Goal: Task Accomplishment & Management: Manage account settings

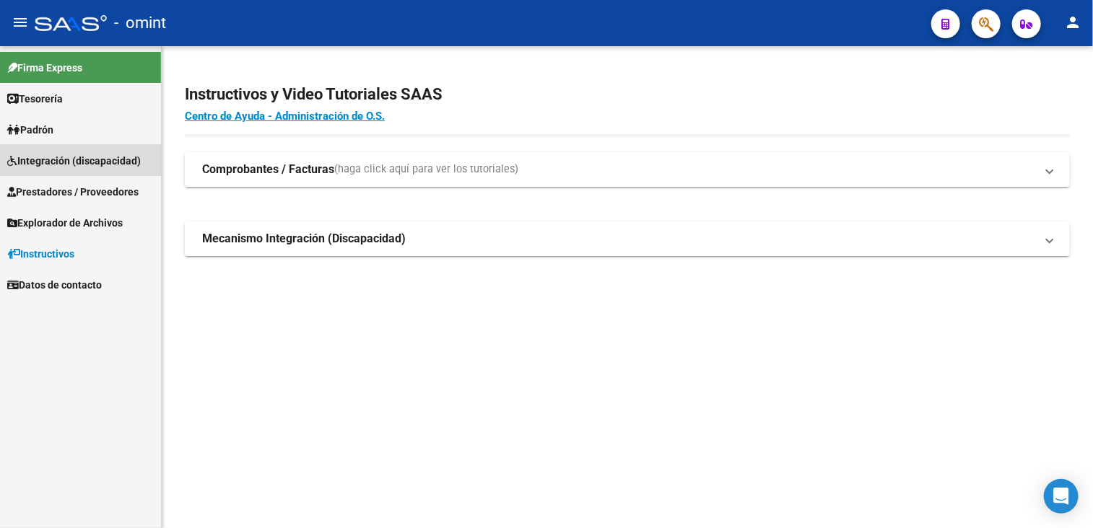
click at [50, 161] on span "Integración (discapacidad)" at bounding box center [74, 161] width 134 height 16
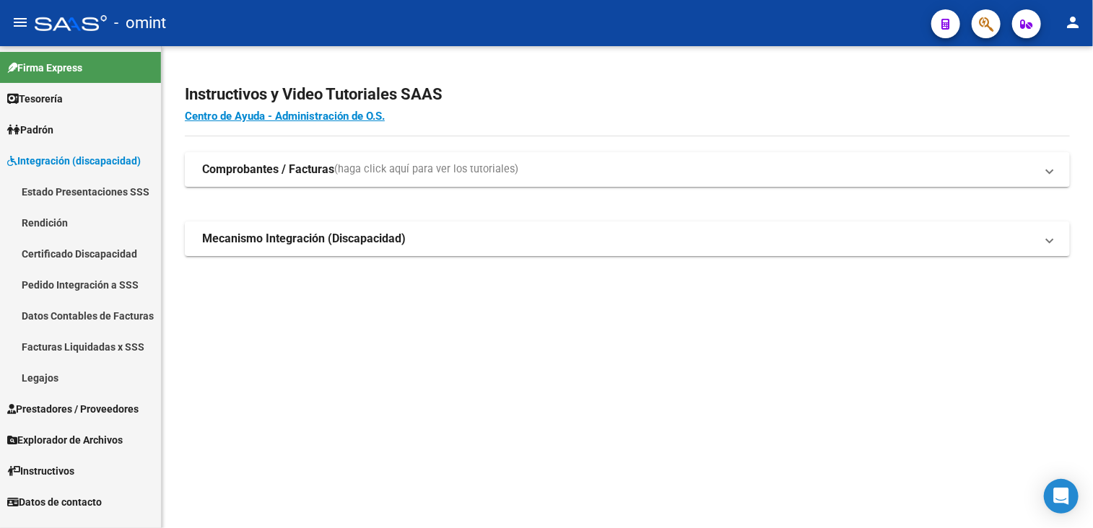
click at [45, 375] on link "Legajos" at bounding box center [80, 377] width 161 height 31
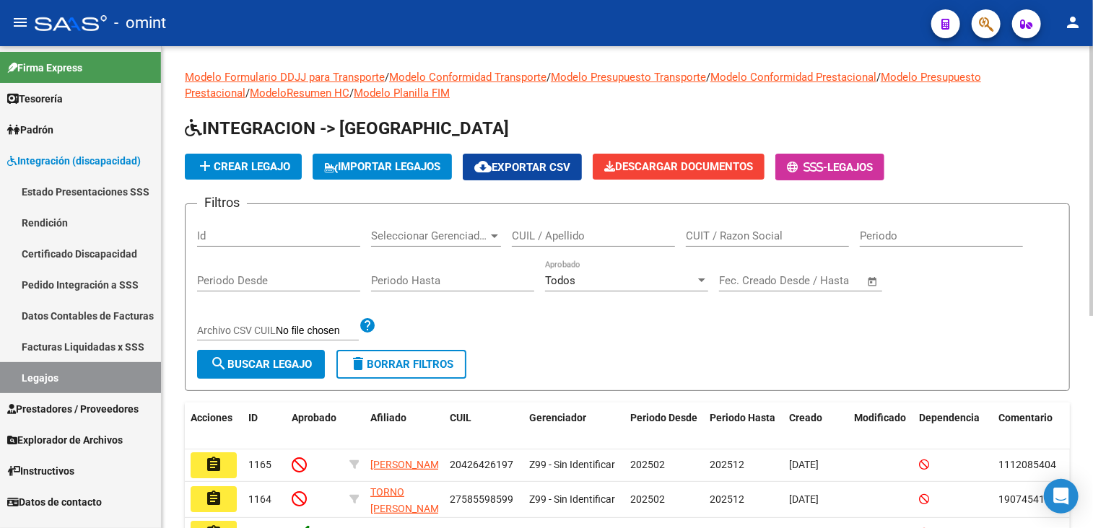
click at [609, 235] on input "CUIL / Apellido" at bounding box center [593, 236] width 163 height 13
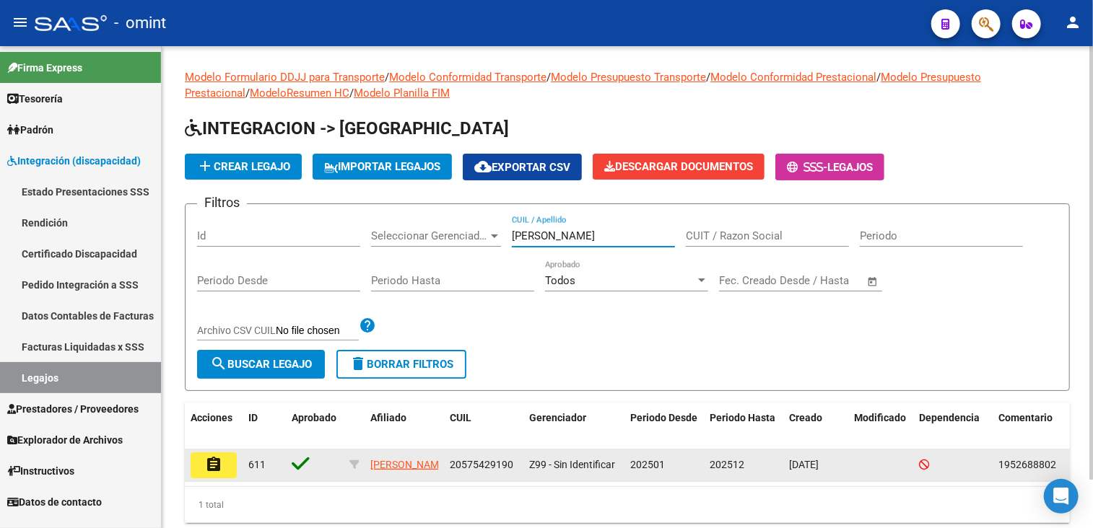
type input "medina paiv"
click at [202, 464] on button "assignment" at bounding box center [214, 466] width 46 height 26
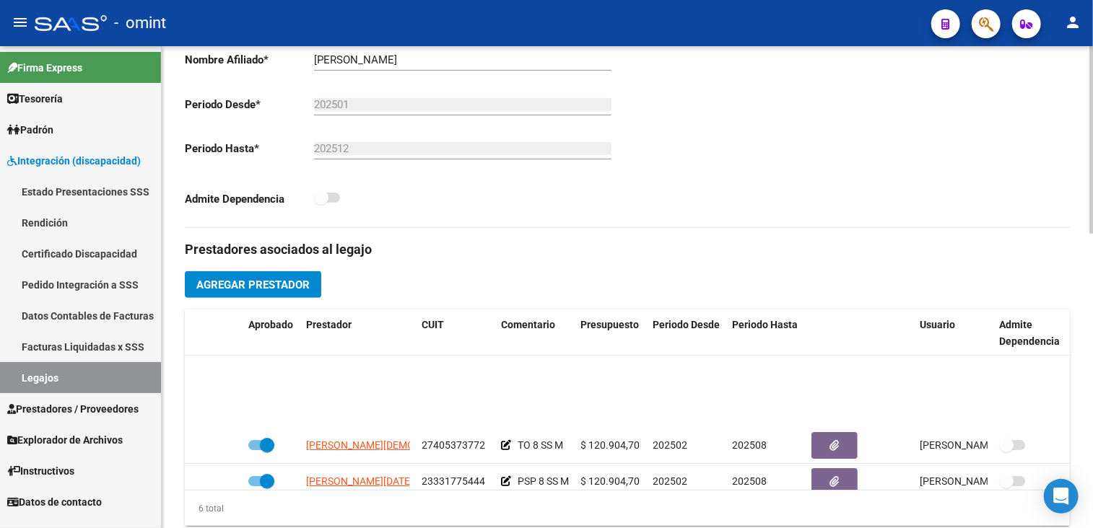
scroll to position [98, 0]
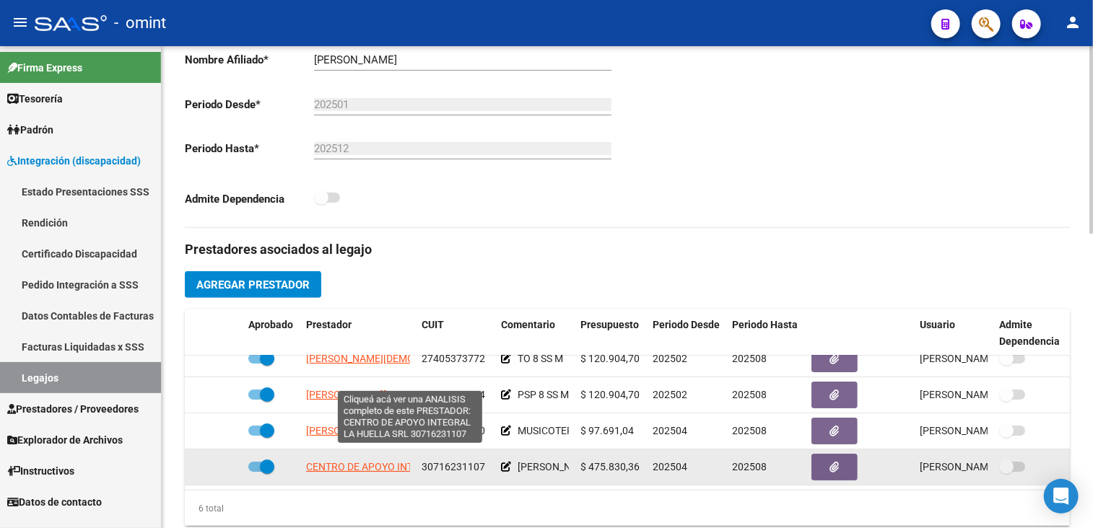
click at [357, 461] on span "CENTRO DE APOYO INTEGRAL LA HUELLA SRL" at bounding box center [412, 467] width 213 height 12
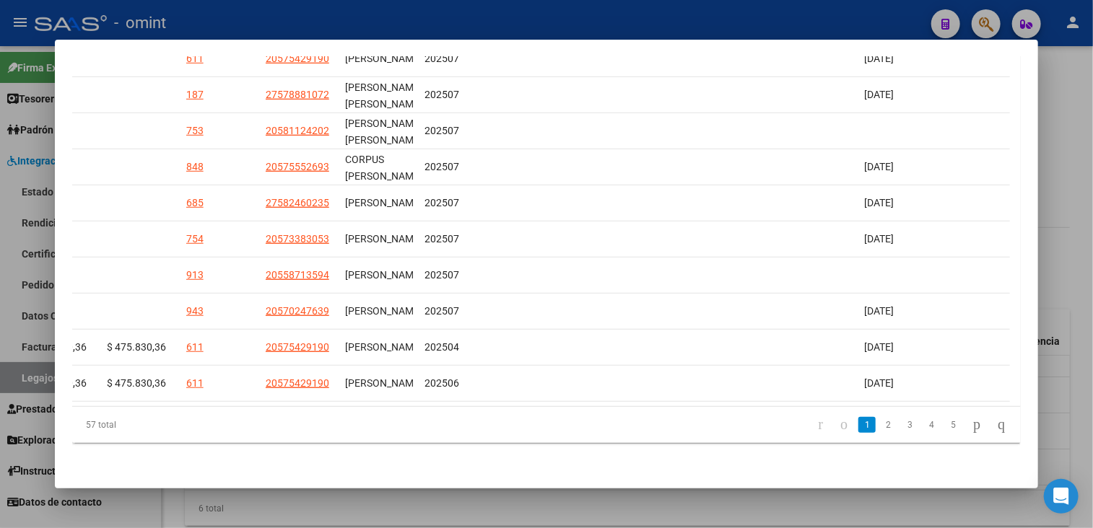
scroll to position [0, 0]
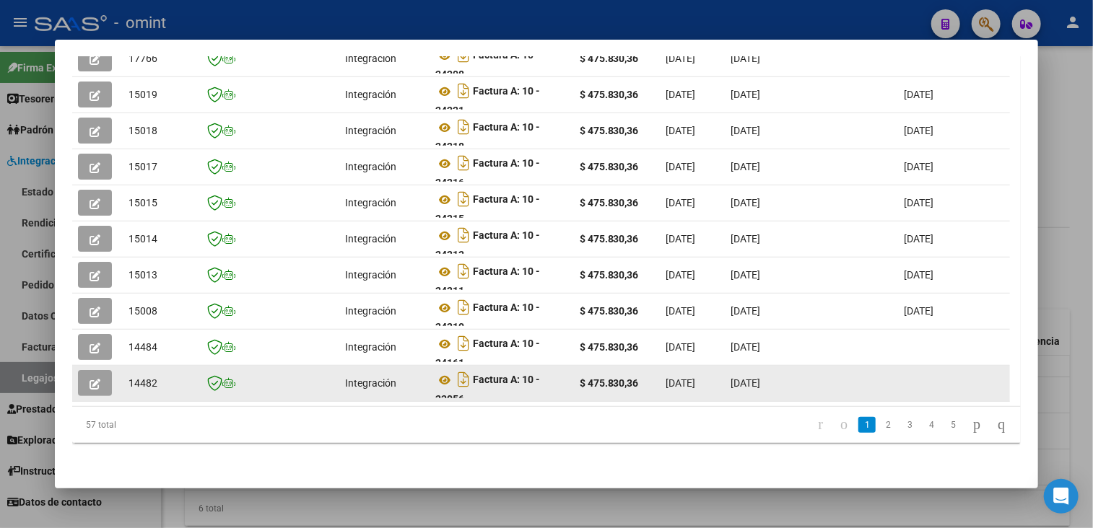
click at [84, 370] on button "button" at bounding box center [95, 383] width 34 height 26
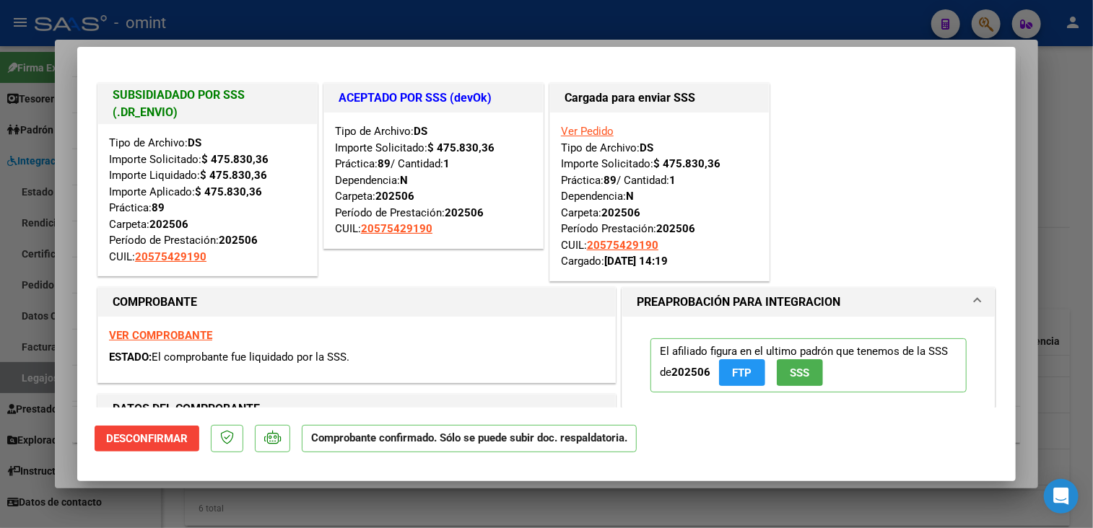
click at [110, 509] on div at bounding box center [546, 264] width 1093 height 528
type input "$ 0,00"
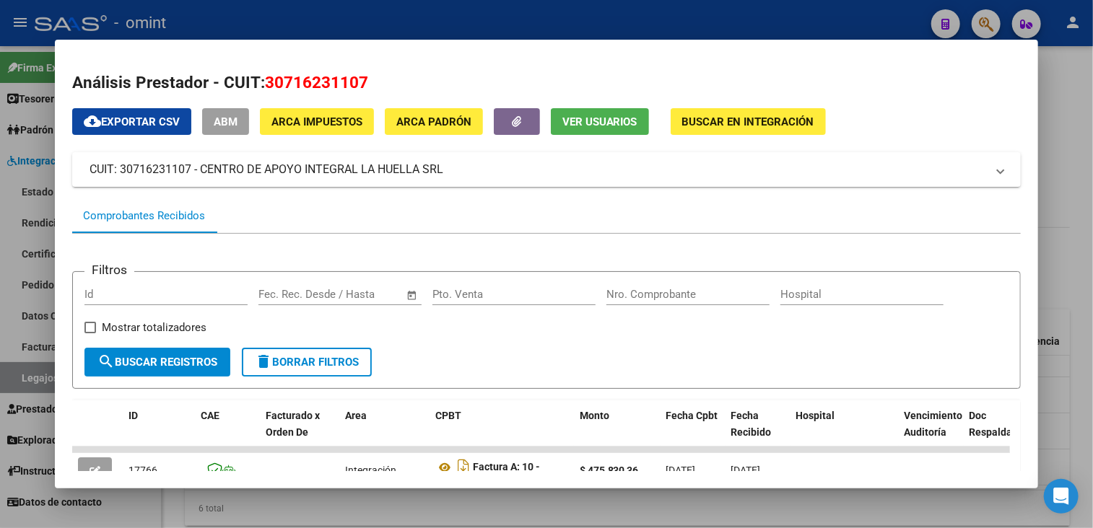
scroll to position [144, 0]
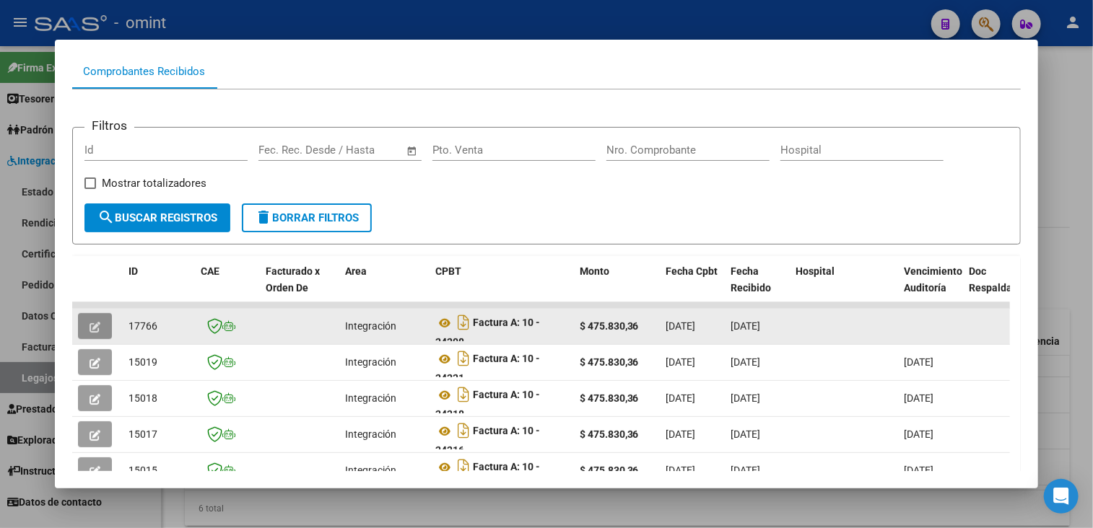
click at [94, 326] on icon "button" at bounding box center [94, 327] width 11 height 11
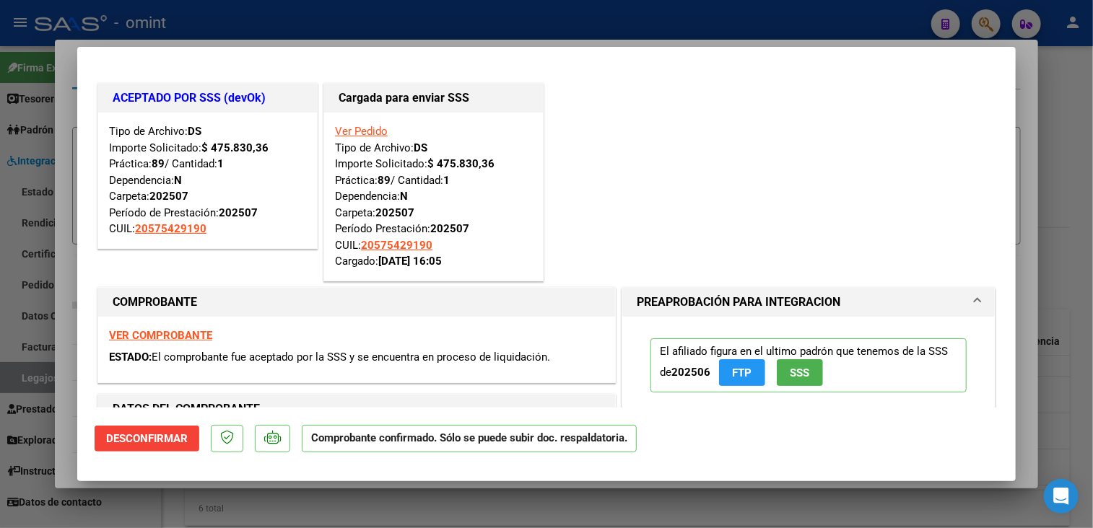
click at [176, 499] on div at bounding box center [546, 264] width 1093 height 528
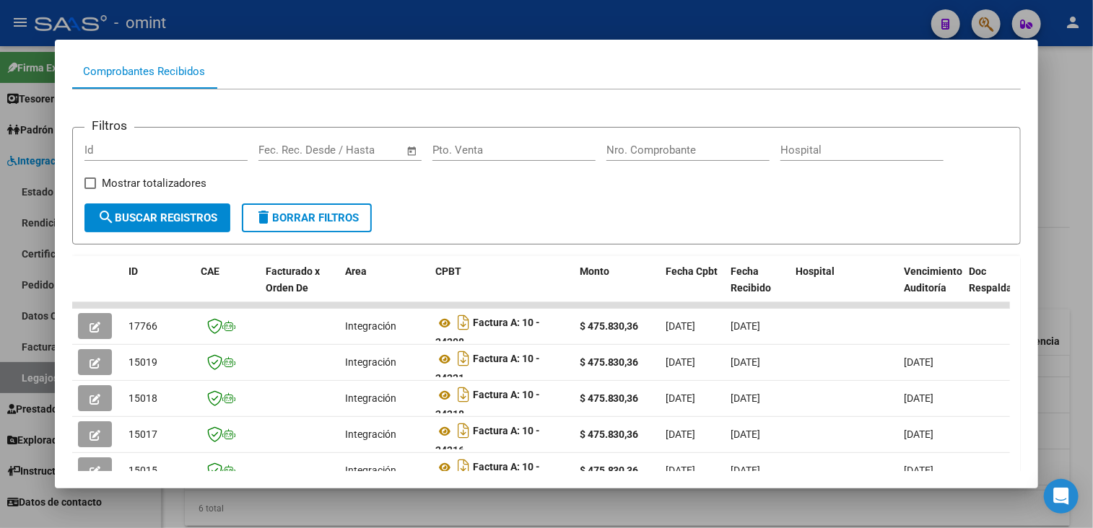
click at [176, 499] on div at bounding box center [546, 264] width 1093 height 528
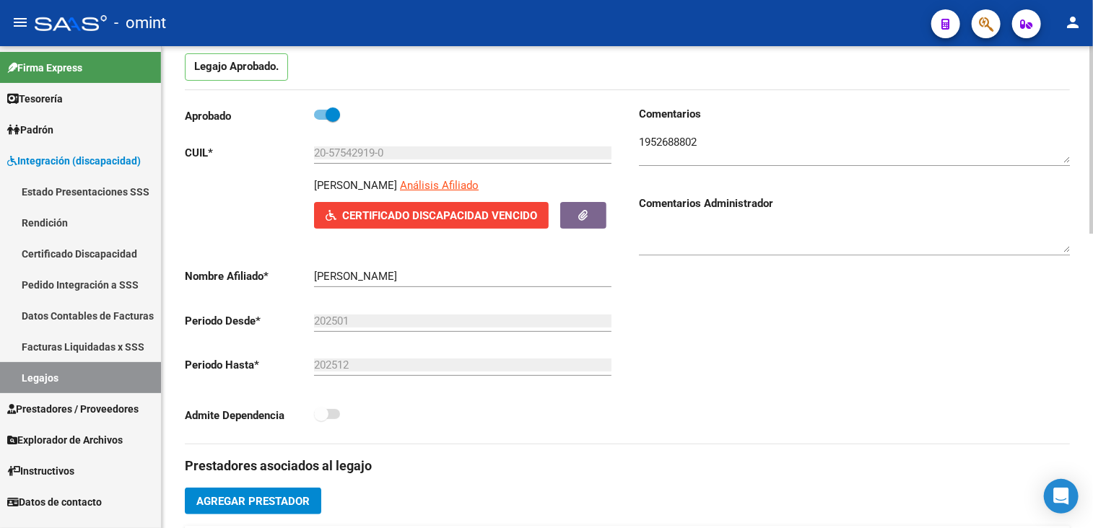
click at [684, 139] on textarea at bounding box center [854, 148] width 431 height 29
click at [837, 357] on div "Comentarios Comentarios Administrador" at bounding box center [848, 275] width 442 height 338
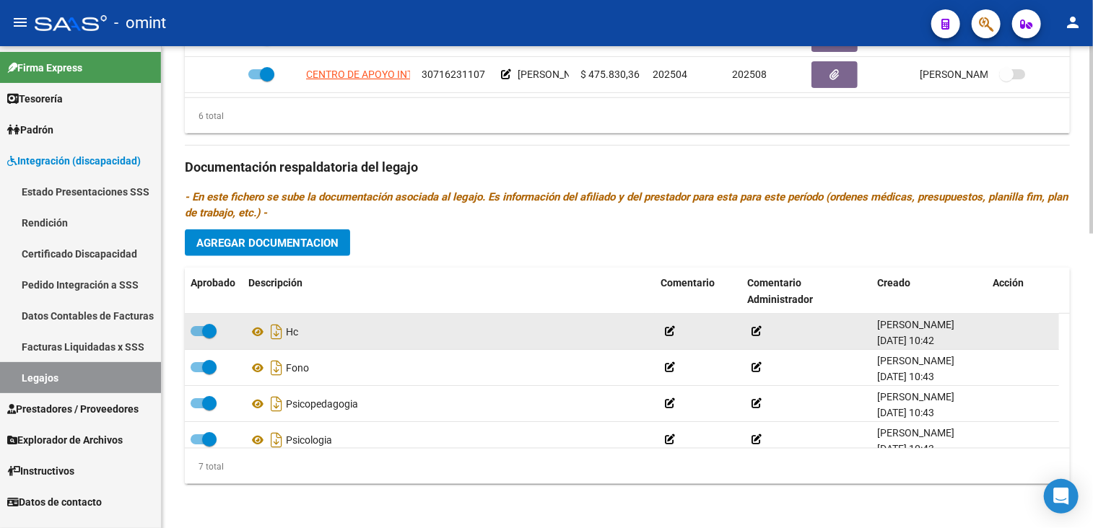
scroll to position [537, 0]
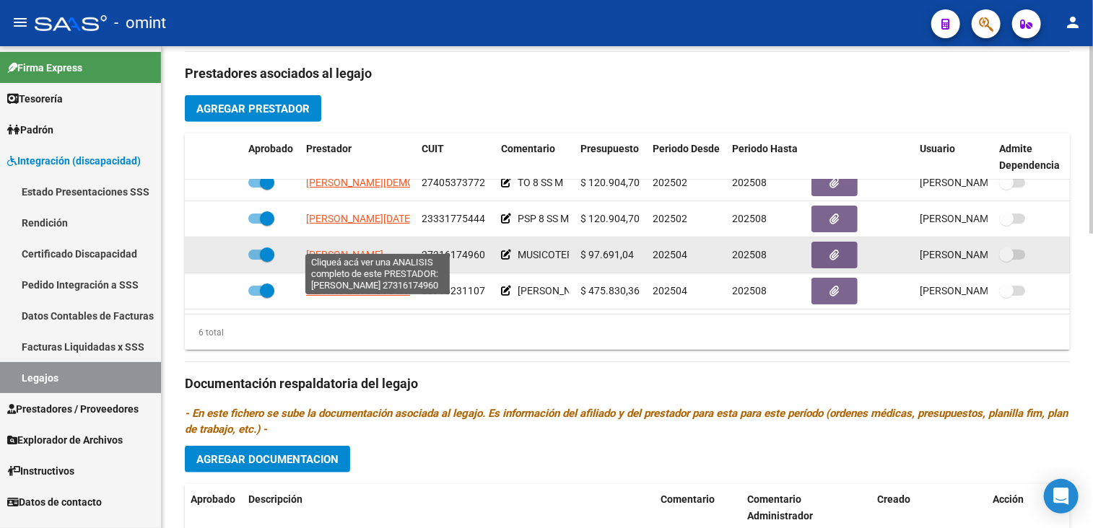
click at [372, 249] on span "DARRITCHON ANAHI VERONICA" at bounding box center [344, 255] width 77 height 12
type textarea "27316174960"
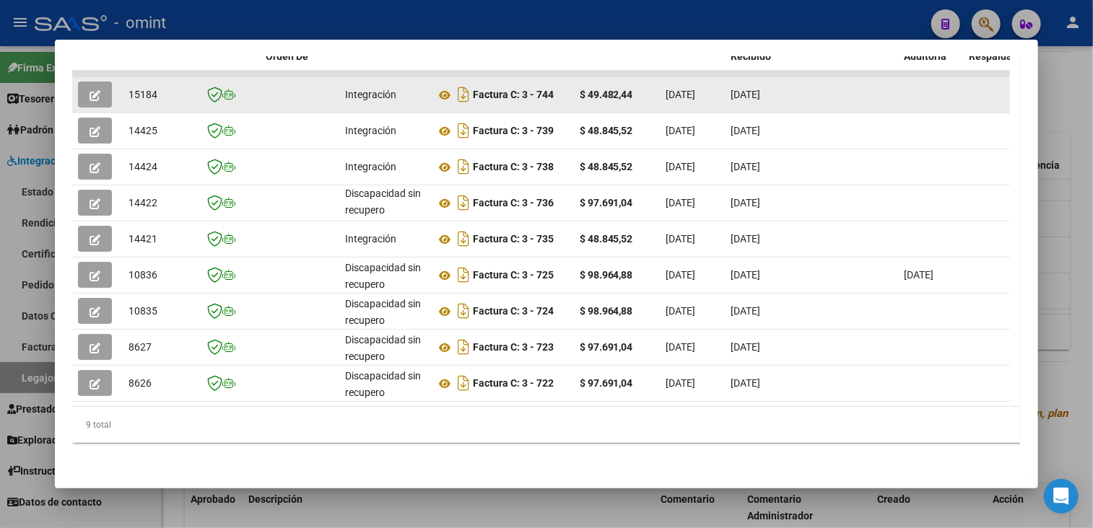
scroll to position [168, 0]
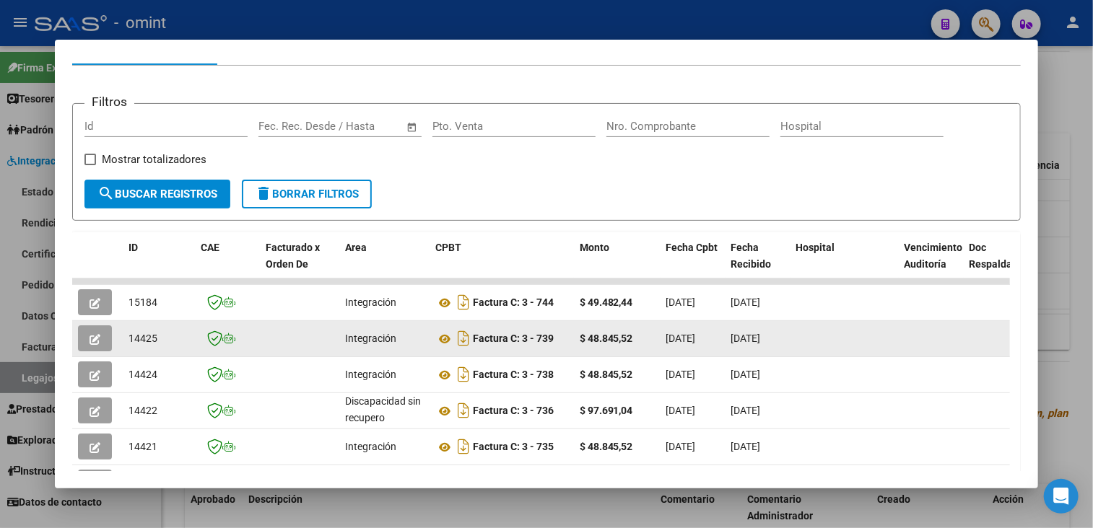
click at [98, 337] on icon "button" at bounding box center [94, 339] width 11 height 11
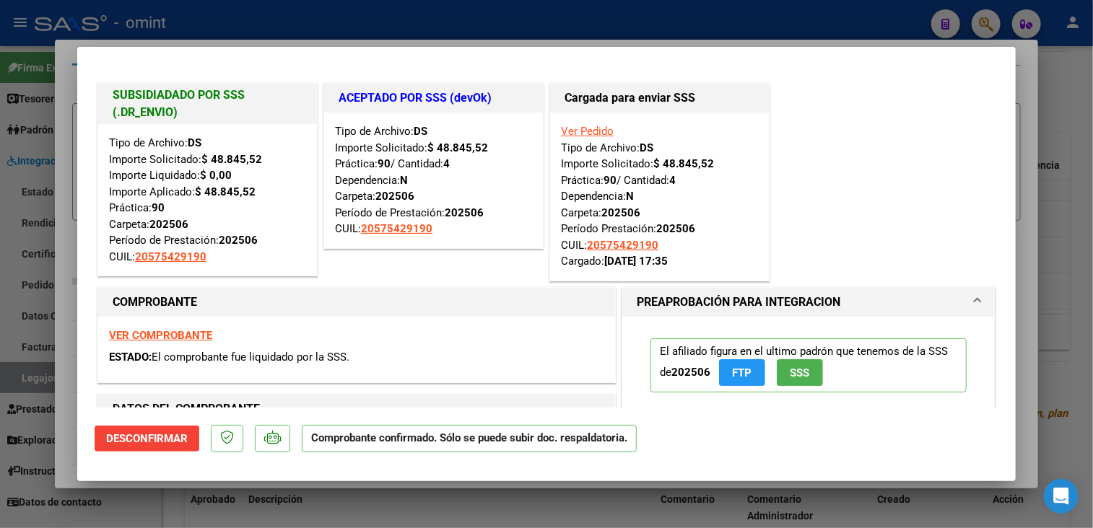
click at [140, 507] on div at bounding box center [546, 264] width 1093 height 528
type input "$ 0,00"
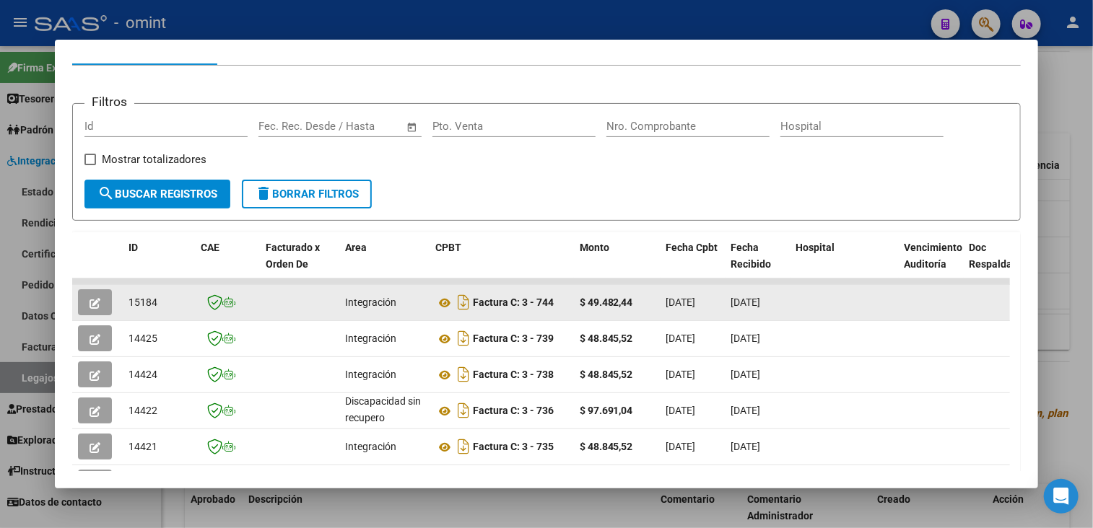
click at [95, 305] on icon "button" at bounding box center [94, 303] width 11 height 11
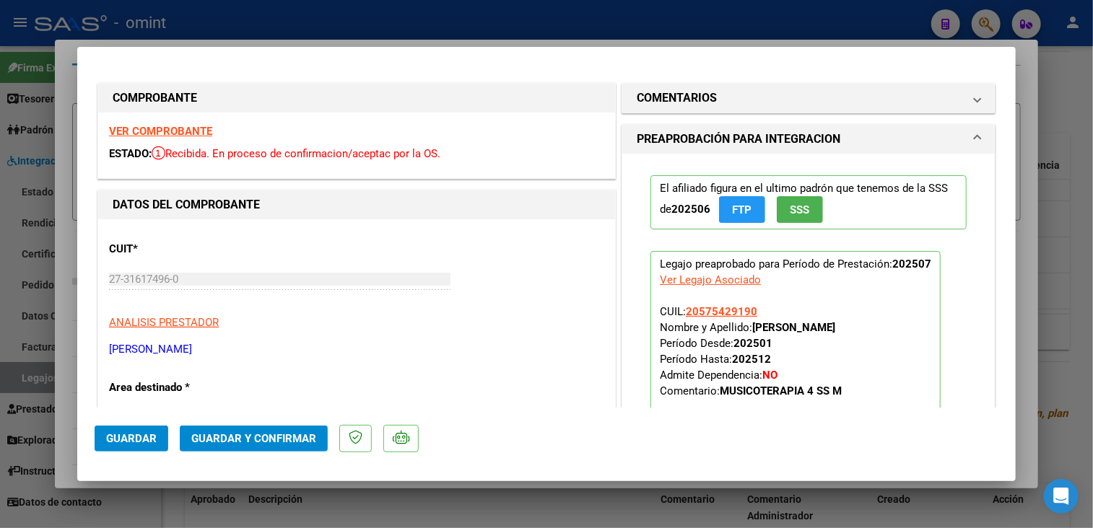
click at [172, 125] on strong "VER COMPROBANTE" at bounding box center [160, 131] width 103 height 13
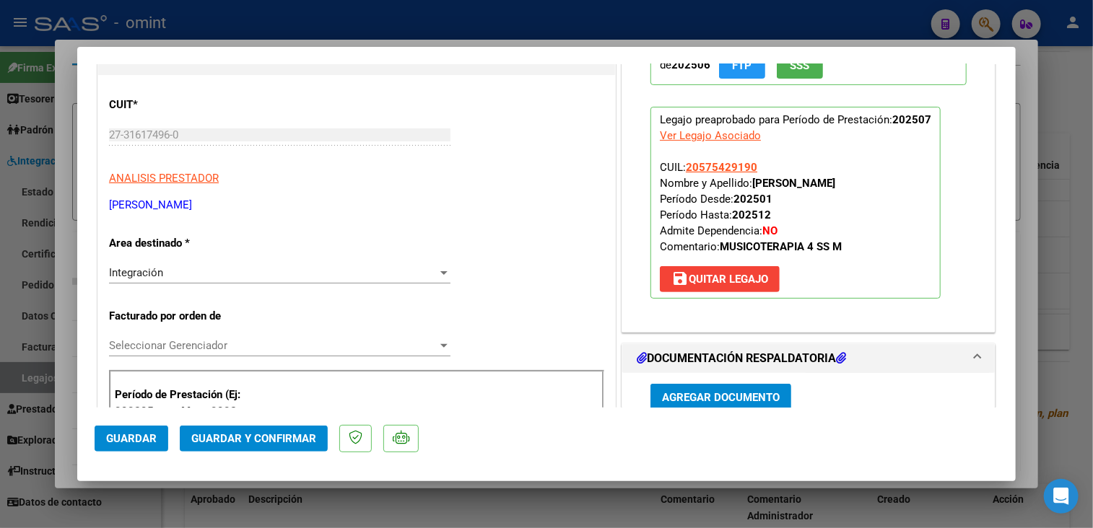
scroll to position [361, 0]
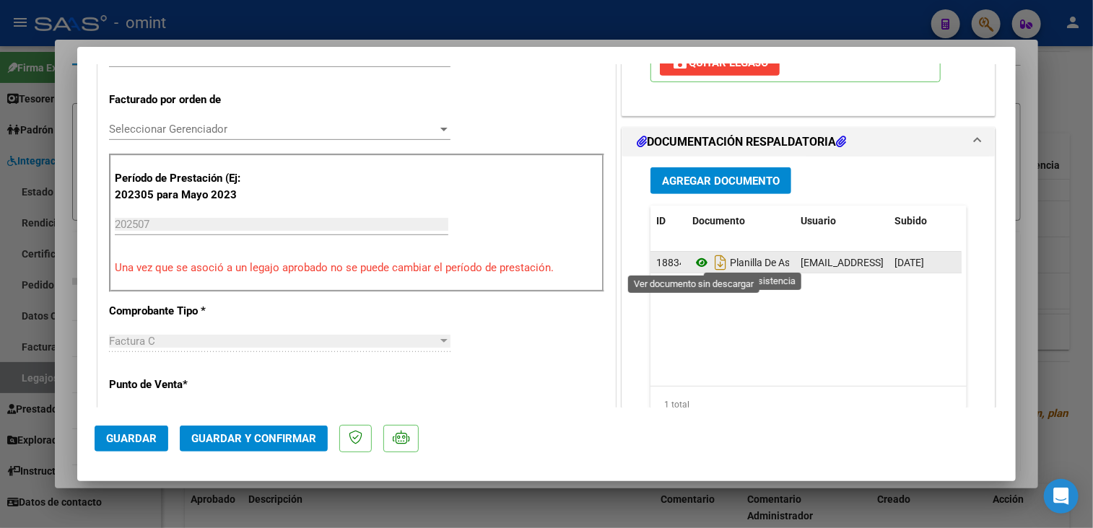
click at [696, 263] on icon at bounding box center [701, 262] width 19 height 17
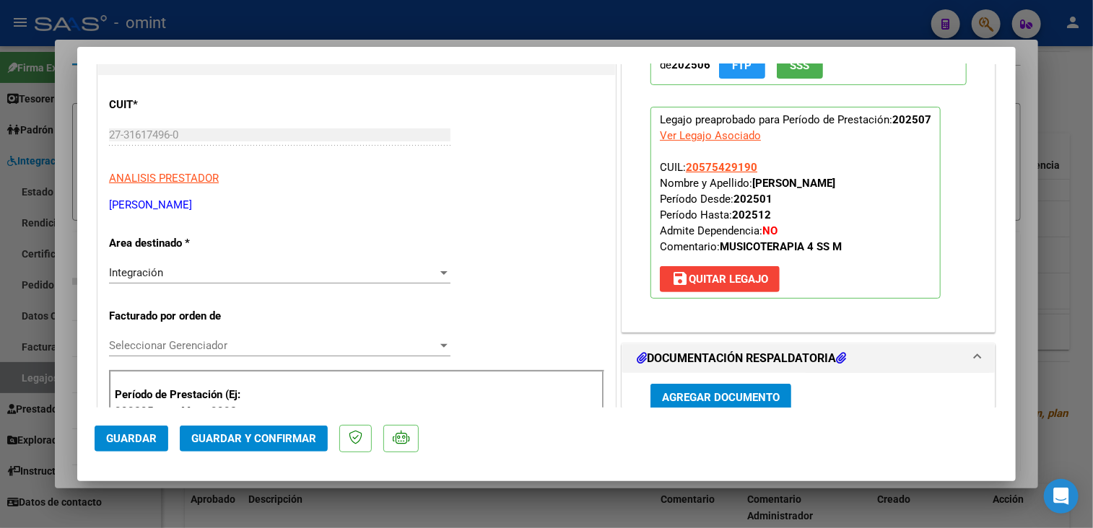
scroll to position [0, 0]
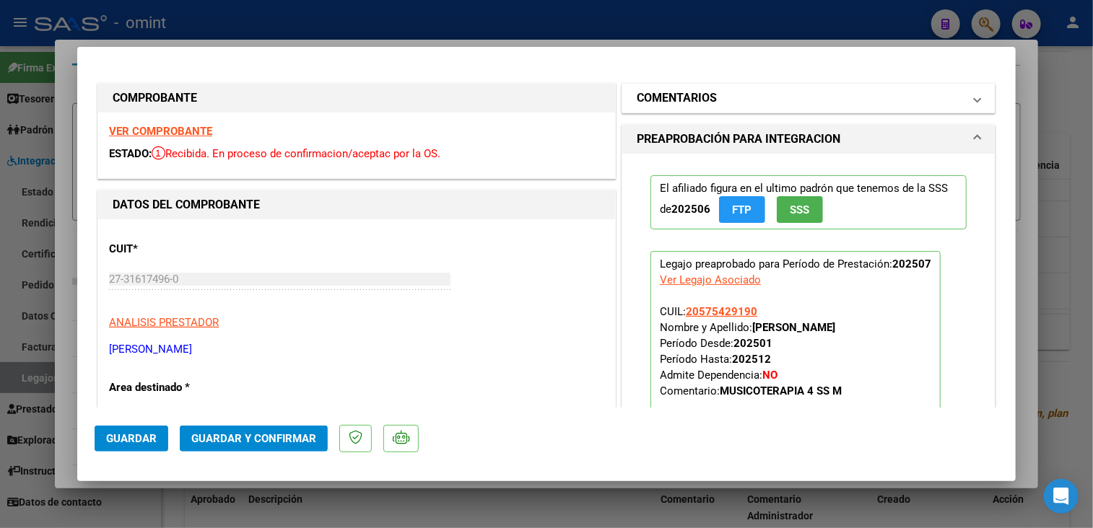
click at [714, 102] on mat-panel-title "COMENTARIOS" at bounding box center [800, 97] width 326 height 17
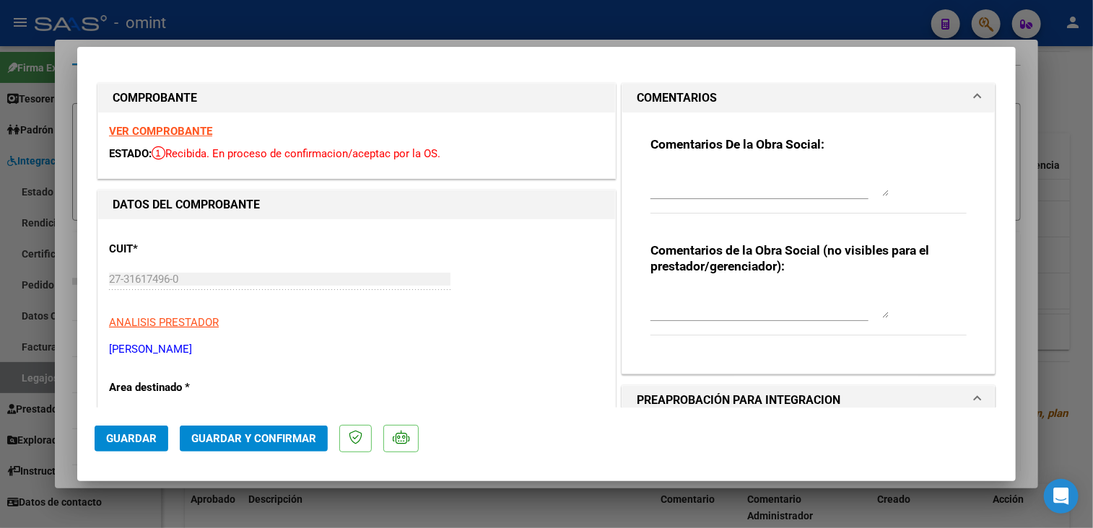
click at [679, 176] on textarea at bounding box center [769, 181] width 238 height 29
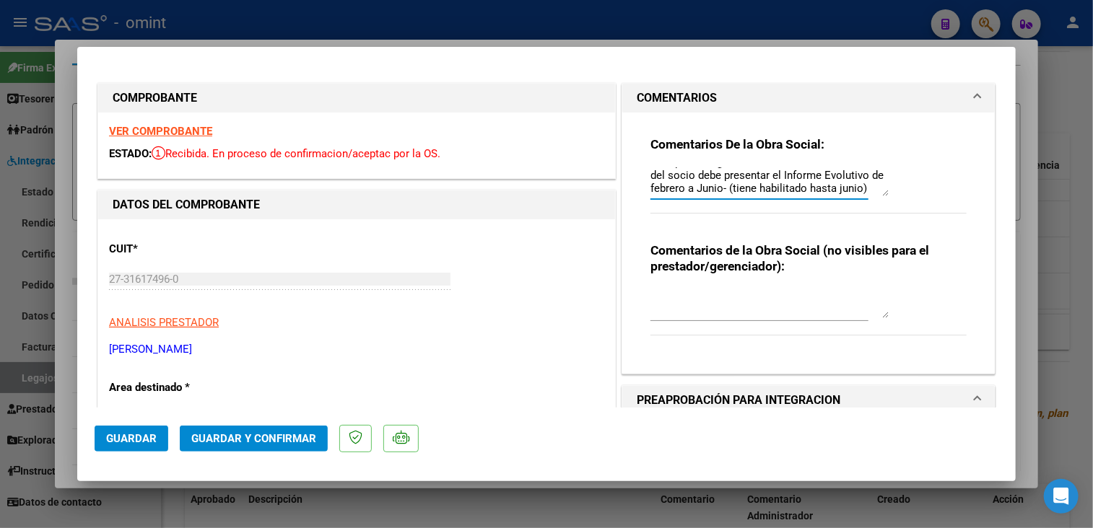
click at [813, 179] on textarea "Para poder seguir recibiendo las facturas, la flia del socio debe presentar el …" at bounding box center [769, 181] width 238 height 29
drag, startPoint x: 786, startPoint y: 178, endPoint x: 788, endPoint y: 190, distance: 11.7
click at [788, 190] on textarea "Para poder seguir recibiendo las facturas, la flia del socio debe presentar el …" at bounding box center [769, 181] width 238 height 29
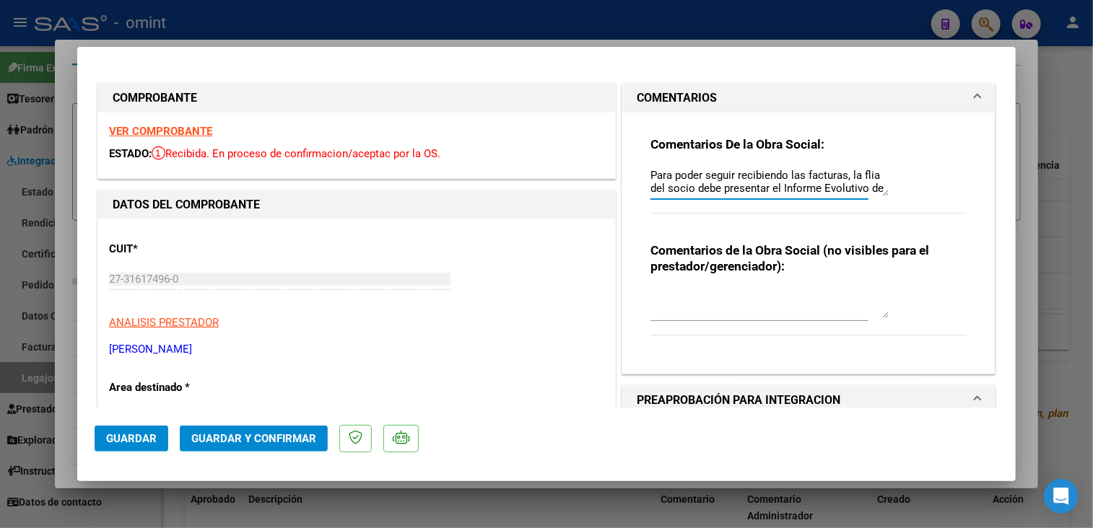
click at [642, 170] on div "Comentarios De la Obra Social: Para poder seguir recibiendo las facturas, la fl…" at bounding box center [808, 238] width 338 height 250
click at [650, 170] on textarea "Para poder seguir recibiendo las facturas, la flia del socio debe presentar el …" at bounding box center [769, 181] width 238 height 29
drag, startPoint x: 690, startPoint y: 175, endPoint x: 677, endPoint y: 185, distance: 16.0
click at [678, 182] on textarea "Habilitación hasta Junio-Para poder seguir recibiendo las facturas, la flia del…" at bounding box center [769, 181] width 238 height 29
click at [763, 173] on textarea "Habilitación hasta Junio-Para poder seguir recibiendo las facturas, la flia del…" at bounding box center [769, 181] width 238 height 29
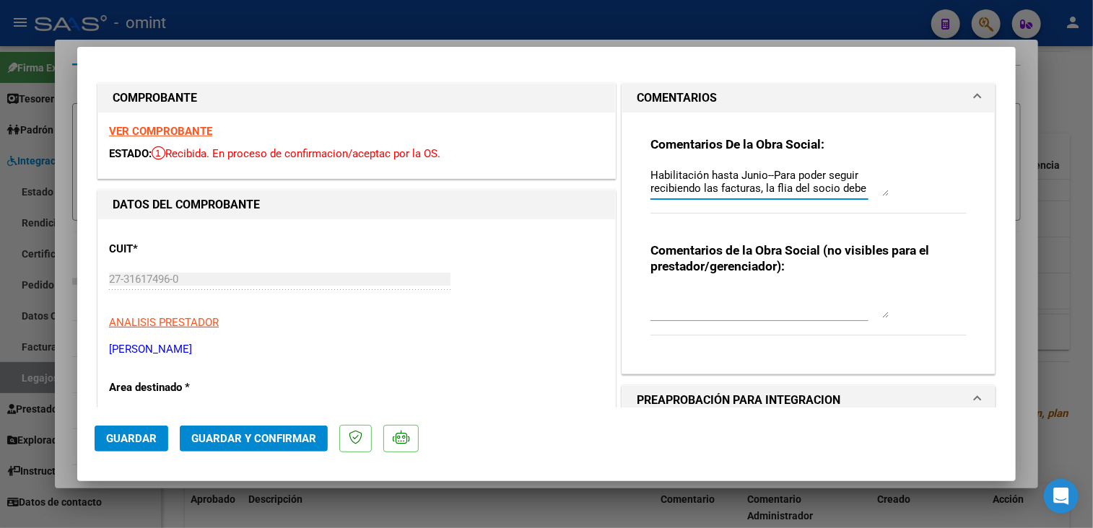
click at [832, 193] on textarea "Habilitación hasta Junio--Para poder seguir recibiendo las facturas, la flia de…" at bounding box center [769, 181] width 238 height 29
click at [693, 175] on textarea "Habilitación hasta Junio--Para poder seguir recibiendo las facturas, la flia de…" at bounding box center [769, 181] width 238 height 29
type textarea "Habilitación hasta Junio--Para poder seguir recibiendo las facturas, la flia de…"
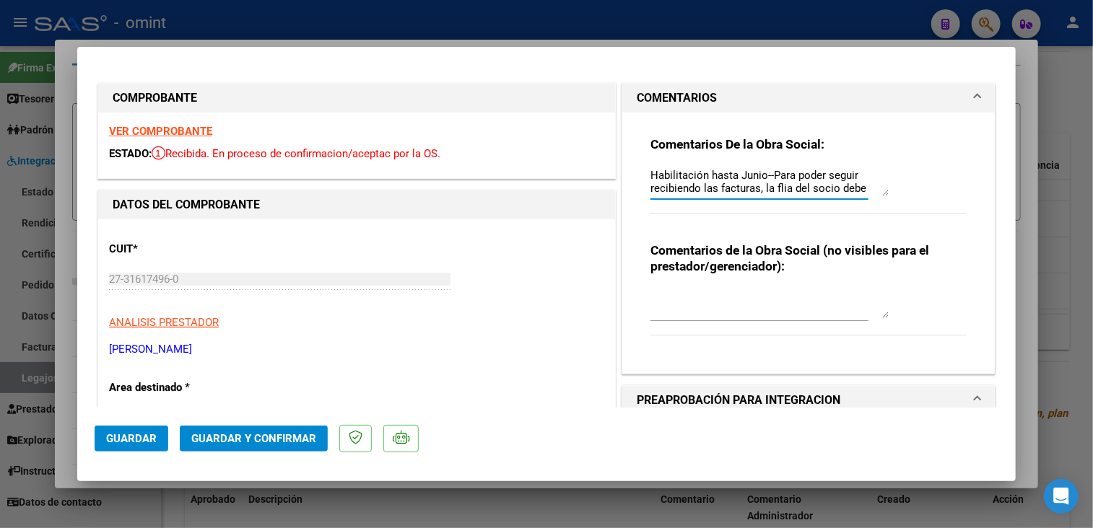
scroll to position [26, 0]
drag, startPoint x: 649, startPoint y: 175, endPoint x: 848, endPoint y: 219, distance: 204.2
click at [852, 216] on div "Comentarios De la Obra Social: Habilitación hasta Junio--Para poder seguir reci…" at bounding box center [808, 182] width 316 height 93
click at [266, 438] on span "Guardar y Confirmar" at bounding box center [253, 438] width 125 height 13
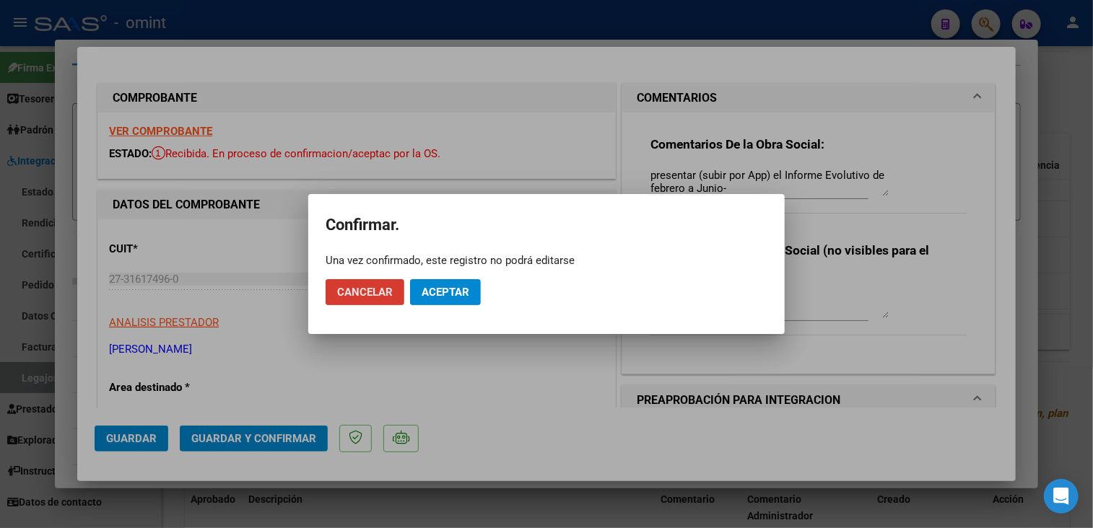
click at [446, 293] on span "Aceptar" at bounding box center [445, 292] width 48 height 13
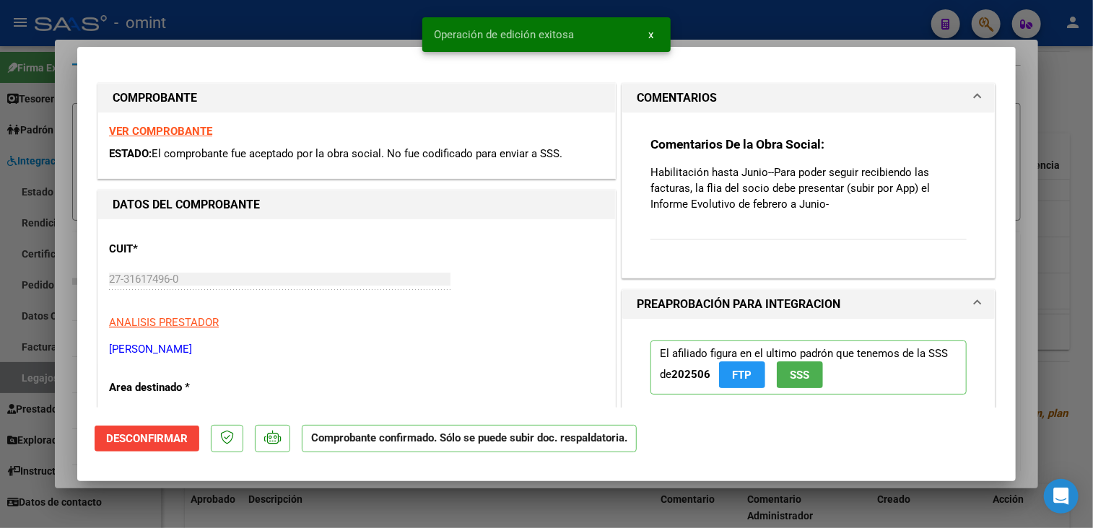
click at [363, 502] on div at bounding box center [546, 264] width 1093 height 528
type input "$ 0,00"
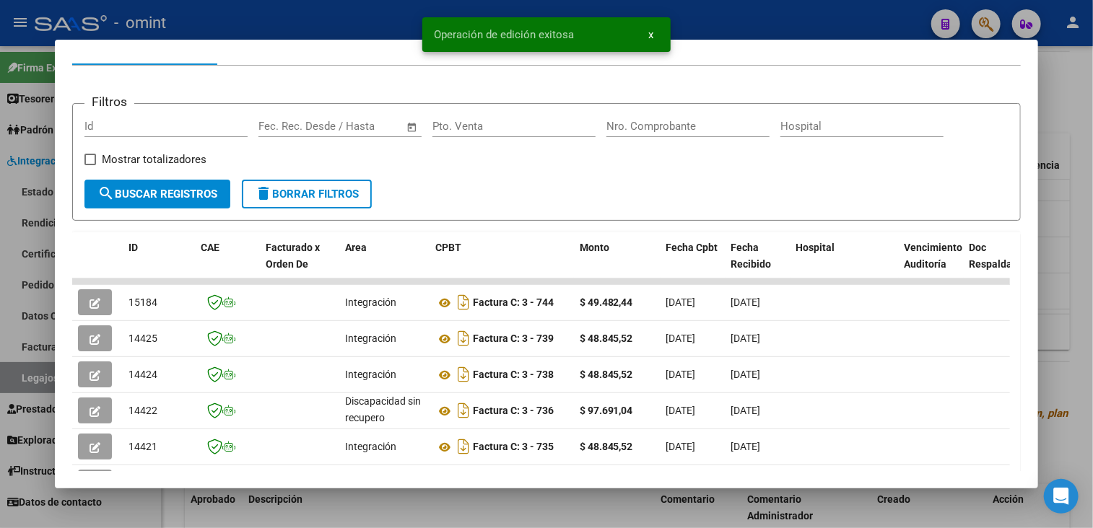
click at [385, 517] on div at bounding box center [546, 264] width 1093 height 528
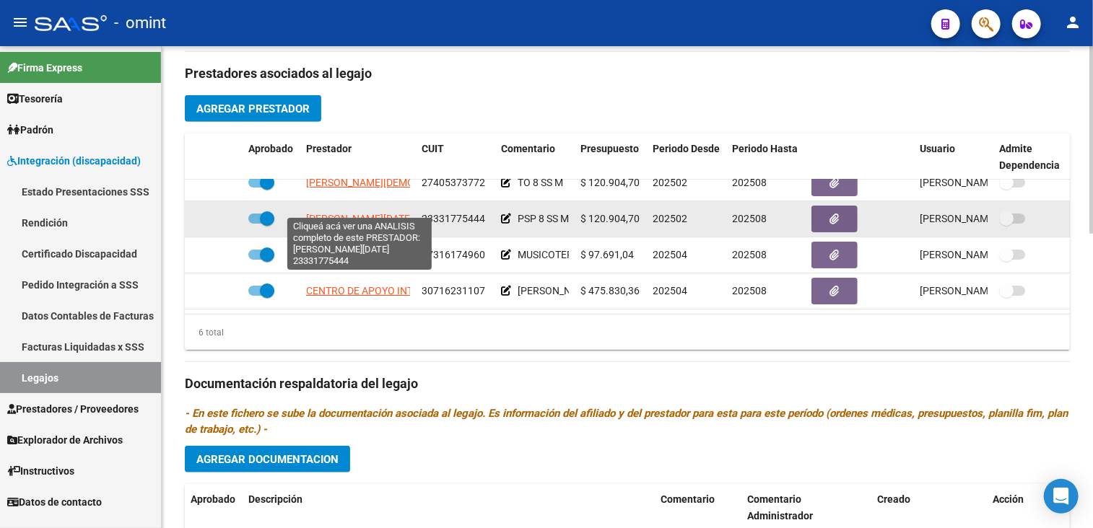
click at [350, 213] on span "MAHON LUCIA VALERIA" at bounding box center [359, 219] width 107 height 12
type textarea "23331775444"
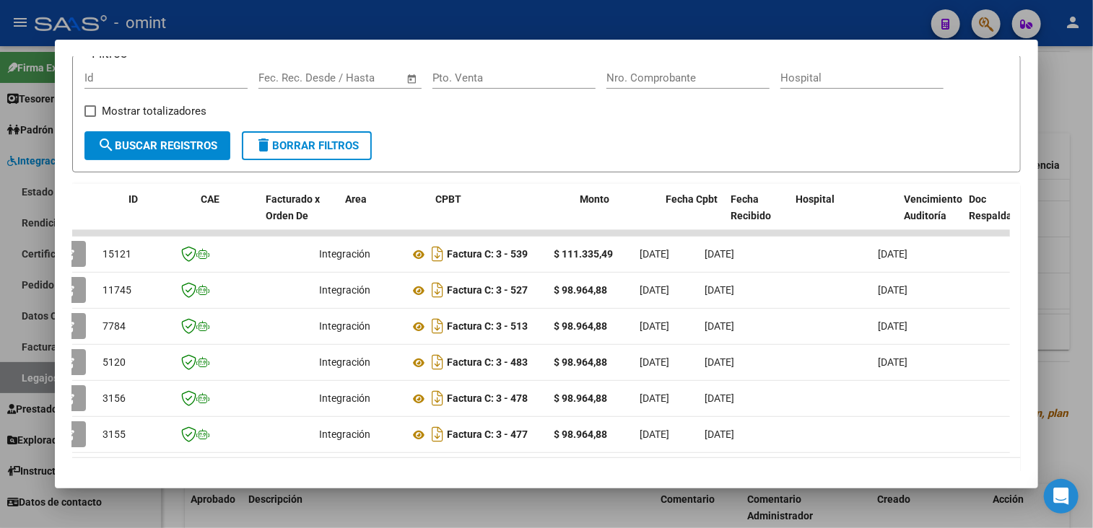
scroll to position [0, 0]
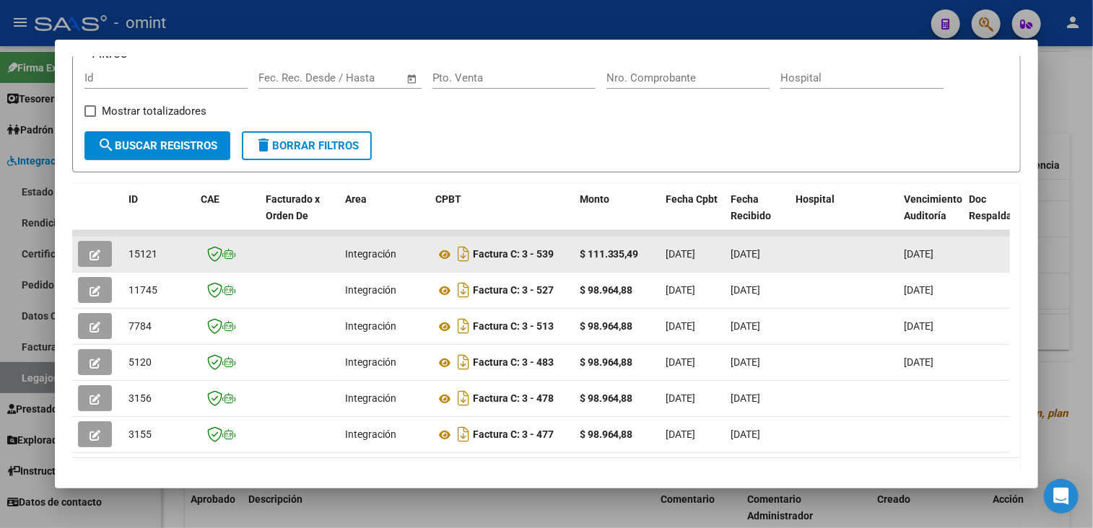
click at [89, 256] on icon "button" at bounding box center [94, 255] width 11 height 11
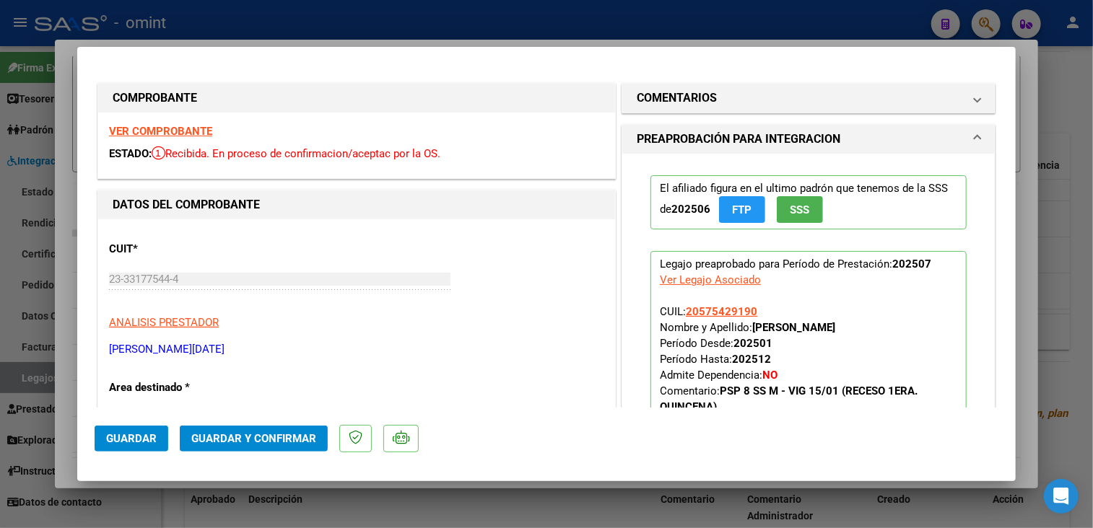
click at [205, 129] on strong "VER COMPROBANTE" at bounding box center [160, 131] width 103 height 13
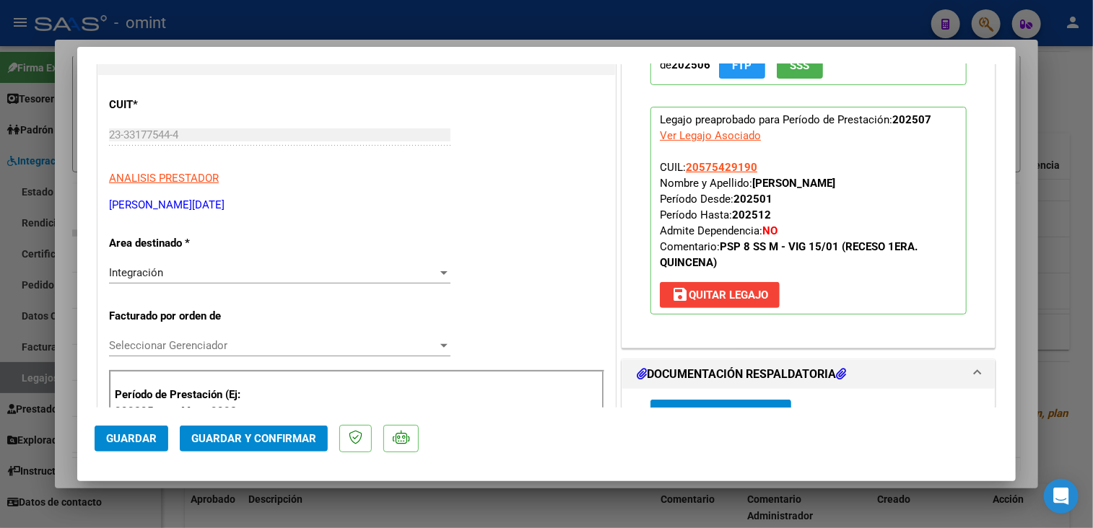
scroll to position [217, 0]
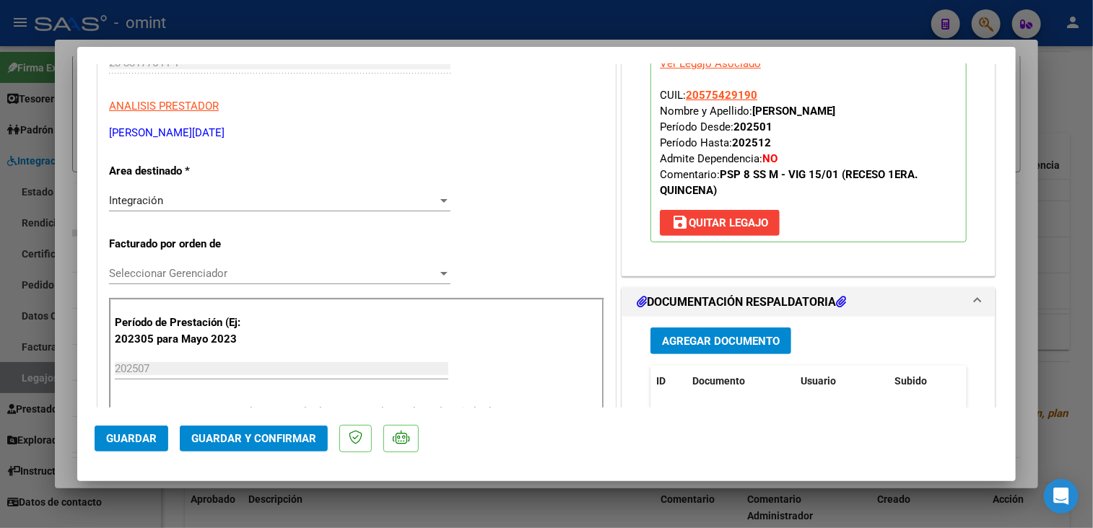
click at [467, 521] on div at bounding box center [546, 264] width 1093 height 528
type input "$ 0,00"
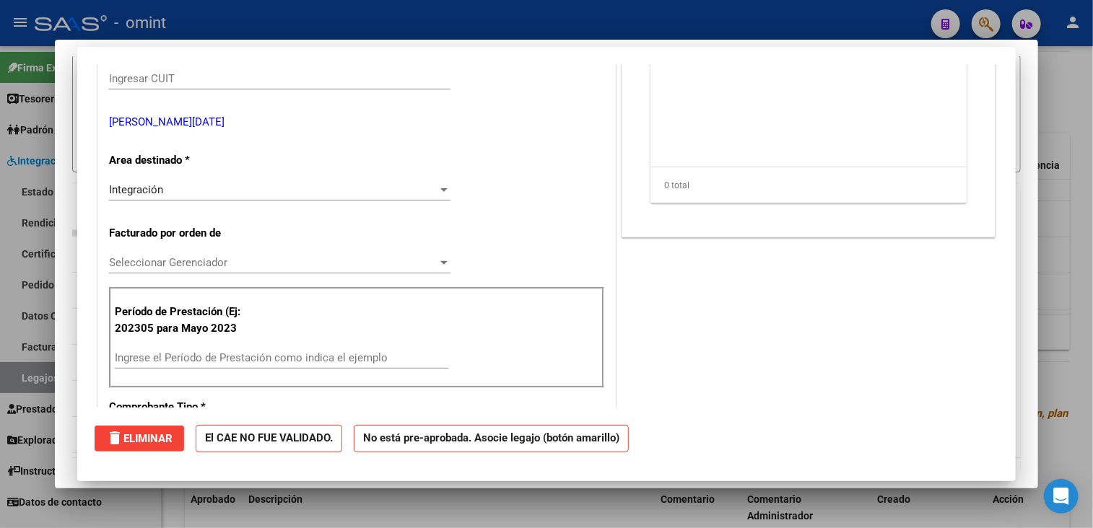
scroll to position [0, 0]
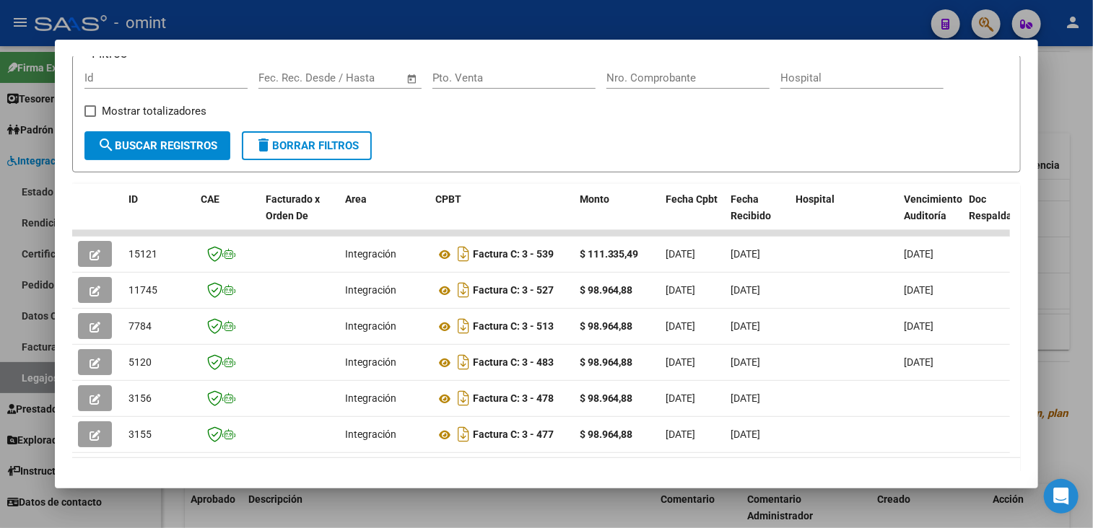
click at [516, 517] on div at bounding box center [546, 264] width 1093 height 528
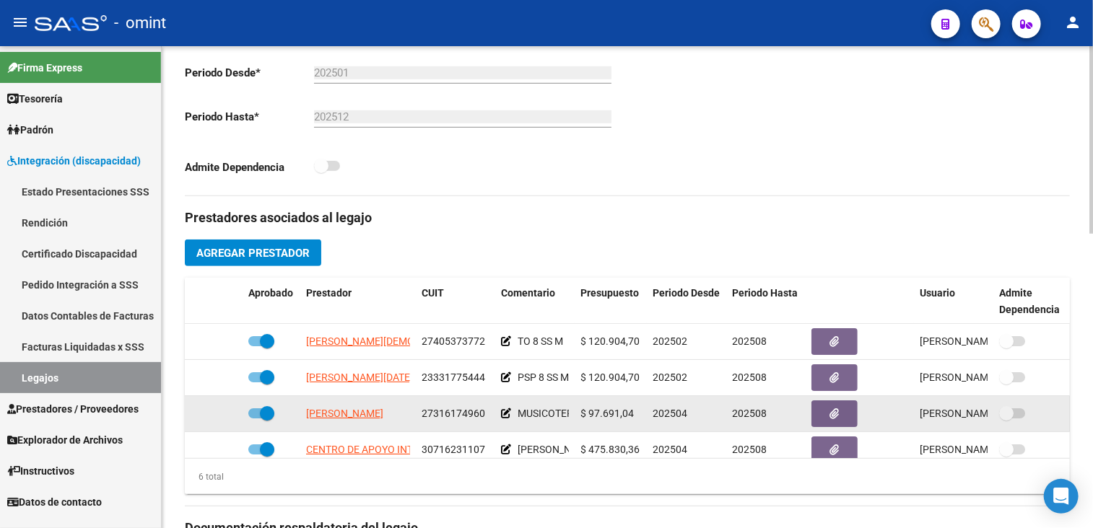
scroll to position [4, 0]
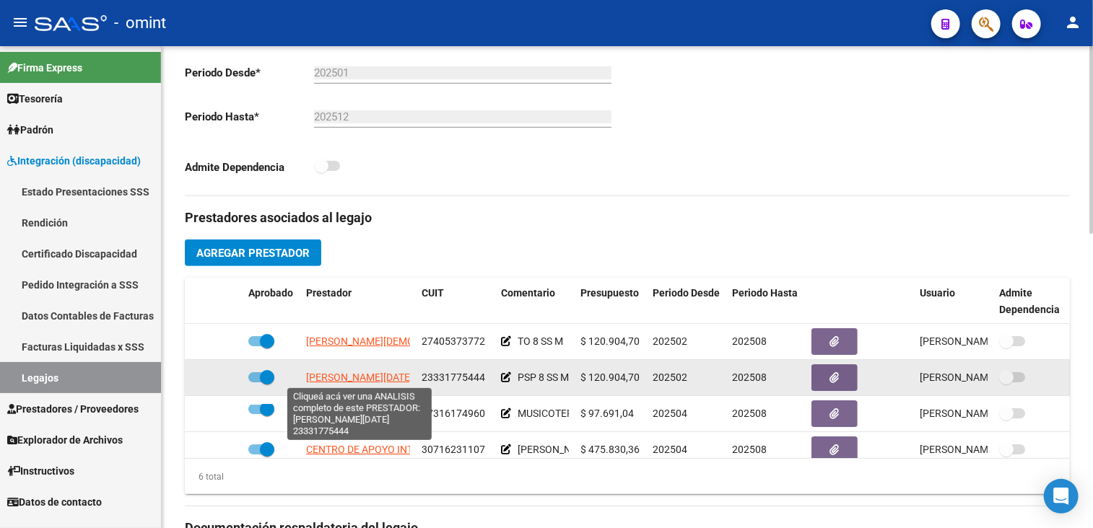
click at [358, 372] on span "MAHON LUCIA VALERIA" at bounding box center [359, 378] width 107 height 12
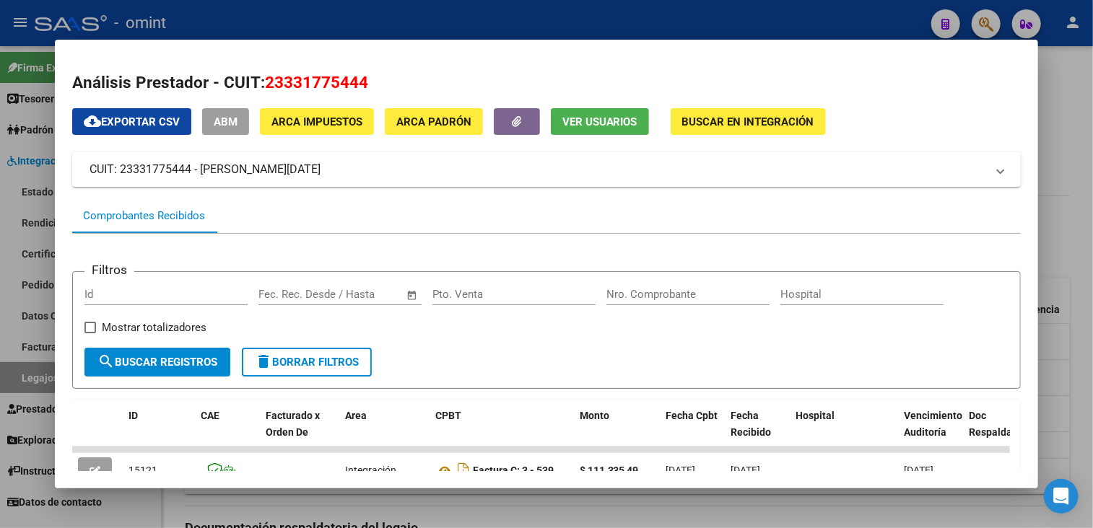
scroll to position [144, 0]
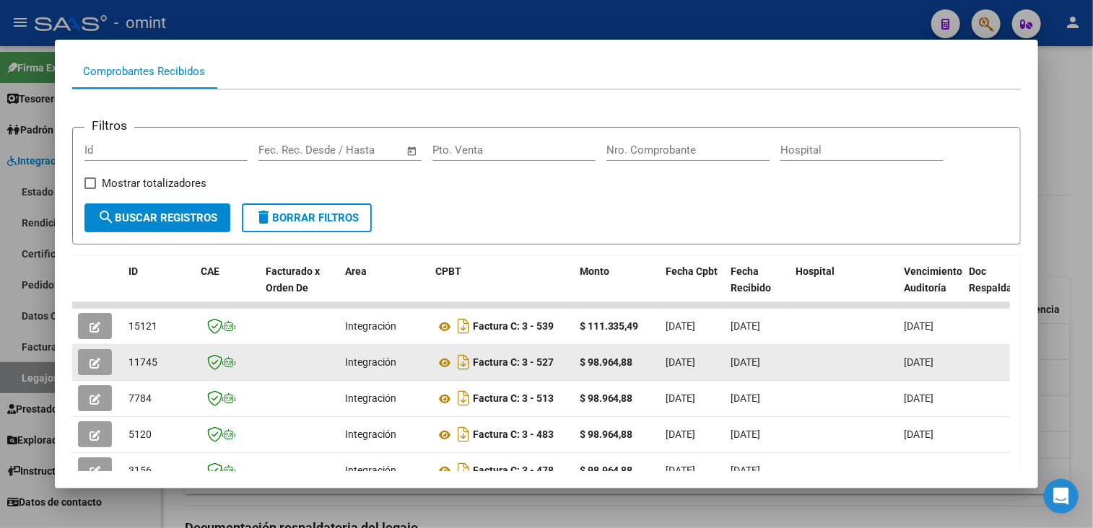
click at [84, 366] on button "button" at bounding box center [95, 362] width 34 height 26
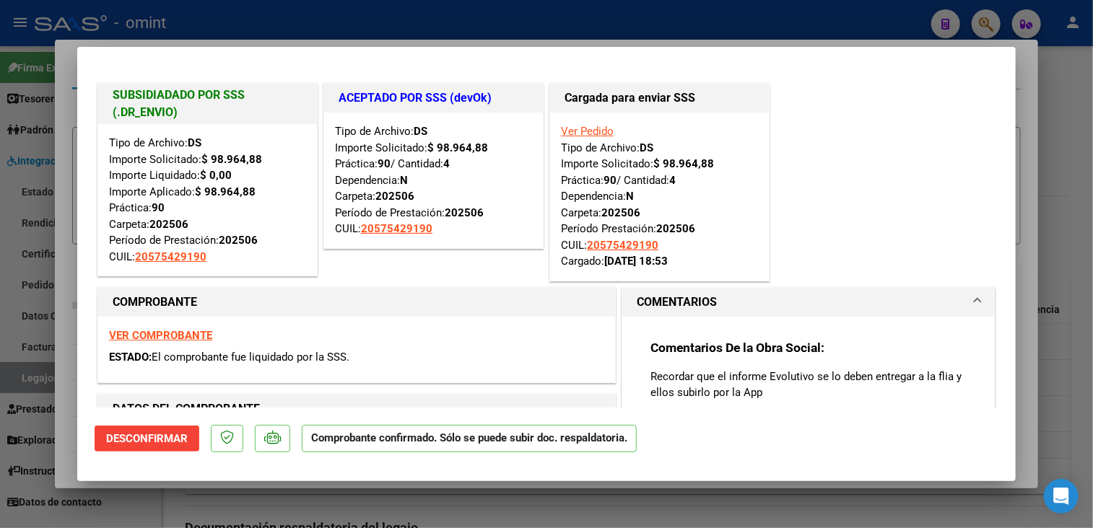
click at [134, 499] on div at bounding box center [546, 264] width 1093 height 528
type input "$ 0,00"
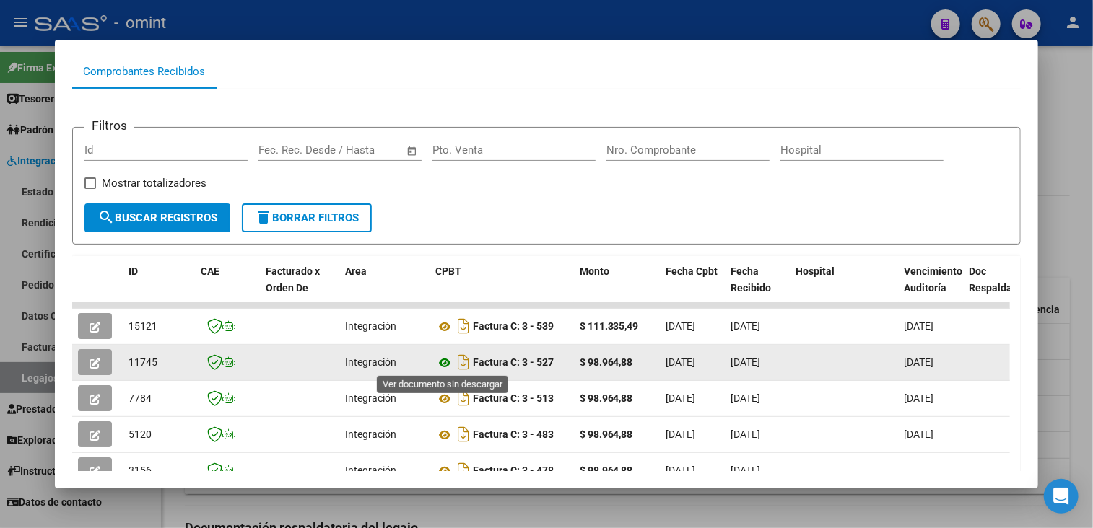
click at [447, 362] on icon at bounding box center [444, 362] width 19 height 17
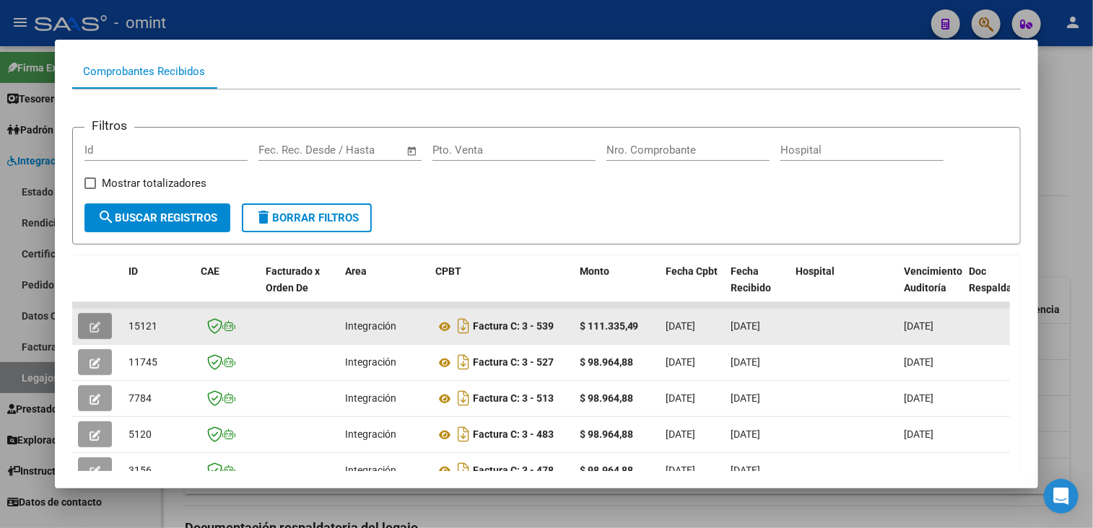
click at [87, 324] on button "button" at bounding box center [95, 326] width 34 height 26
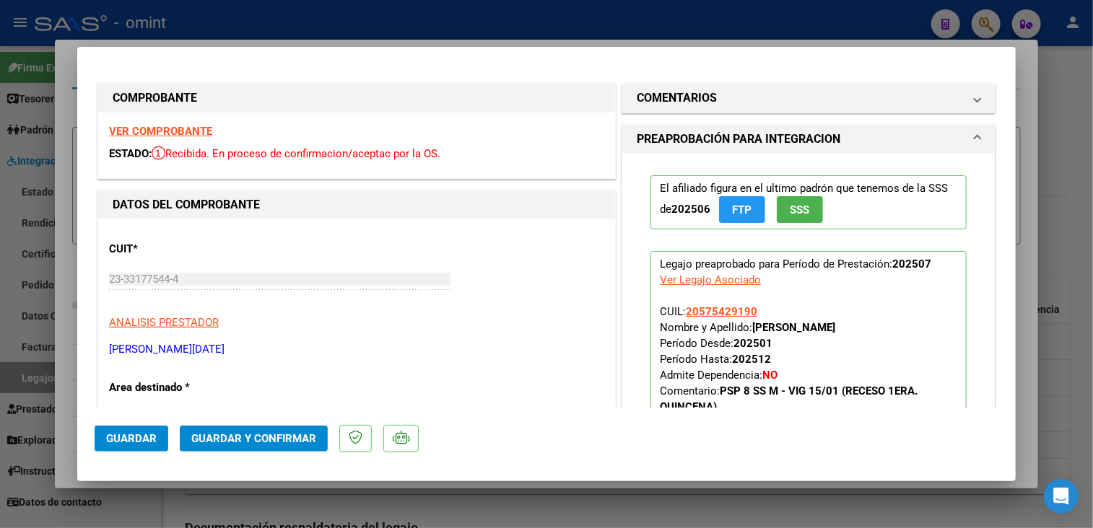
click at [164, 129] on strong "VER COMPROBANTE" at bounding box center [160, 131] width 103 height 13
click at [764, 103] on mat-panel-title "COMENTARIOS" at bounding box center [800, 97] width 326 height 17
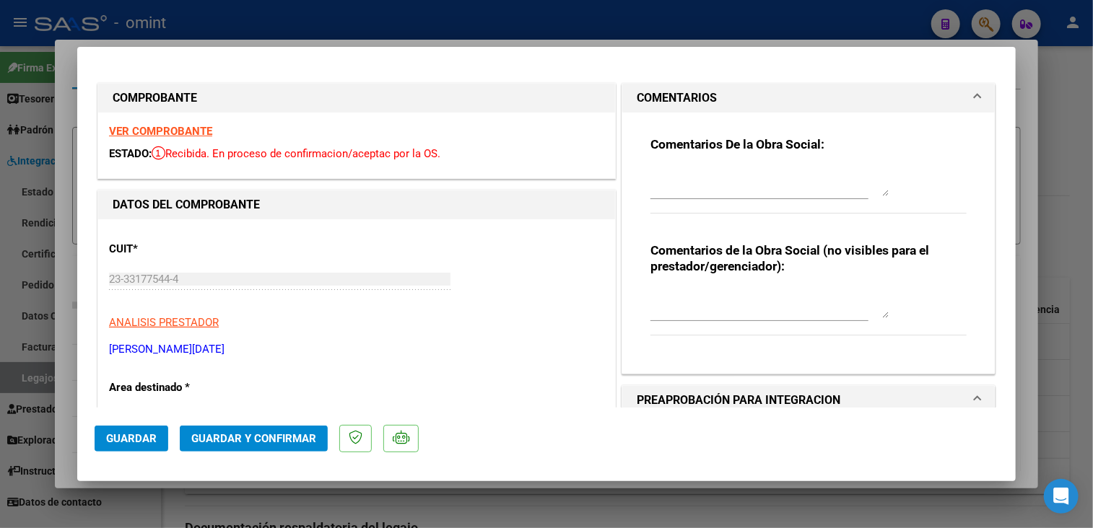
click at [468, 524] on div at bounding box center [546, 264] width 1093 height 528
type input "$ 0,00"
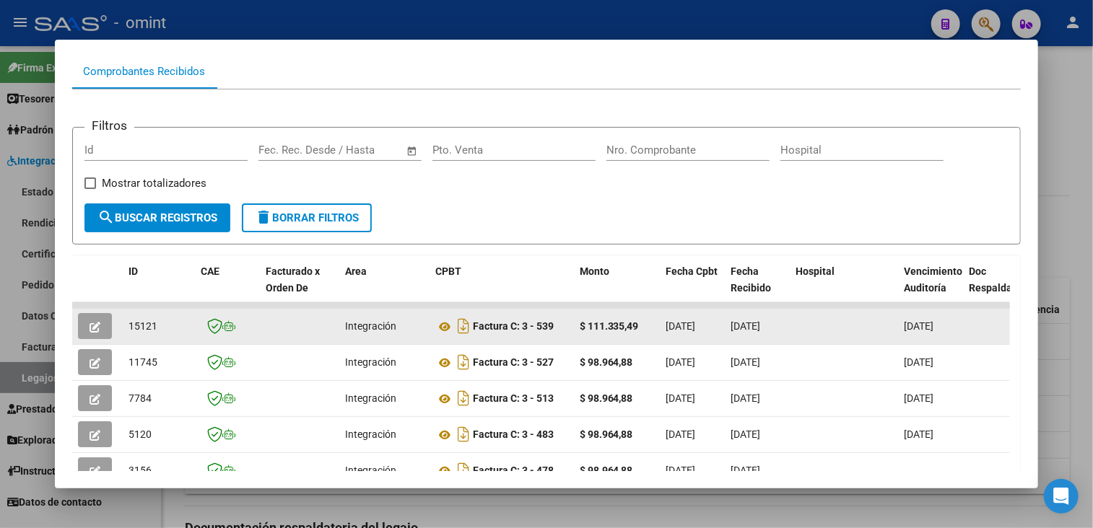
click at [92, 325] on icon "button" at bounding box center [94, 327] width 11 height 11
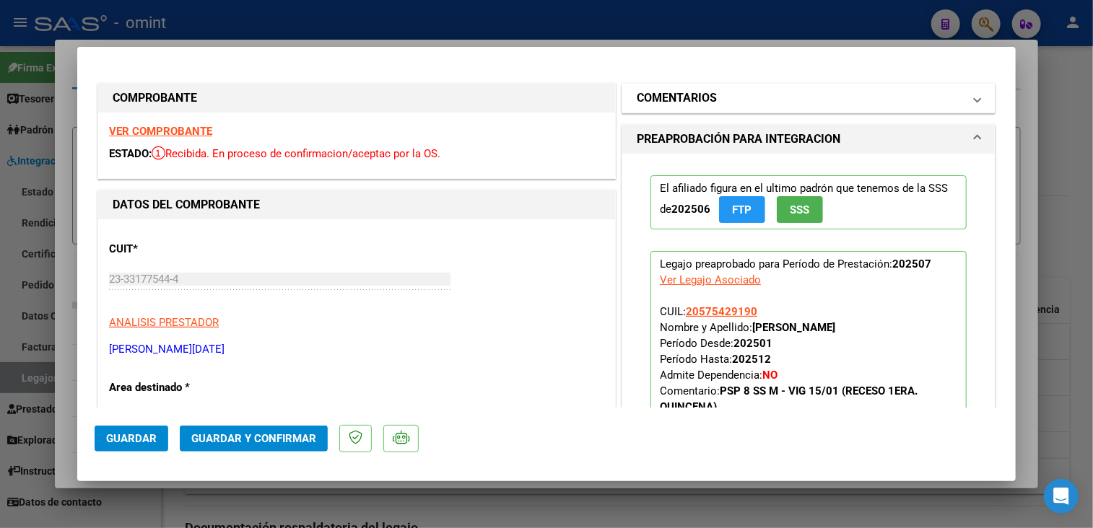
click at [759, 102] on mat-panel-title "COMENTARIOS" at bounding box center [800, 97] width 326 height 17
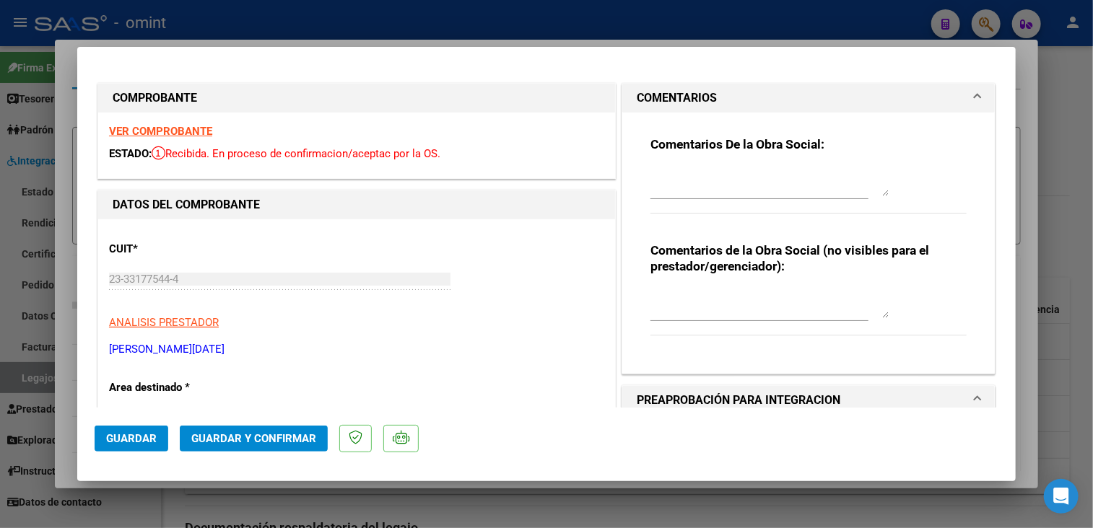
click at [722, 183] on textarea at bounding box center [769, 181] width 238 height 29
drag, startPoint x: 648, startPoint y: 177, endPoint x: 696, endPoint y: 190, distance: 50.1
click at [696, 190] on textarea "-Por favor facturar las sesiones que tiene habilitada" at bounding box center [769, 181] width 238 height 29
paste textarea "Habilitación hasta Junio--Para poder seguir recibiendo las facturas, la flia de…"
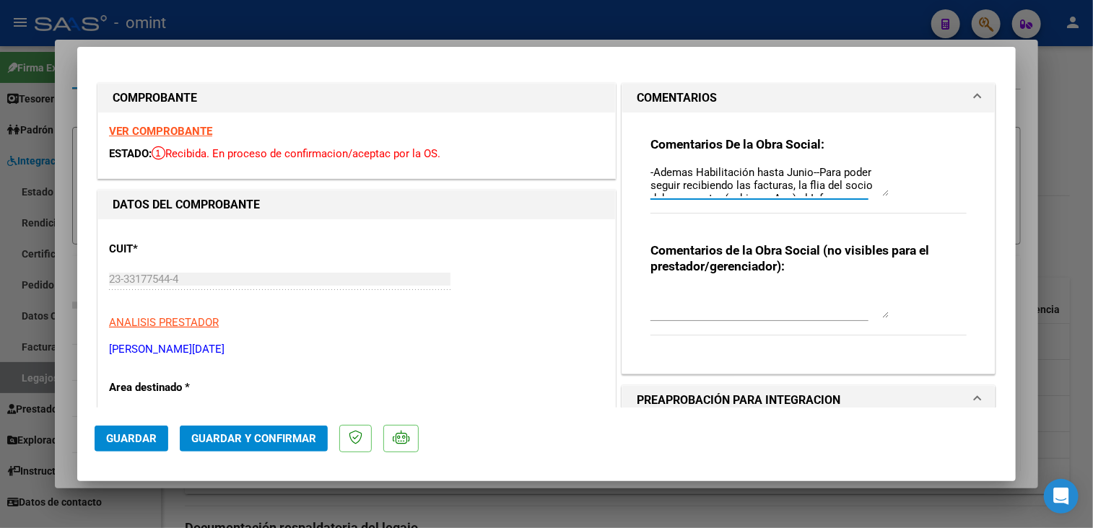
scroll to position [0, 0]
click at [801, 193] on textarea "-El socio tiene habilitada 8 ses por mes, por favor facturar lo habilitado,- -A…" at bounding box center [769, 181] width 238 height 29
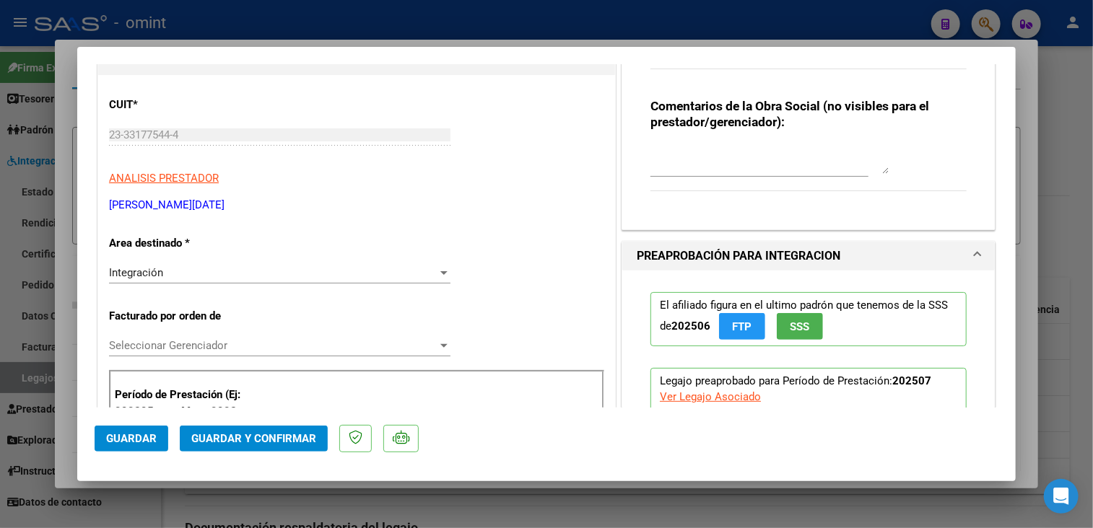
type textarea "-El socio tiene habilitada 8 ses por mes, por favor facturar lo habilitado,- qu…"
click at [175, 271] on div "Integración" at bounding box center [273, 272] width 328 height 13
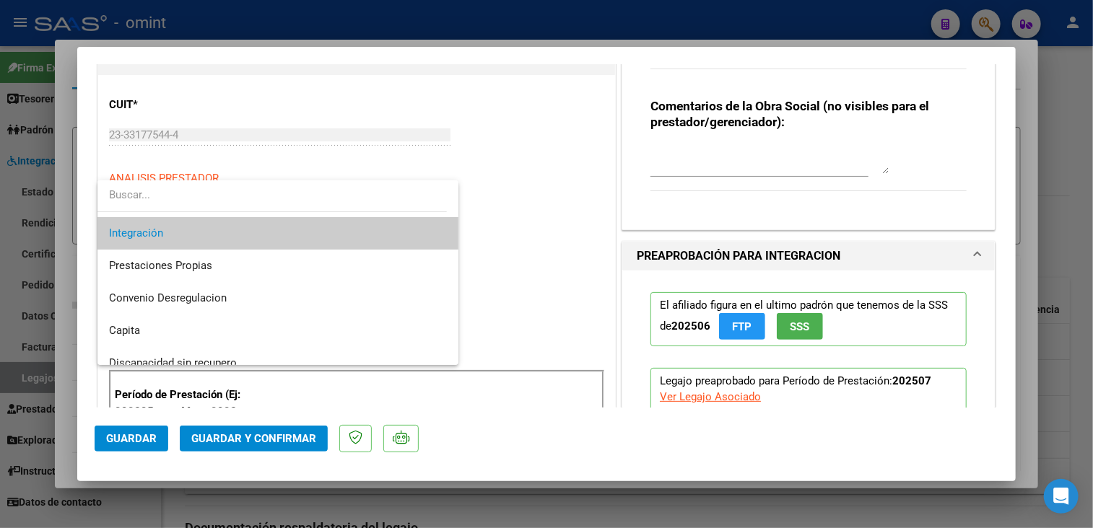
scroll to position [139, 0]
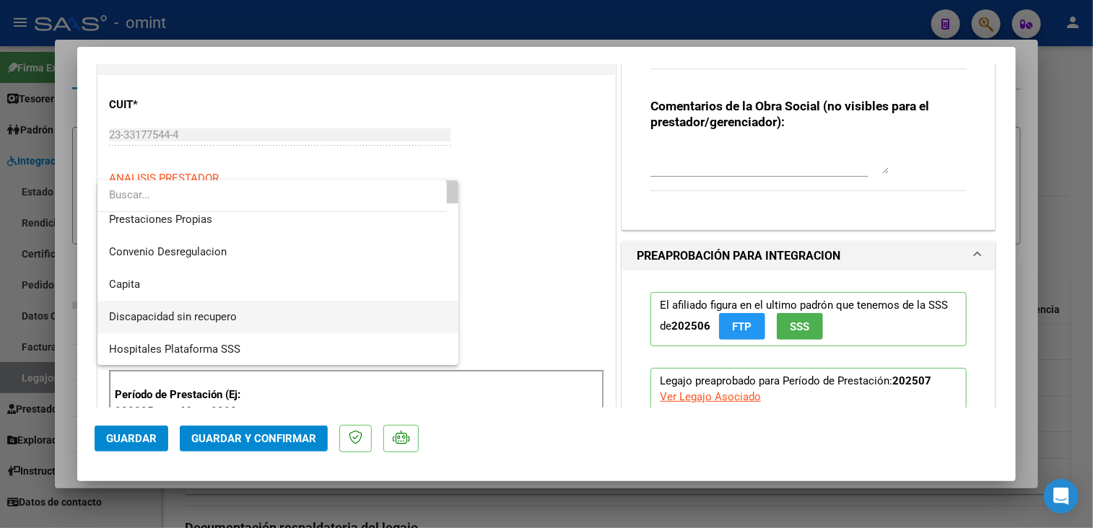
click at [239, 320] on span "Discapacidad sin recupero" at bounding box center [278, 317] width 338 height 32
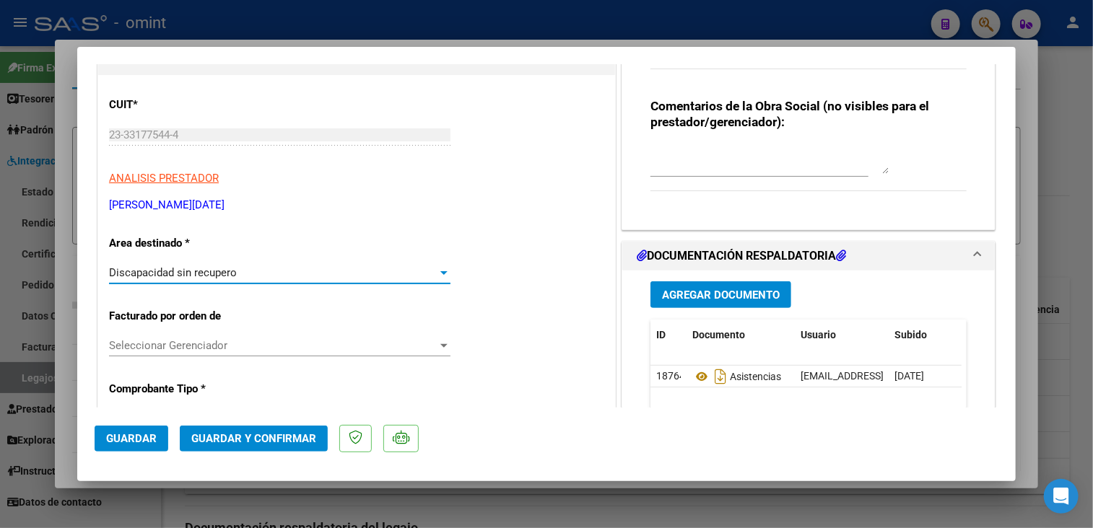
click at [114, 432] on span "Guardar" at bounding box center [131, 438] width 51 height 13
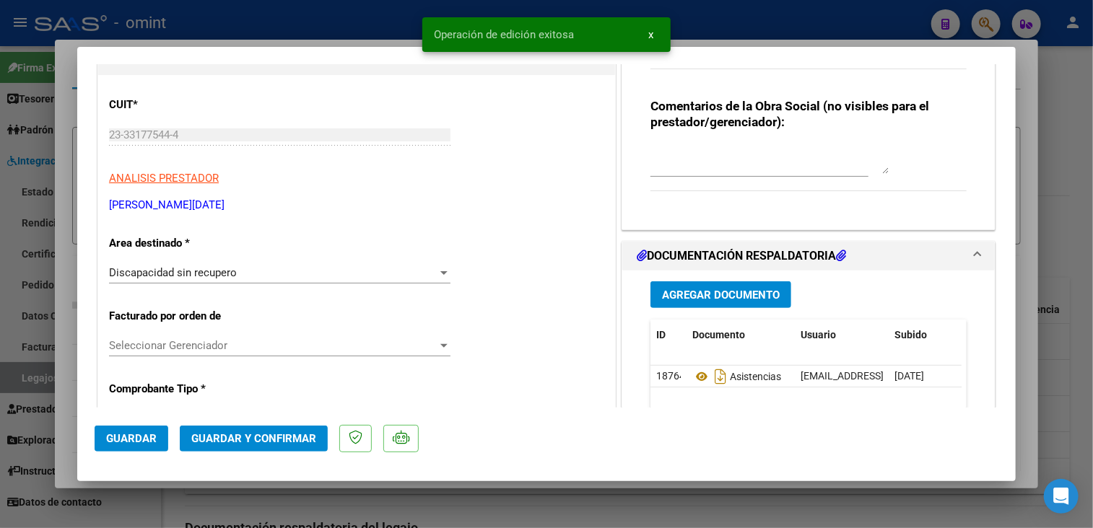
click at [164, 495] on div at bounding box center [546, 264] width 1093 height 528
type input "$ 0,00"
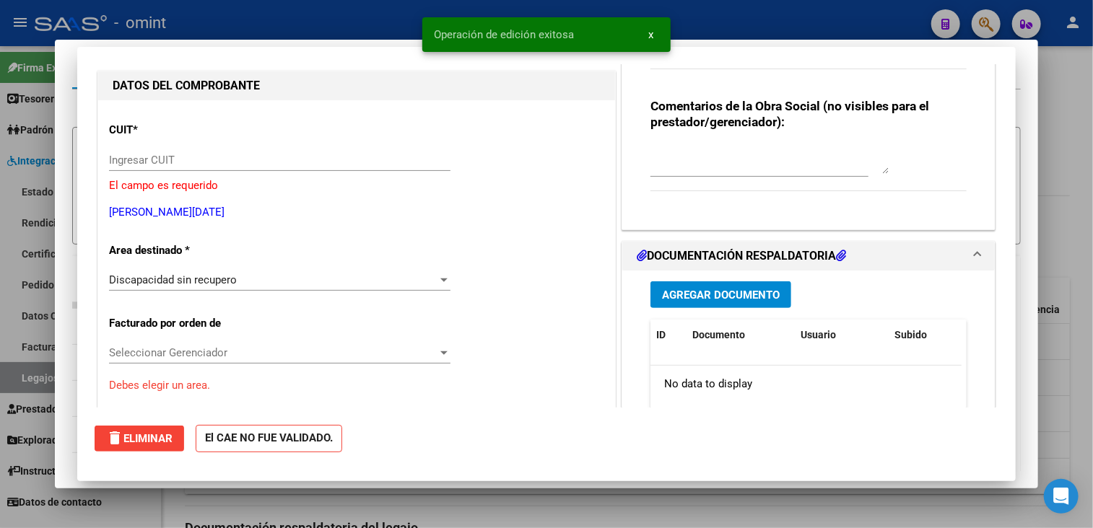
scroll to position [0, 0]
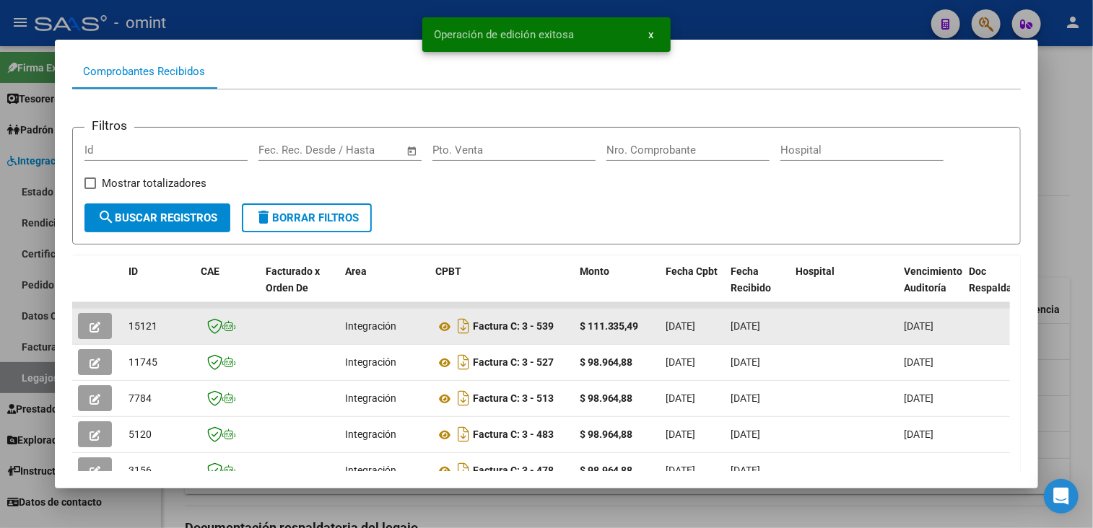
click at [92, 324] on icon "button" at bounding box center [94, 327] width 11 height 11
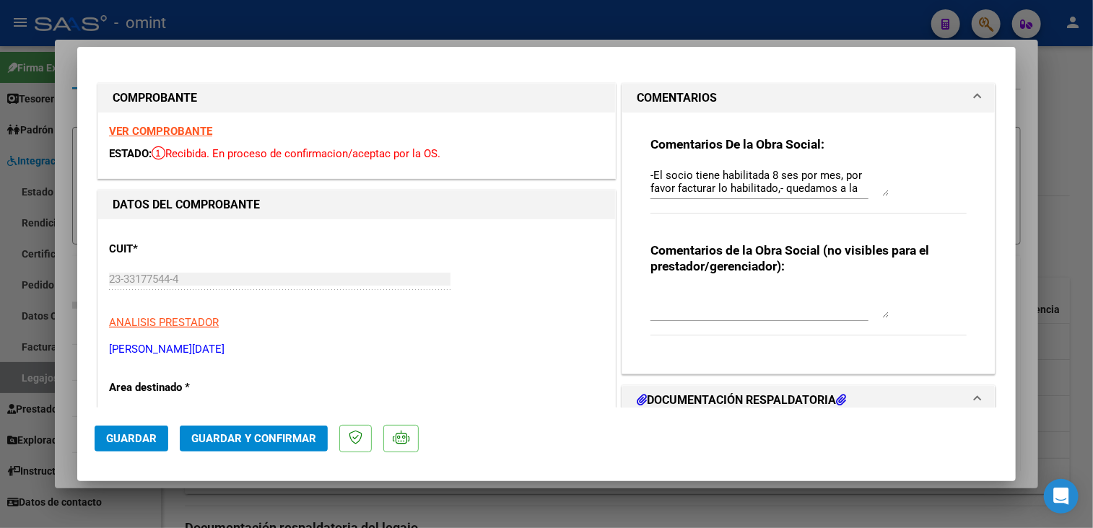
scroll to position [217, 0]
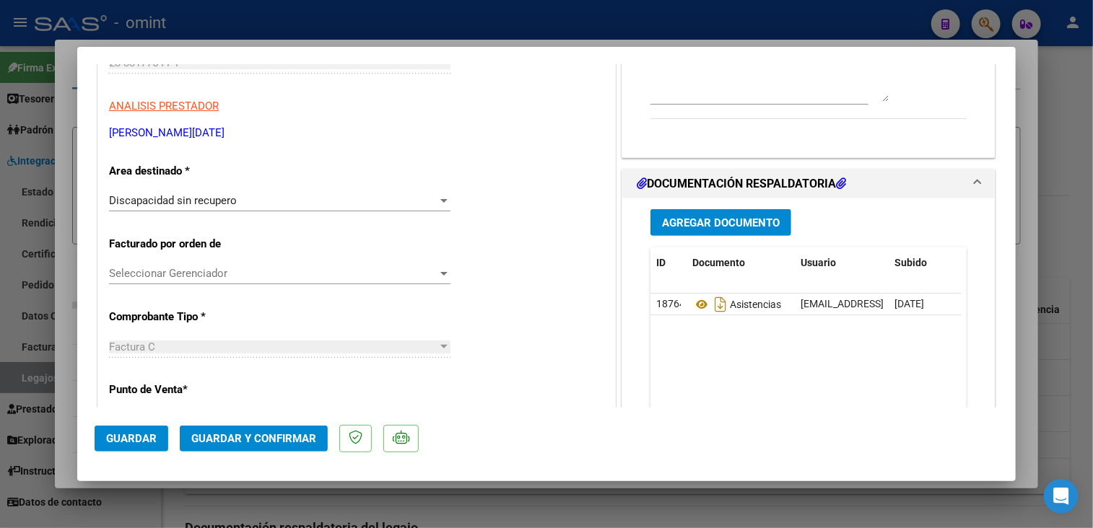
click at [155, 447] on button "Guardar" at bounding box center [132, 439] width 74 height 26
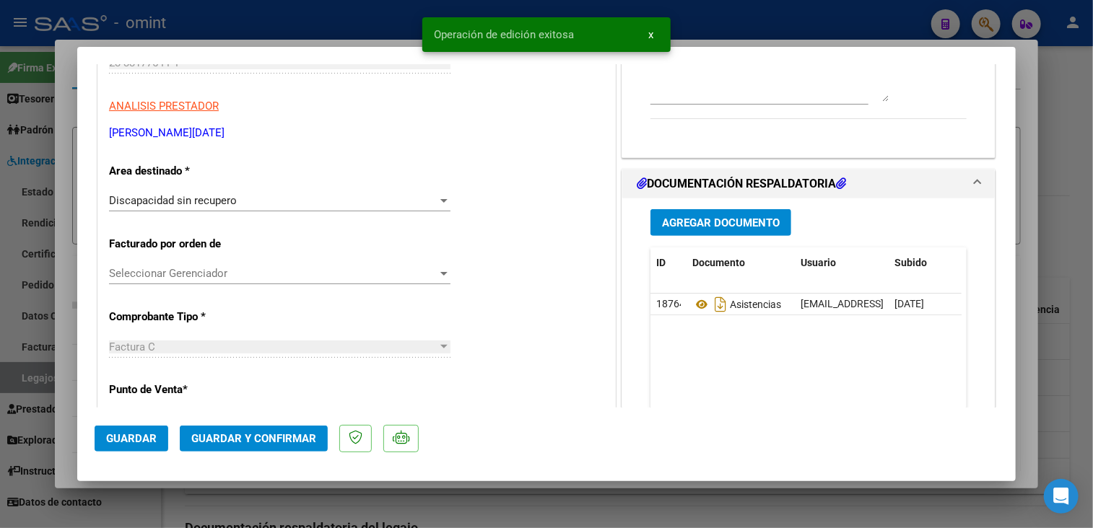
click at [175, 507] on div at bounding box center [546, 264] width 1093 height 528
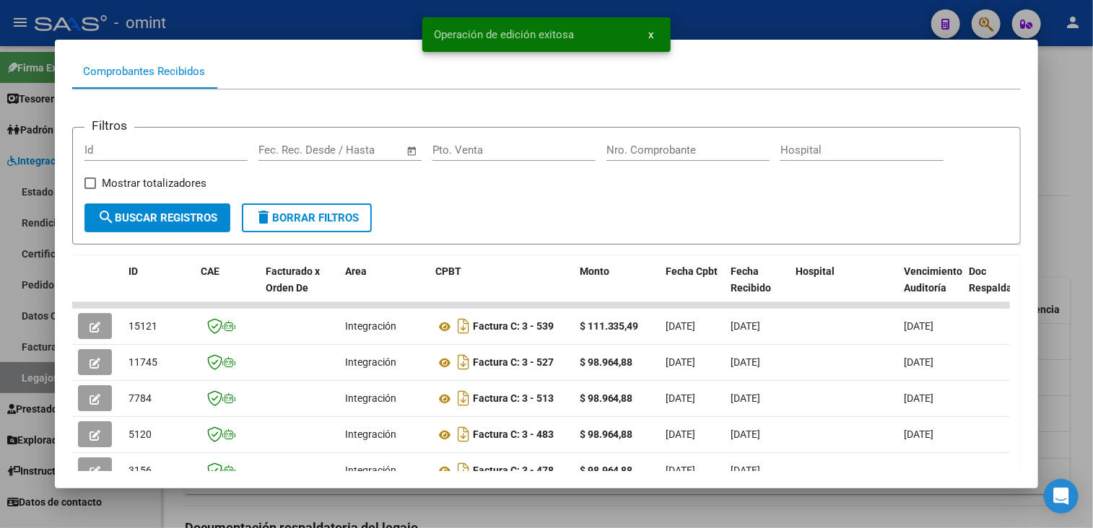
click at [175, 508] on div at bounding box center [546, 264] width 1093 height 528
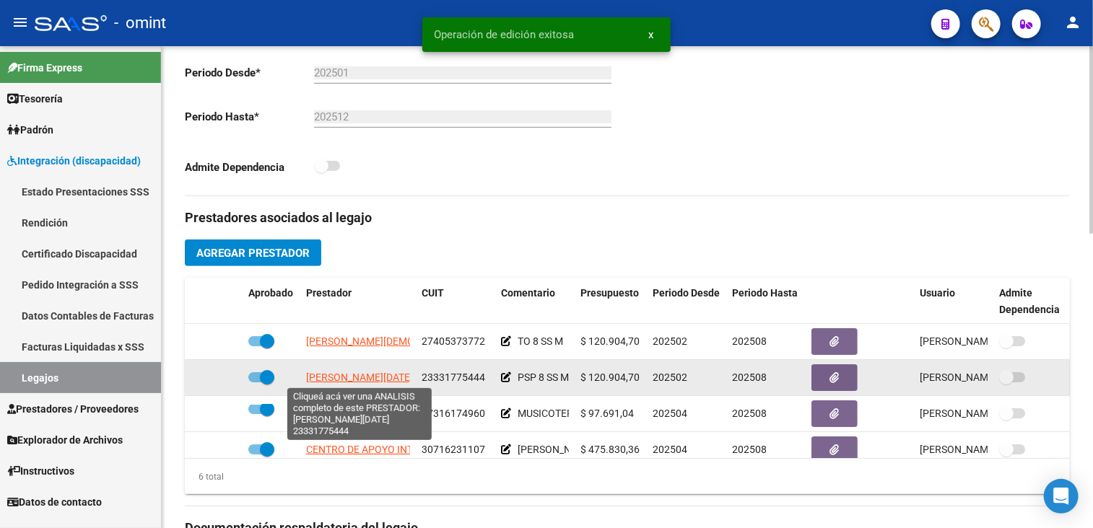
click at [373, 377] on span "MAHON LUCIA VALERIA" at bounding box center [359, 378] width 107 height 12
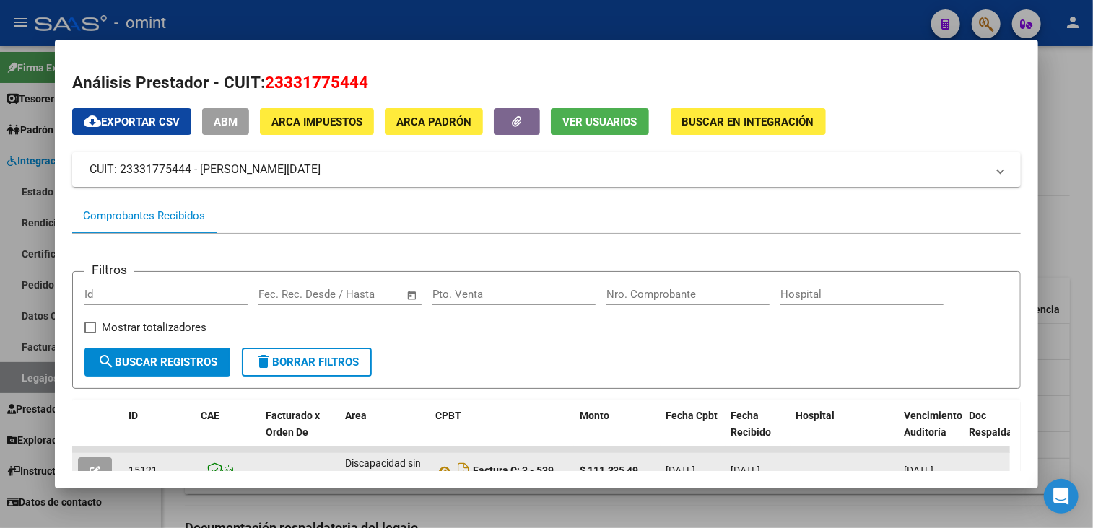
scroll to position [144, 0]
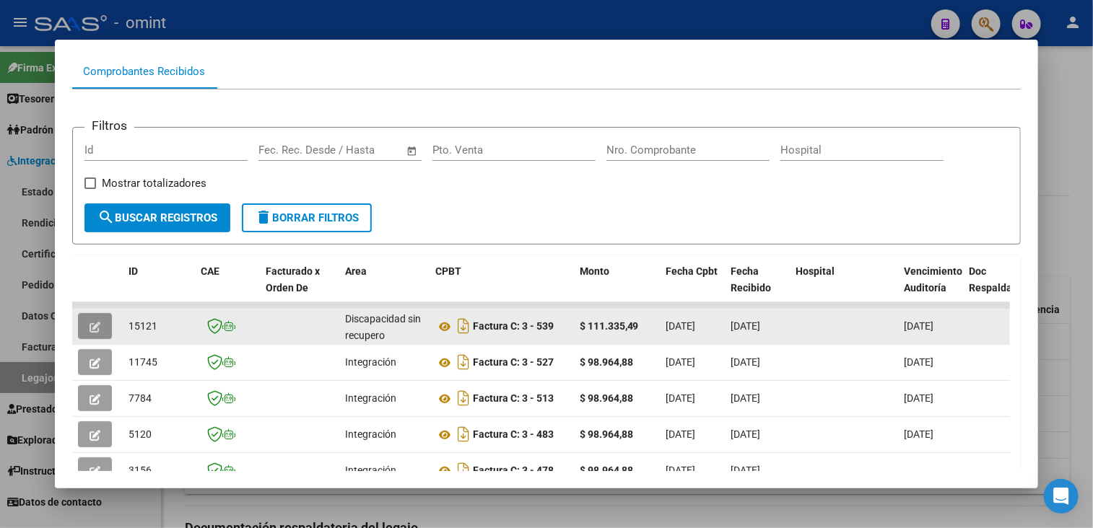
click at [98, 332] on button "button" at bounding box center [95, 326] width 34 height 26
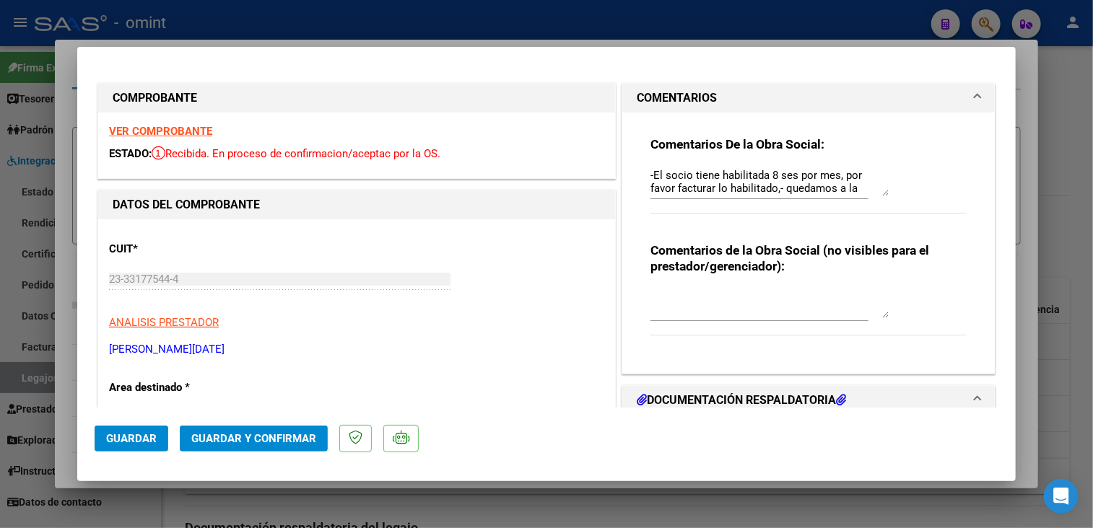
click at [136, 503] on div at bounding box center [546, 264] width 1093 height 528
type input "$ 0,00"
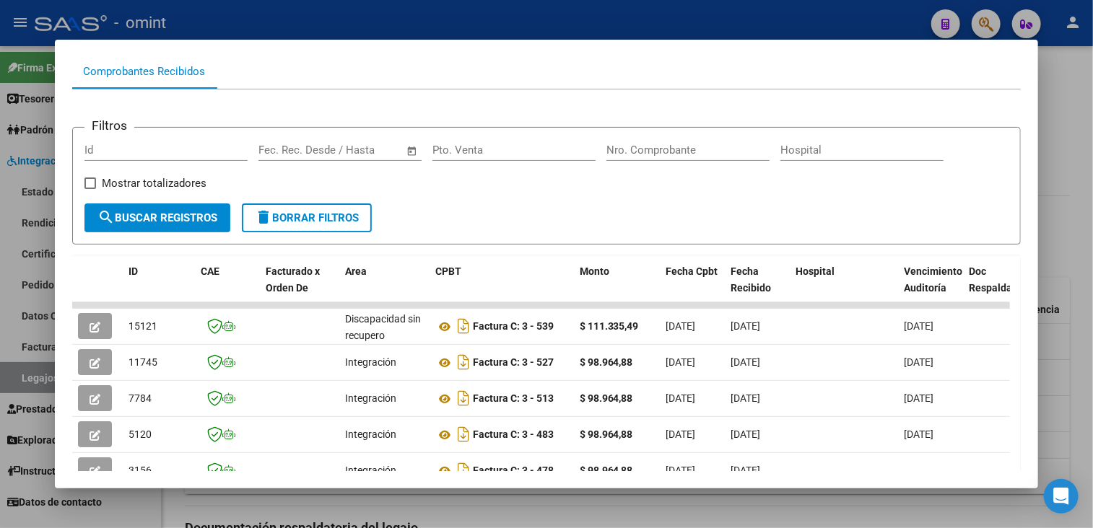
click at [138, 502] on div at bounding box center [546, 264] width 1093 height 528
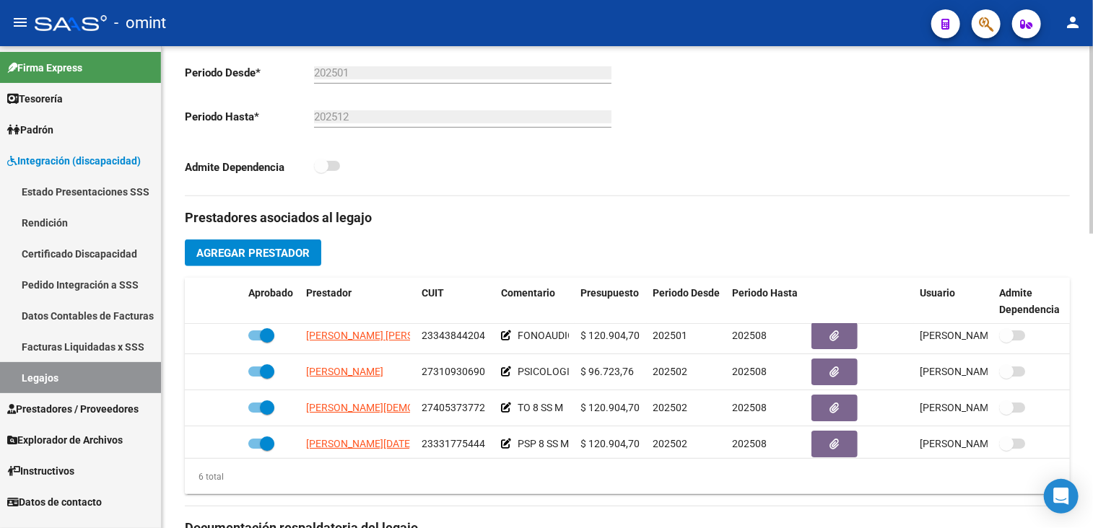
scroll to position [0, 0]
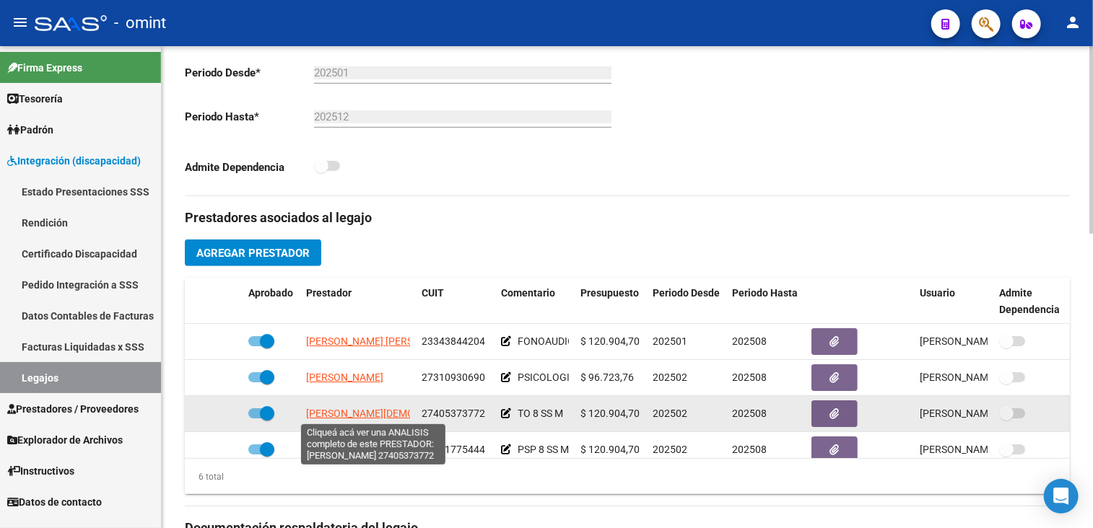
click at [352, 409] on span "CUCULLU PASTORINI PALOMA" at bounding box center [397, 414] width 183 height 12
type textarea "27405373772"
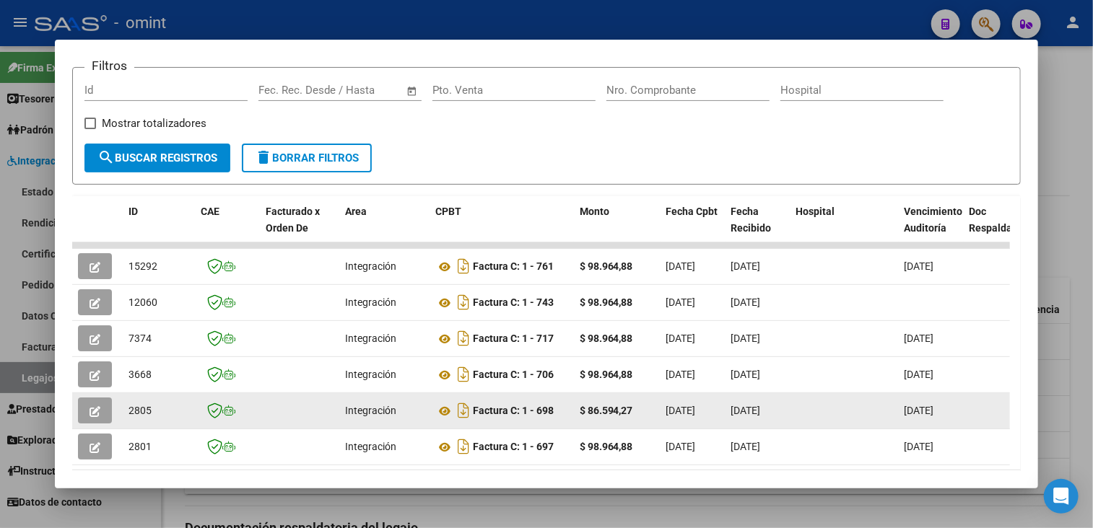
scroll to position [60, 0]
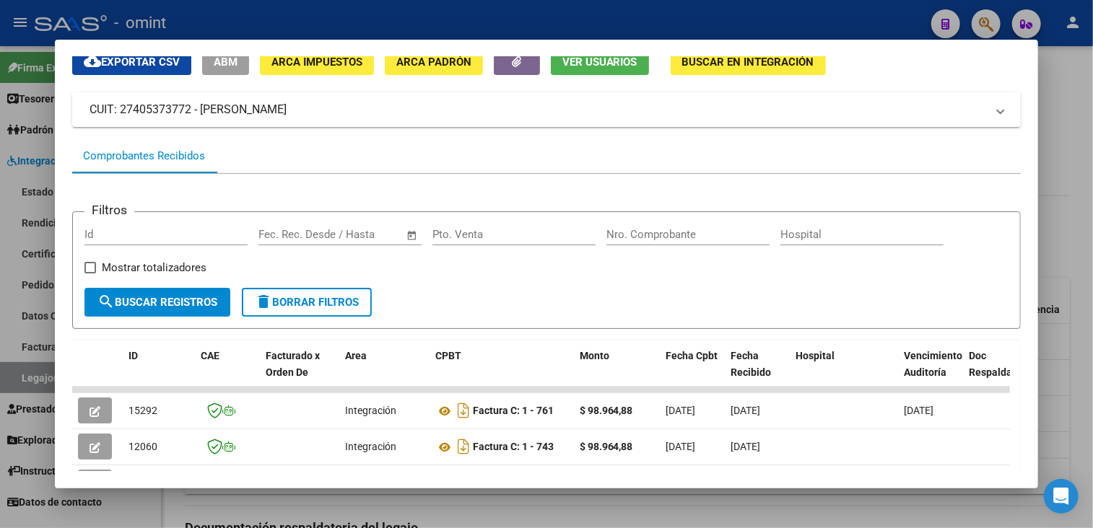
click at [258, 494] on div at bounding box center [546, 264] width 1093 height 528
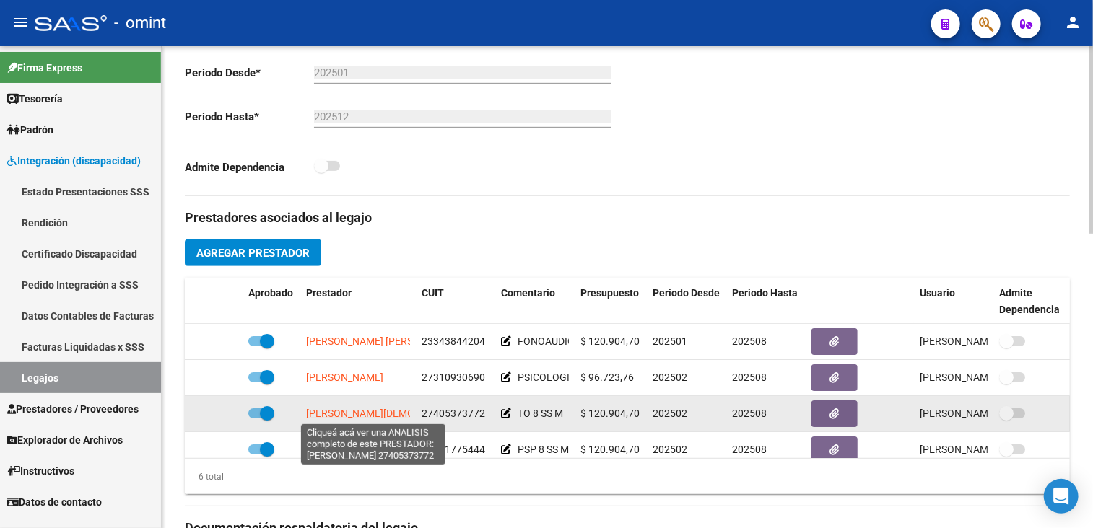
click at [362, 409] on span "CUCULLU PASTORINI PALOMA" at bounding box center [397, 414] width 183 height 12
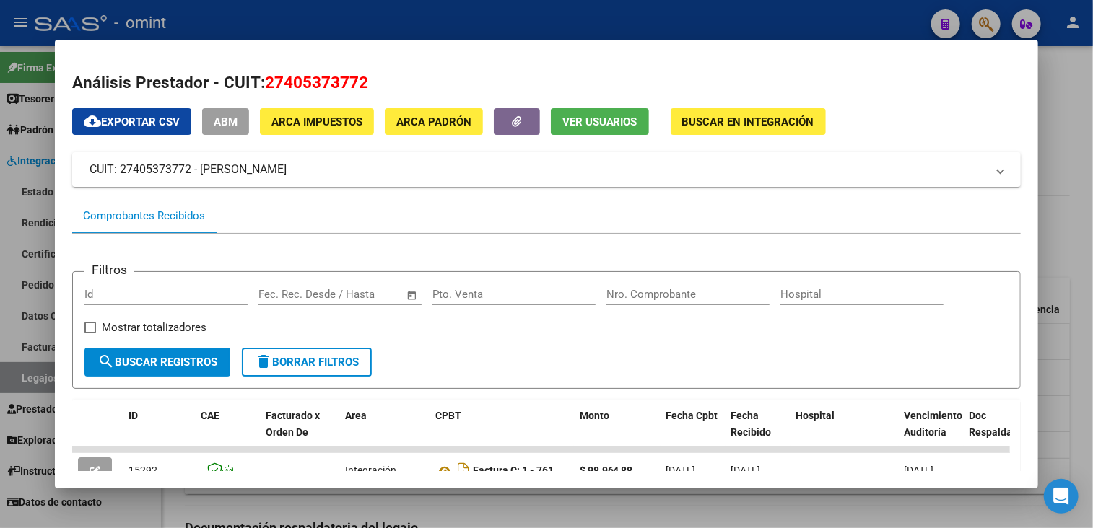
scroll to position [276, 0]
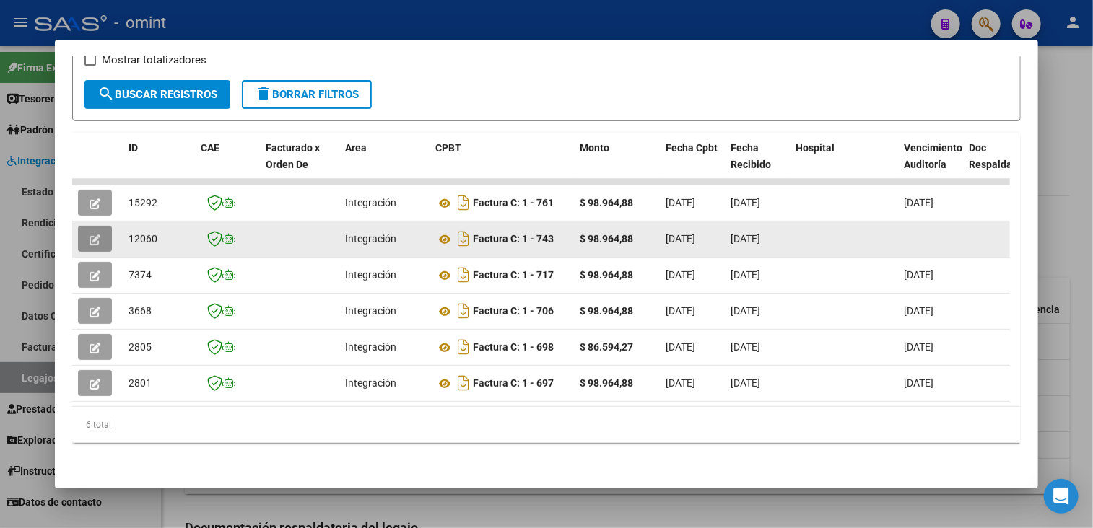
click at [89, 235] on icon "button" at bounding box center [94, 240] width 11 height 11
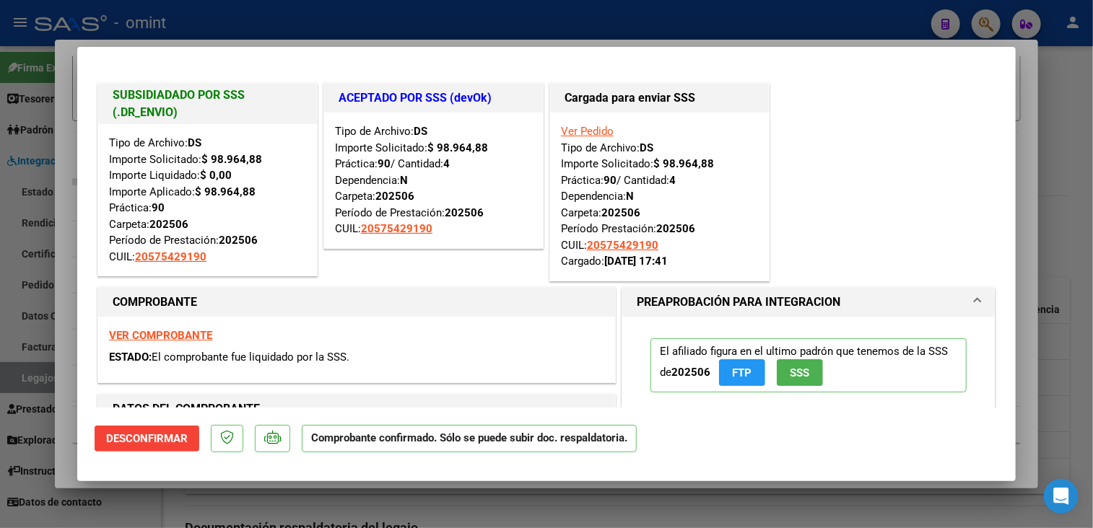
click at [141, 504] on div at bounding box center [546, 264] width 1093 height 528
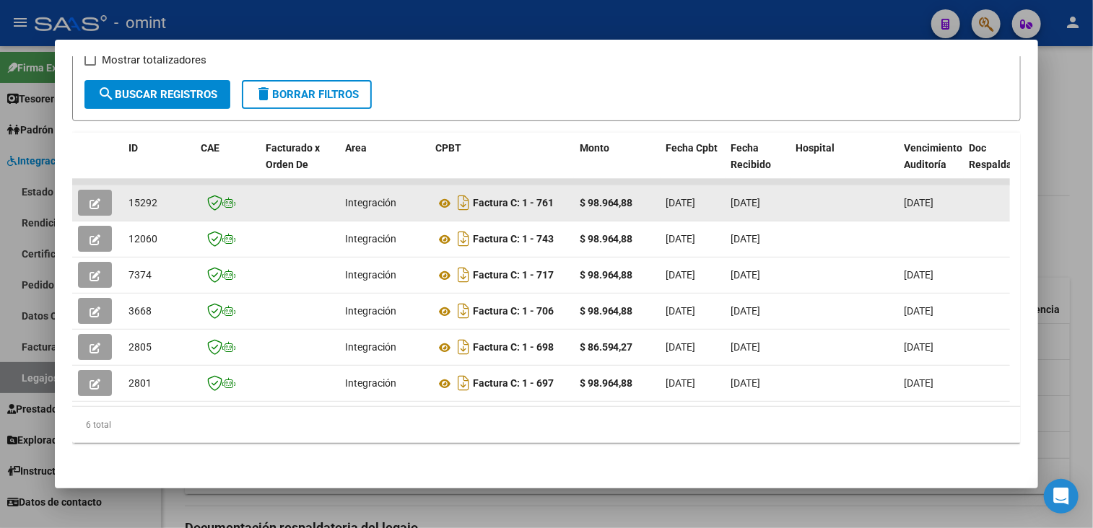
click at [94, 198] on icon "button" at bounding box center [94, 203] width 11 height 11
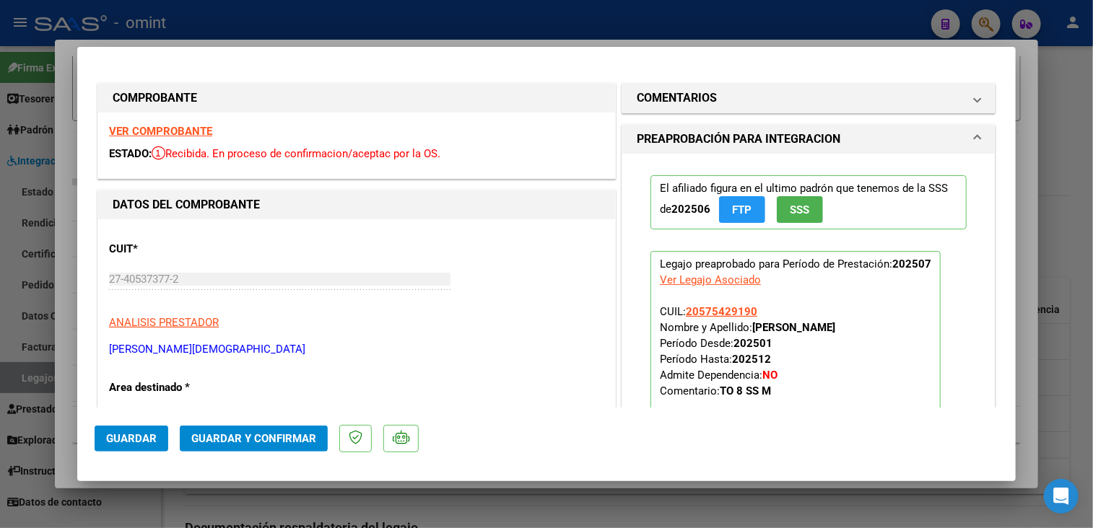
click at [188, 131] on strong "VER COMPROBANTE" at bounding box center [160, 131] width 103 height 13
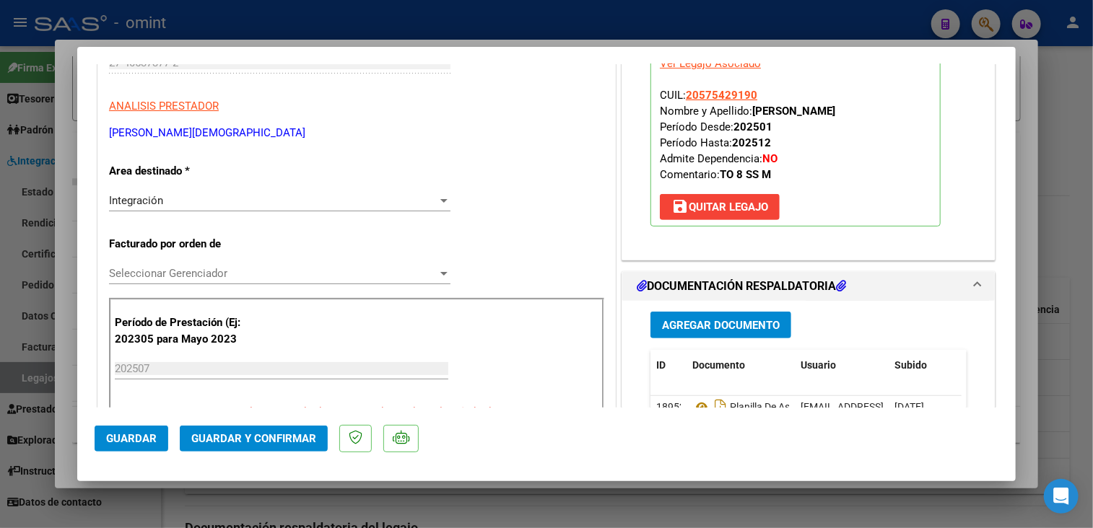
scroll to position [361, 0]
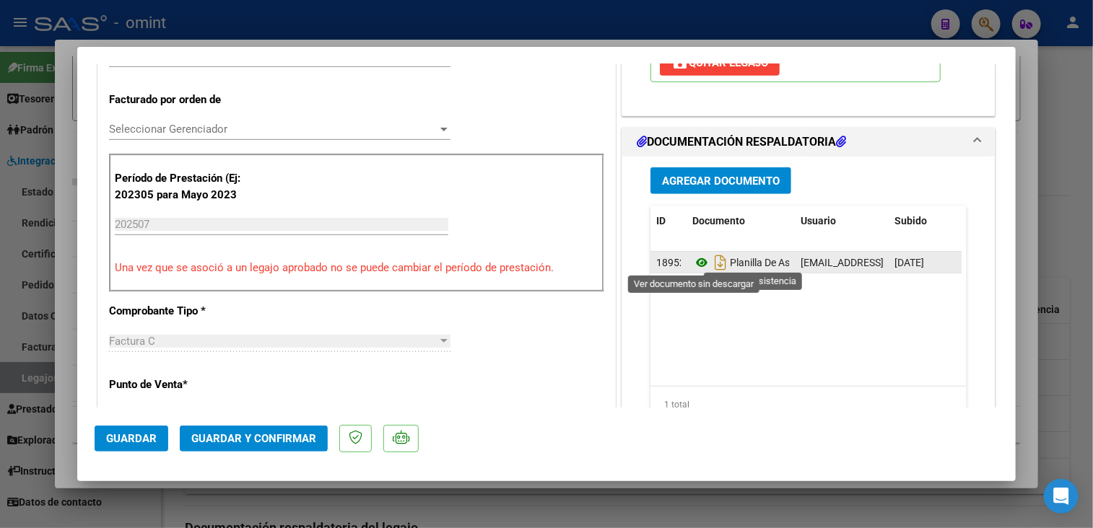
click at [693, 259] on icon at bounding box center [701, 262] width 19 height 17
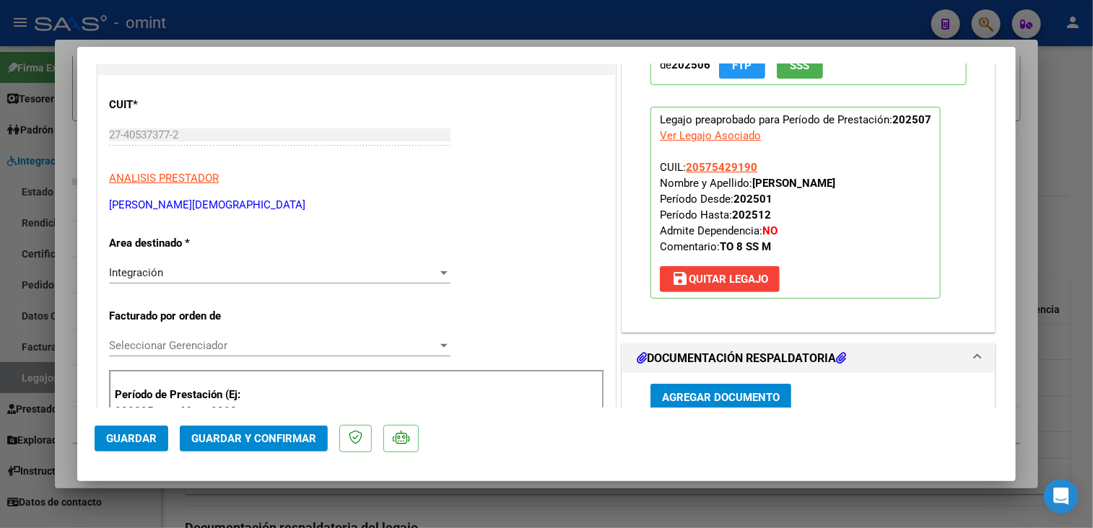
scroll to position [0, 0]
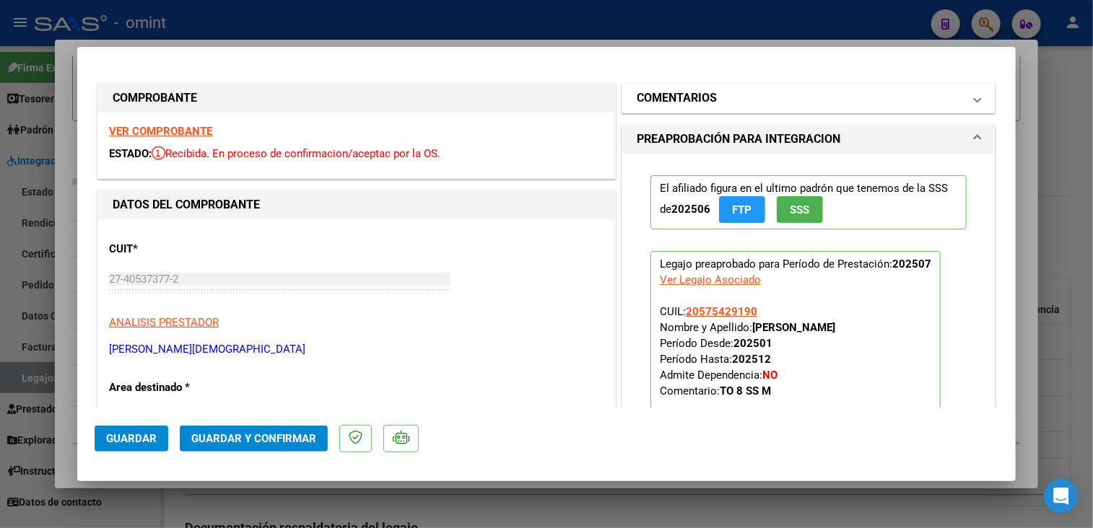
click at [754, 101] on mat-panel-title "COMENTARIOS" at bounding box center [800, 97] width 326 height 17
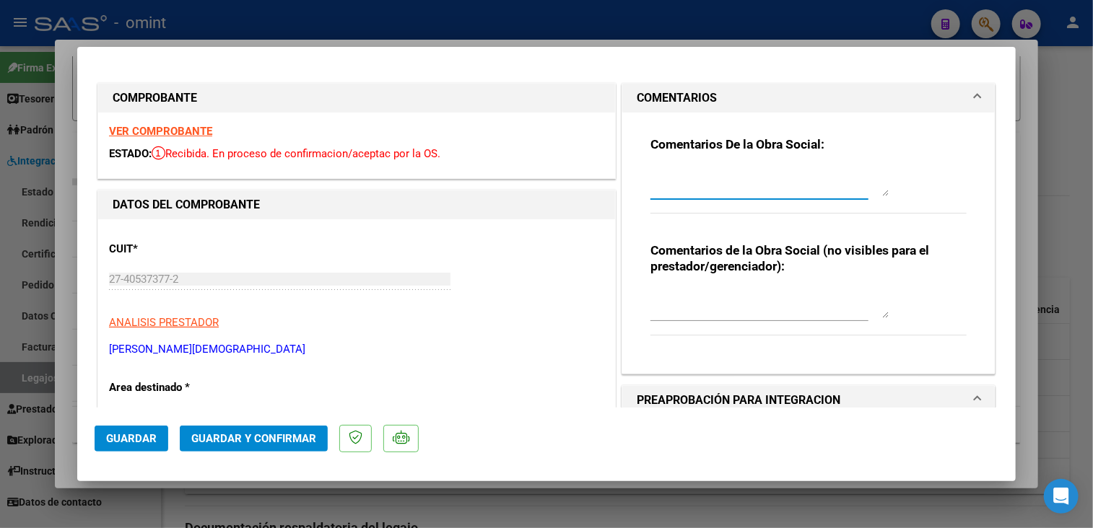
click at [690, 183] on textarea at bounding box center [769, 181] width 238 height 29
paste textarea "Habilitación hasta Junio--Para poder seguir recibiendo las facturas, la flia de…"
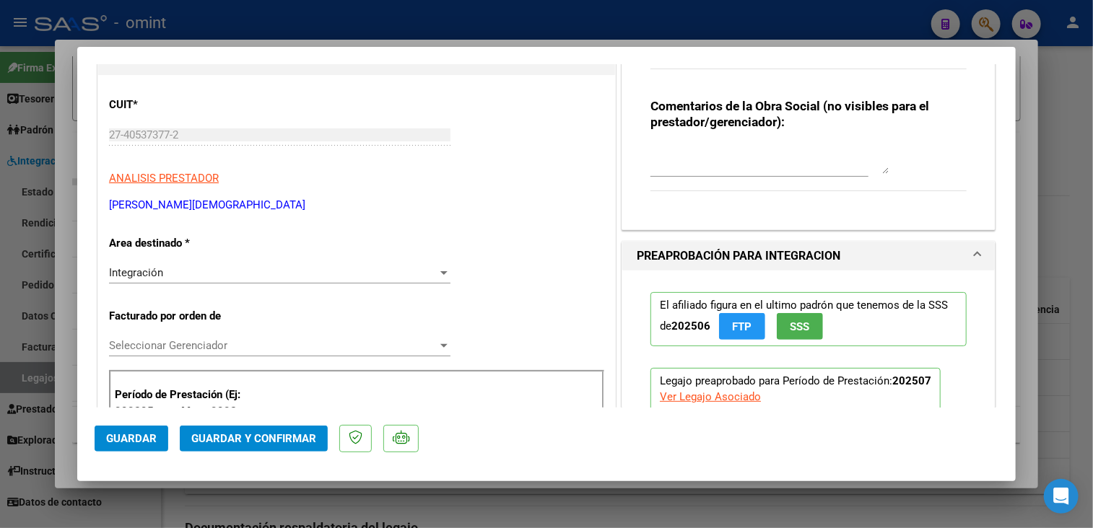
type textarea "Habilitación hasta Junio--Para poder seguir recibiendo las facturas, la flia de…"
click at [245, 281] on div "Integración Seleccionar Area" at bounding box center [279, 273] width 341 height 22
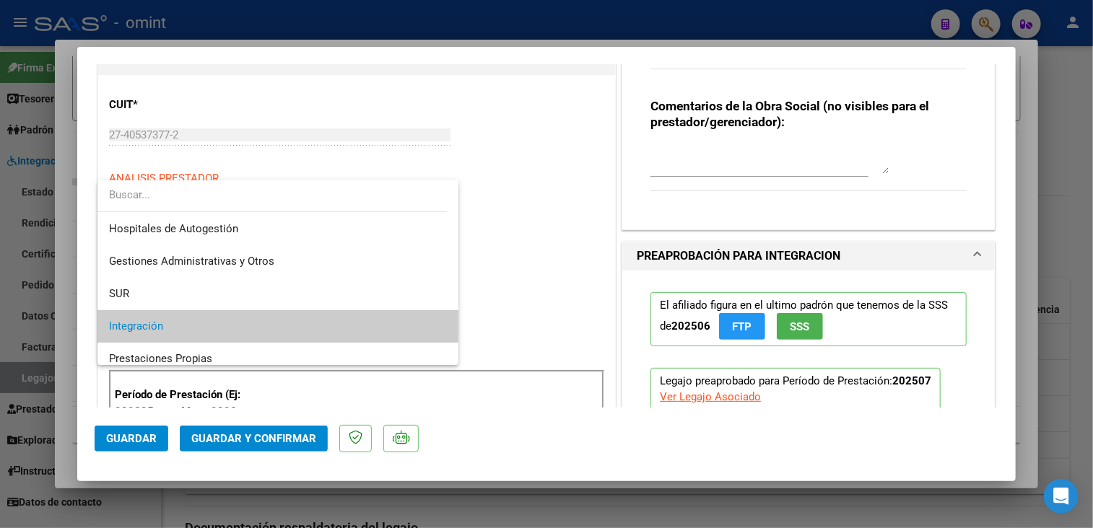
scroll to position [53, 0]
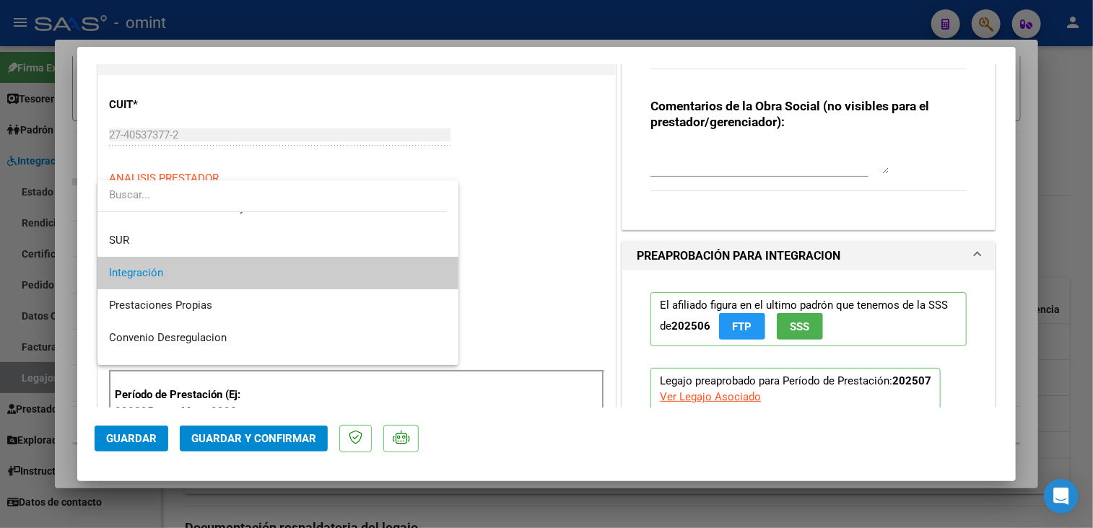
click at [245, 280] on span "Integración" at bounding box center [278, 273] width 338 height 32
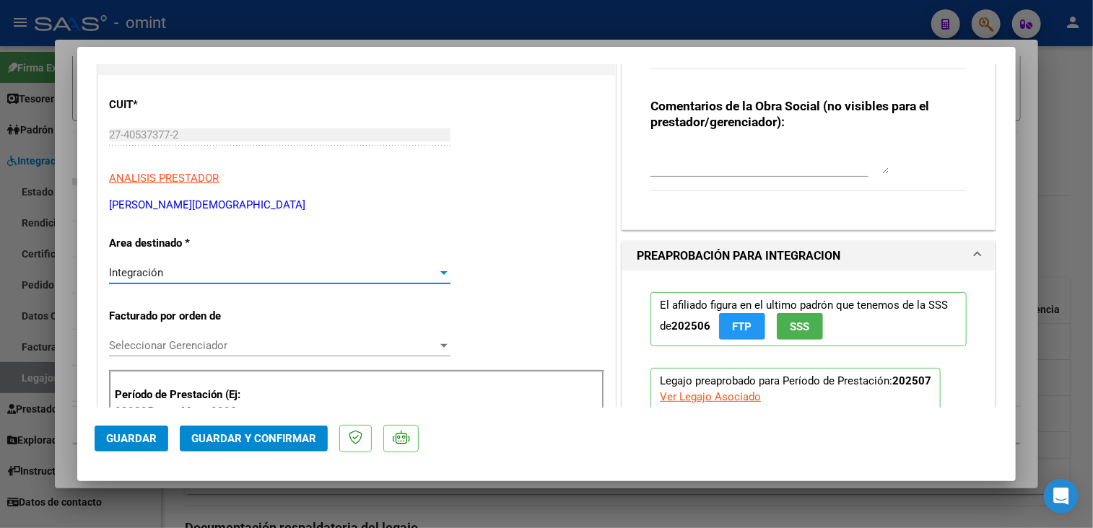
click at [213, 346] on span "Seleccionar Gerenciador" at bounding box center [273, 345] width 328 height 13
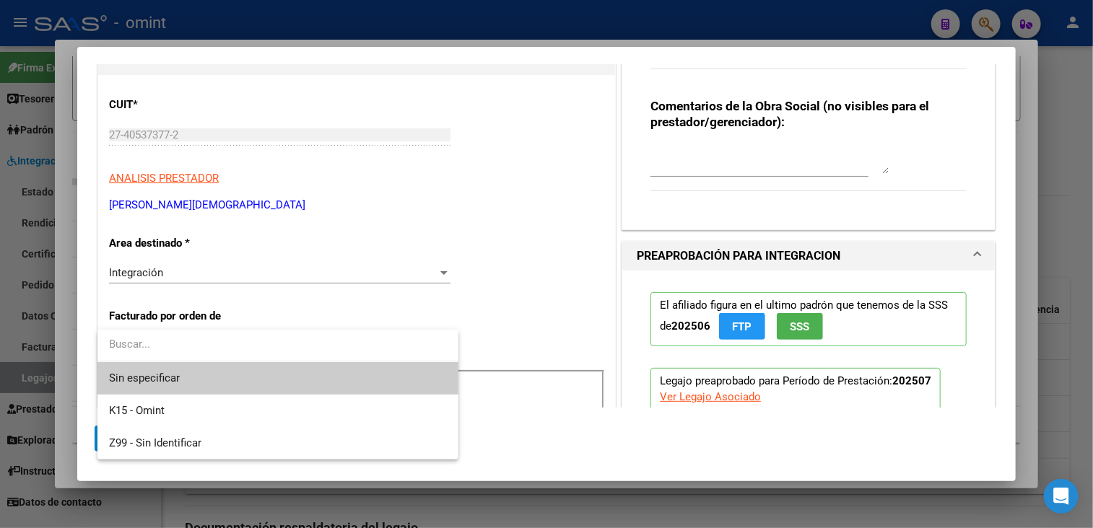
click at [187, 385] on span "Sin especificar" at bounding box center [278, 378] width 338 height 32
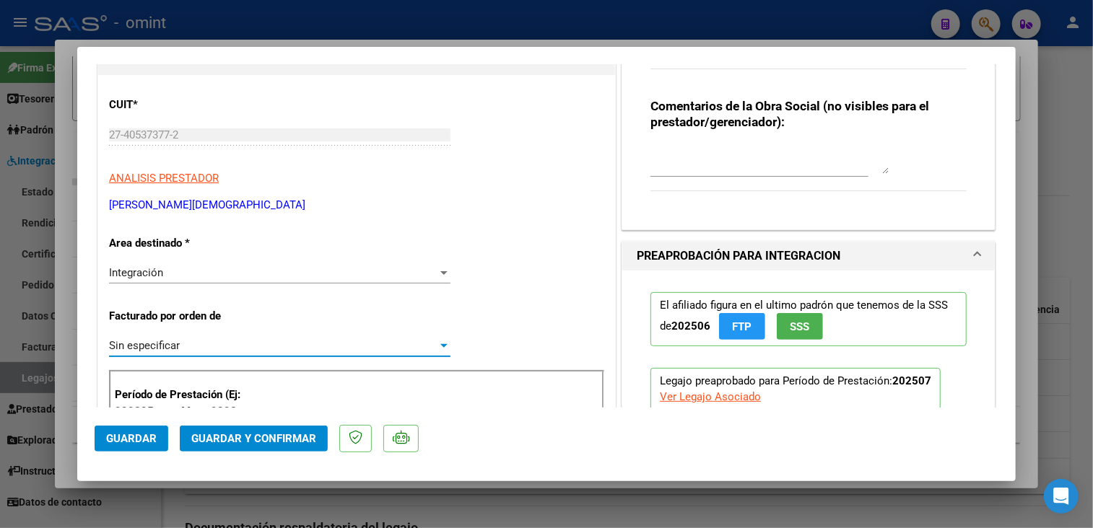
click at [214, 439] on span "Guardar y Confirmar" at bounding box center [253, 438] width 125 height 13
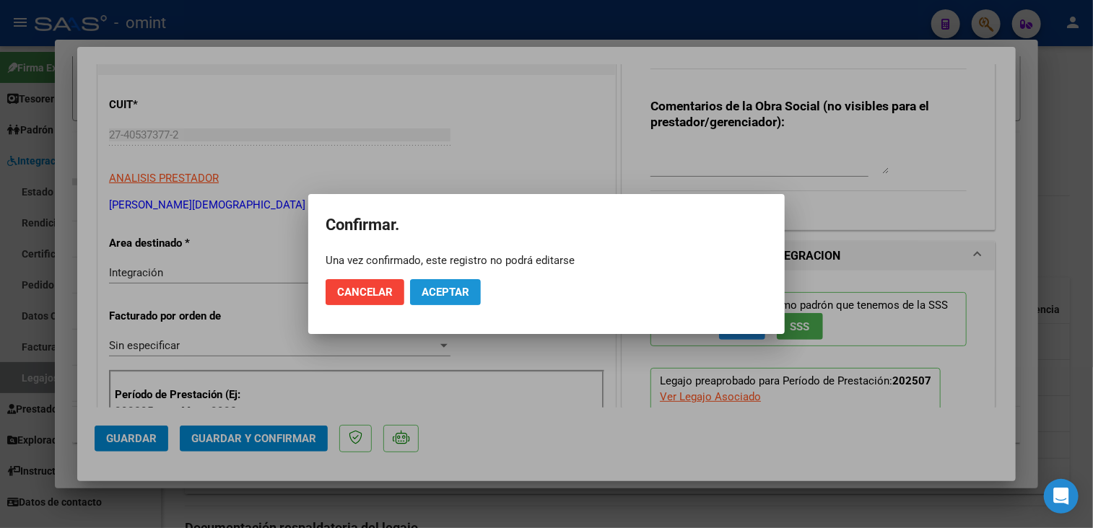
click at [432, 291] on span "Aceptar" at bounding box center [445, 292] width 48 height 13
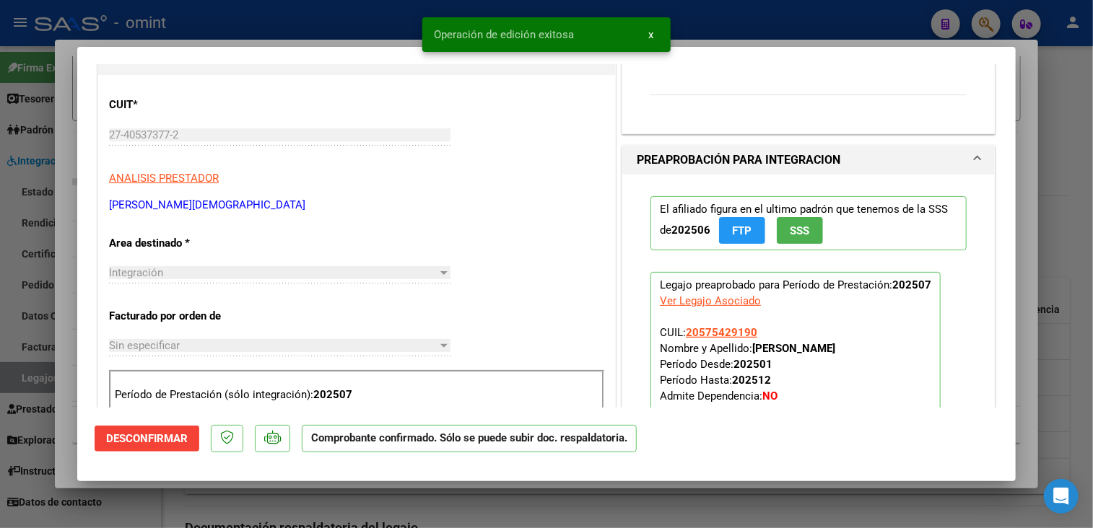
click at [241, 496] on div at bounding box center [546, 264] width 1093 height 528
type input "$ 0,00"
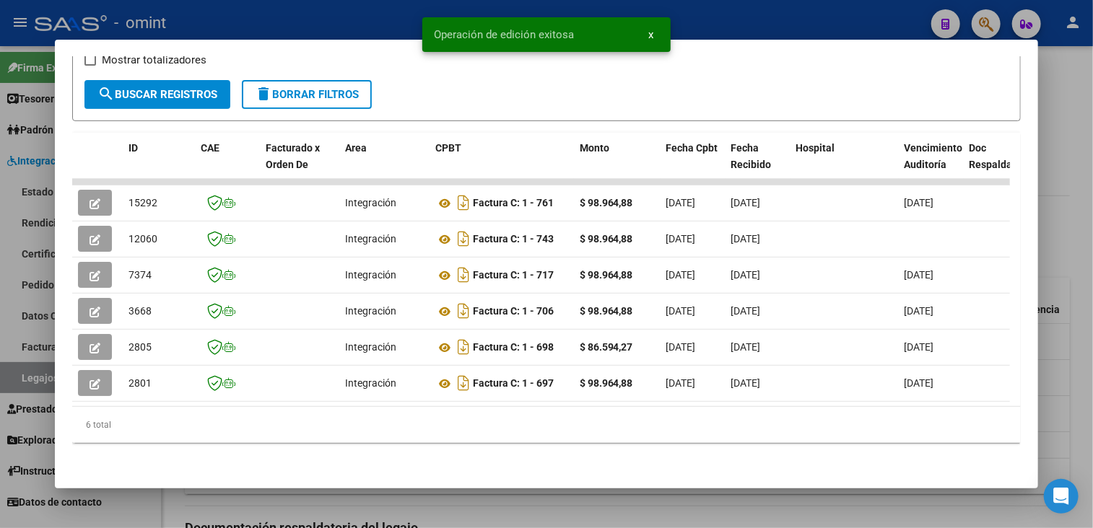
click at [230, 506] on div at bounding box center [546, 264] width 1093 height 528
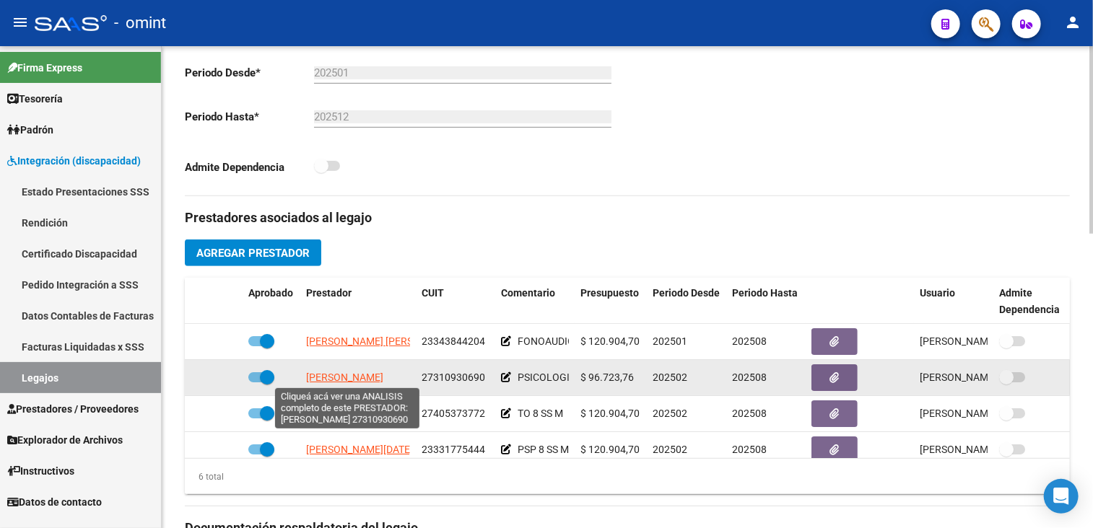
click at [315, 381] on span "DIEGUEZ LUCIANA" at bounding box center [344, 378] width 77 height 12
type textarea "27310930690"
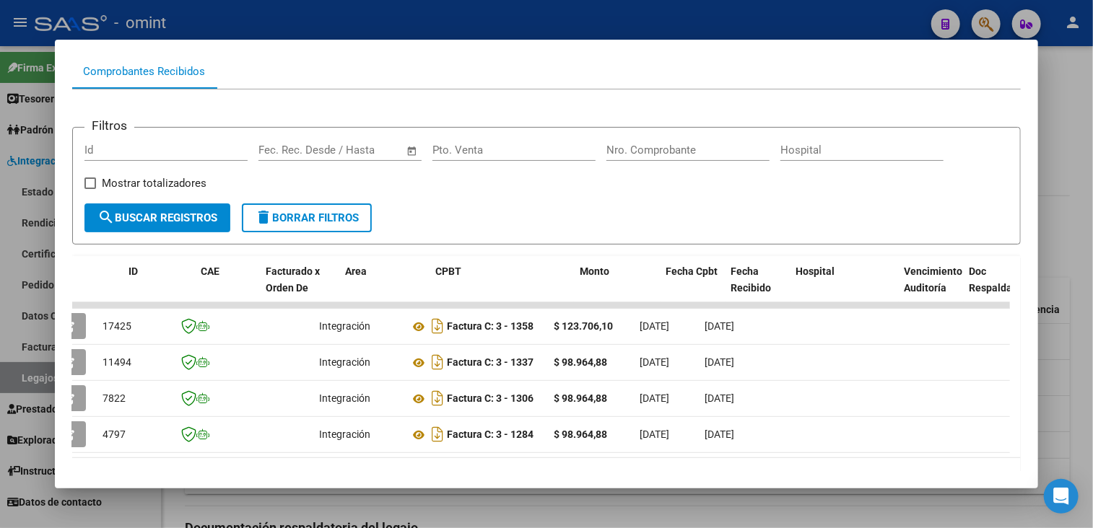
scroll to position [0, 0]
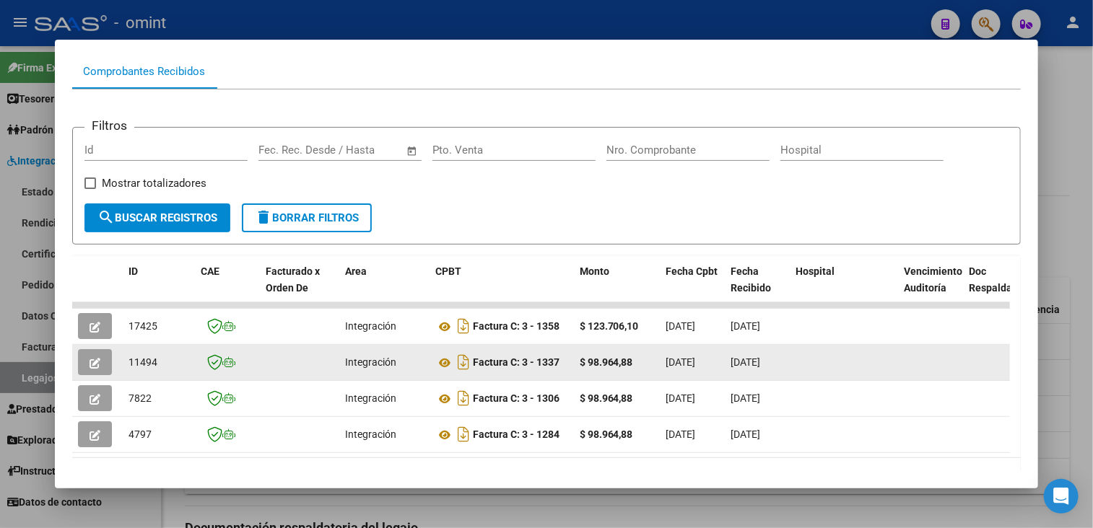
click at [90, 351] on button "button" at bounding box center [95, 362] width 34 height 26
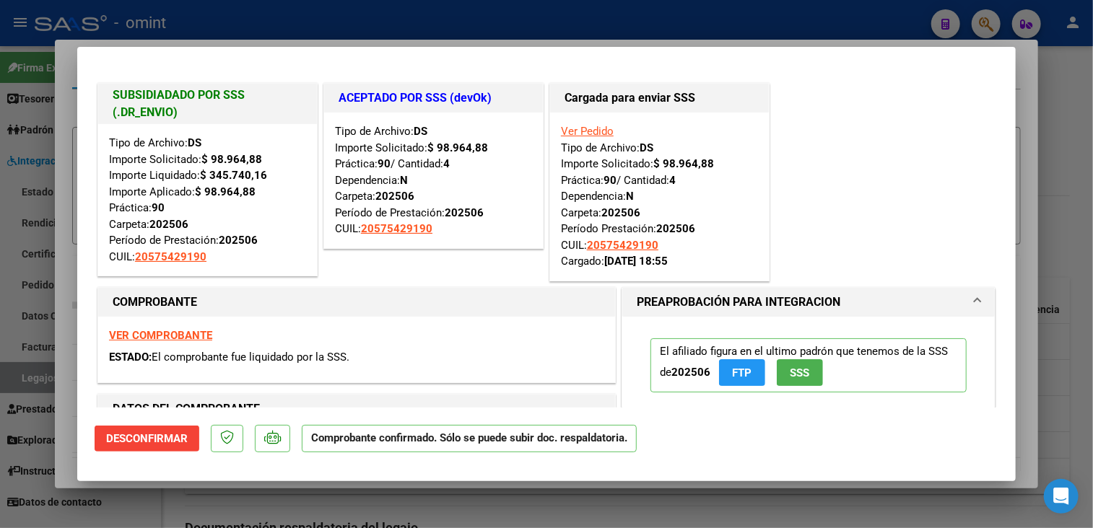
click at [124, 513] on div at bounding box center [546, 264] width 1093 height 528
type input "$ 0,00"
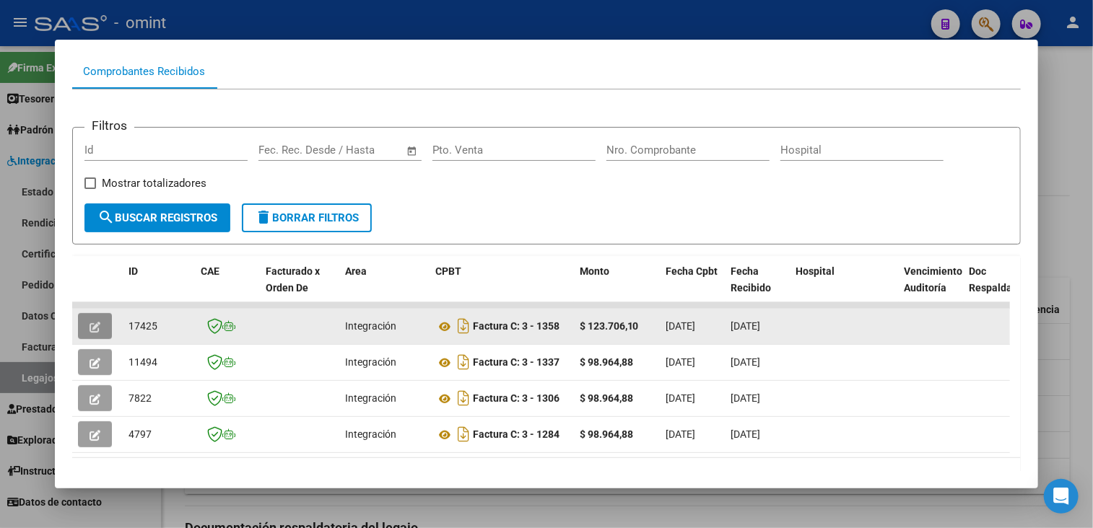
click at [89, 324] on icon "button" at bounding box center [94, 327] width 11 height 11
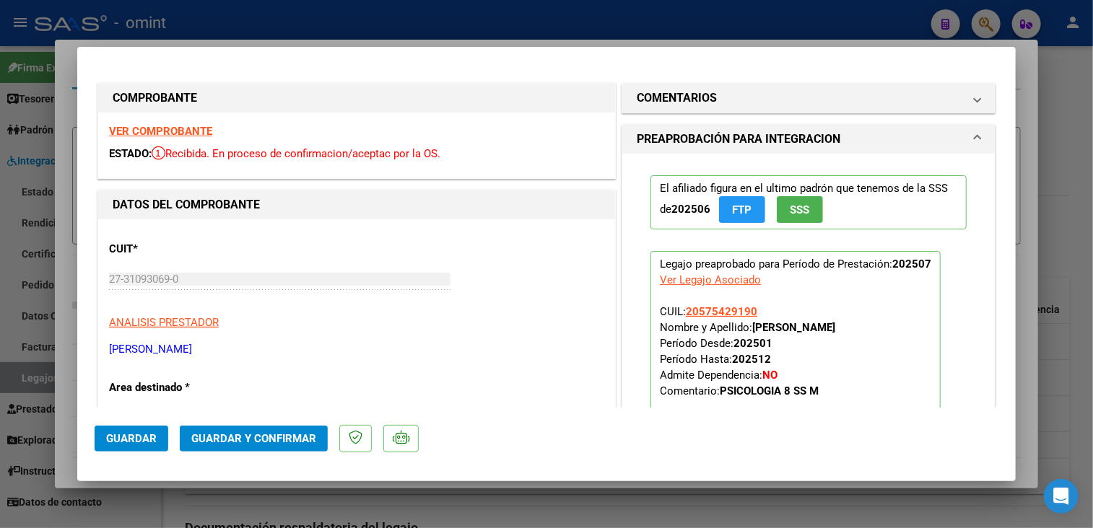
click at [176, 131] on strong "VER COMPROBANTE" at bounding box center [160, 131] width 103 height 13
click at [351, 490] on div at bounding box center [546, 264] width 1093 height 528
type input "$ 0,00"
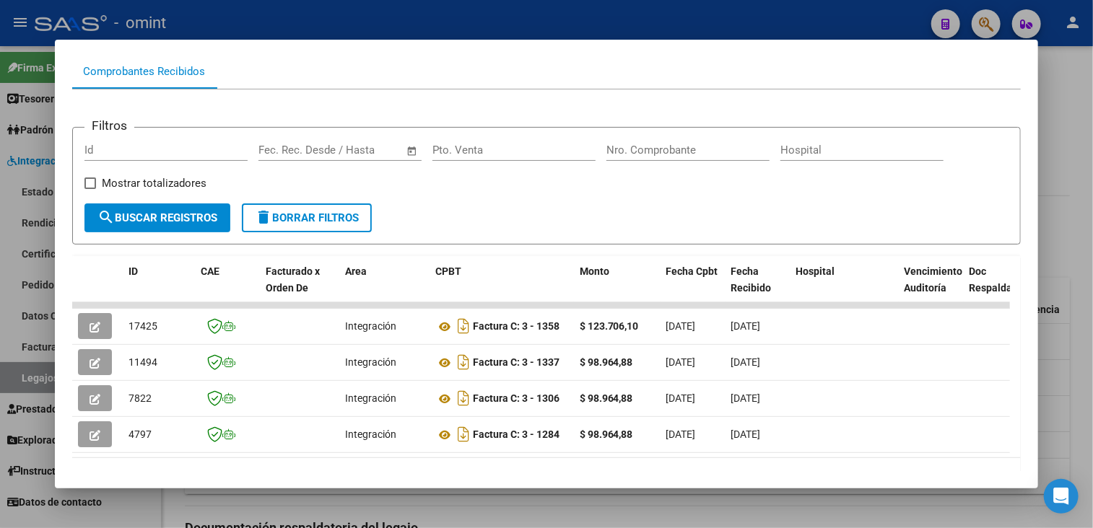
click at [352, 496] on div at bounding box center [546, 264] width 1093 height 528
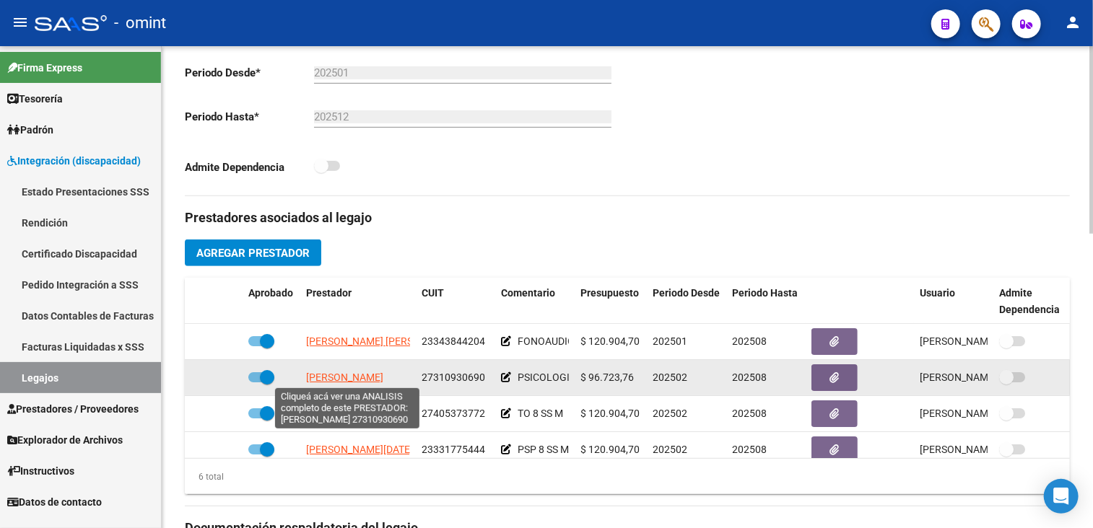
click at [356, 377] on span "DIEGUEZ LUCIANA" at bounding box center [344, 378] width 77 height 12
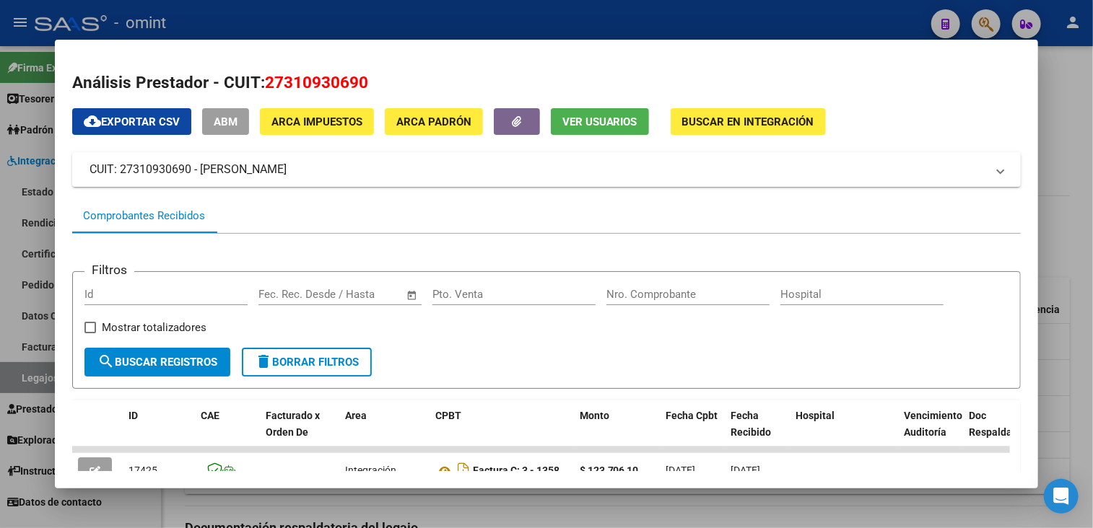
click at [375, 510] on div at bounding box center [546, 264] width 1093 height 528
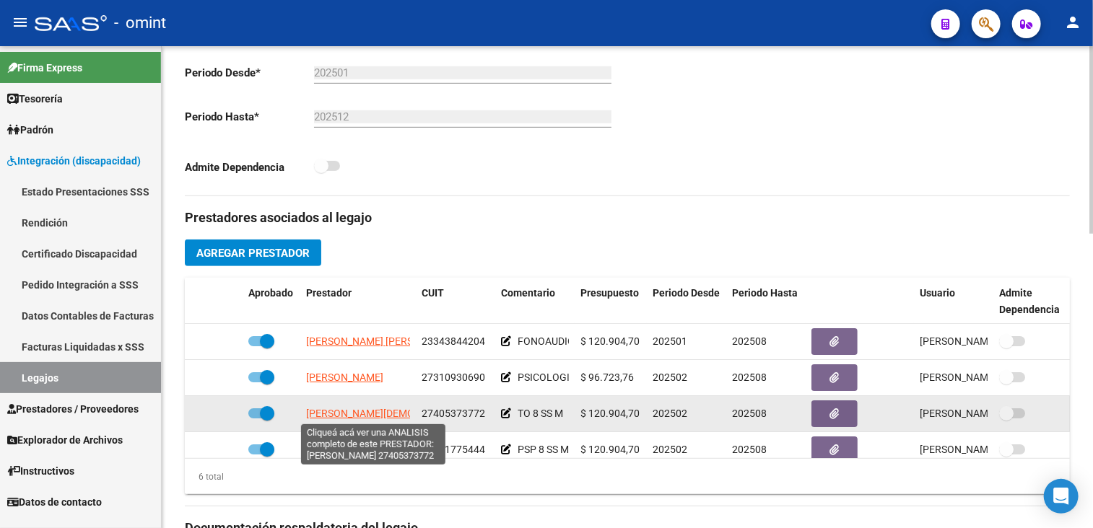
click at [353, 413] on span "CUCULLU PASTORINI PALOMA" at bounding box center [397, 414] width 183 height 12
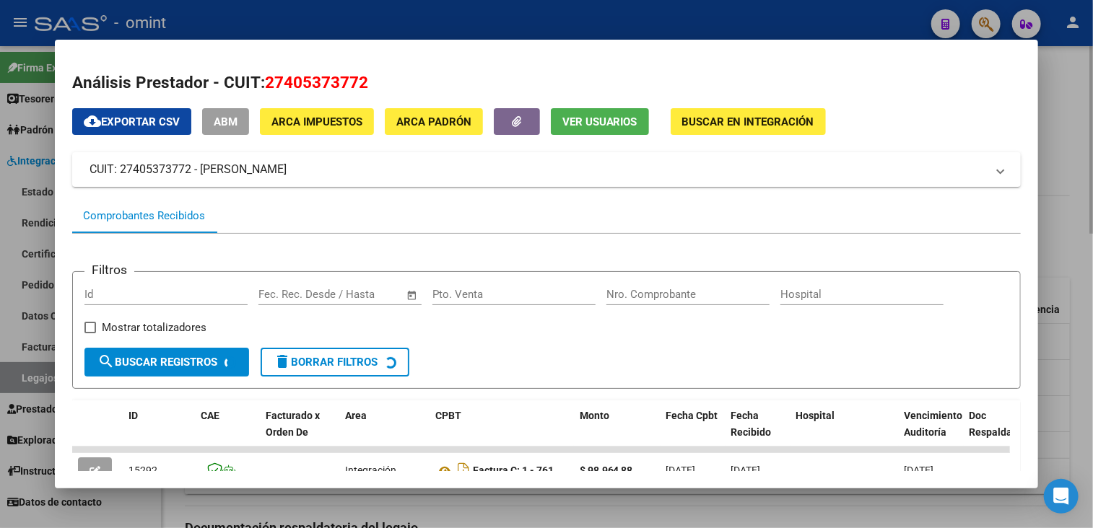
click at [369, 513] on div at bounding box center [546, 264] width 1093 height 528
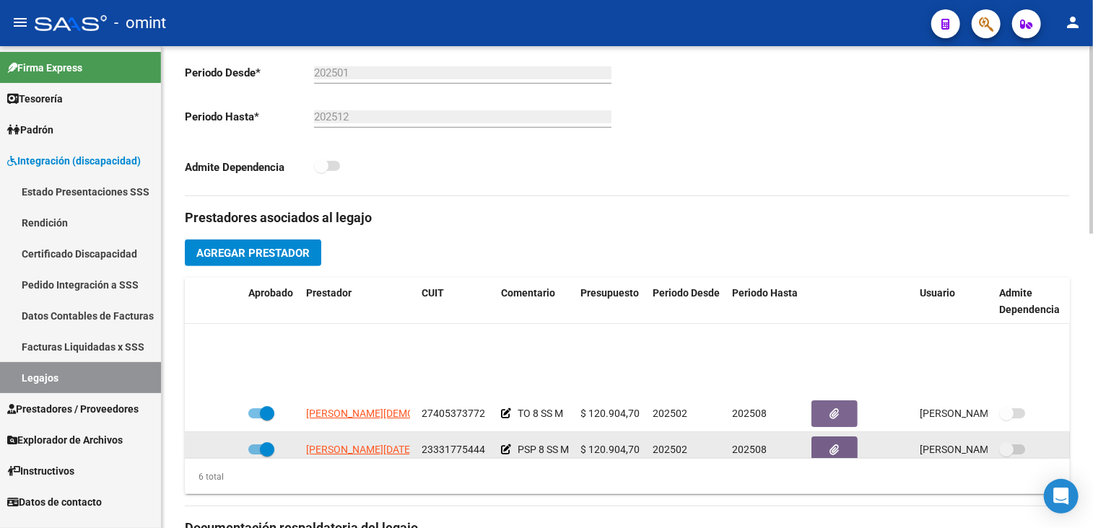
scroll to position [72, 0]
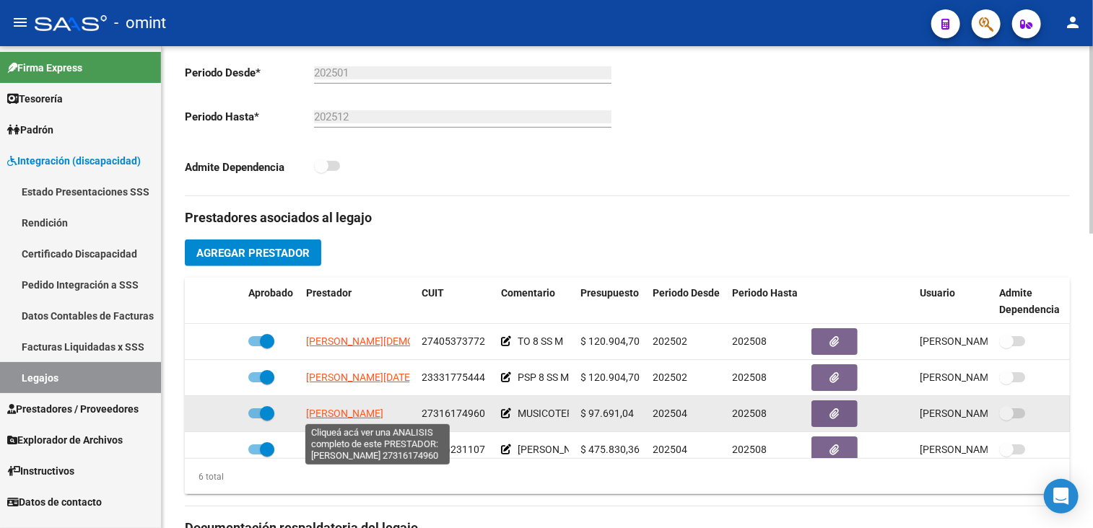
click at [357, 410] on span "DARRITCHON ANAHI VERONICA" at bounding box center [344, 414] width 77 height 12
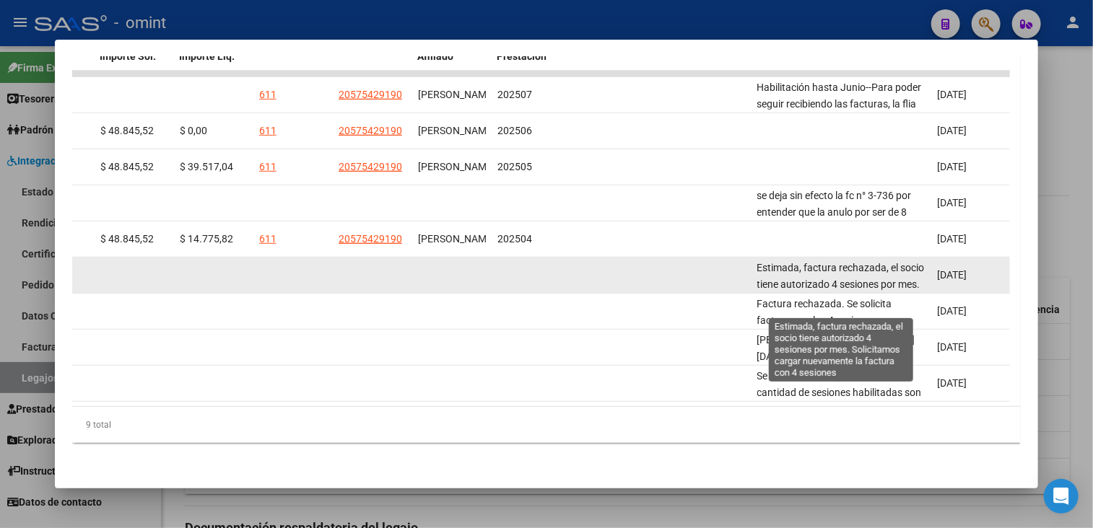
scroll to position [313, 0]
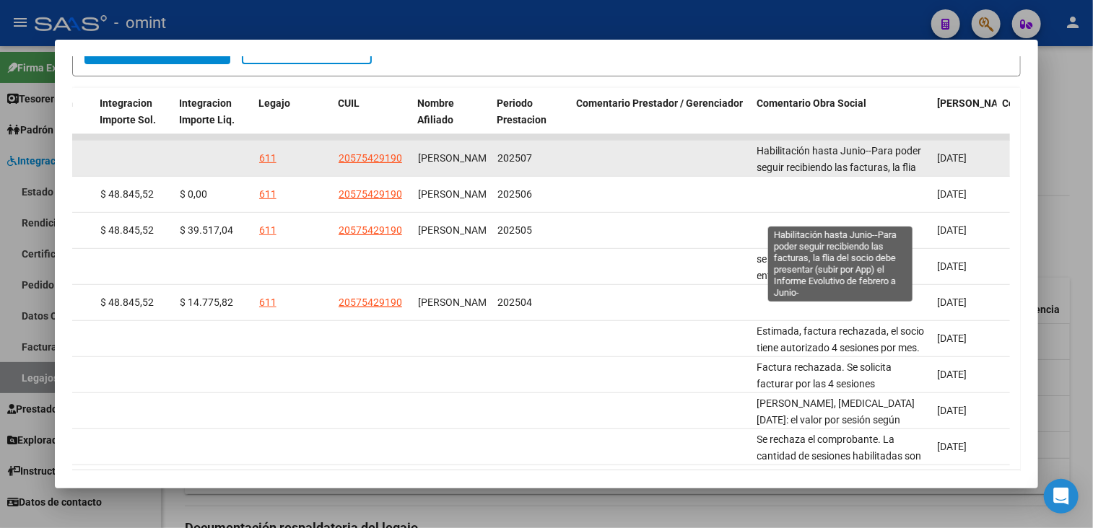
click at [768, 149] on span "Habilitación hasta Junio--Para poder seguir recibiendo las facturas, la flia de…" at bounding box center [840, 183] width 167 height 77
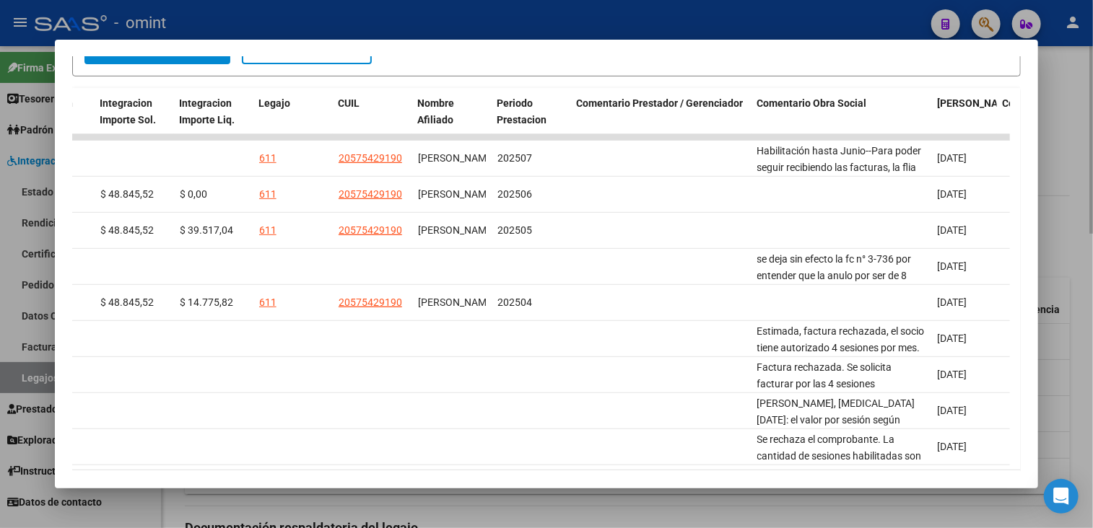
click at [584, 511] on div at bounding box center [546, 264] width 1093 height 528
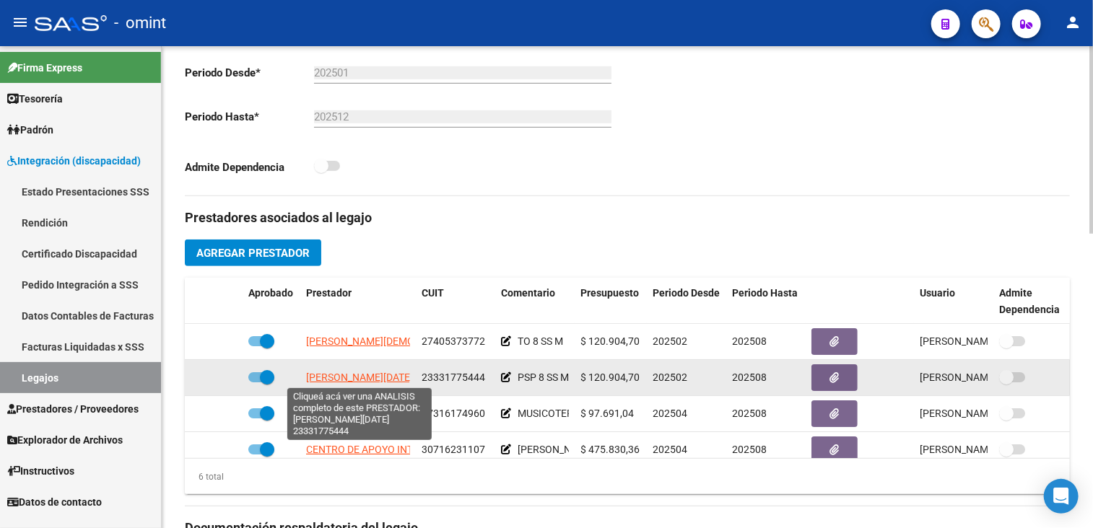
click at [372, 372] on span "MAHON LUCIA VALERIA" at bounding box center [359, 378] width 107 height 12
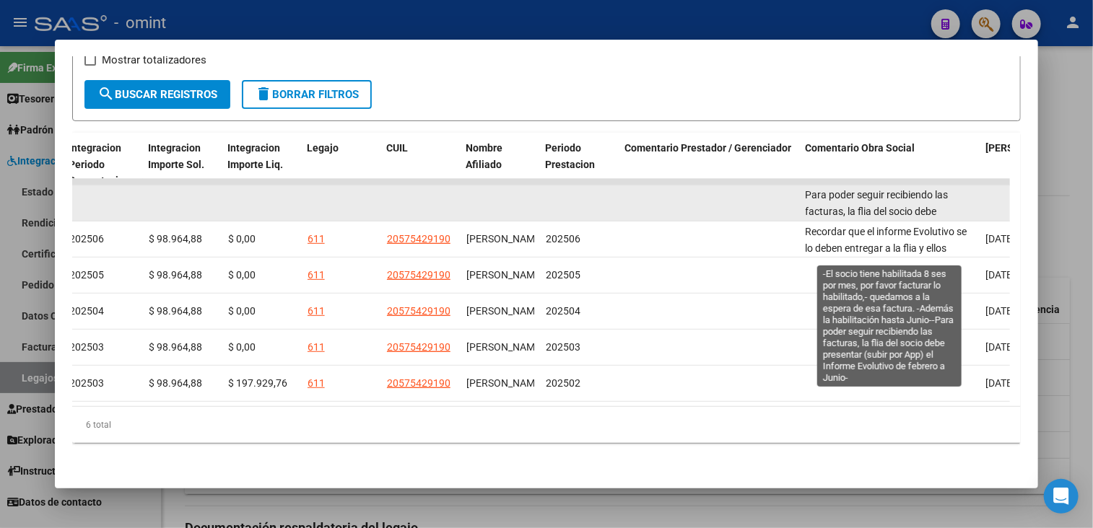
scroll to position [101, 0]
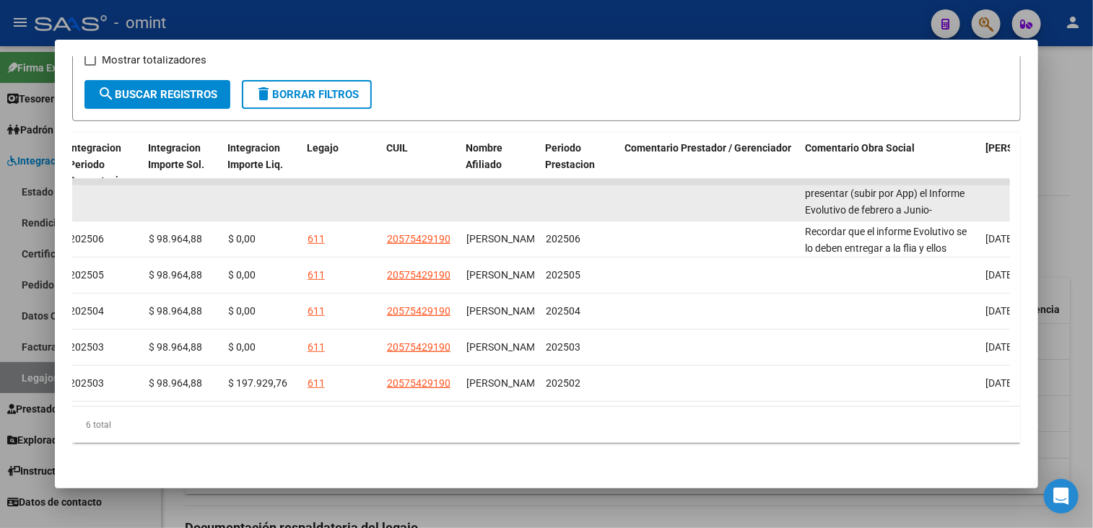
drag, startPoint x: 808, startPoint y: 184, endPoint x: 953, endPoint y: 204, distance: 147.2
click at [953, 204] on div "-El socio tiene habilitada 8 ses por mes, por favor facturar lo habilitado,- qu…" at bounding box center [889, 203] width 169 height 30
copy span "El socio tiene habilitada 8 ses por mes, por favor facturar lo habilitado,- que…"
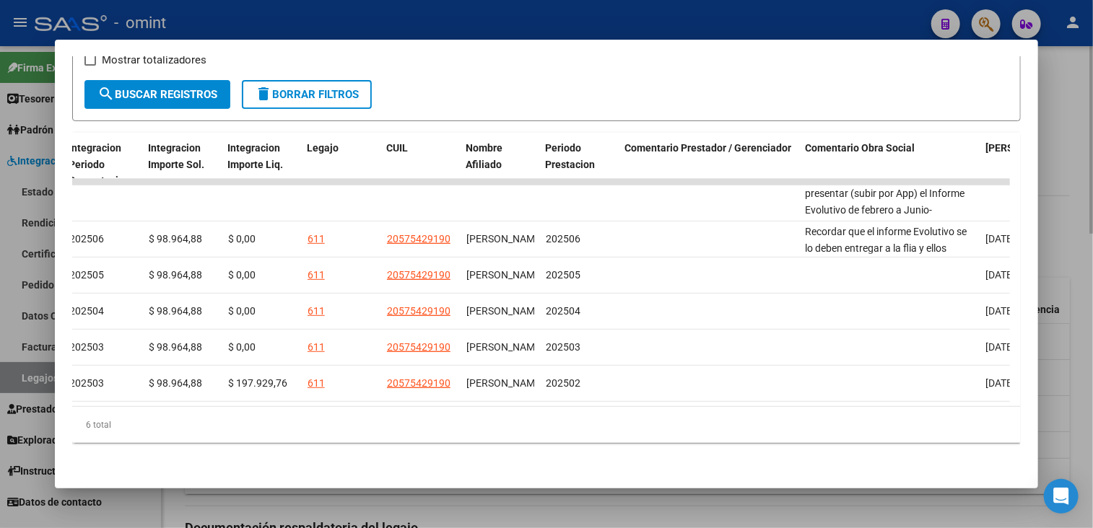
click at [1077, 145] on div at bounding box center [546, 264] width 1093 height 528
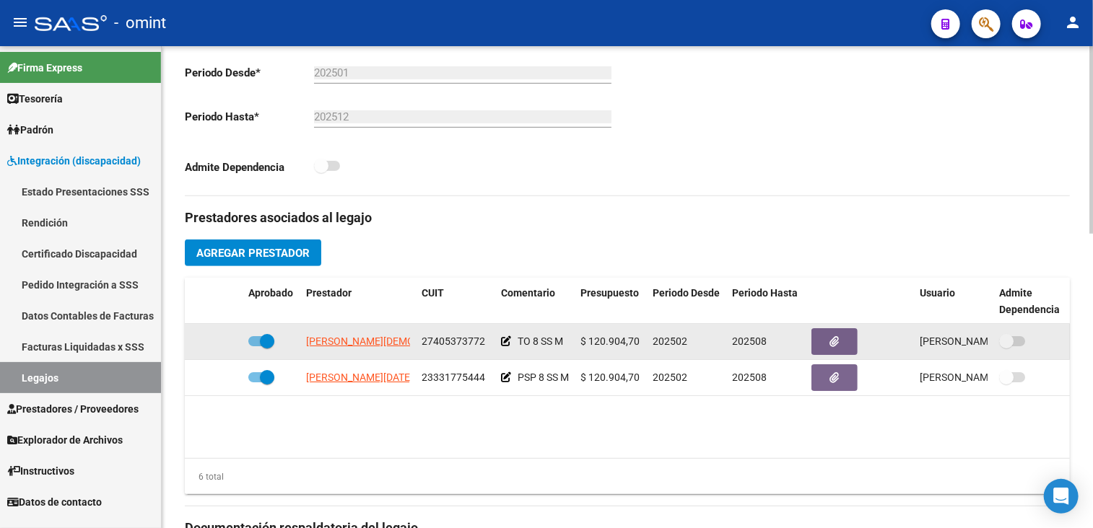
scroll to position [0, 0]
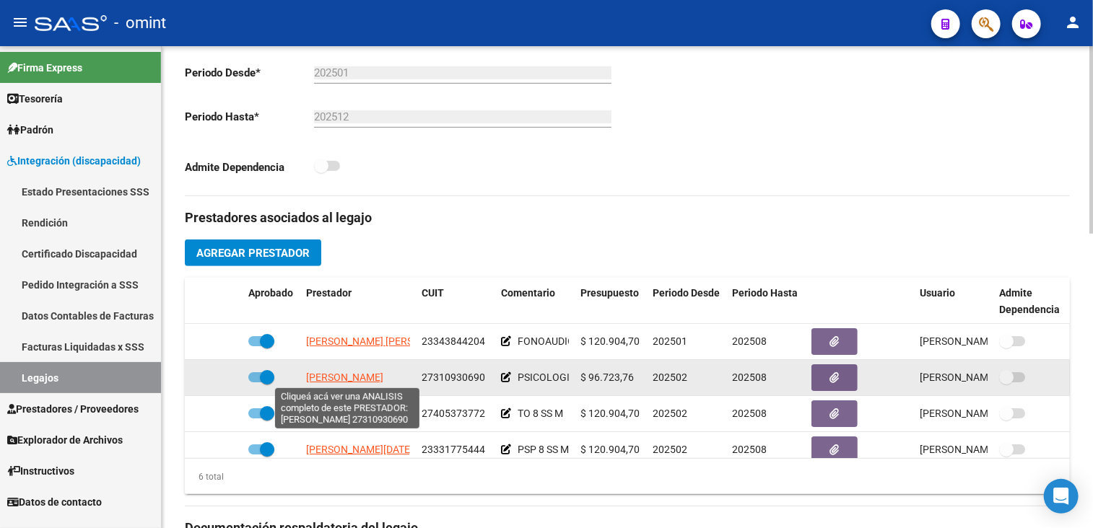
click at [349, 380] on span "DIEGUEZ LUCIANA" at bounding box center [344, 378] width 77 height 12
type textarea "27310930690"
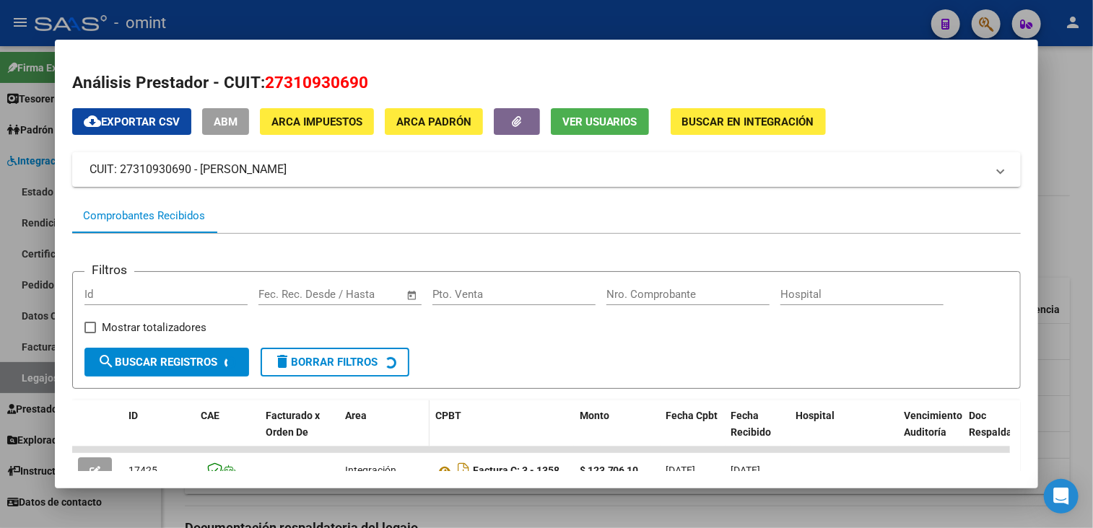
scroll to position [114, 0]
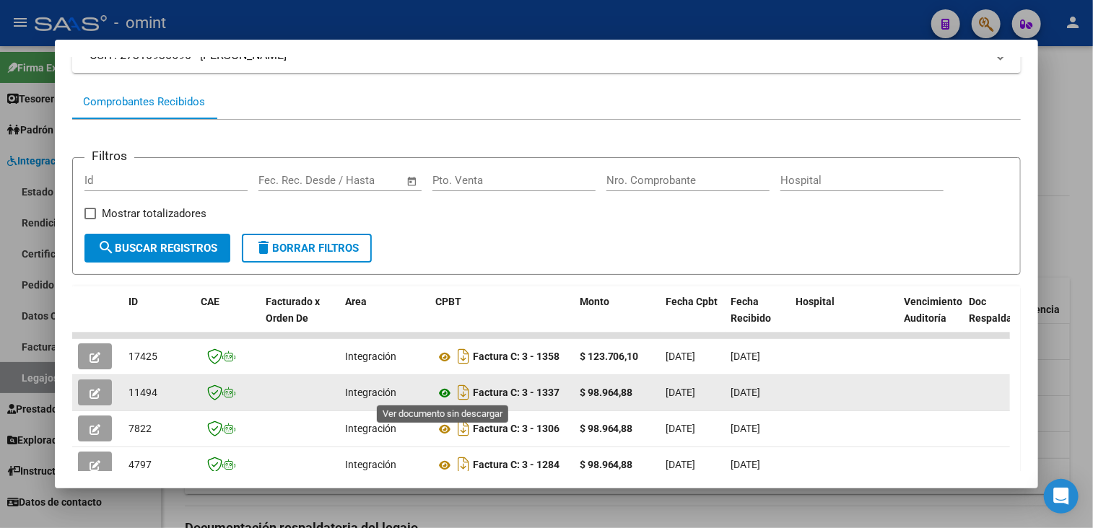
click at [445, 386] on icon at bounding box center [444, 393] width 19 height 17
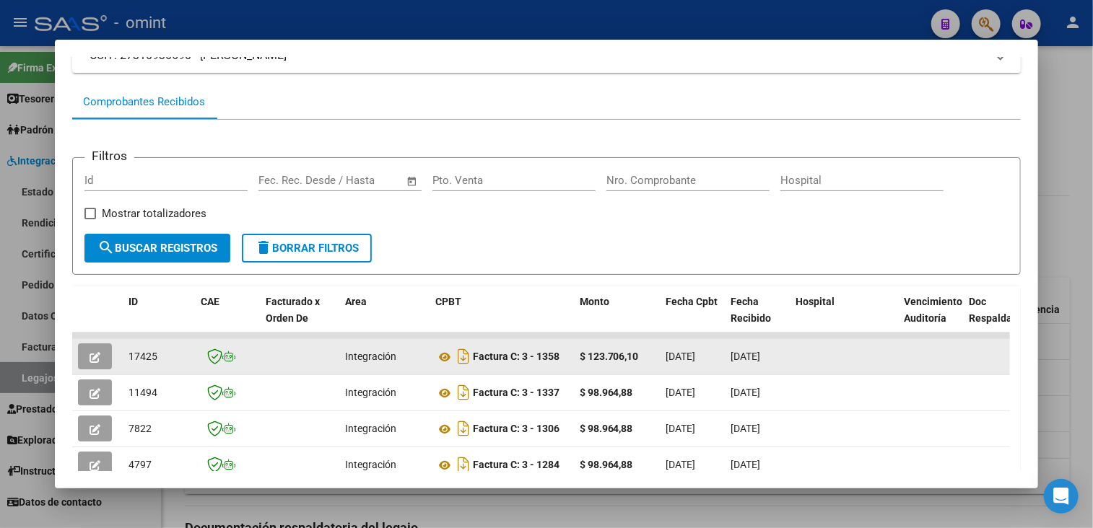
click at [94, 357] on icon "button" at bounding box center [94, 357] width 11 height 11
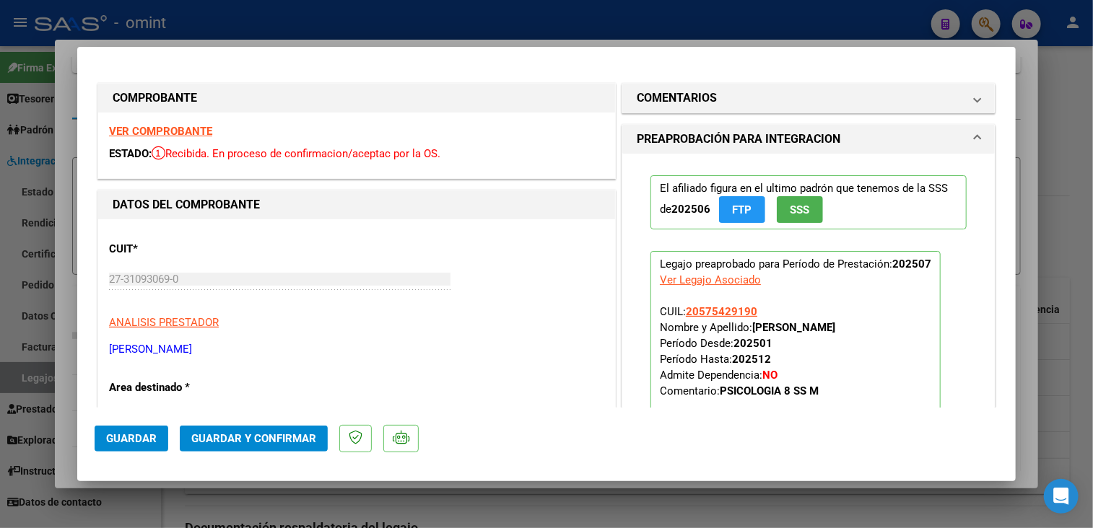
click at [186, 132] on strong "VER COMPROBANTE" at bounding box center [160, 131] width 103 height 13
click at [771, 104] on mat-panel-title "COMENTARIOS" at bounding box center [800, 97] width 326 height 17
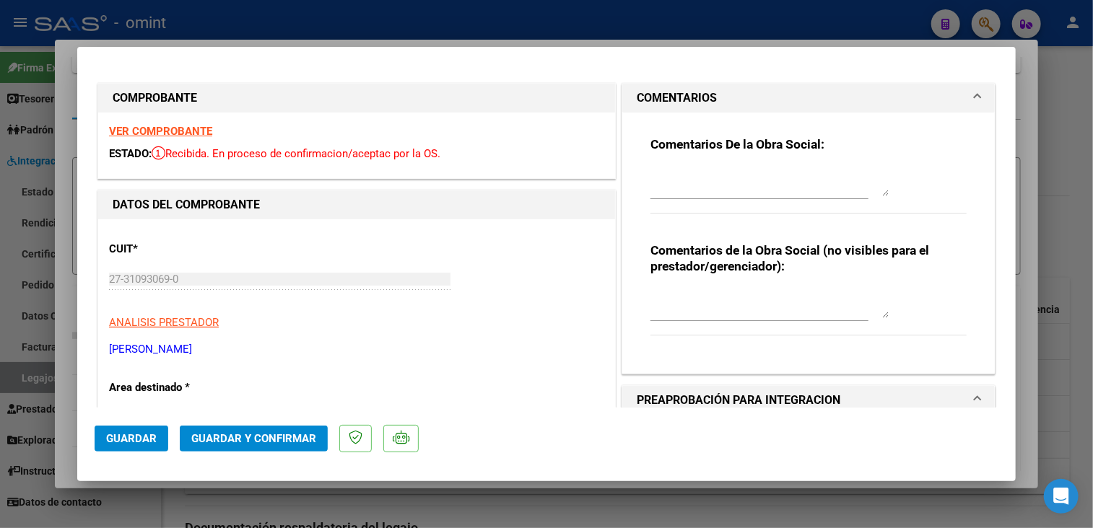
click at [720, 178] on textarea at bounding box center [769, 181] width 238 height 29
paste textarea "27310930690"
type textarea "2"
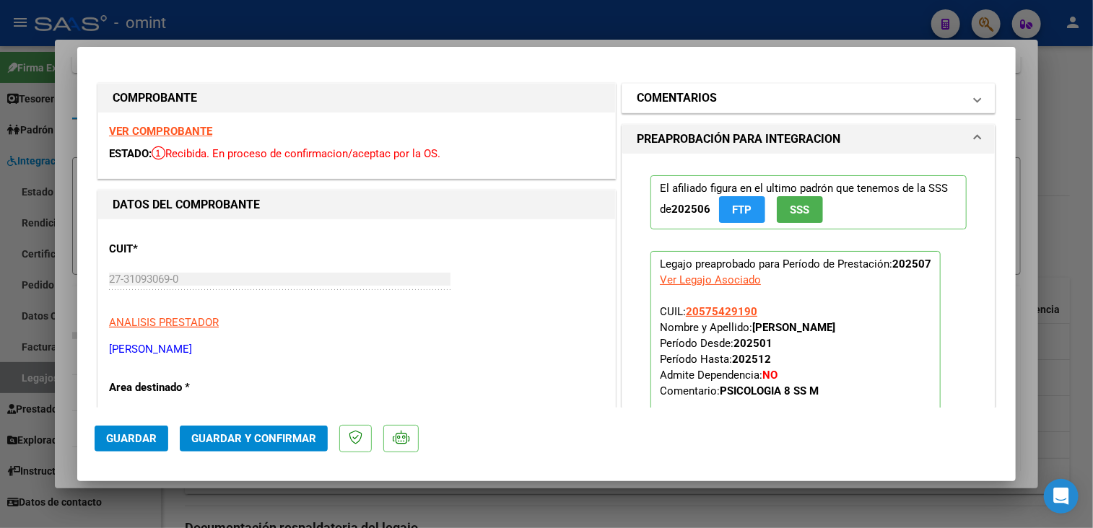
click at [722, 103] on mat-panel-title "COMENTARIOS" at bounding box center [800, 97] width 326 height 17
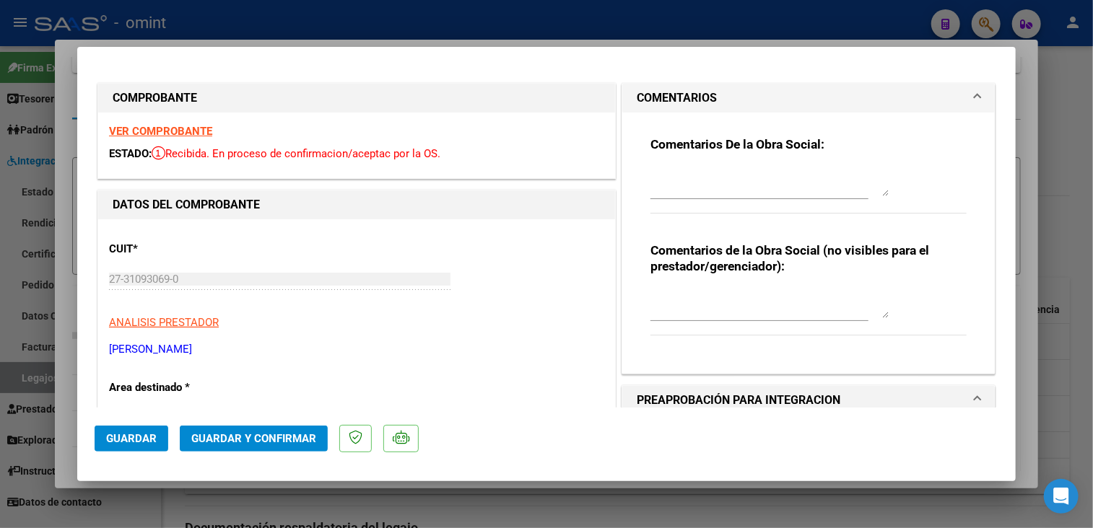
click at [668, 167] on div at bounding box center [769, 182] width 238 height 35
paste textarea "Habilitación hasta Junio--Para poder seguir recibiendo las facturas, la flia de…"
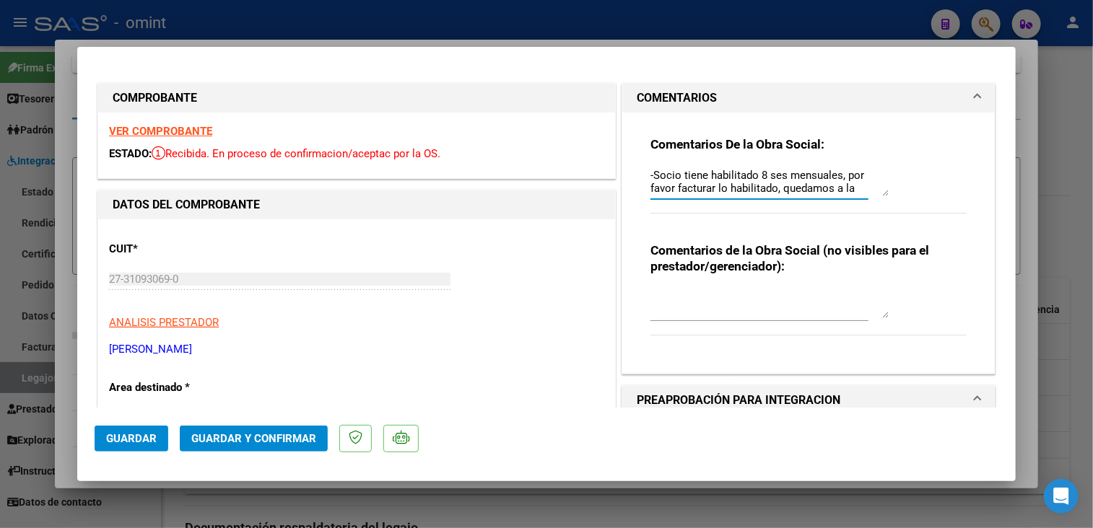
scroll to position [29, 0]
click at [650, 185] on textarea "-Socio tiene habilitado 8 ses mensuales, por favor facturar lo habilitado, qued…" at bounding box center [769, 181] width 238 height 29
click at [759, 180] on textarea "-Socio tiene habilitado 8 ses mensuales, por favor facturar lo habilitado, qued…" at bounding box center [769, 181] width 238 height 29
type textarea "-Socio tiene habilitado 8 ses mensuales, por favor facturar lo habilitado, qued…"
click at [126, 442] on span "Guardar" at bounding box center [131, 438] width 51 height 13
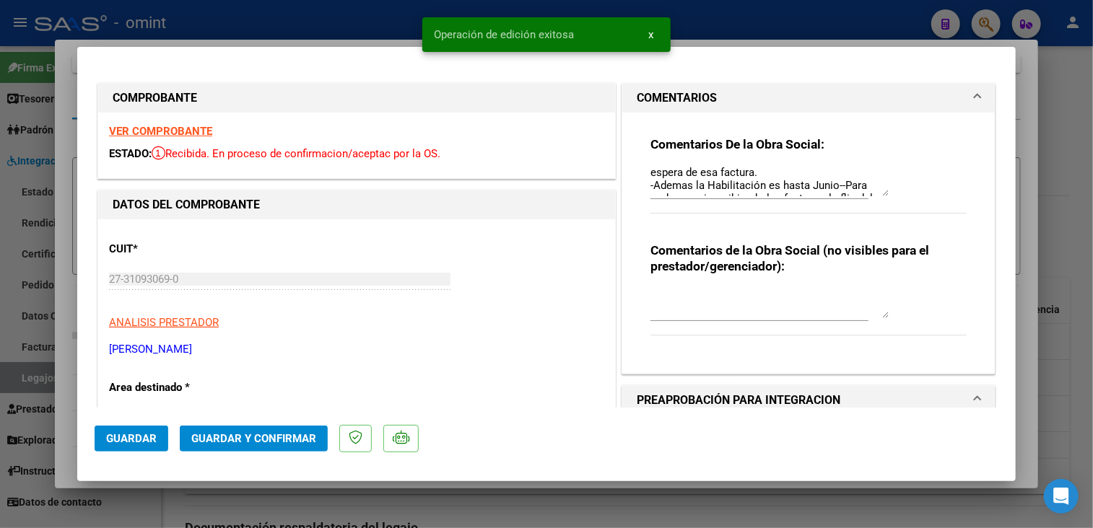
click at [403, 505] on div at bounding box center [546, 264] width 1093 height 528
type input "$ 0,00"
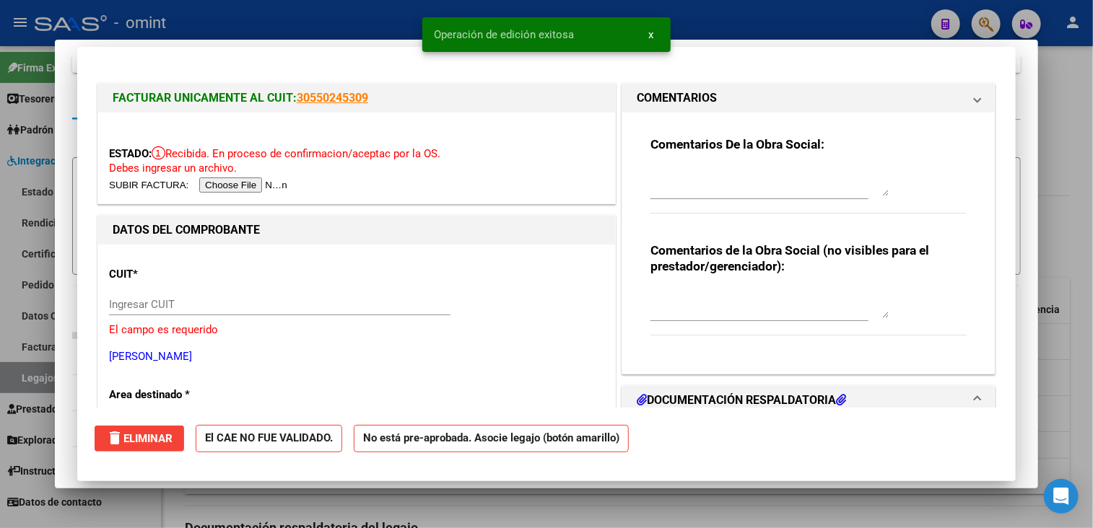
scroll to position [0, 0]
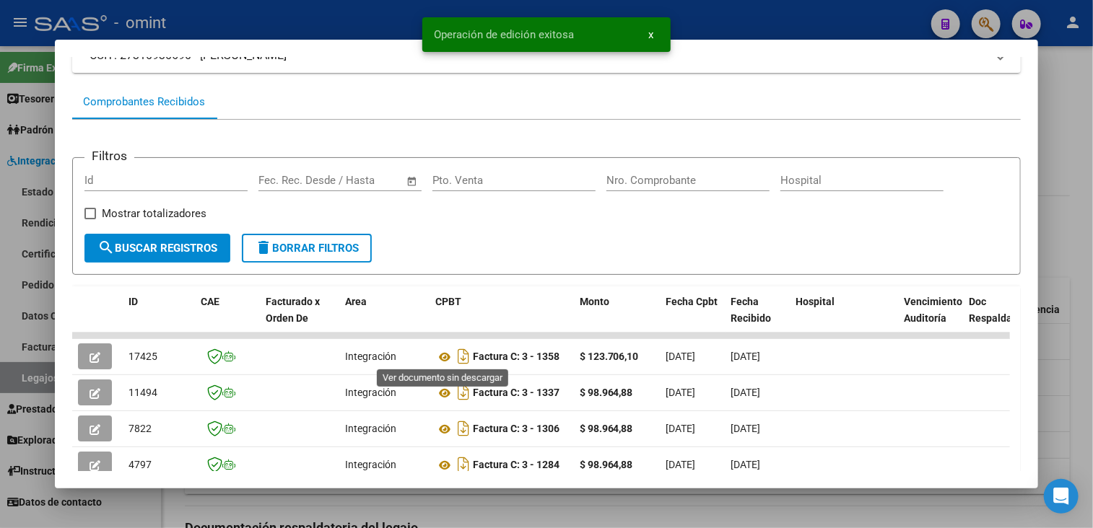
click at [433, 508] on div at bounding box center [546, 264] width 1093 height 528
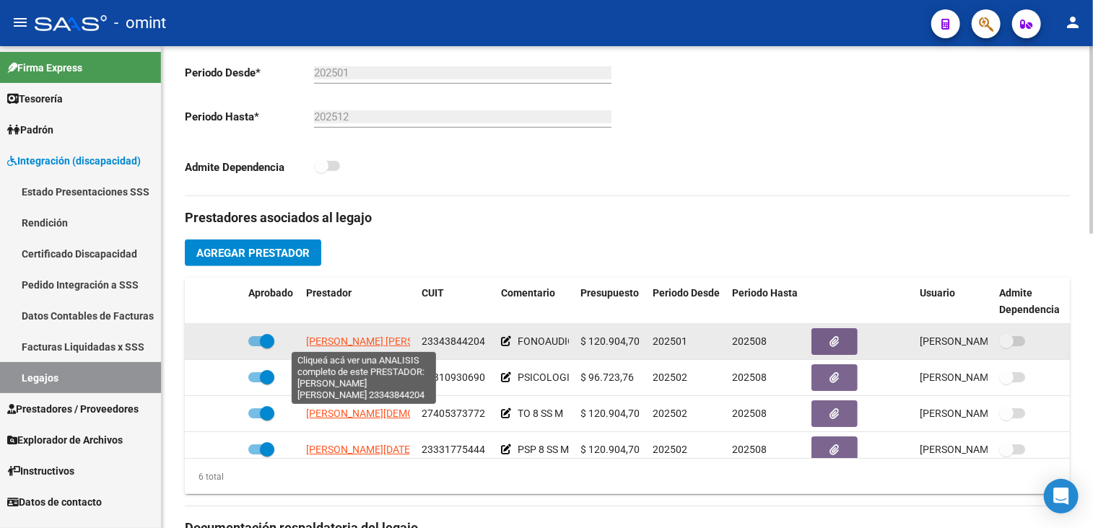
click at [362, 340] on span "[PERSON_NAME]" at bounding box center [384, 342] width 157 height 12
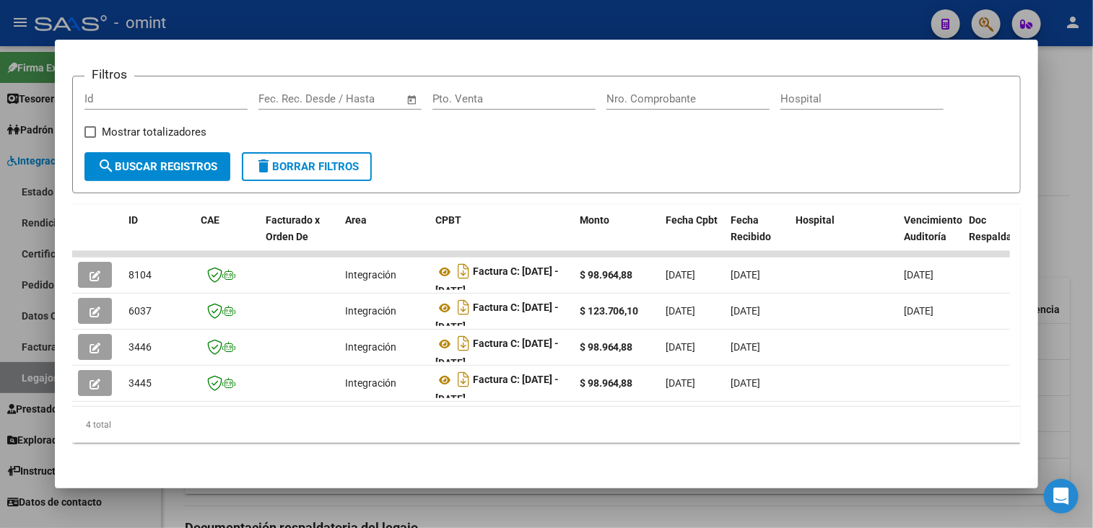
scroll to position [60, 0]
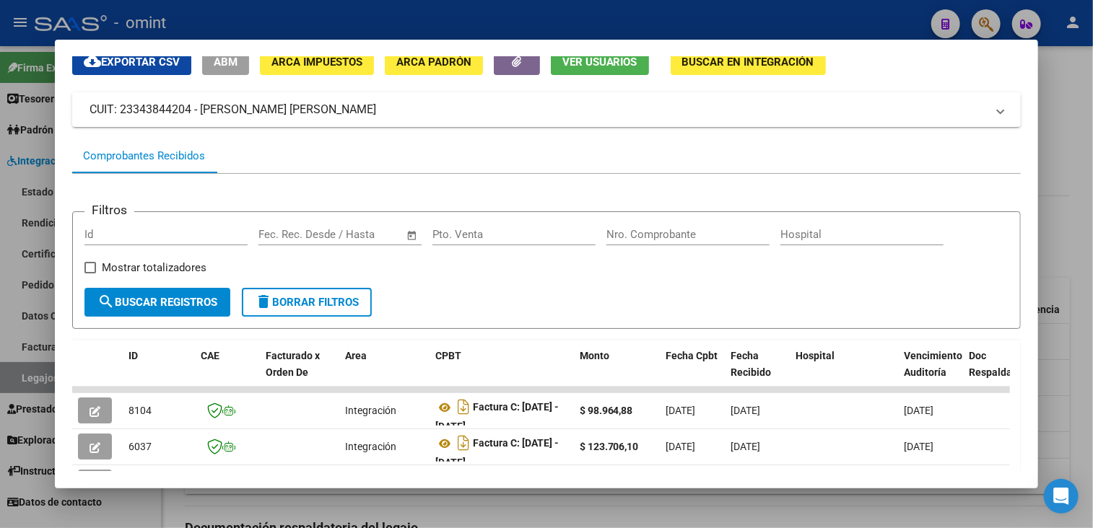
click at [484, 507] on div at bounding box center [546, 264] width 1093 height 528
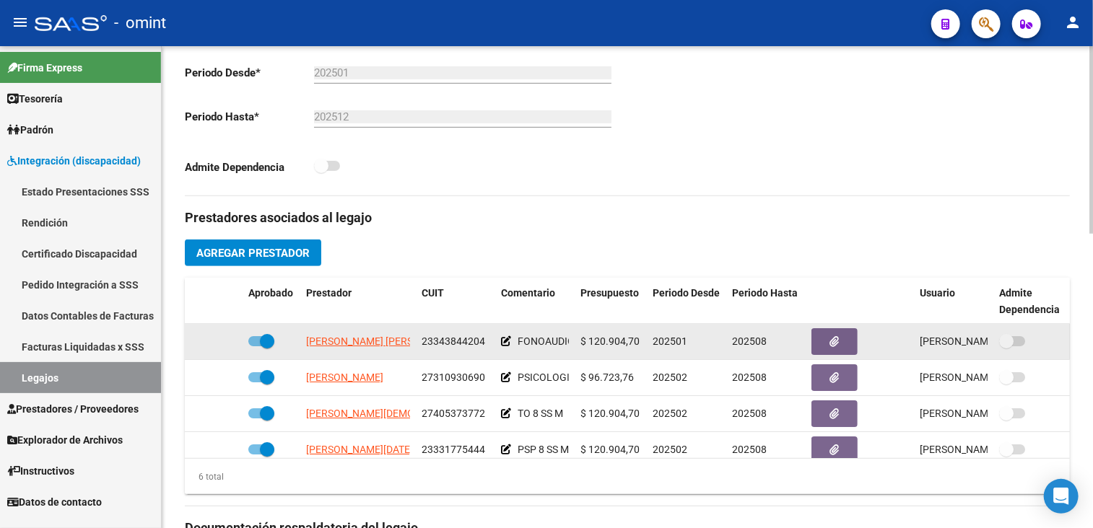
click at [468, 336] on span "23343844204" at bounding box center [453, 342] width 64 height 12
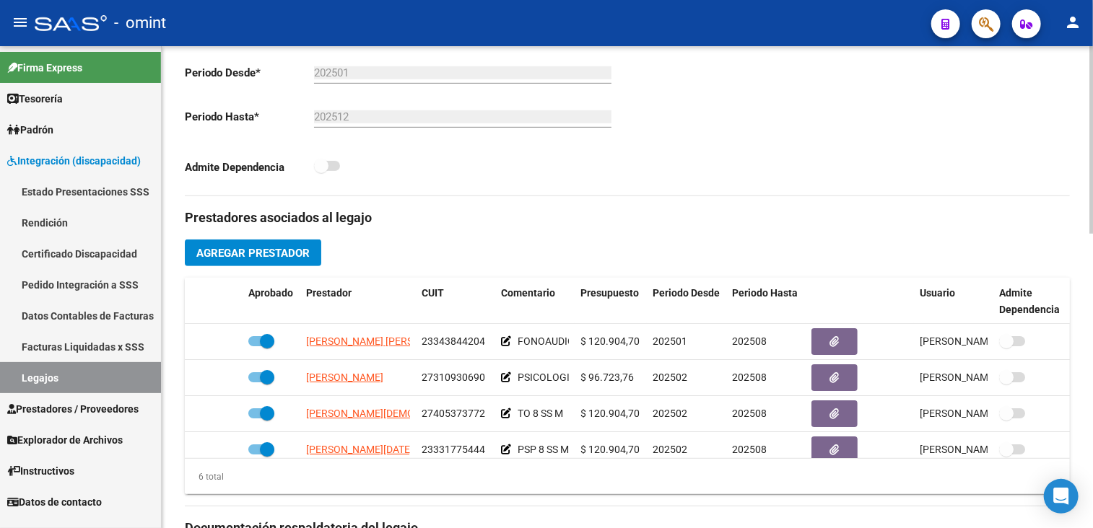
copy span "23343844204"
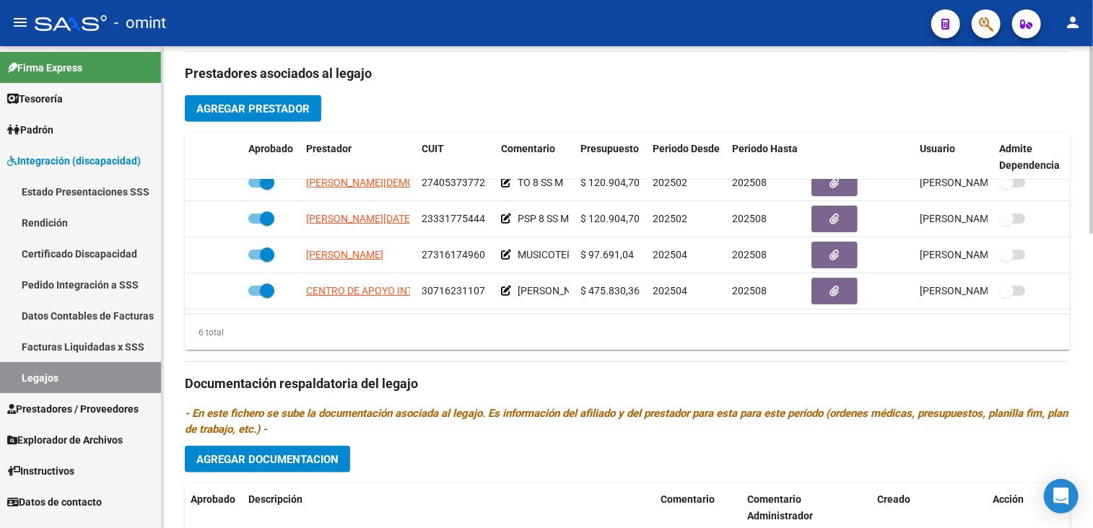
scroll to position [681, 0]
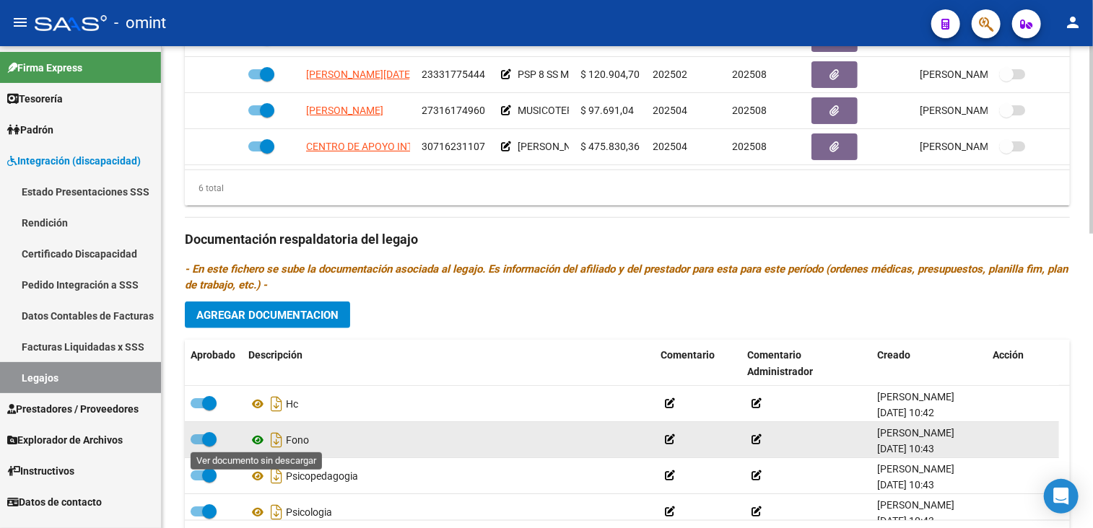
click at [255, 435] on icon at bounding box center [257, 440] width 19 height 17
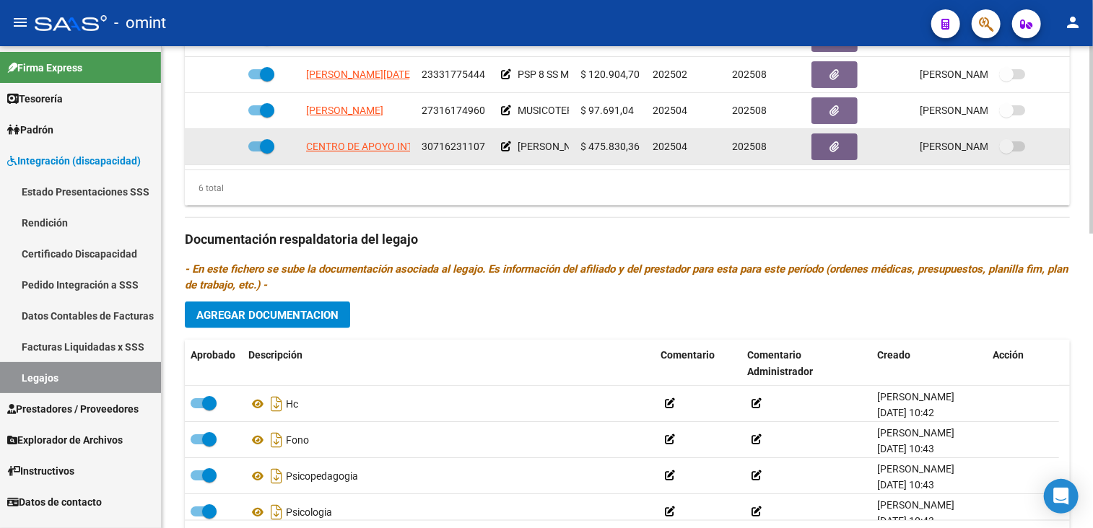
scroll to position [537, 0]
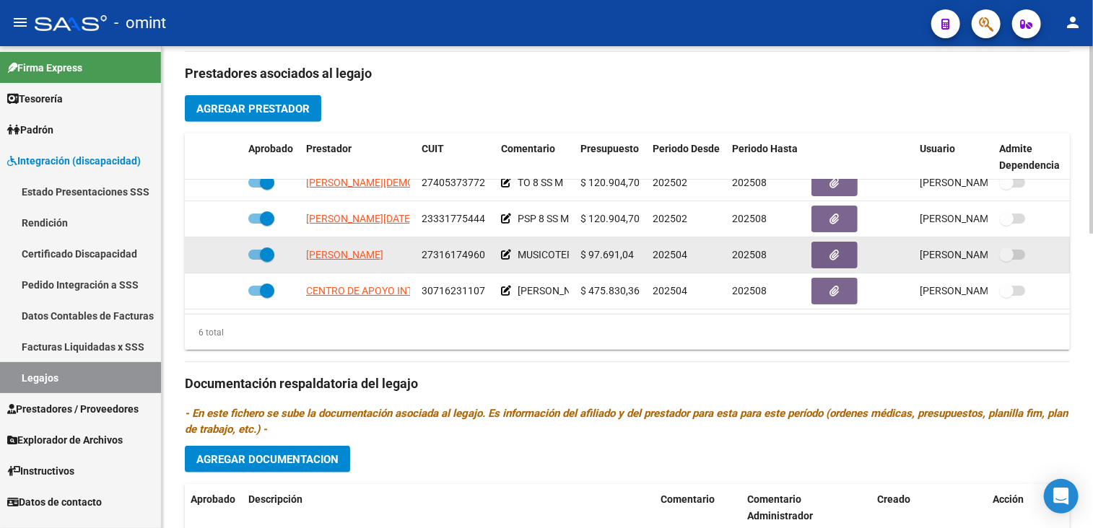
click at [447, 249] on span "27316174960" at bounding box center [453, 255] width 64 height 12
copy span "27316174960"
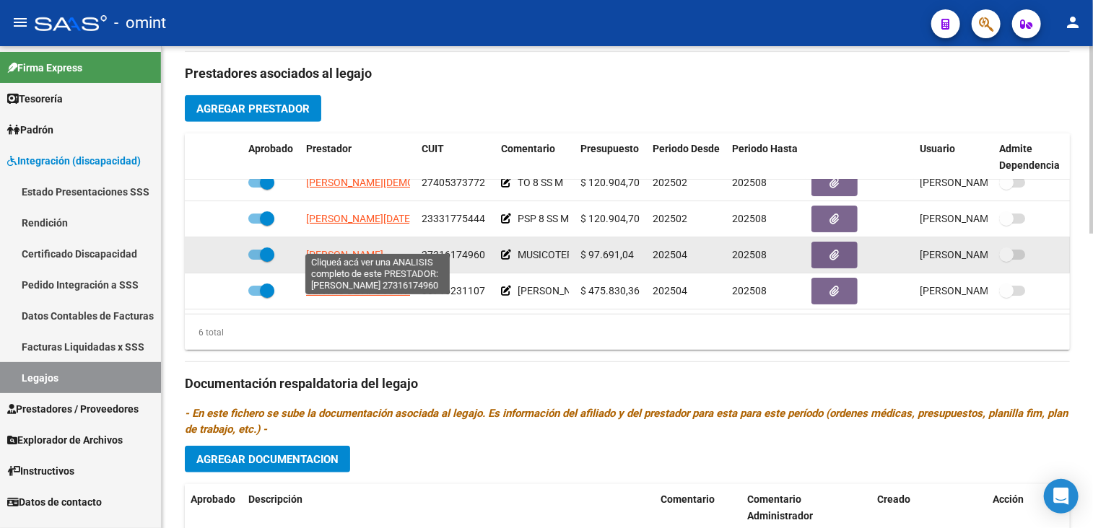
click at [357, 249] on span "DARRITCHON ANAHI VERONICA" at bounding box center [344, 255] width 77 height 12
type textarea "27316174960"
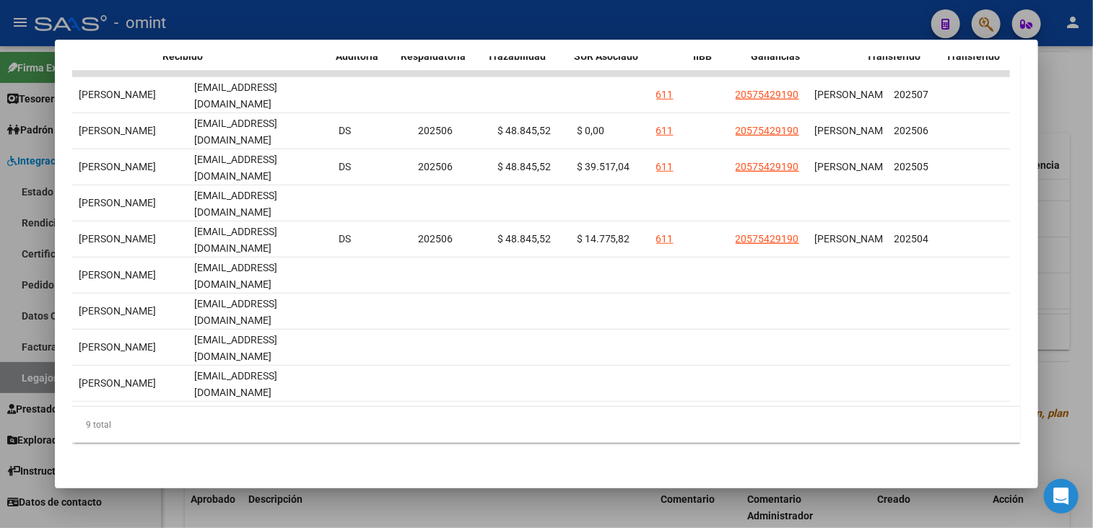
scroll to position [0, 0]
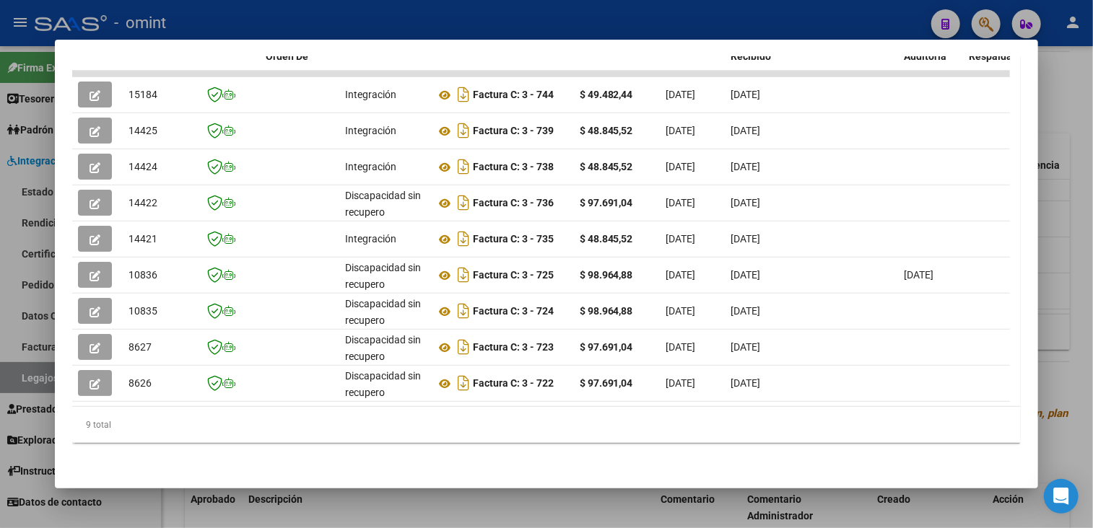
click at [407, 507] on div at bounding box center [546, 264] width 1093 height 528
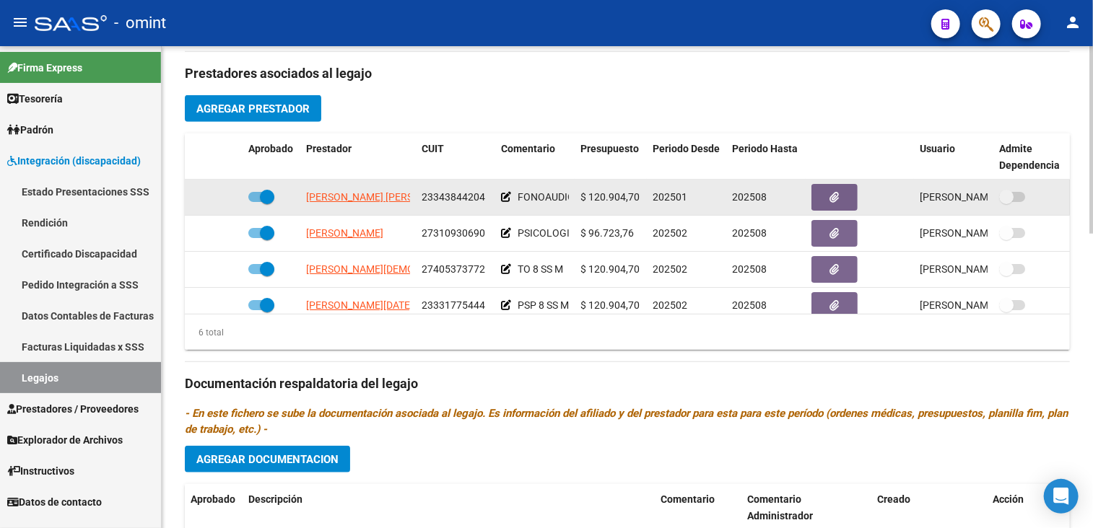
click at [446, 194] on span "23343844204" at bounding box center [453, 197] width 64 height 12
copy span "23343844204"
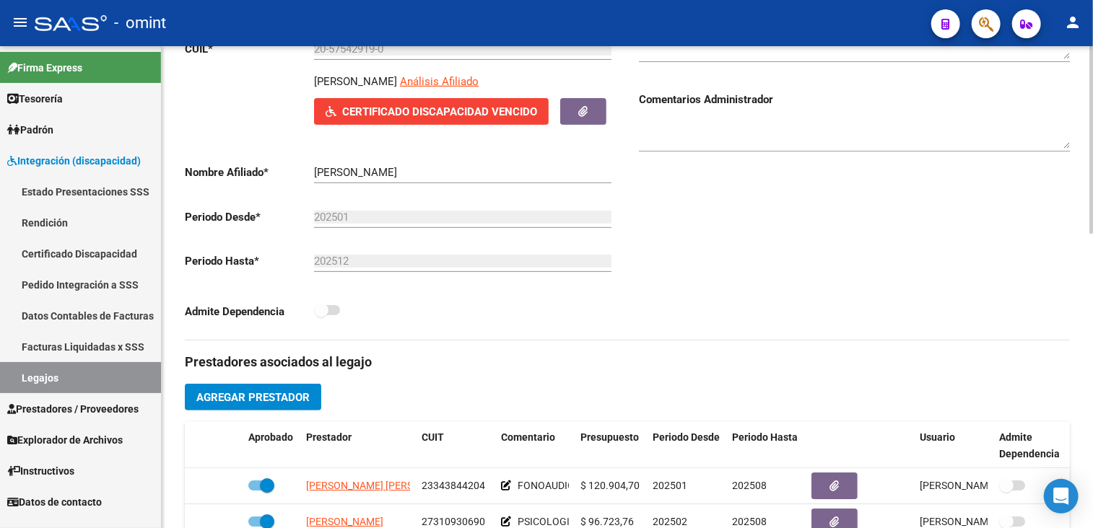
scroll to position [32, 0]
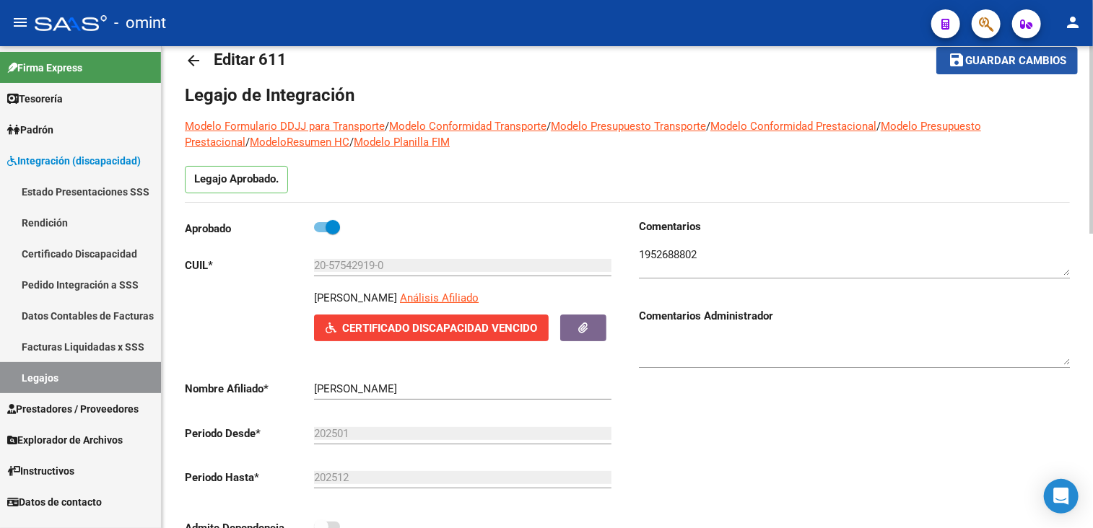
click at [976, 57] on span "Guardar cambios" at bounding box center [1015, 61] width 101 height 13
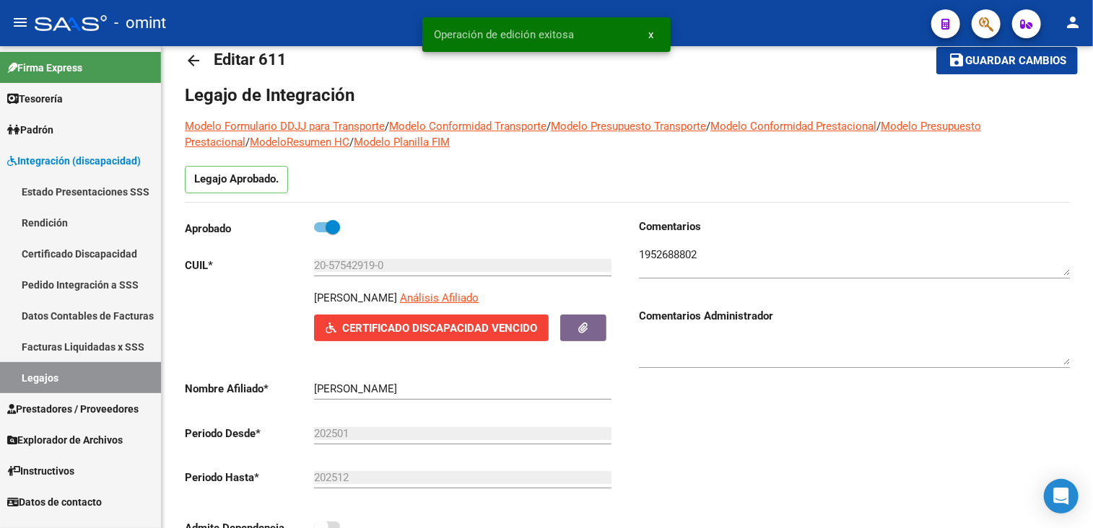
click at [38, 377] on link "Legajos" at bounding box center [80, 377] width 161 height 31
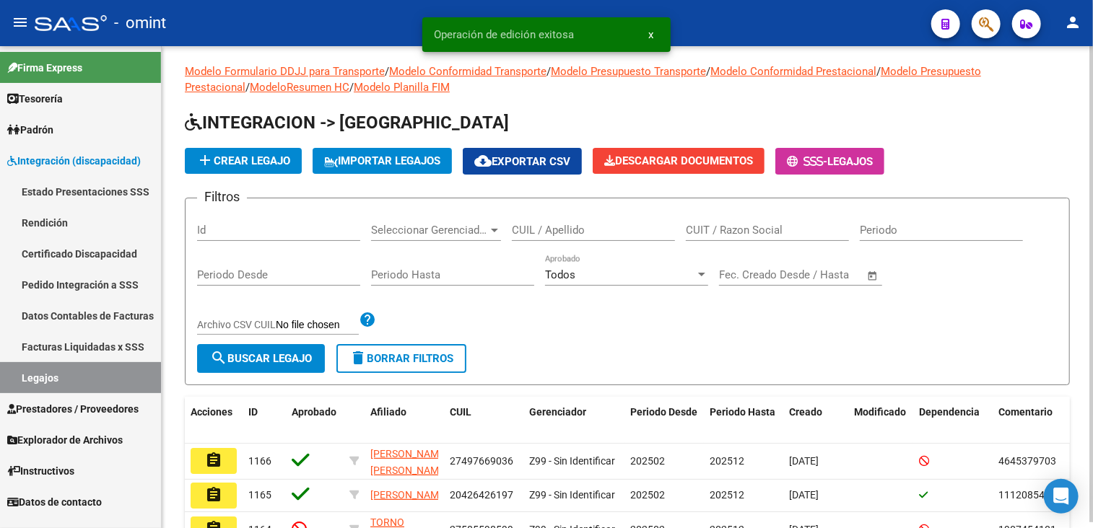
scroll to position [32, 0]
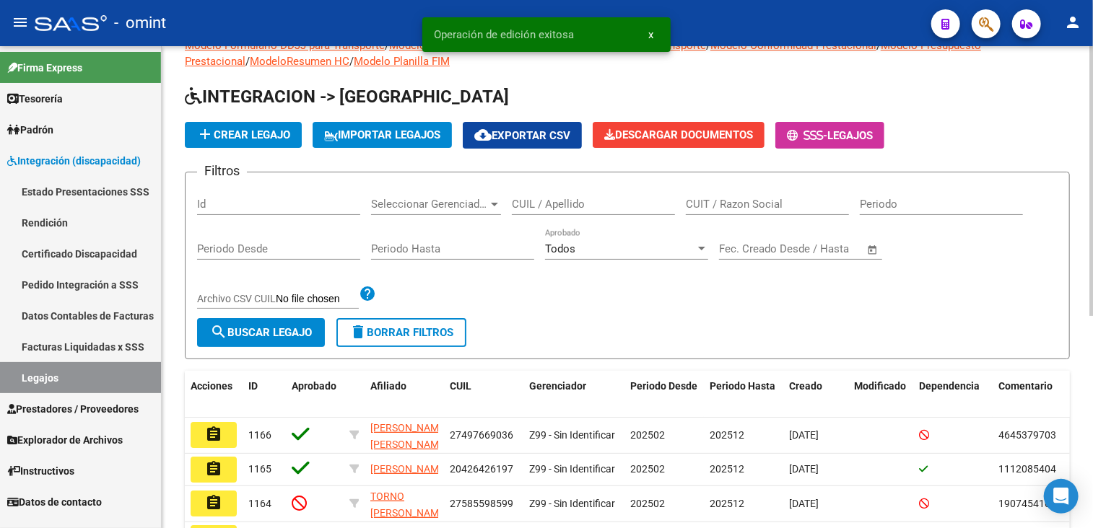
click at [587, 203] on input "CUIL / Apellido" at bounding box center [593, 204] width 163 height 13
type input "miranda luc"
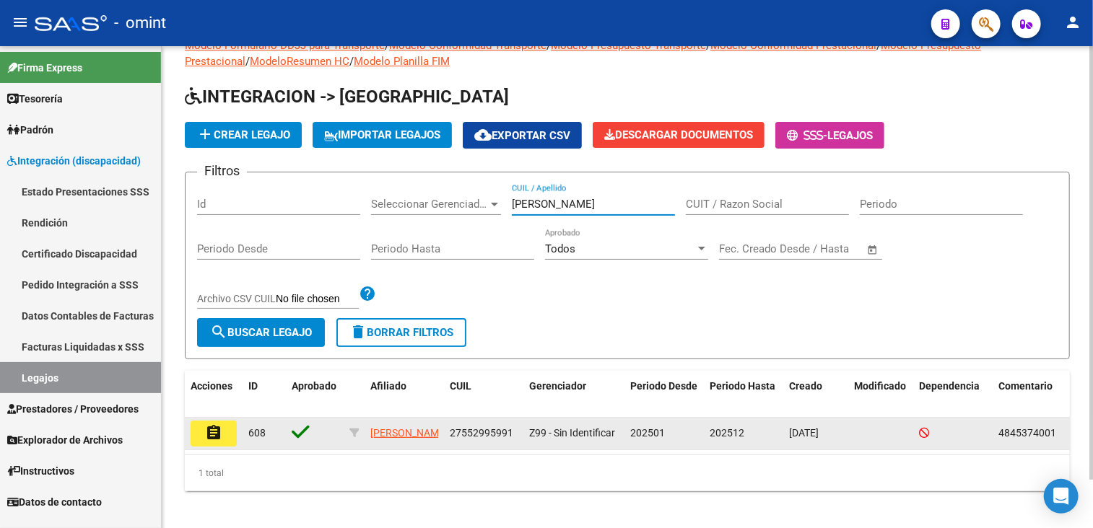
click at [206, 430] on mat-icon "assignment" at bounding box center [213, 432] width 17 height 17
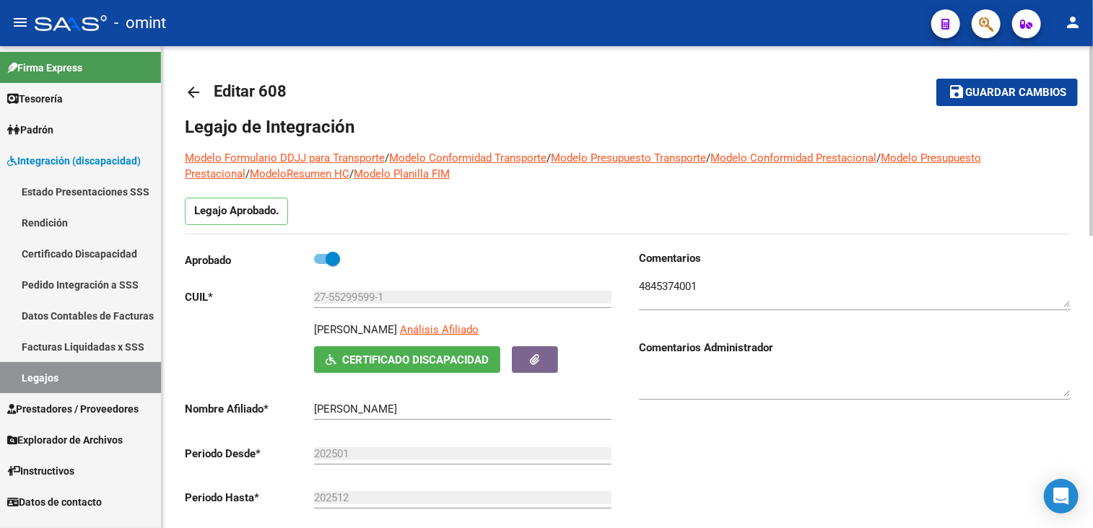
scroll to position [72, 0]
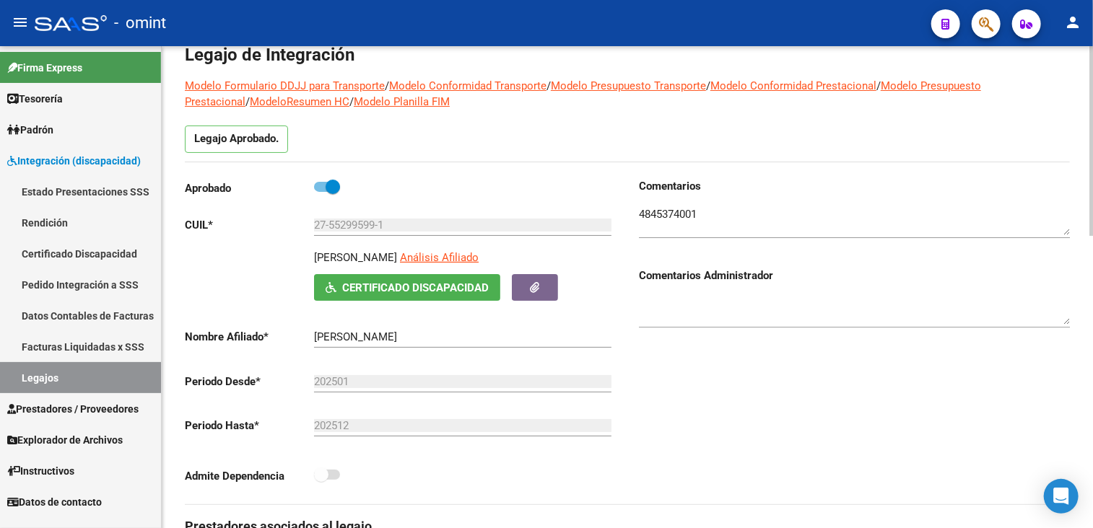
click at [694, 444] on div "Comentarios Comentarios Administrador" at bounding box center [848, 341] width 442 height 326
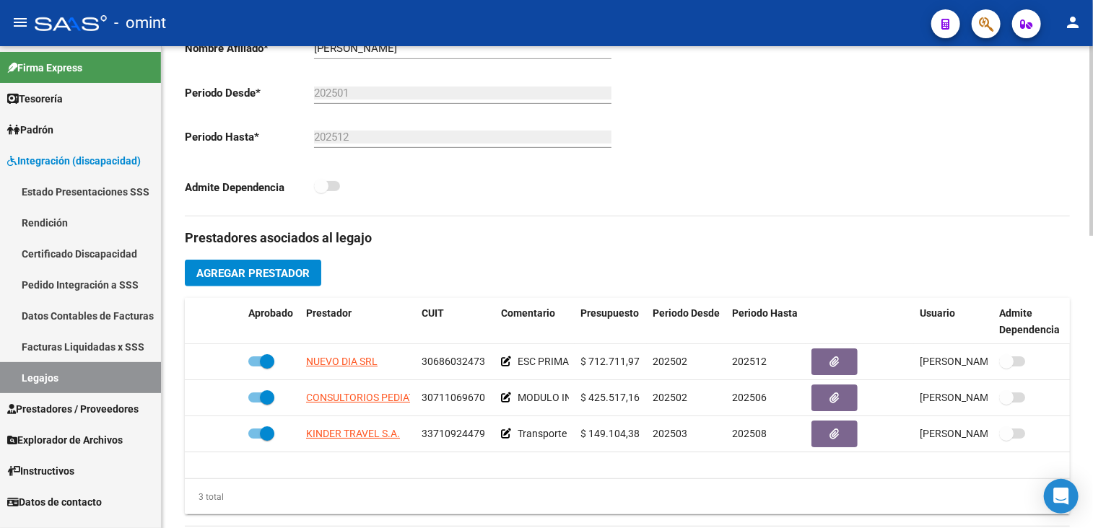
scroll to position [505, 0]
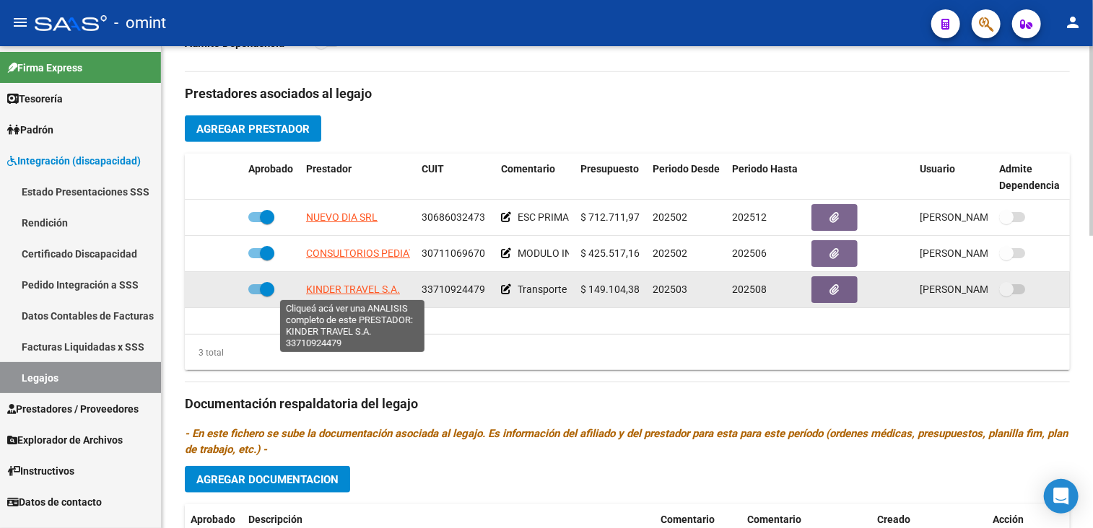
click at [365, 291] on span "KINDER TRAVEL S.A." at bounding box center [353, 290] width 94 height 12
type textarea "33710924479"
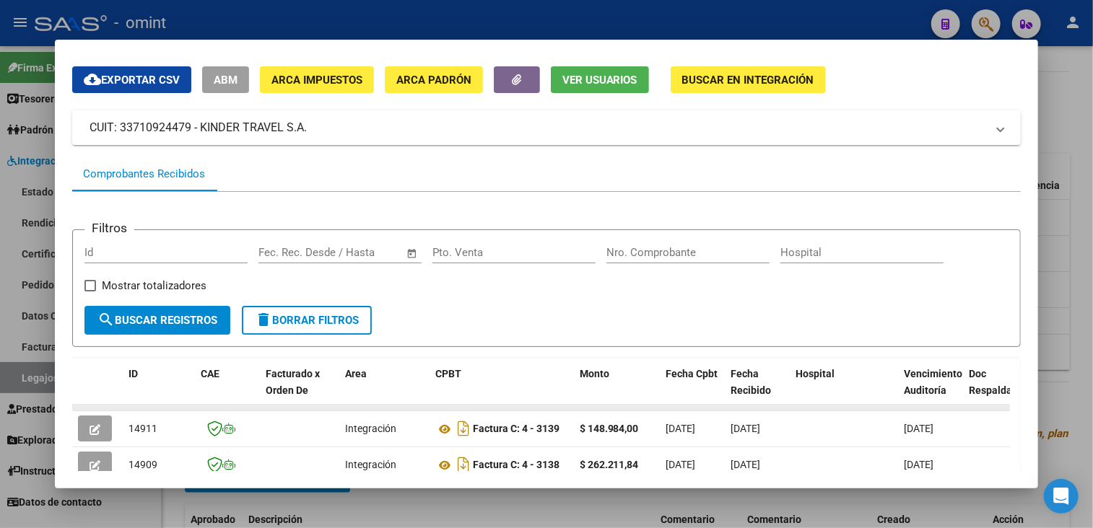
scroll to position [258, 0]
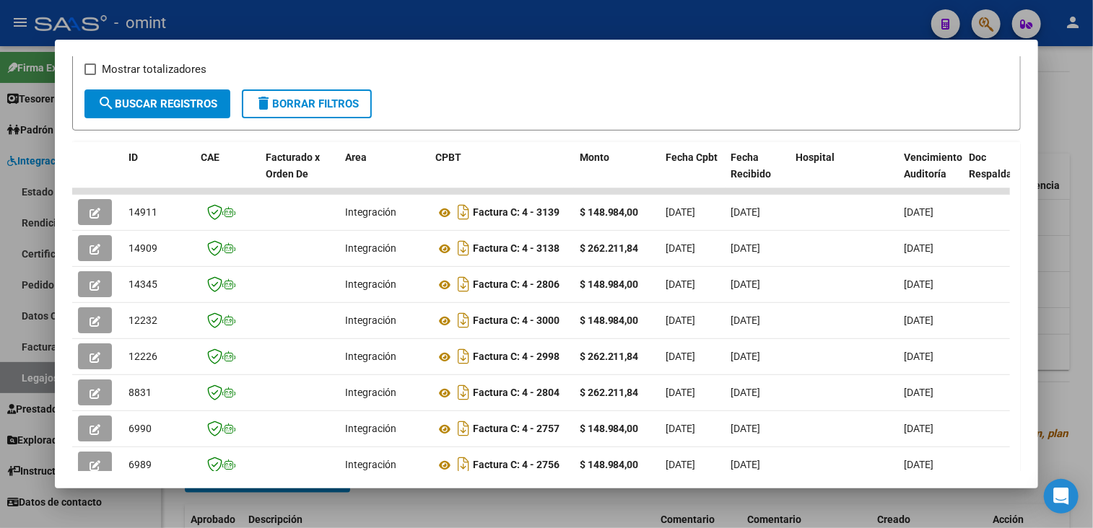
click at [499, 506] on div at bounding box center [546, 264] width 1093 height 528
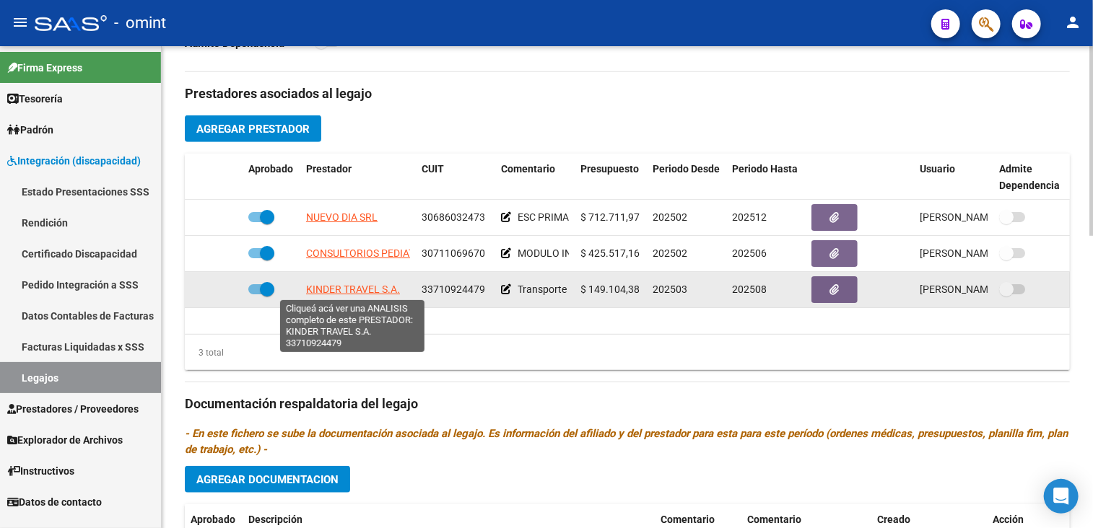
click at [364, 284] on span "KINDER TRAVEL S.A." at bounding box center [353, 290] width 94 height 12
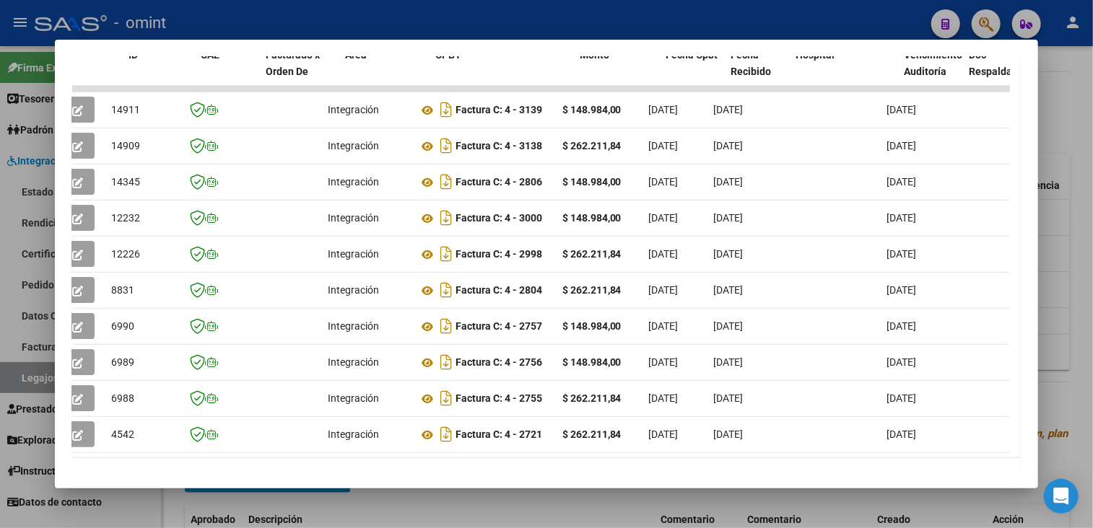
scroll to position [0, 0]
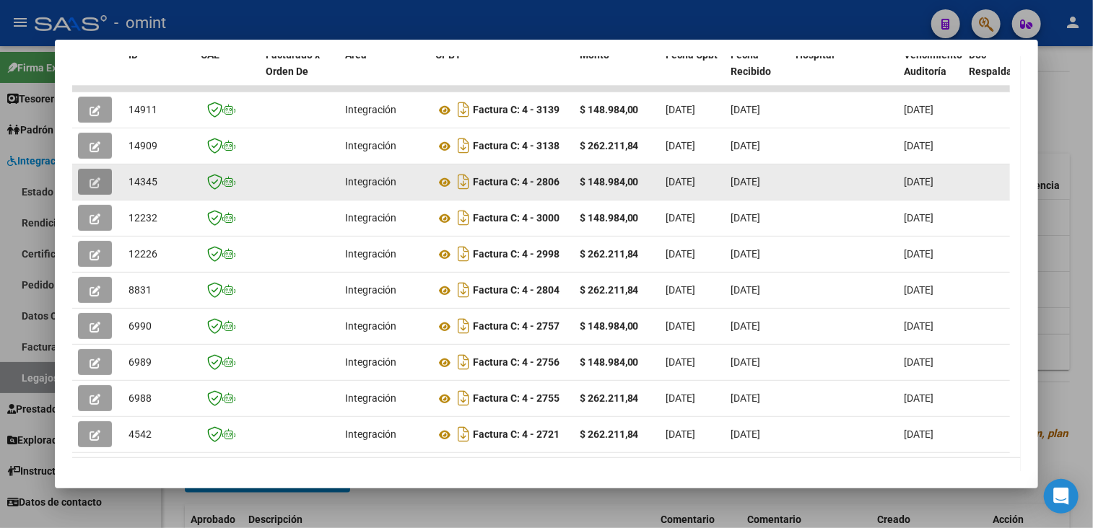
click at [84, 178] on button "button" at bounding box center [95, 182] width 34 height 26
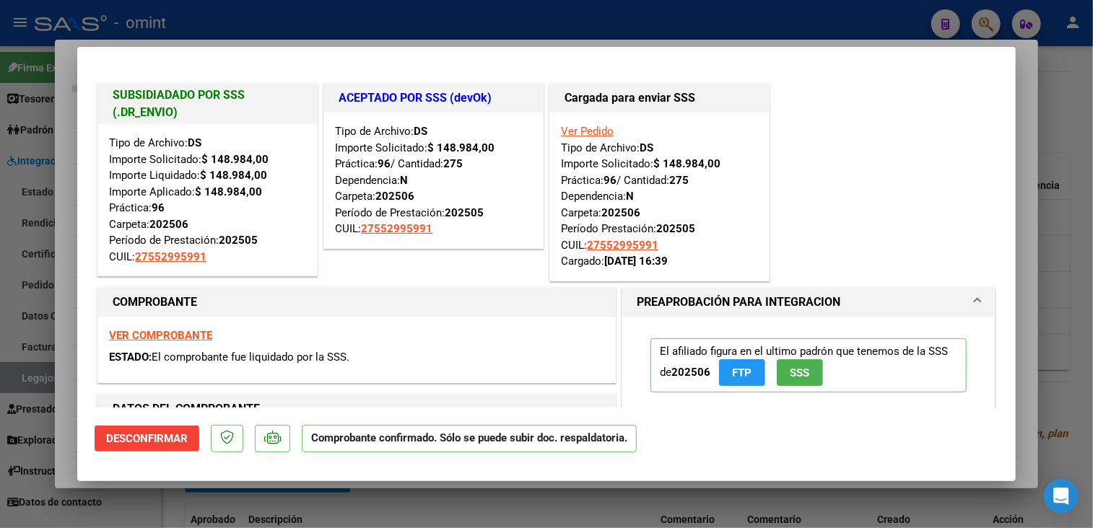
click at [163, 510] on div at bounding box center [546, 264] width 1093 height 528
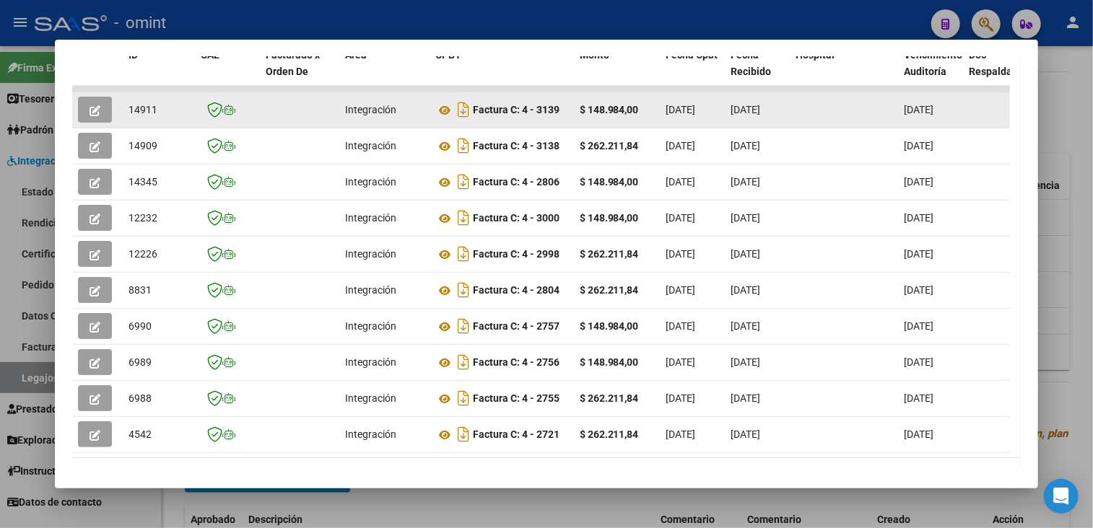
click at [96, 108] on icon "button" at bounding box center [94, 110] width 11 height 11
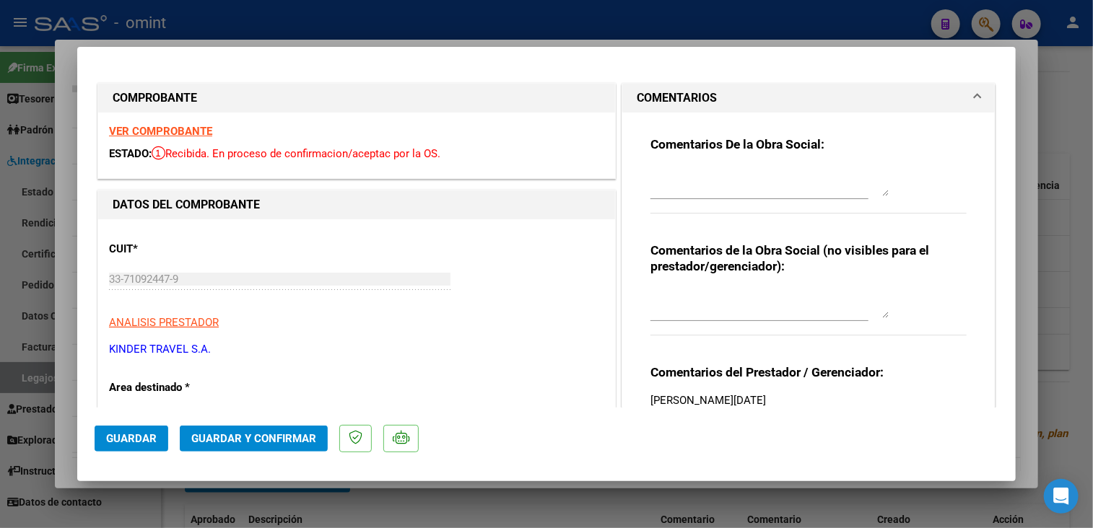
click at [175, 132] on strong "VER COMPROBANTE" at bounding box center [160, 131] width 103 height 13
click at [747, 175] on textarea at bounding box center [769, 181] width 238 height 29
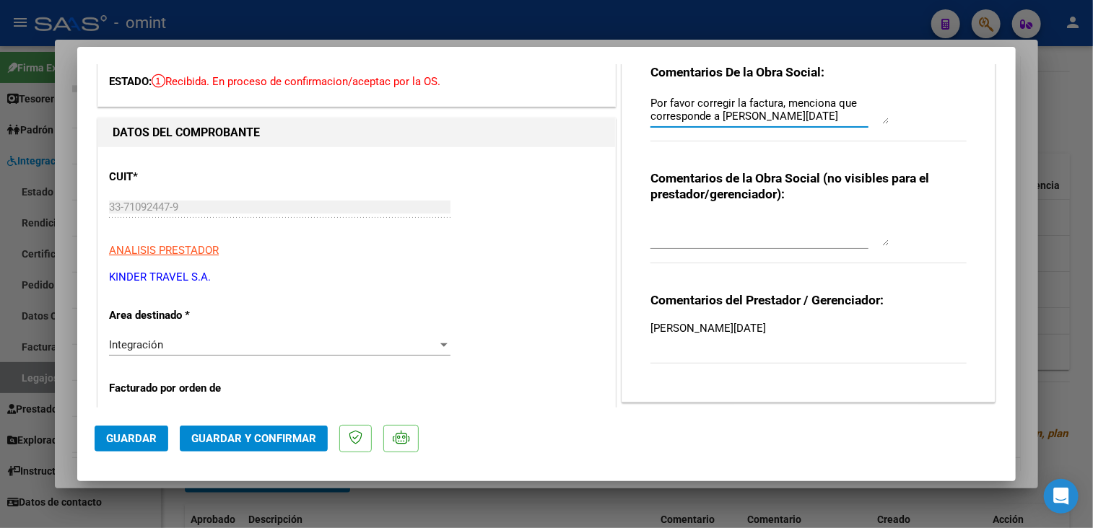
scroll to position [144, 0]
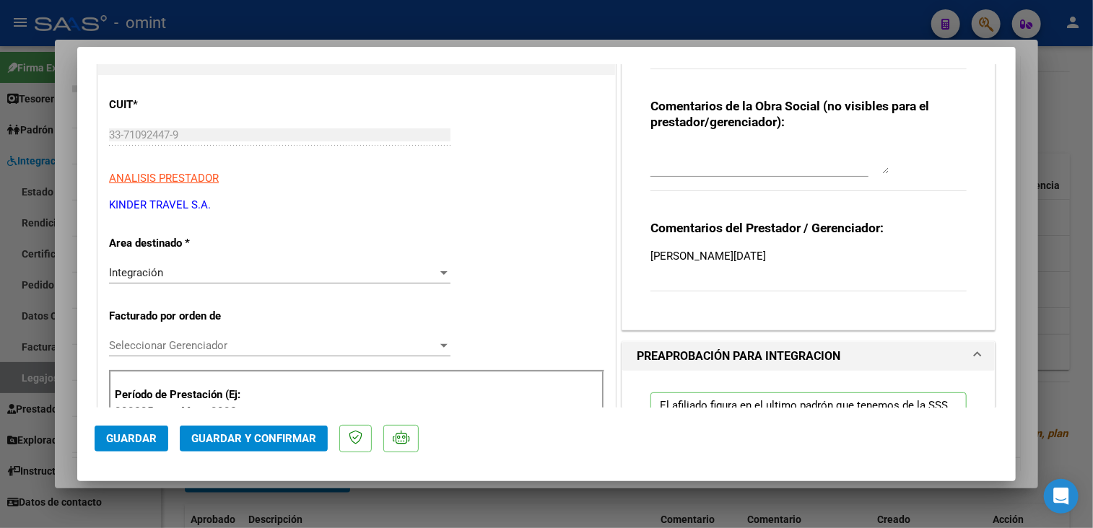
type textarea "Por favor corregir la factura, menciona que corresponde a Julio 2024"
click at [139, 441] on span "Guardar" at bounding box center [131, 438] width 51 height 13
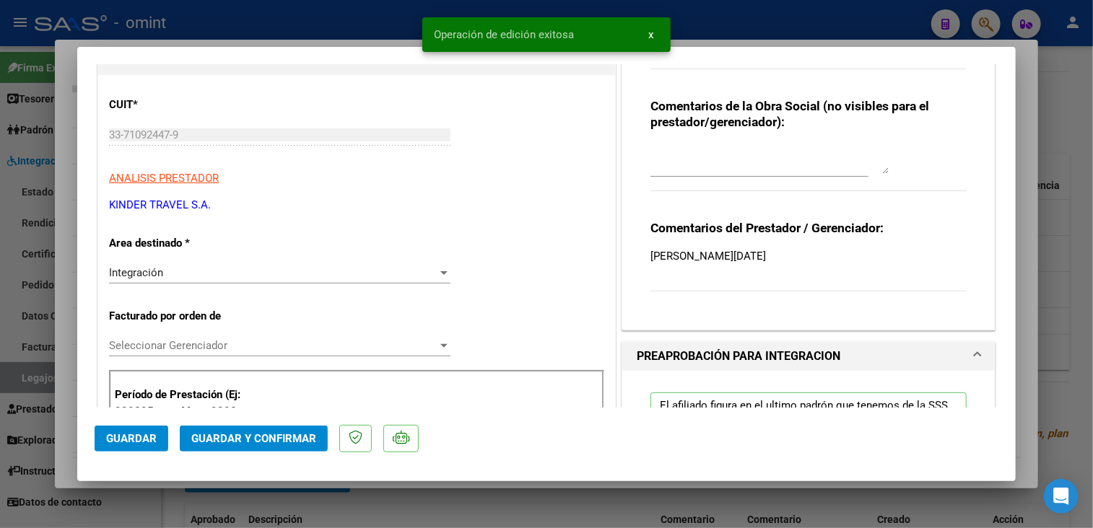
click at [215, 499] on div at bounding box center [546, 264] width 1093 height 528
type input "$ 0,00"
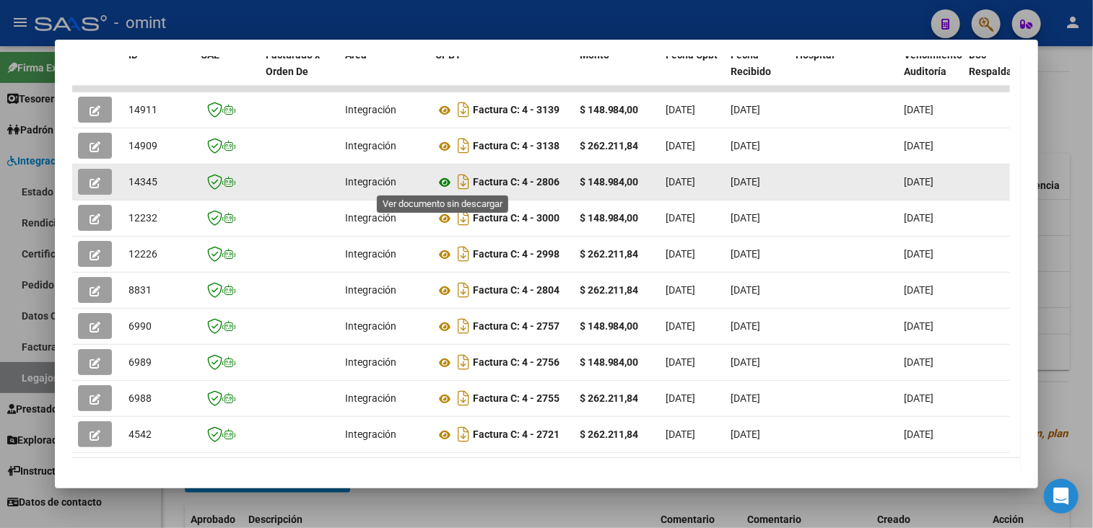
click at [443, 179] on icon at bounding box center [444, 182] width 19 height 17
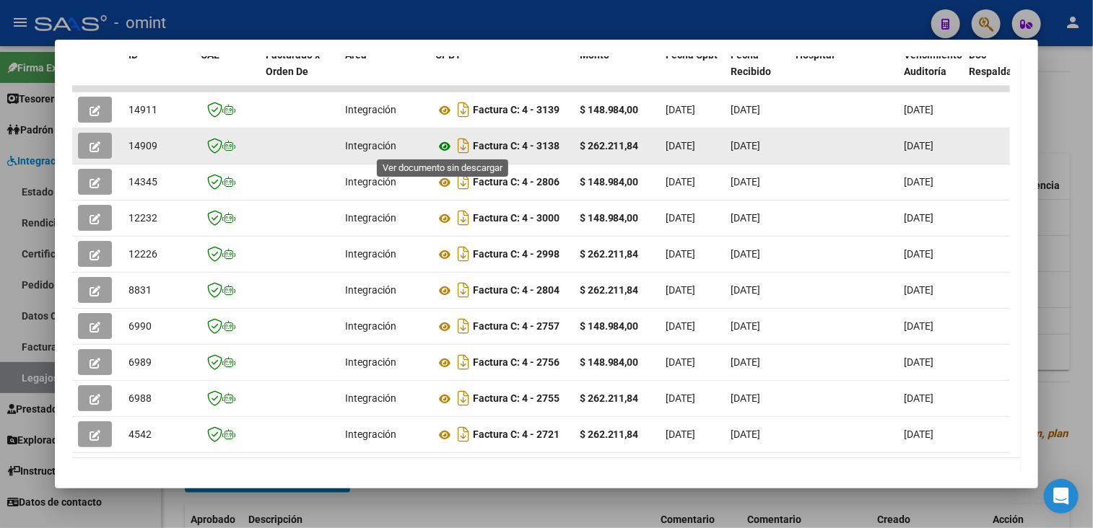
click at [440, 144] on icon at bounding box center [444, 146] width 19 height 17
click at [95, 149] on icon "button" at bounding box center [94, 146] width 11 height 11
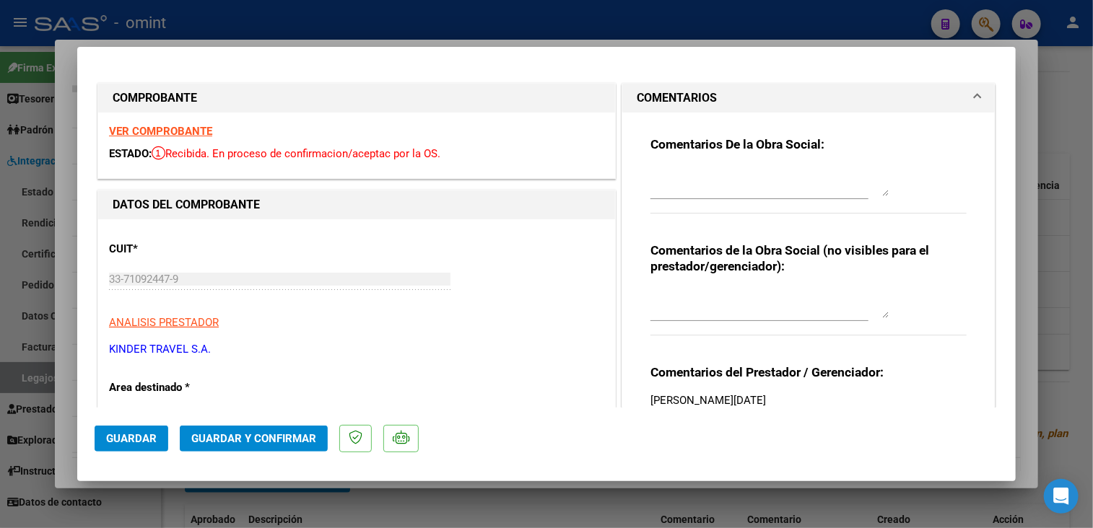
click at [181, 130] on strong "VER COMPROBANTE" at bounding box center [160, 131] width 103 height 13
click at [742, 172] on textarea at bounding box center [769, 181] width 238 height 29
click at [689, 191] on textarea "Por favor corregir factura, menciona que correspodne a Julio 2024" at bounding box center [769, 181] width 238 height 29
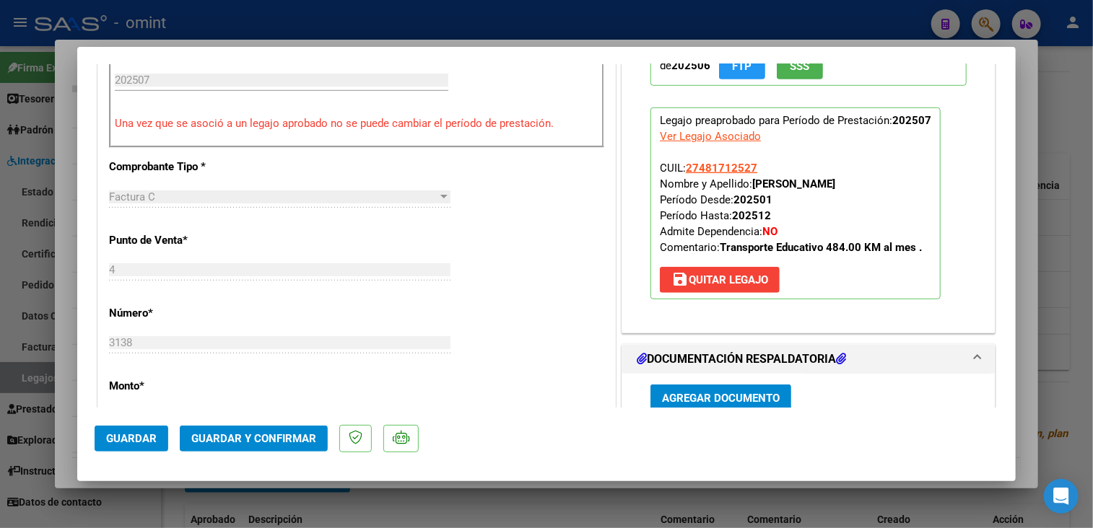
scroll to position [650, 0]
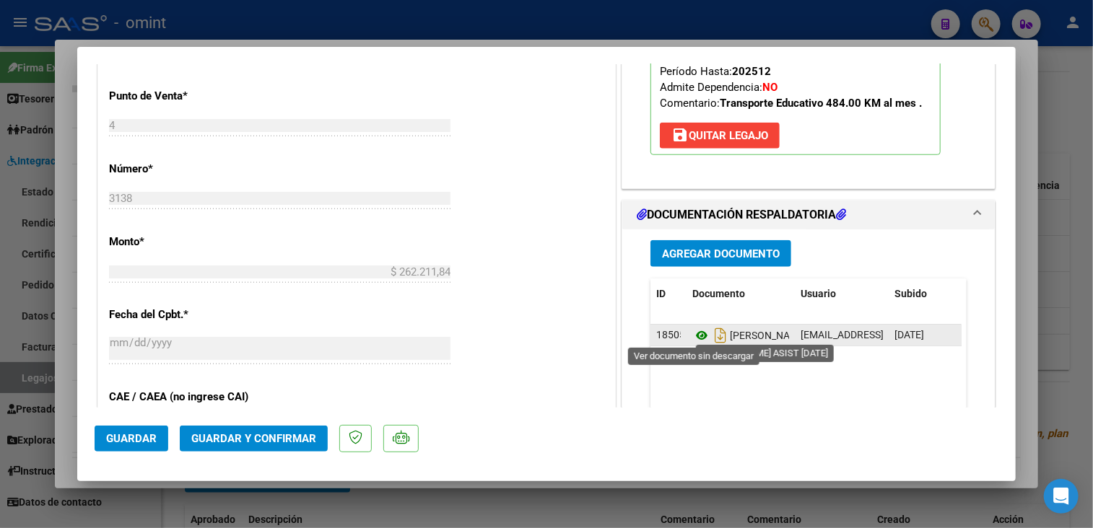
type textarea "Por favor corregir factura, menciona que corresponde a Julio 2024"
click at [692, 331] on icon at bounding box center [701, 335] width 19 height 17
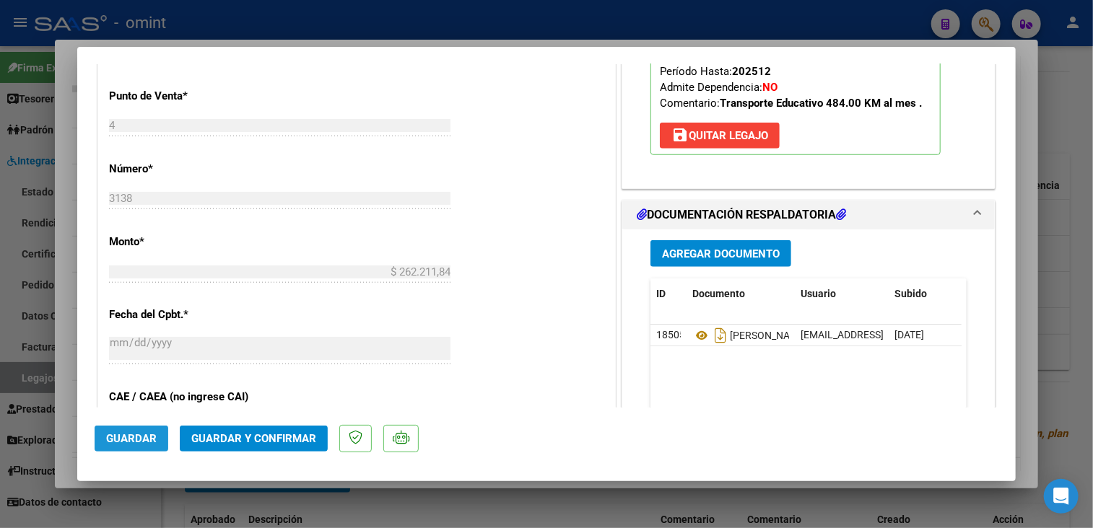
click at [121, 445] on button "Guardar" at bounding box center [132, 439] width 74 height 26
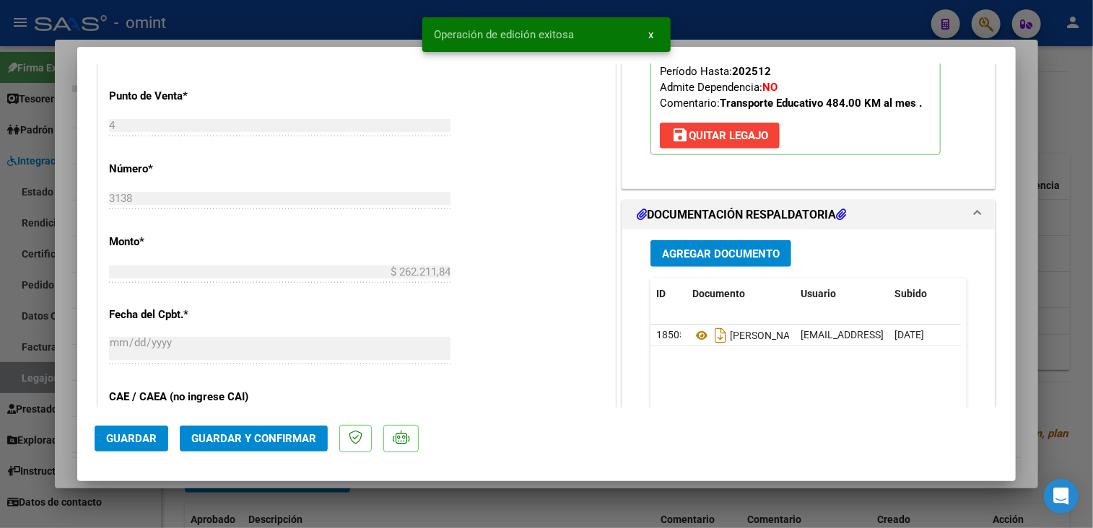
click at [419, 501] on div at bounding box center [546, 264] width 1093 height 528
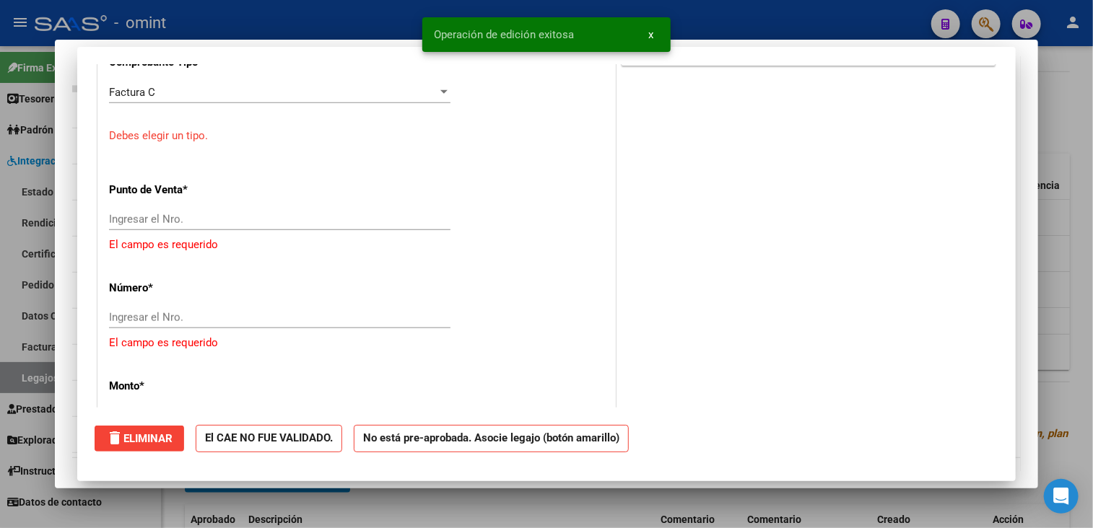
scroll to position [0, 0]
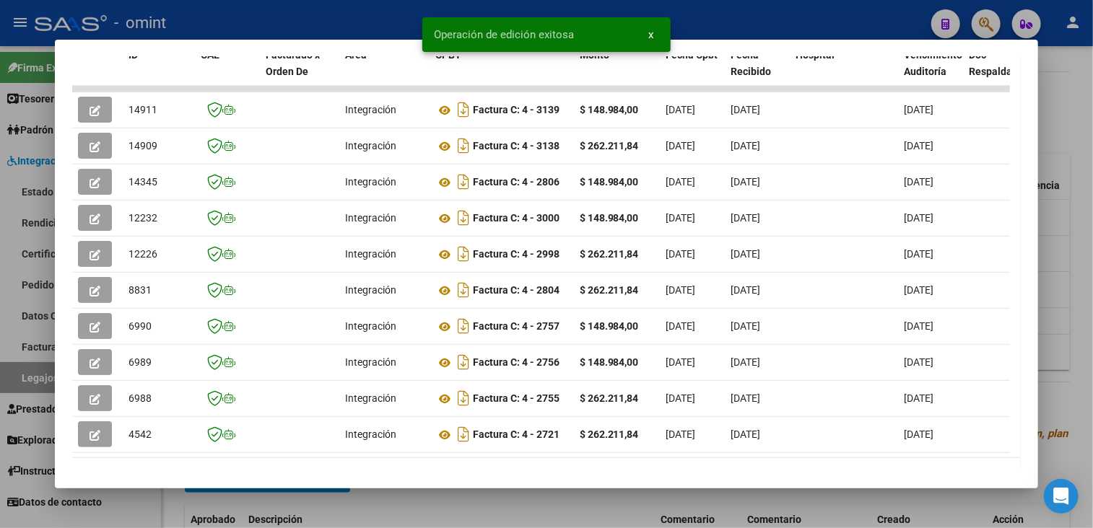
click at [510, 504] on div at bounding box center [546, 264] width 1093 height 528
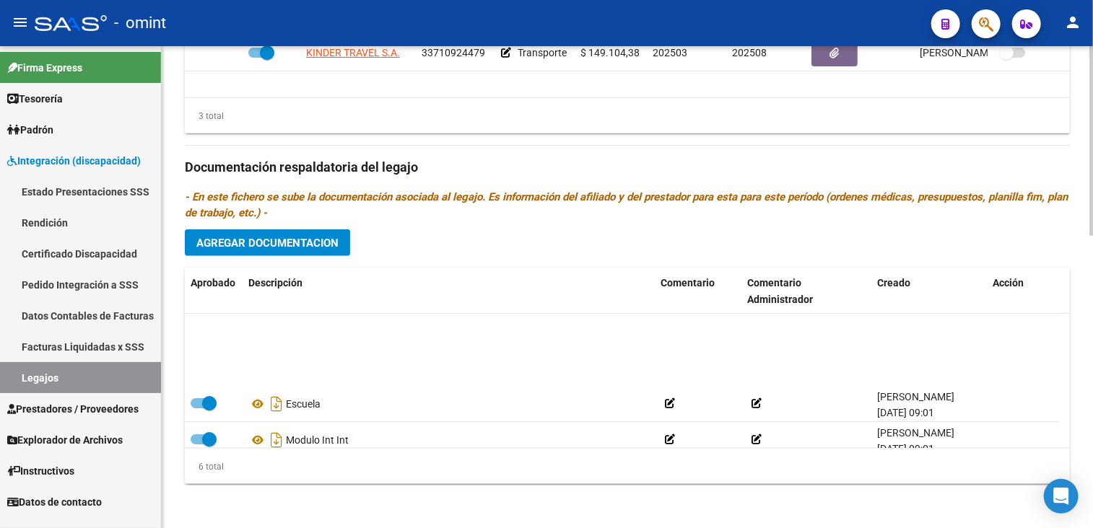
scroll to position [72, 0]
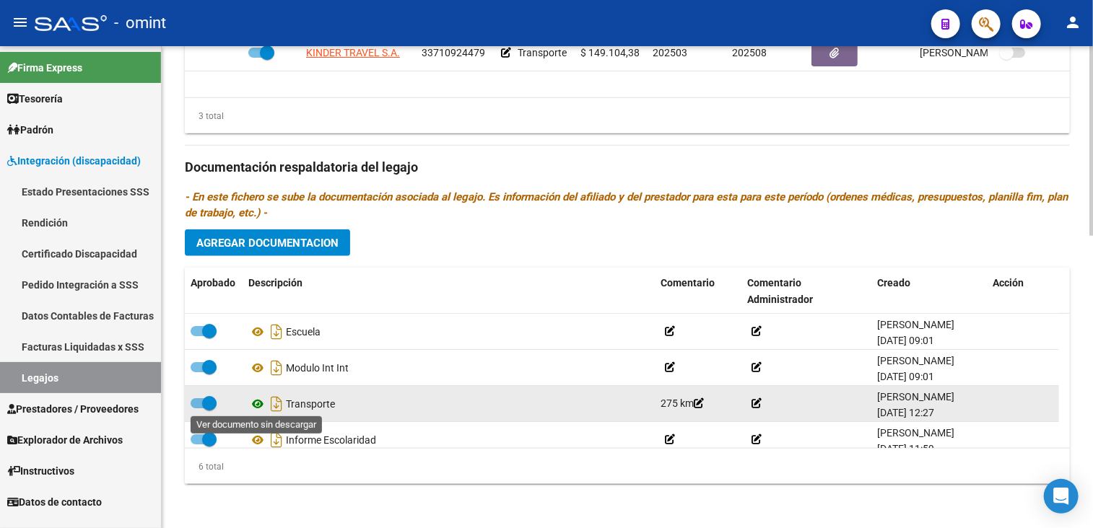
click at [255, 405] on icon at bounding box center [257, 404] width 19 height 17
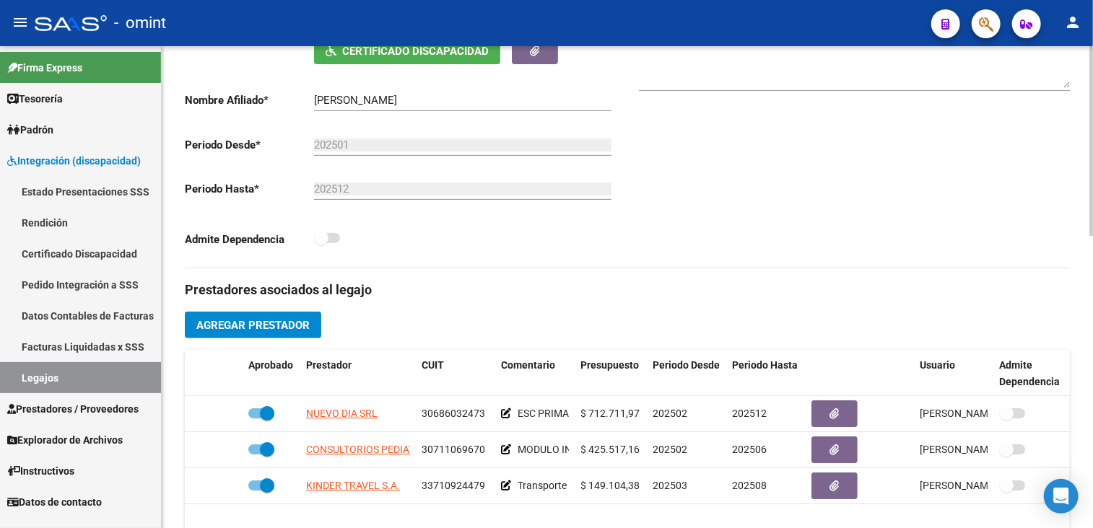
scroll to position [92, 0]
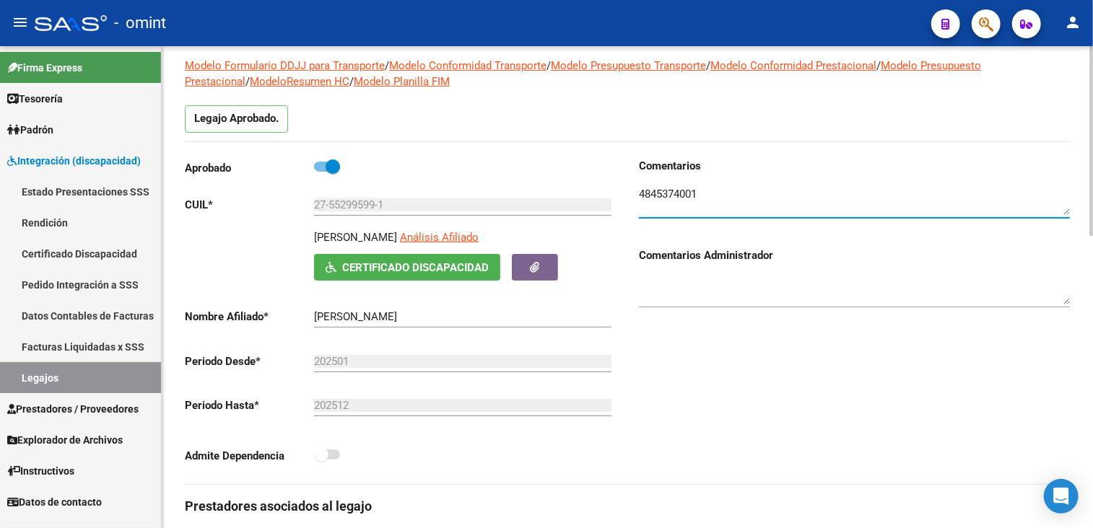
click at [665, 193] on textarea at bounding box center [854, 200] width 431 height 29
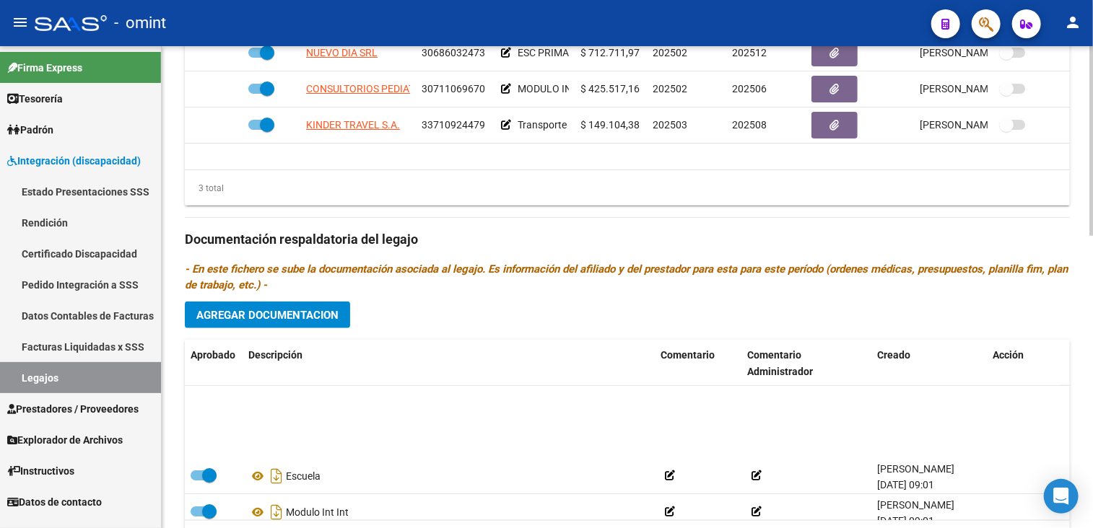
scroll to position [72, 0]
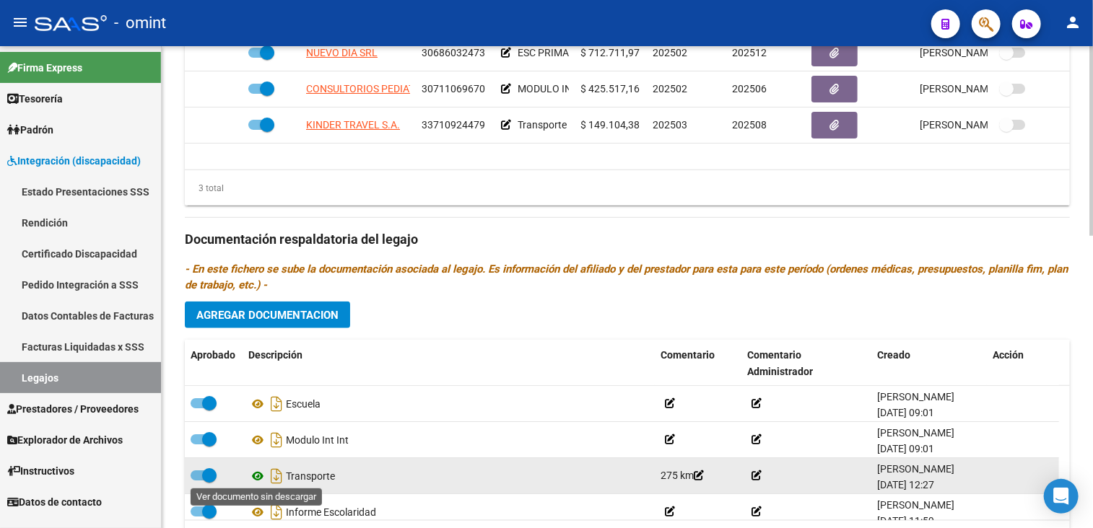
click at [257, 476] on icon at bounding box center [257, 476] width 19 height 17
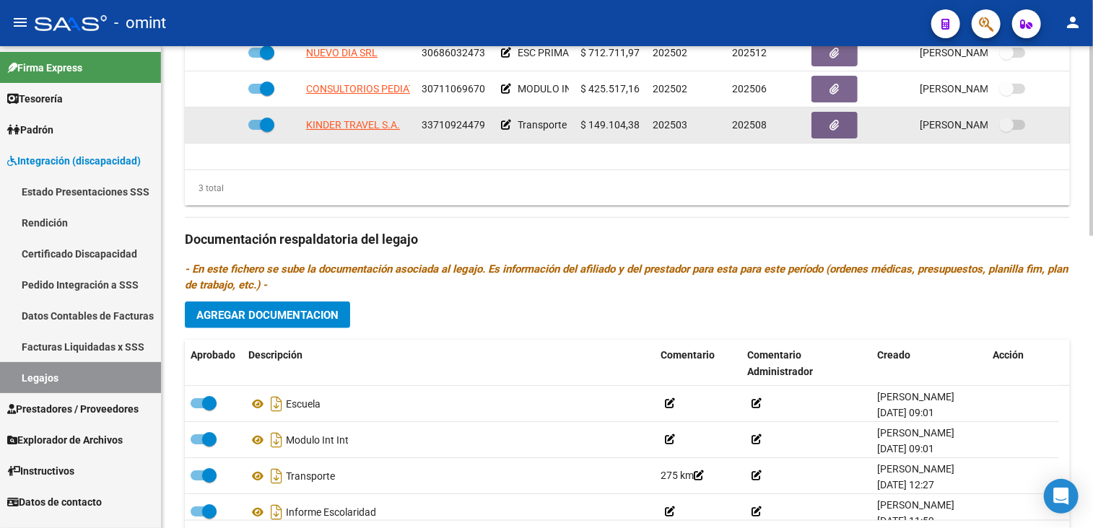
click at [434, 122] on span "33710924479" at bounding box center [453, 125] width 64 height 12
copy span "33710924479"
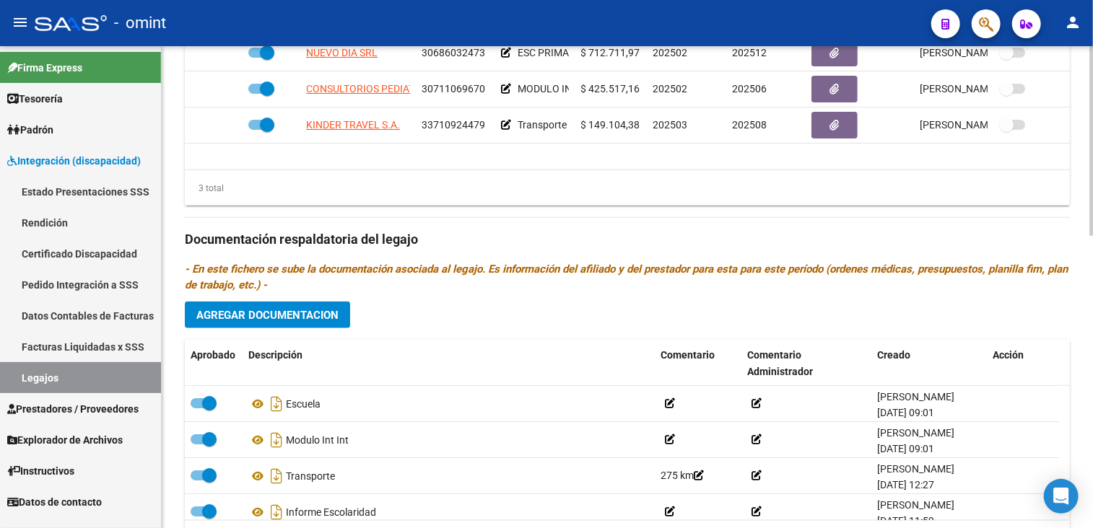
scroll to position [525, 0]
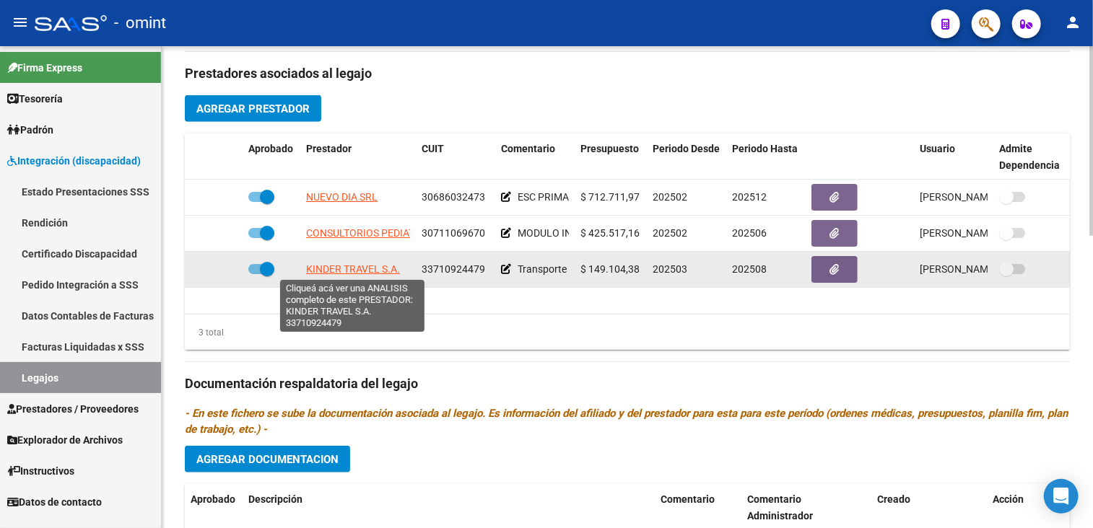
click at [351, 268] on span "KINDER TRAVEL S.A." at bounding box center [353, 269] width 94 height 12
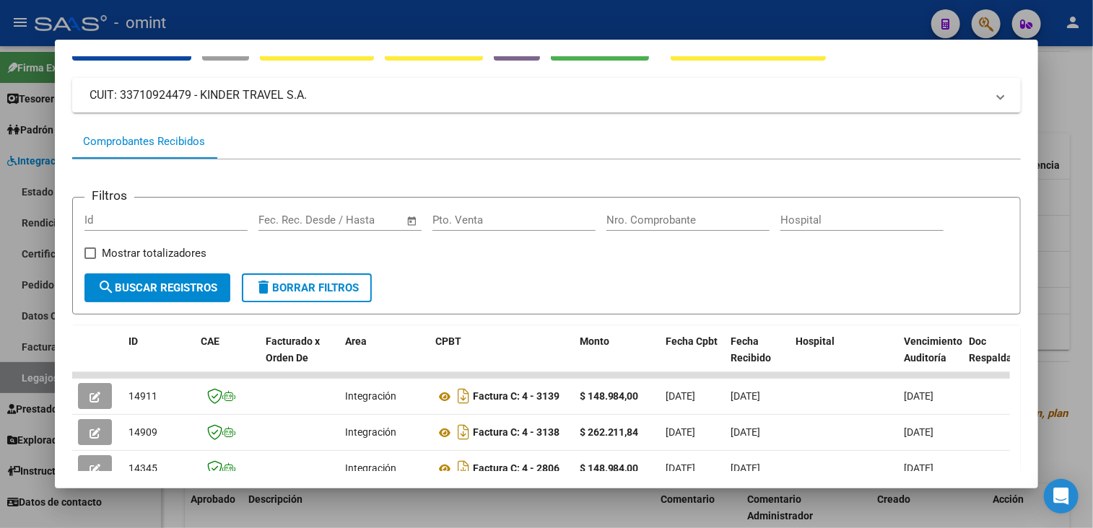
scroll to position [219, 0]
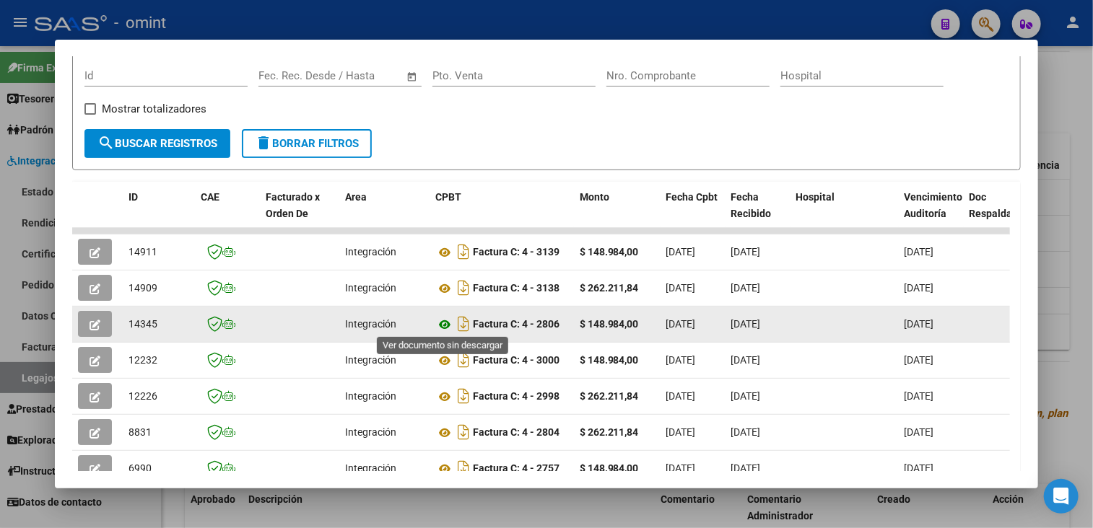
click at [447, 323] on icon at bounding box center [444, 324] width 19 height 17
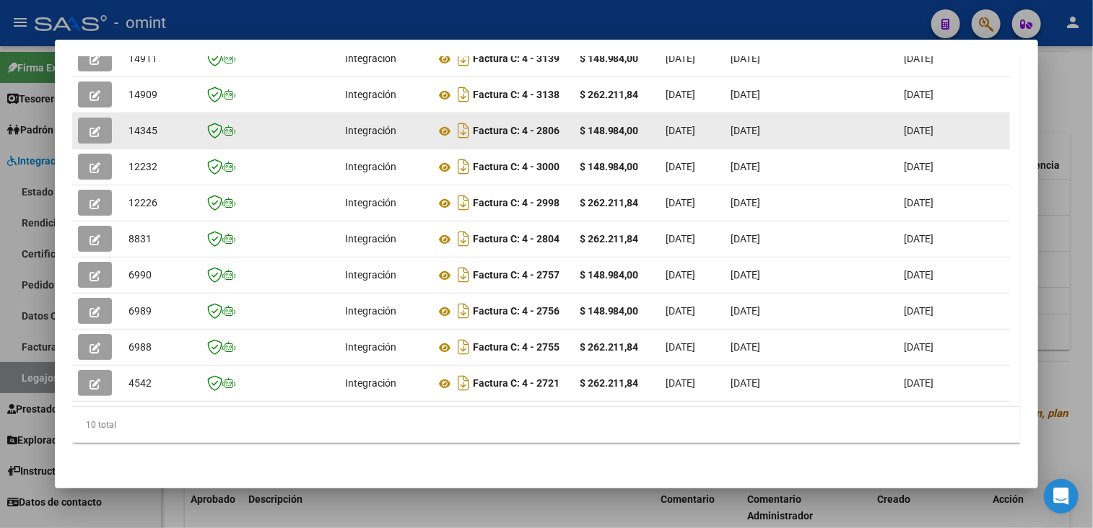
scroll to position [276, 0]
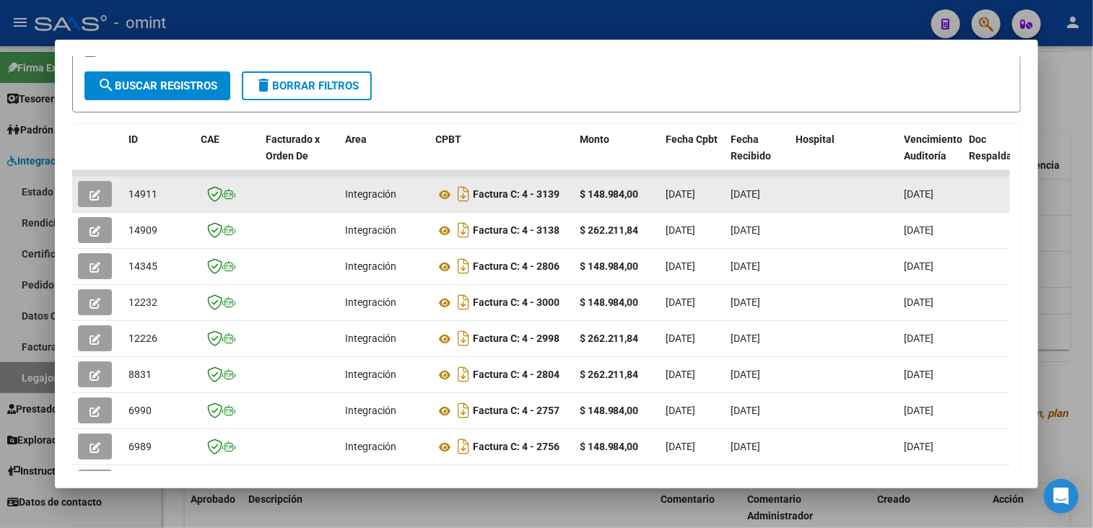
drag, startPoint x: 475, startPoint y: 193, endPoint x: 565, endPoint y: 207, distance: 91.3
click at [565, 207] on datatable-body-cell "Factura C: 4 - 3139" at bounding box center [501, 194] width 144 height 35
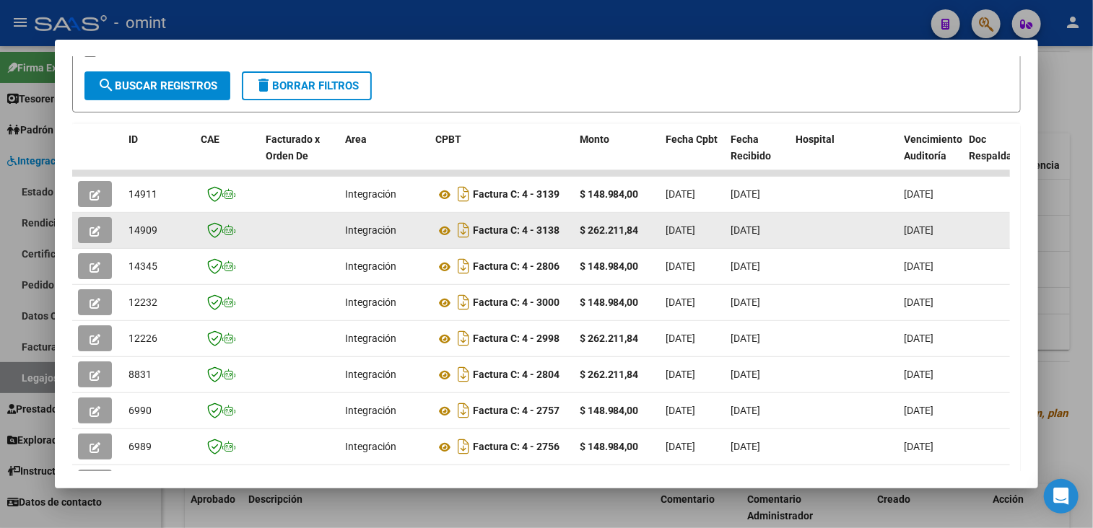
drag, startPoint x: 473, startPoint y: 227, endPoint x: 562, endPoint y: 231, distance: 88.8
click at [562, 231] on div "Factura C: 4 - 3138" at bounding box center [501, 230] width 133 height 23
copy strong "Factura C: 4 - 3138"
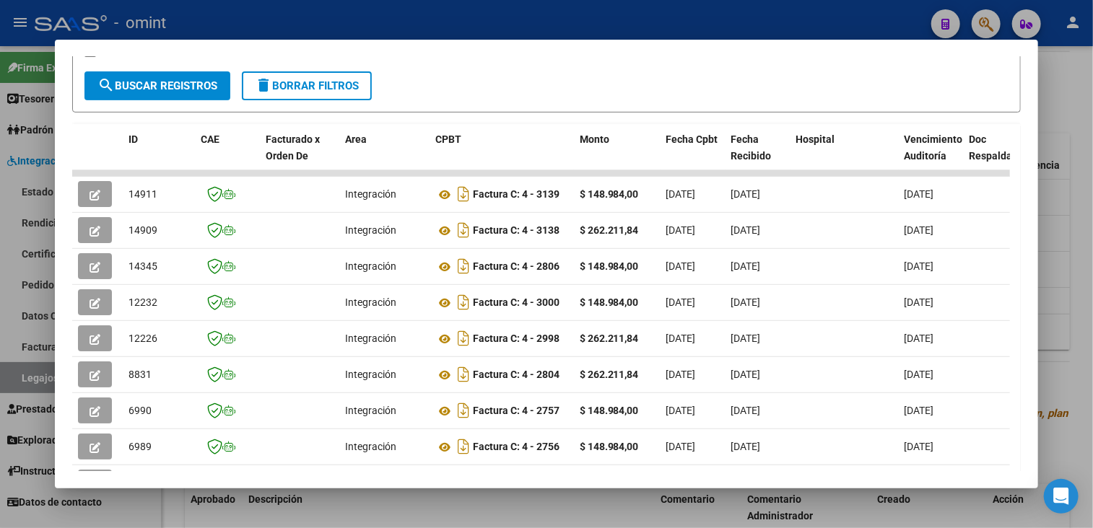
click at [380, 517] on div at bounding box center [546, 264] width 1093 height 528
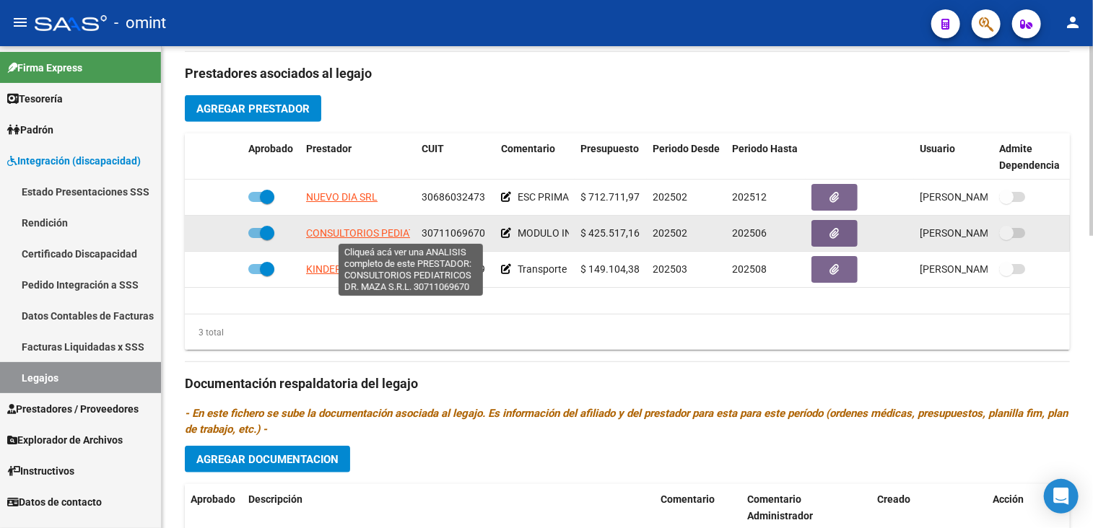
click at [351, 235] on span "CONSULTORIOS PEDIATRICOS DR. MAZA S.R.L." at bounding box center [413, 233] width 214 height 12
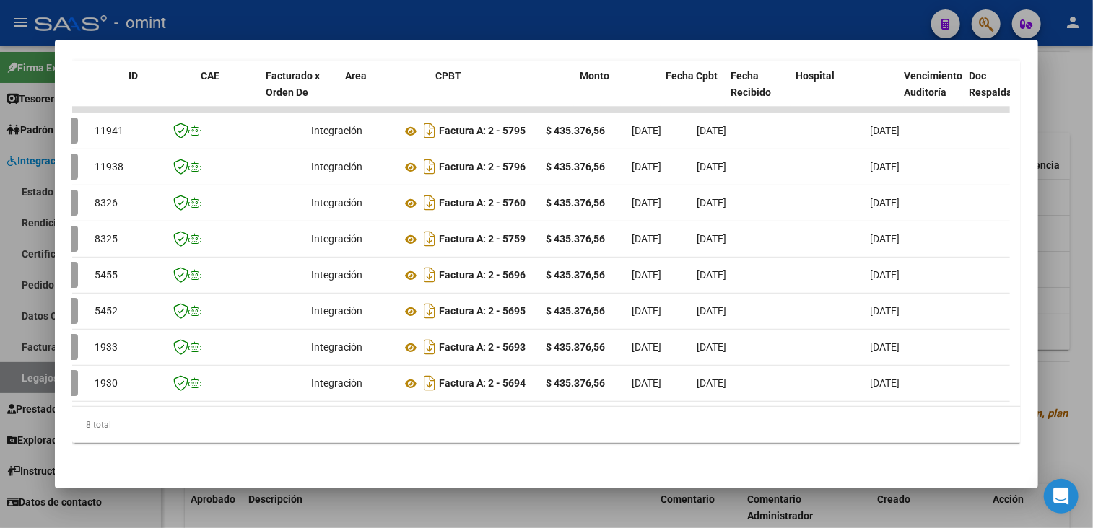
scroll to position [0, 0]
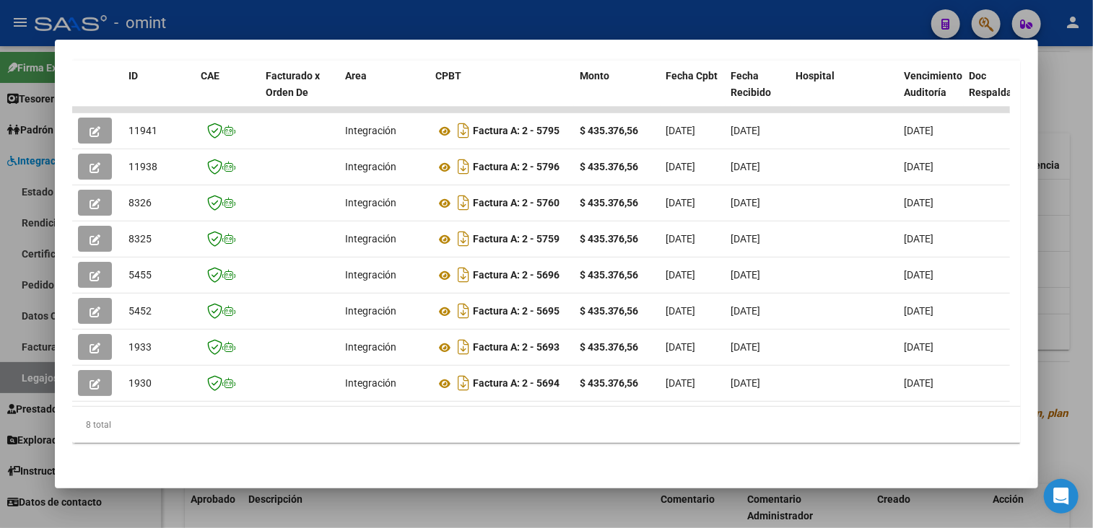
click at [545, 515] on div at bounding box center [546, 264] width 1093 height 528
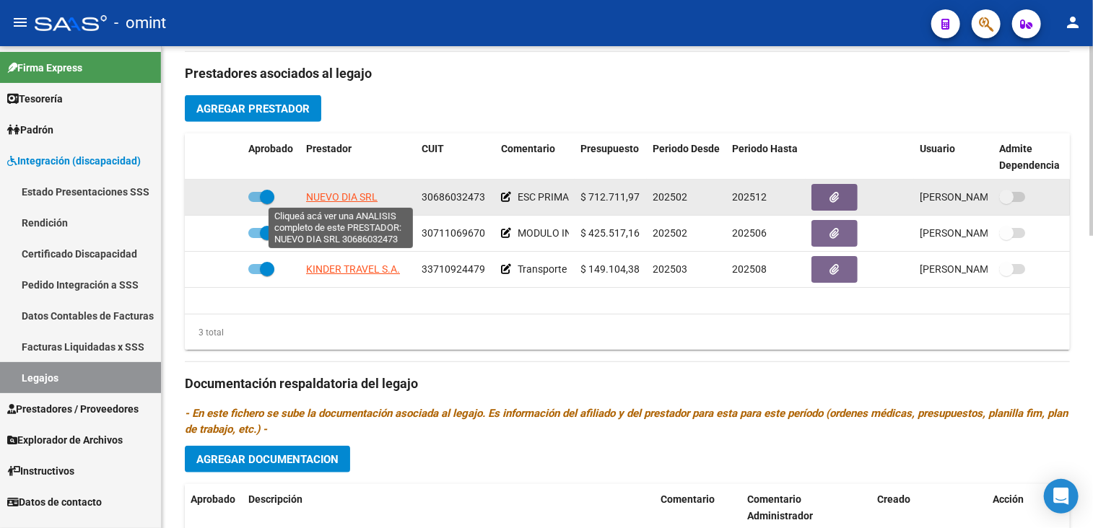
click at [331, 197] on span "NUEVO DIA SRL" at bounding box center [341, 197] width 71 height 12
type textarea "30686032473"
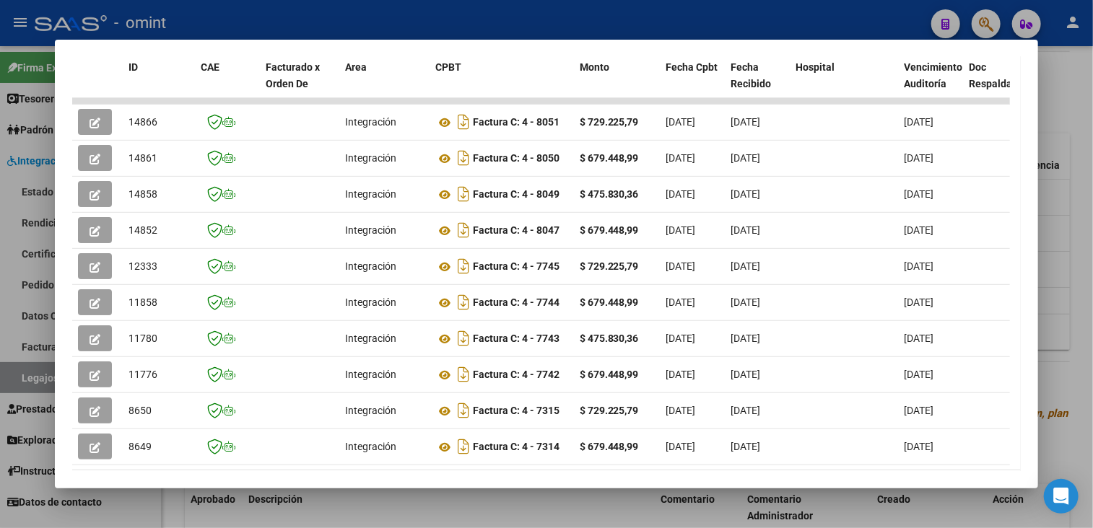
scroll to position [204, 0]
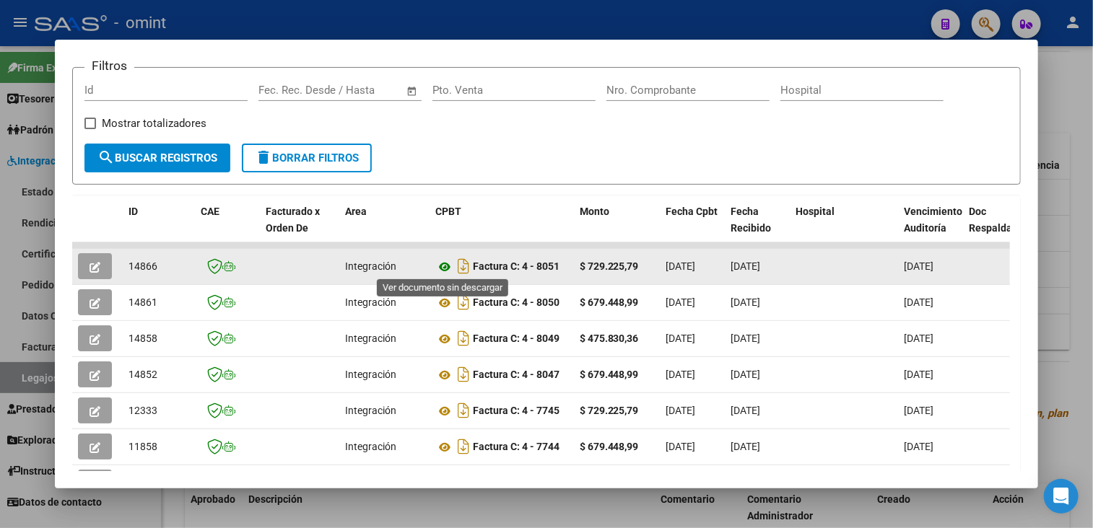
click at [445, 268] on icon at bounding box center [444, 266] width 19 height 17
click at [102, 267] on button "button" at bounding box center [95, 266] width 34 height 26
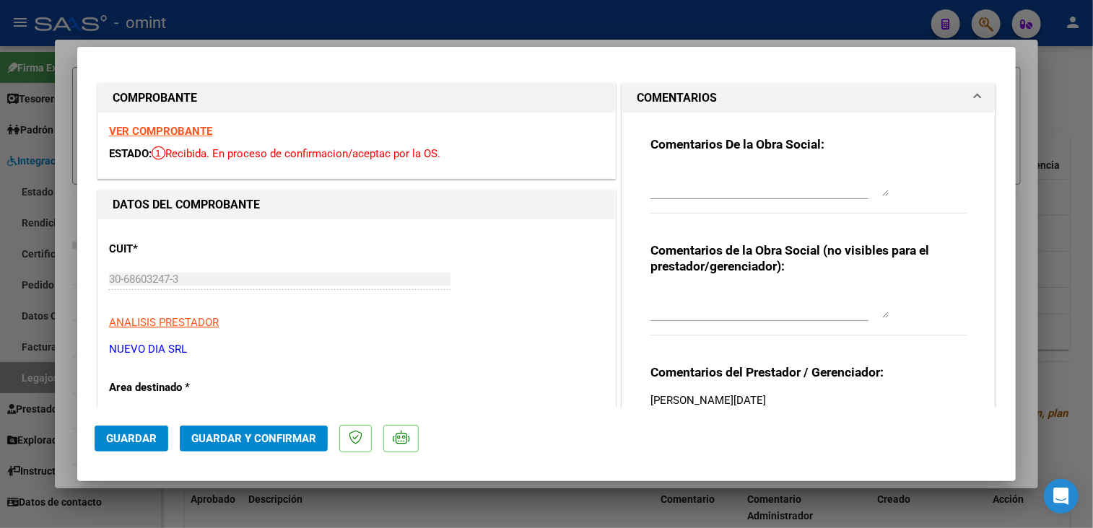
click at [189, 135] on strong "VER COMPROBANTE" at bounding box center [160, 131] width 103 height 13
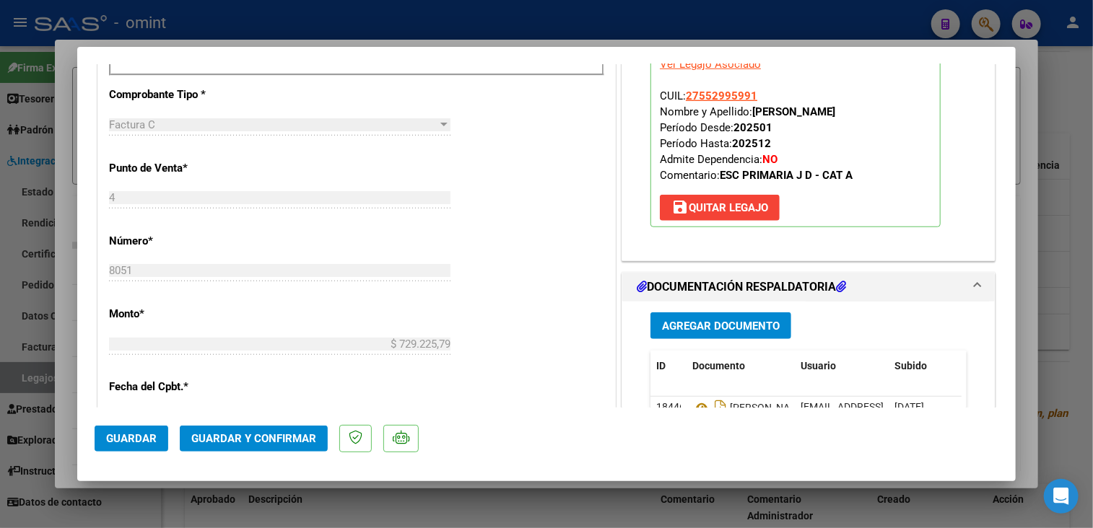
scroll to position [650, 0]
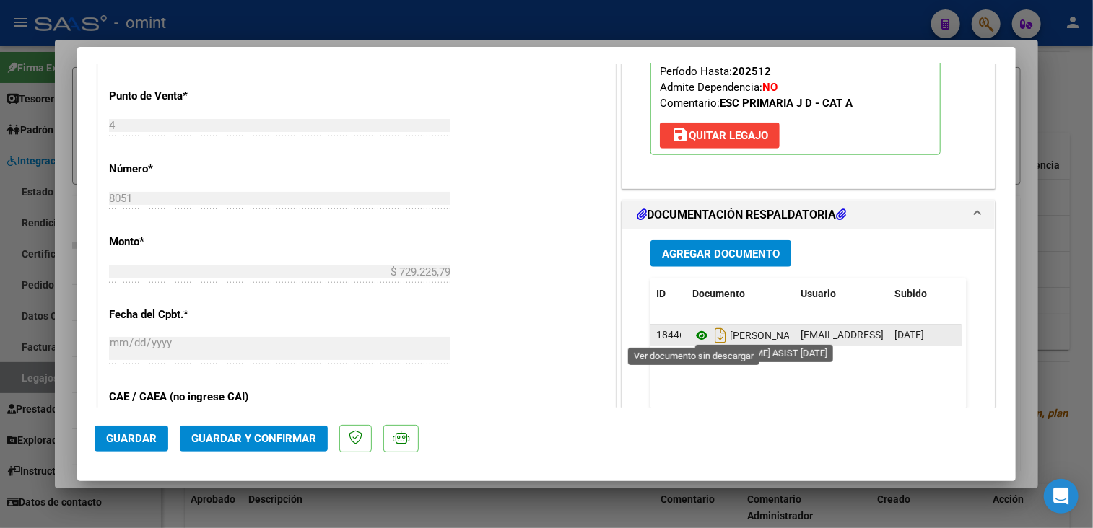
click at [693, 331] on icon at bounding box center [701, 335] width 19 height 17
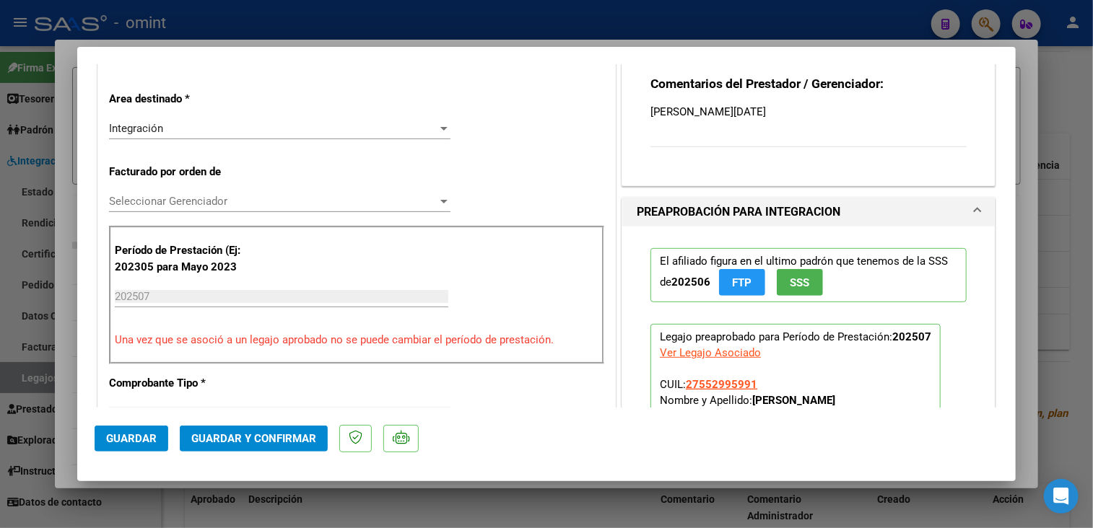
scroll to position [217, 0]
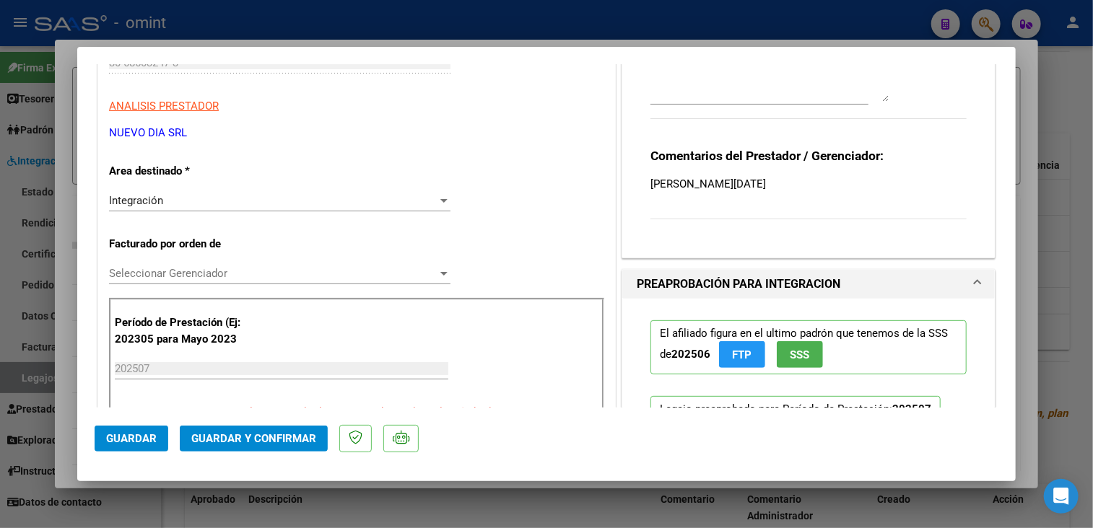
click at [231, 271] on span "Seleccionar Gerenciador" at bounding box center [273, 273] width 328 height 13
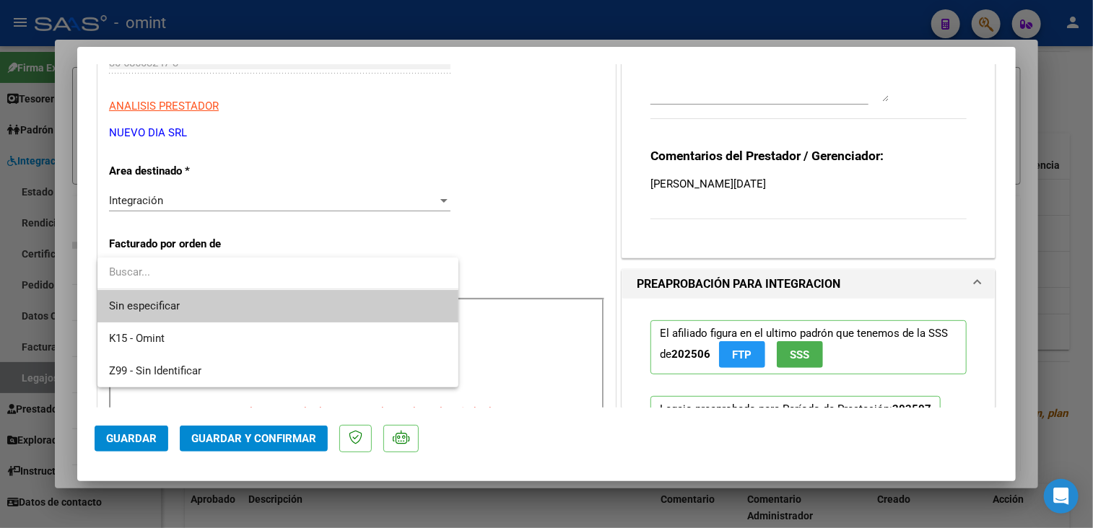
click at [237, 302] on span "Sin especificar" at bounding box center [278, 306] width 338 height 32
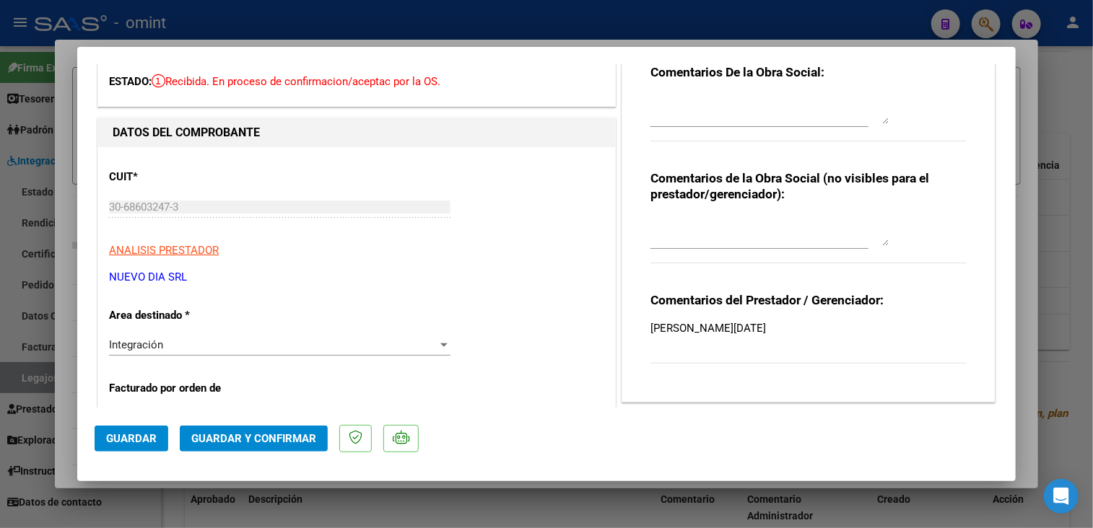
scroll to position [0, 0]
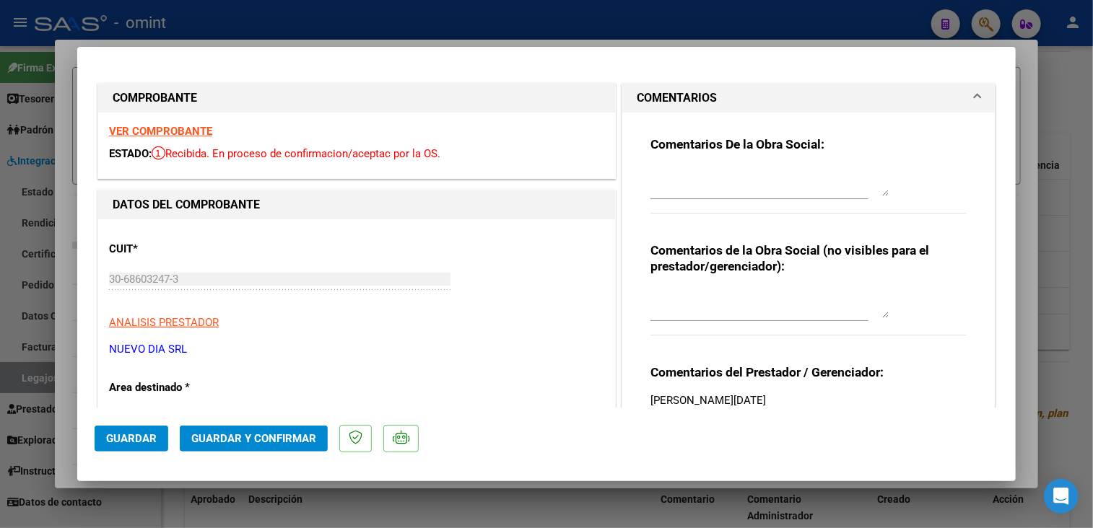
click at [229, 431] on button "Guardar y Confirmar" at bounding box center [254, 439] width 148 height 26
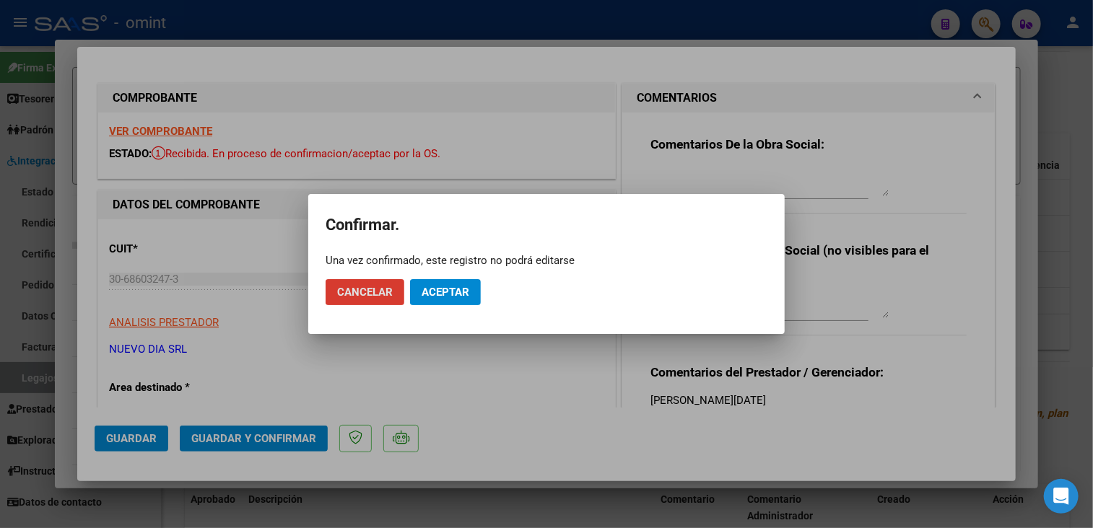
click at [432, 291] on span "Aceptar" at bounding box center [445, 292] width 48 height 13
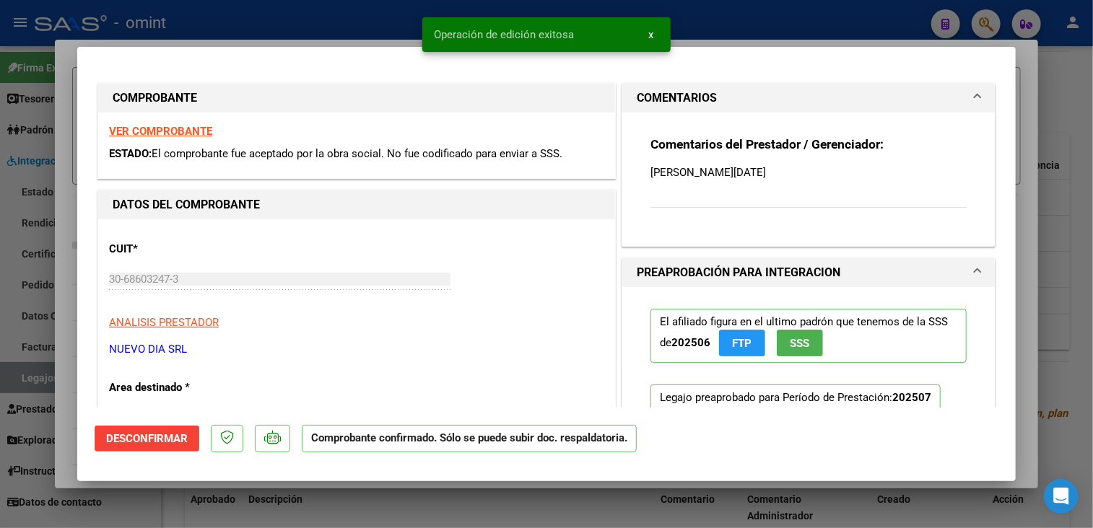
scroll to position [144, 0]
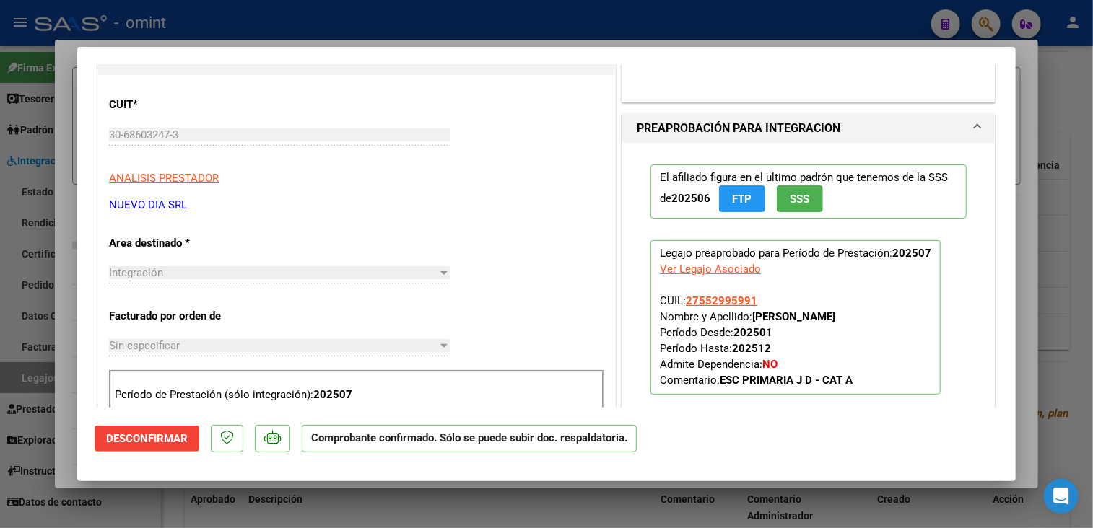
click at [633, 519] on div at bounding box center [546, 264] width 1093 height 528
type input "$ 0,00"
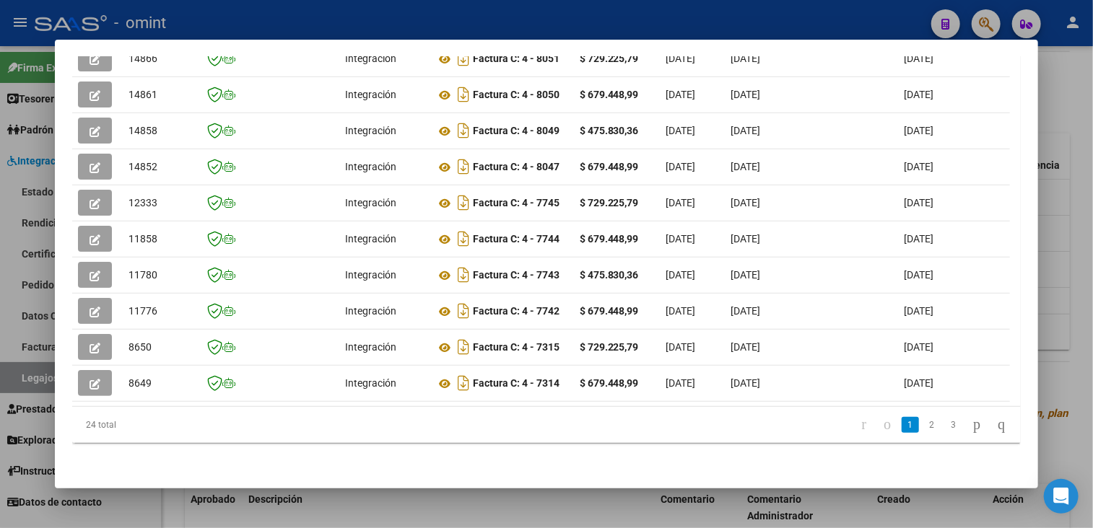
scroll to position [276, 0]
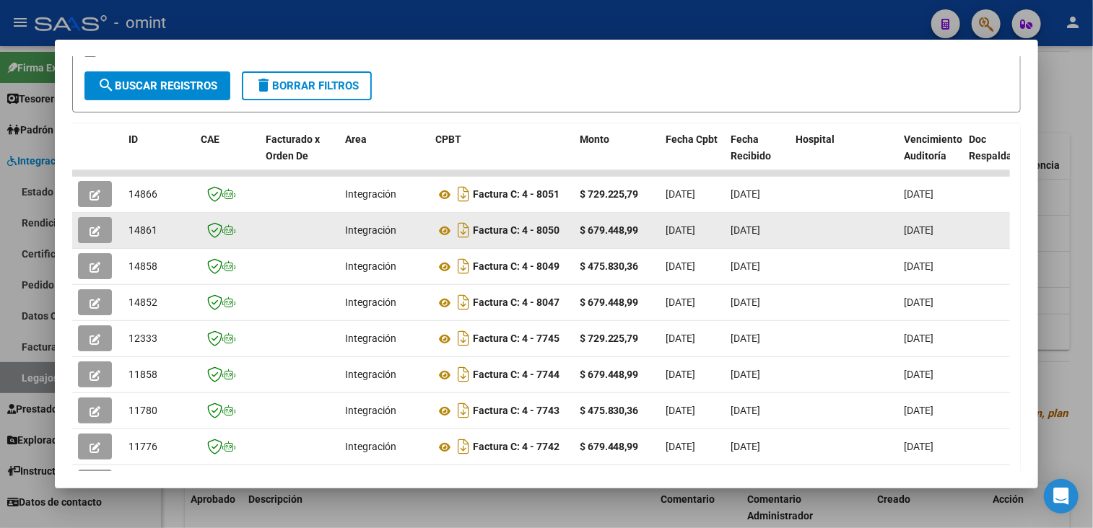
click at [100, 238] on button "button" at bounding box center [95, 230] width 34 height 26
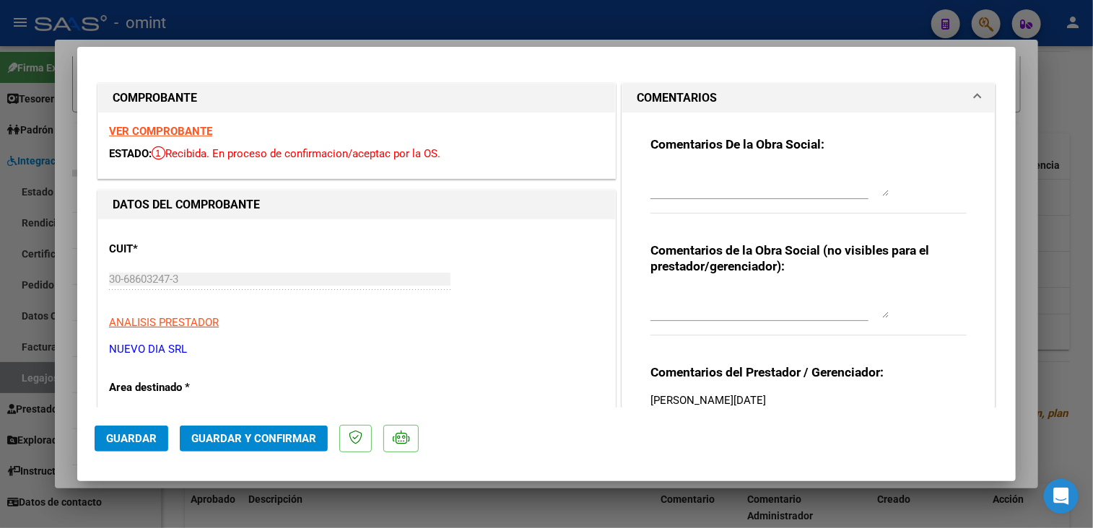
click at [168, 131] on strong "VER COMPROBANTE" at bounding box center [160, 131] width 103 height 13
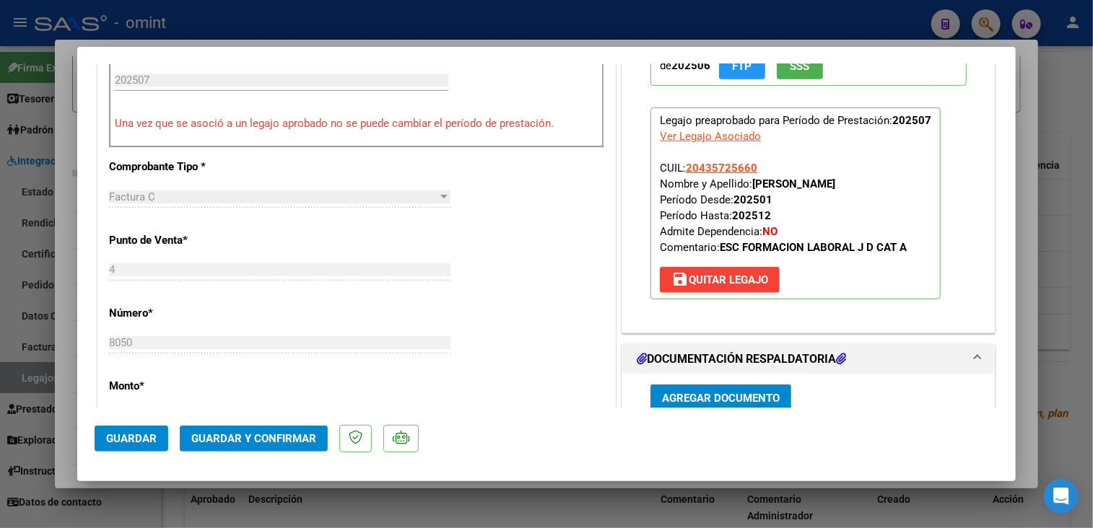
scroll to position [650, 0]
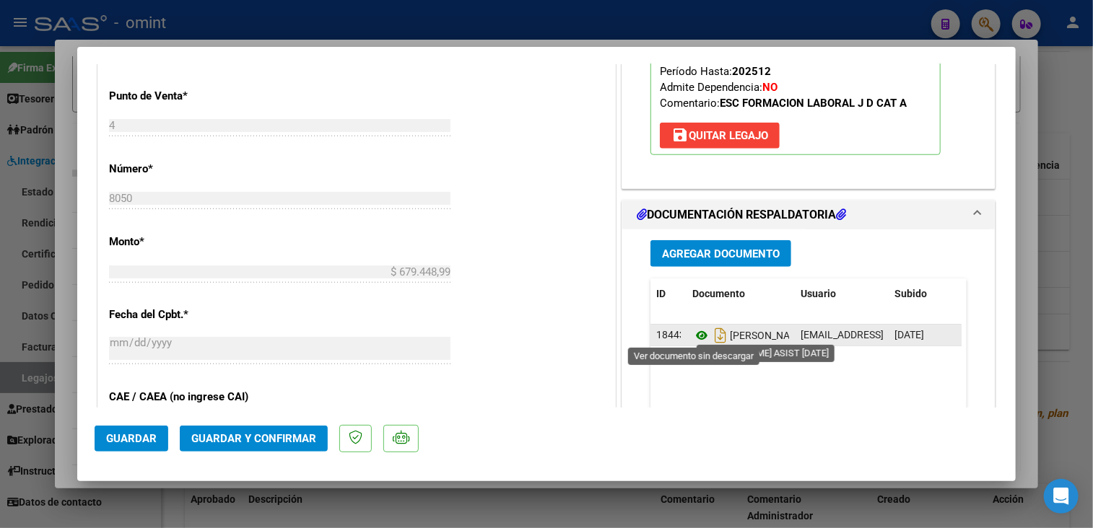
click at [693, 332] on icon at bounding box center [701, 335] width 19 height 17
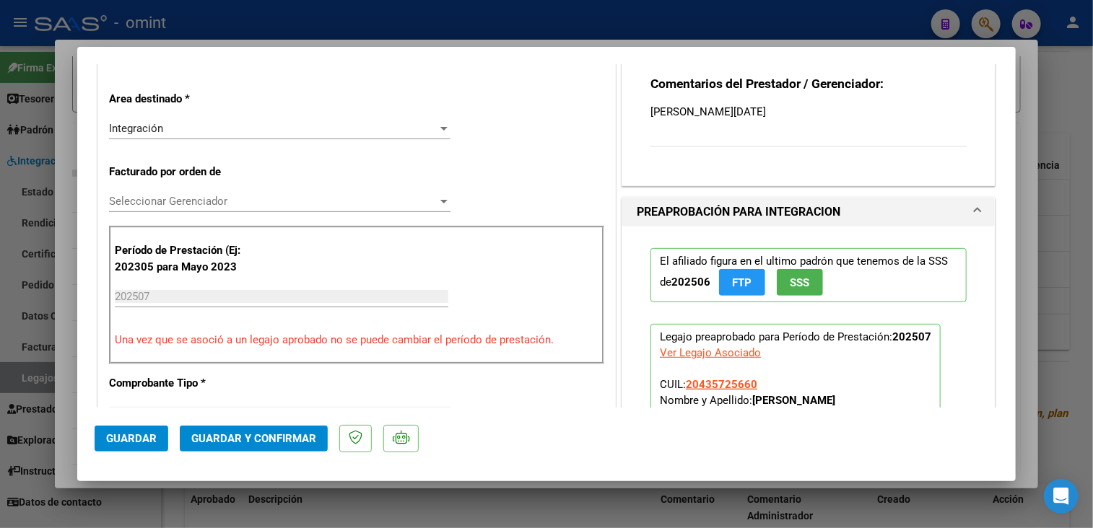
scroll to position [217, 0]
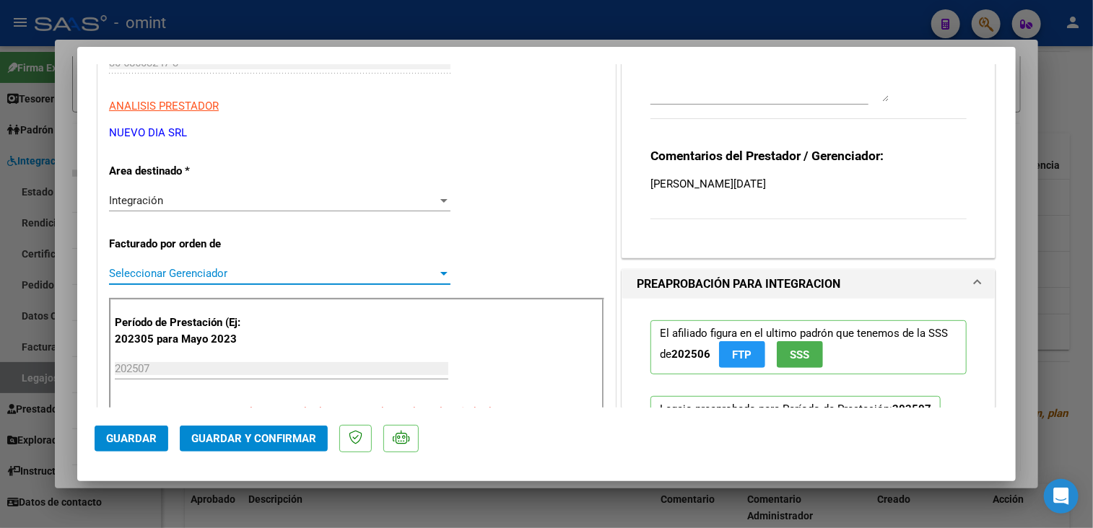
click at [237, 271] on span "Seleccionar Gerenciador" at bounding box center [273, 273] width 328 height 13
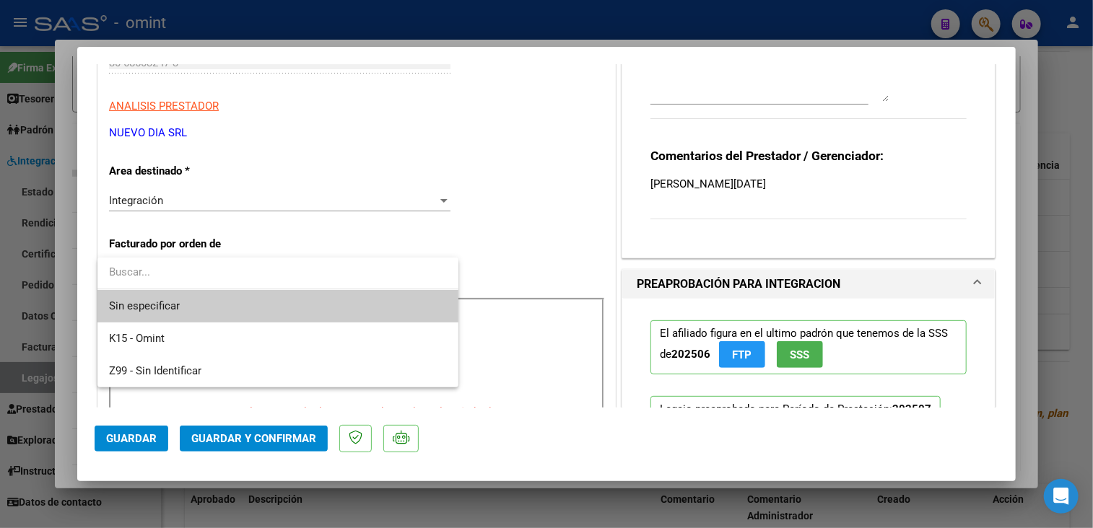
drag, startPoint x: 219, startPoint y: 304, endPoint x: 211, endPoint y: 318, distance: 16.2
click at [217, 305] on span "Sin especificar" at bounding box center [278, 306] width 338 height 32
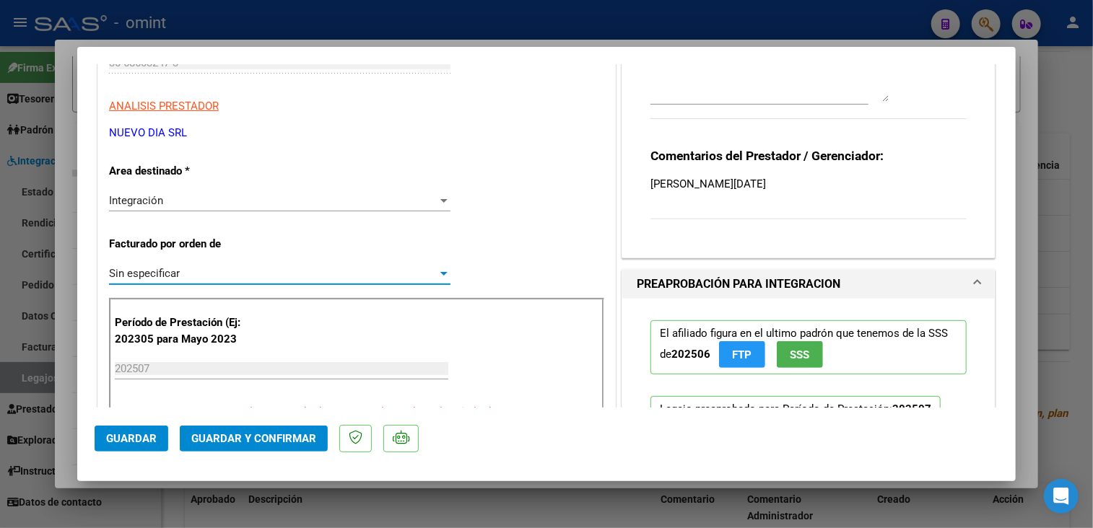
click at [243, 440] on span "Guardar y Confirmar" at bounding box center [253, 438] width 125 height 13
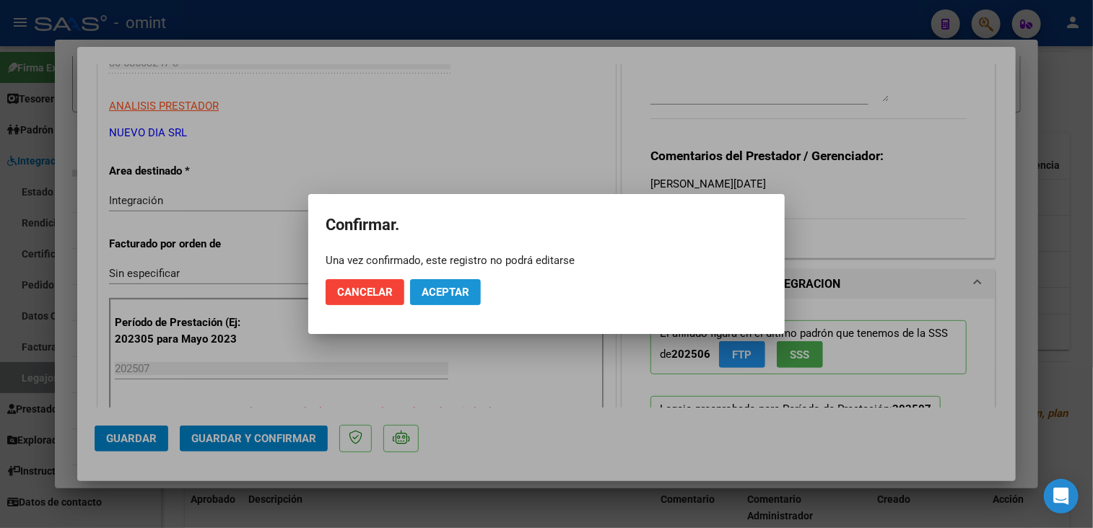
click at [462, 291] on span "Aceptar" at bounding box center [445, 292] width 48 height 13
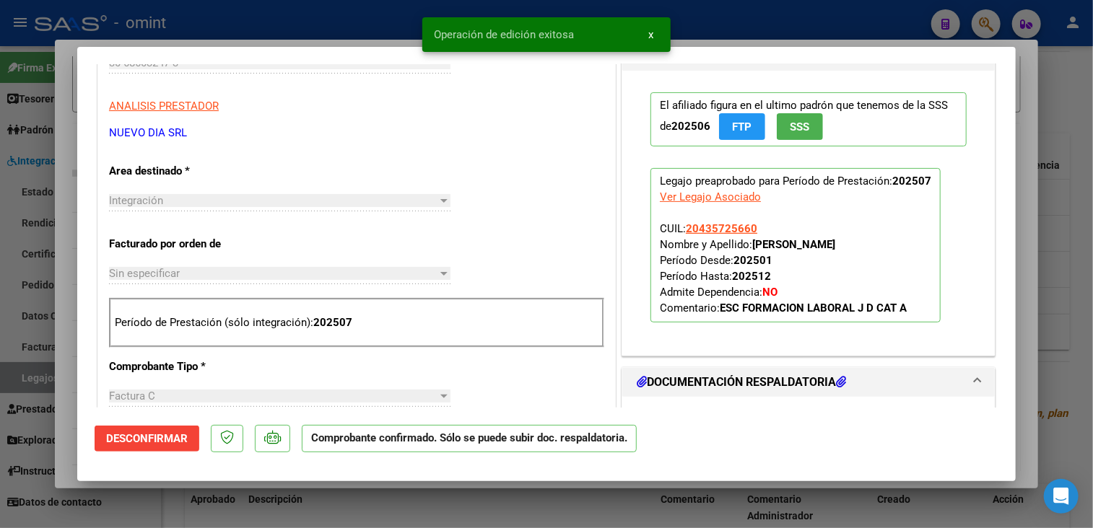
click at [401, 498] on div at bounding box center [546, 264] width 1093 height 528
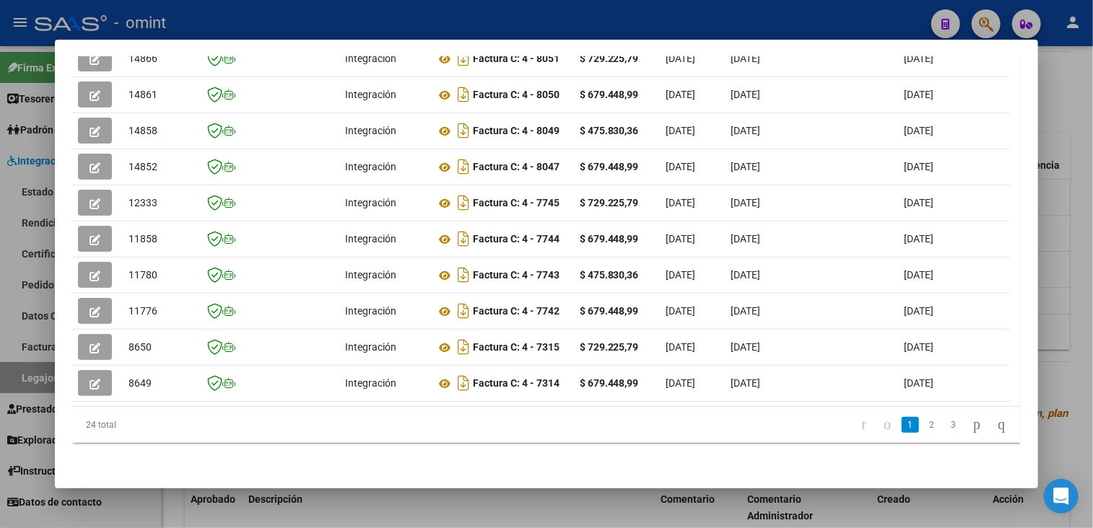
scroll to position [276, 0]
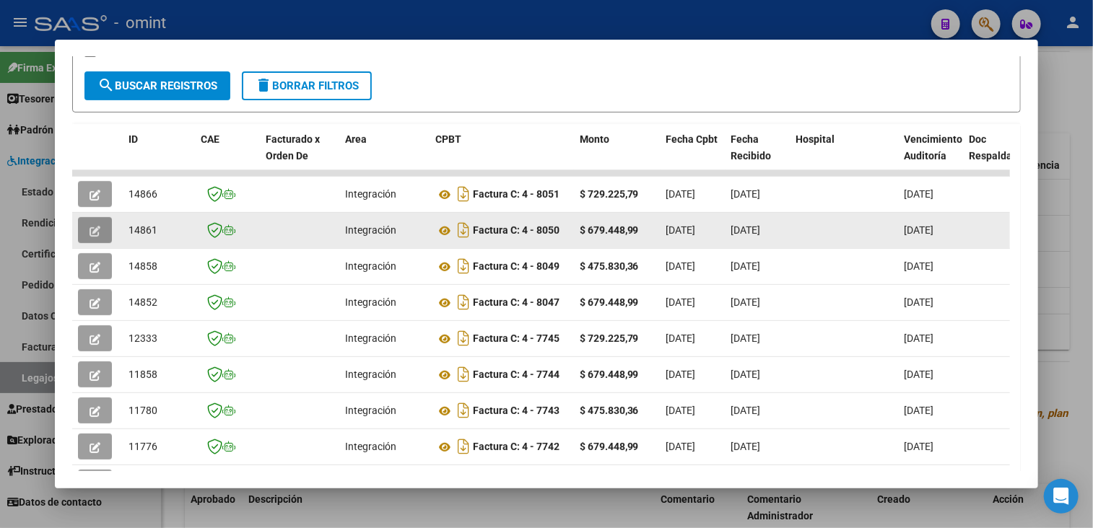
click at [102, 235] on button "button" at bounding box center [95, 230] width 34 height 26
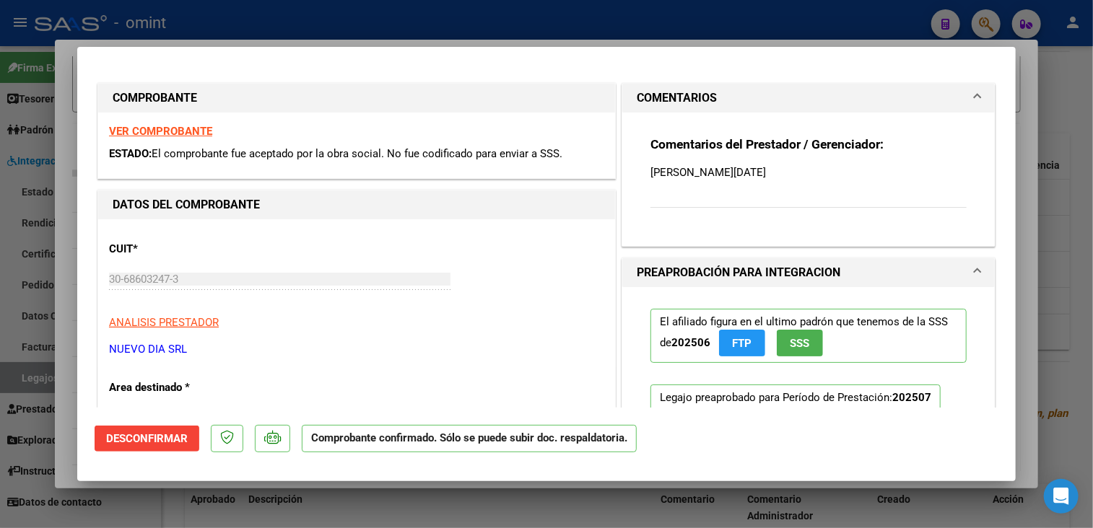
scroll to position [144, 0]
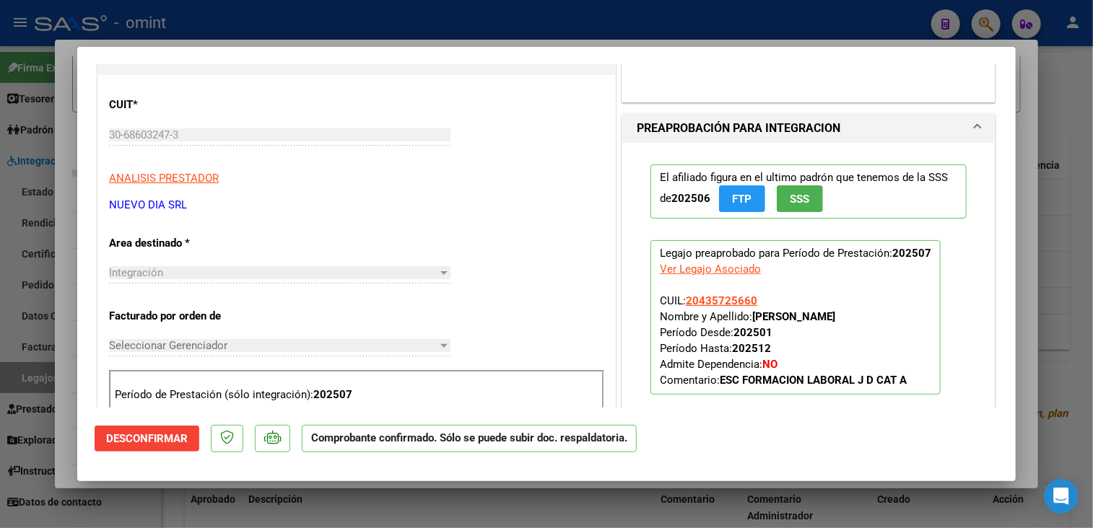
click at [312, 512] on div at bounding box center [546, 264] width 1093 height 528
type input "$ 0,00"
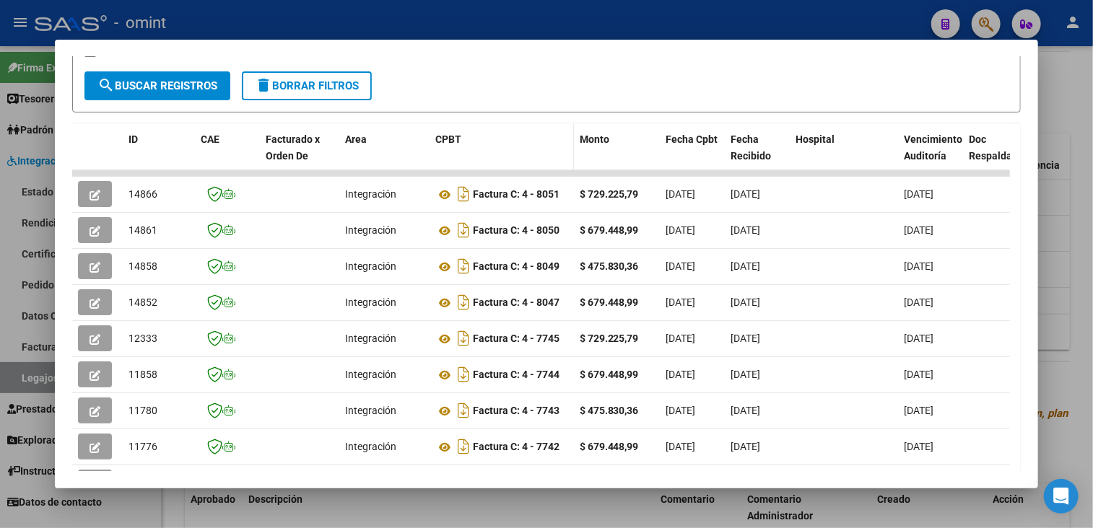
scroll to position [60, 0]
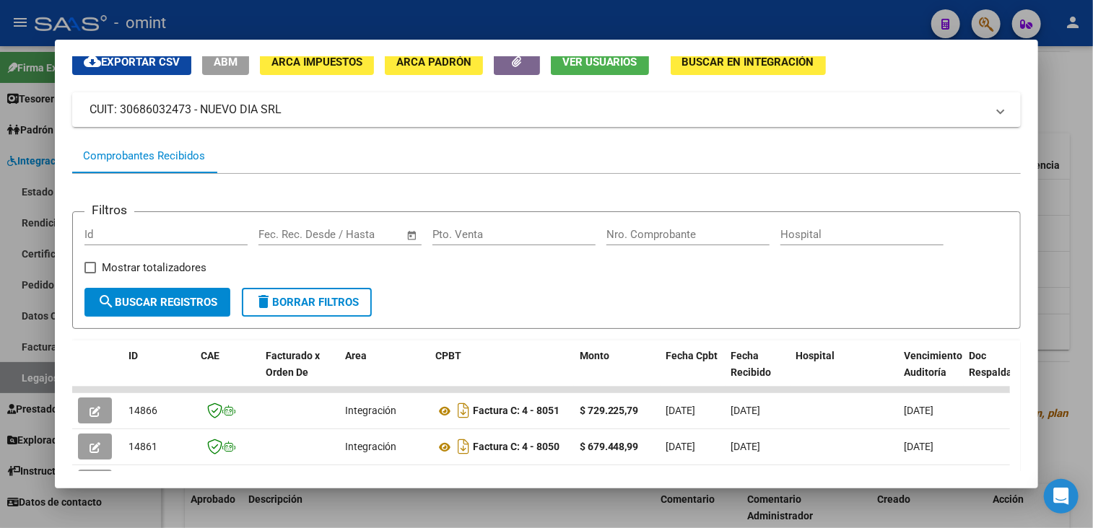
click at [379, 501] on div at bounding box center [546, 264] width 1093 height 528
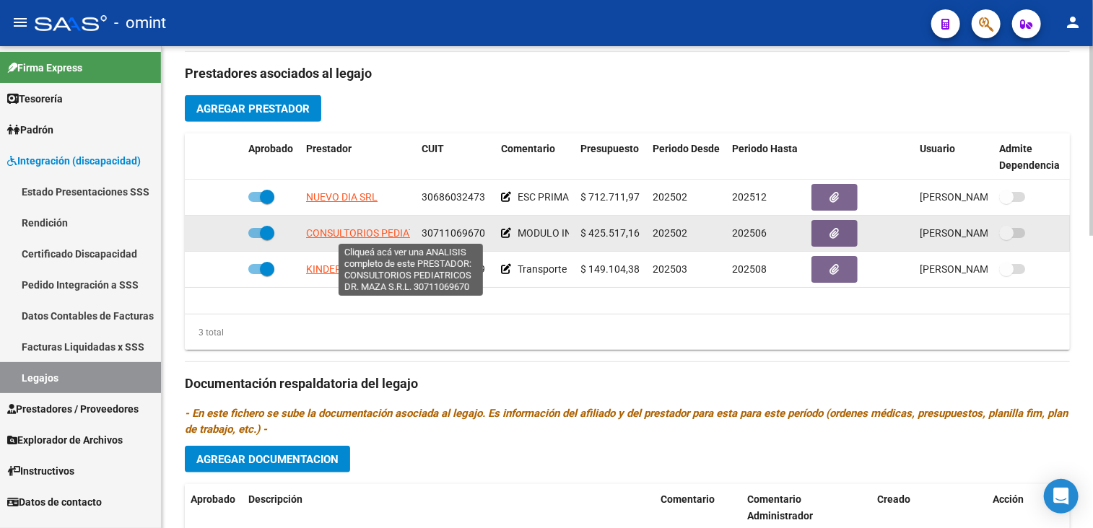
click at [379, 232] on span "CONSULTORIOS PEDIATRICOS DR. MAZA S.R.L." at bounding box center [413, 233] width 214 height 12
type textarea "30711069670"
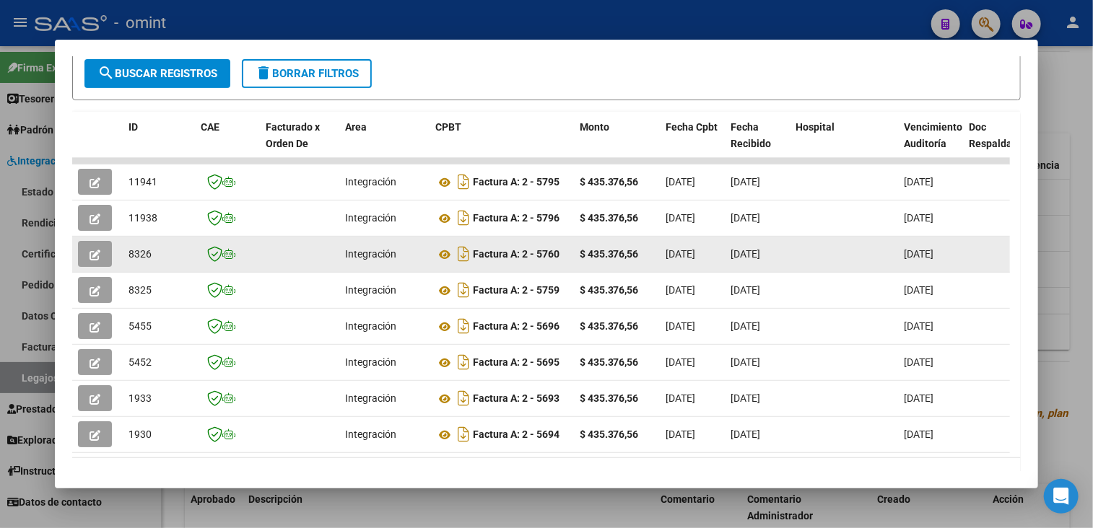
scroll to position [217, 0]
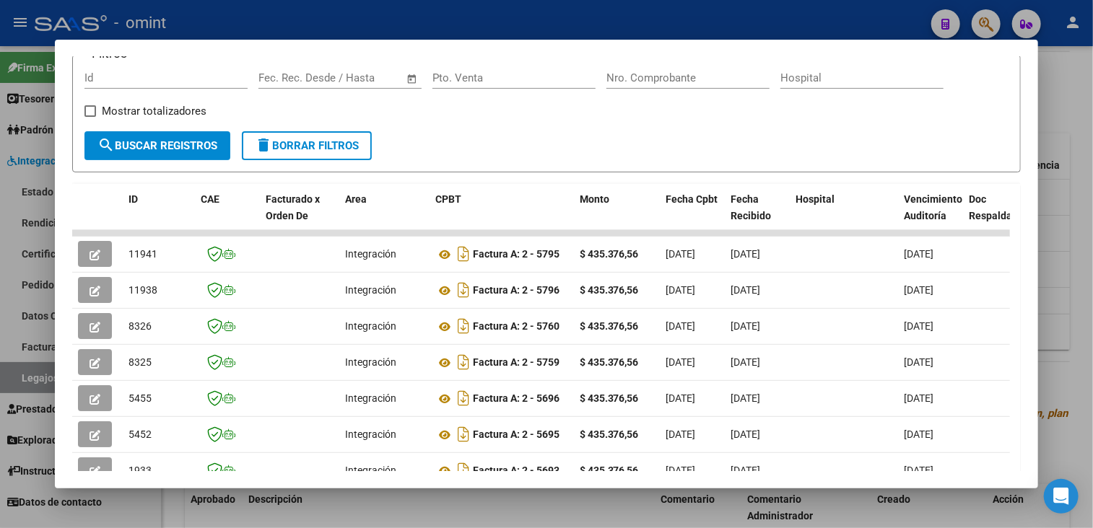
click at [616, 504] on div at bounding box center [546, 264] width 1093 height 528
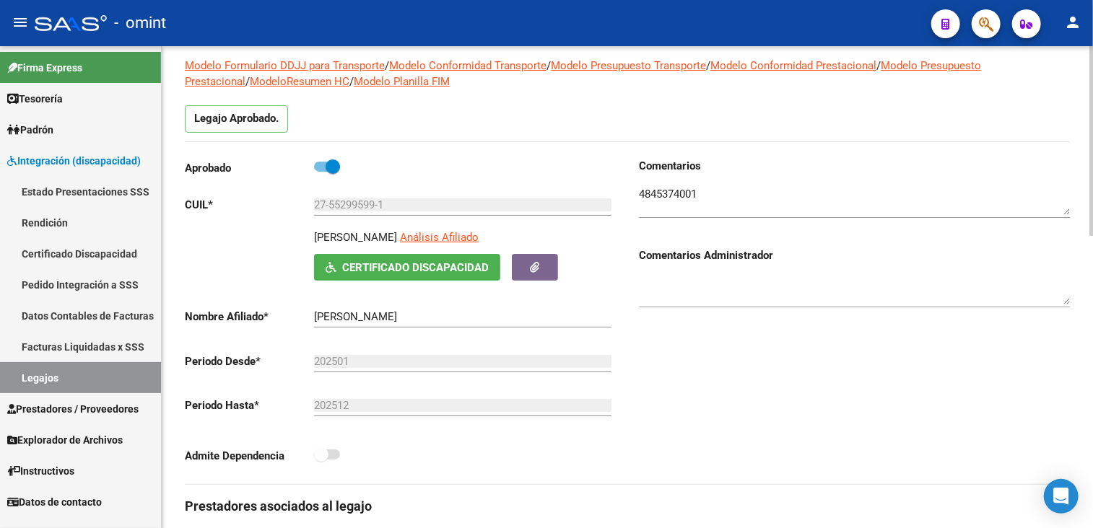
scroll to position [0, 0]
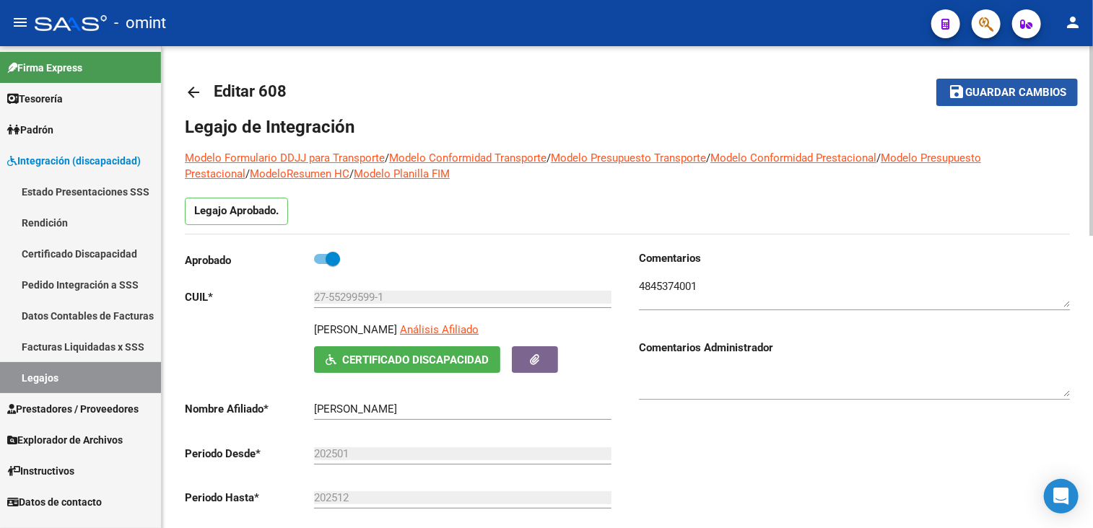
click at [961, 92] on mat-icon "save" at bounding box center [956, 91] width 17 height 17
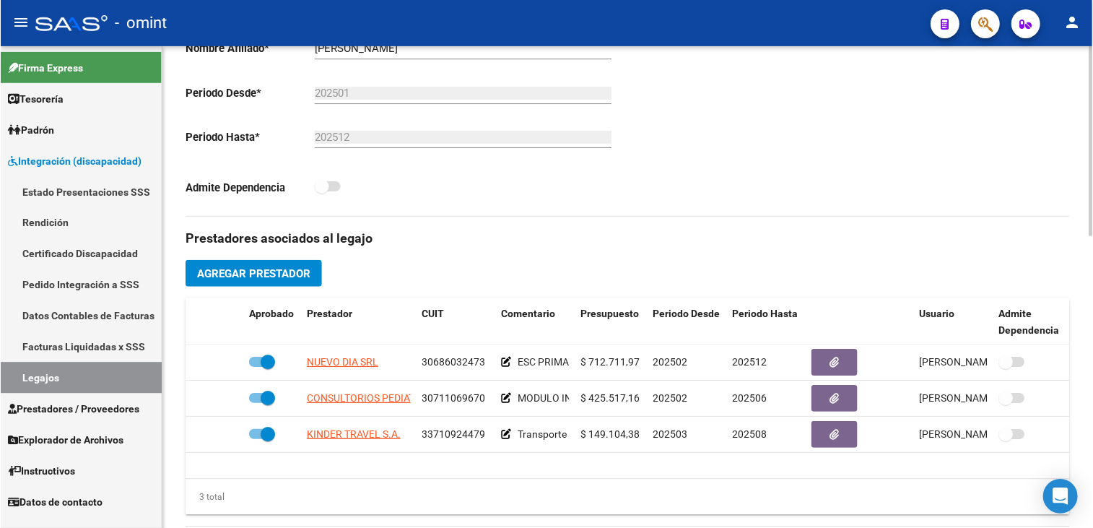
scroll to position [433, 0]
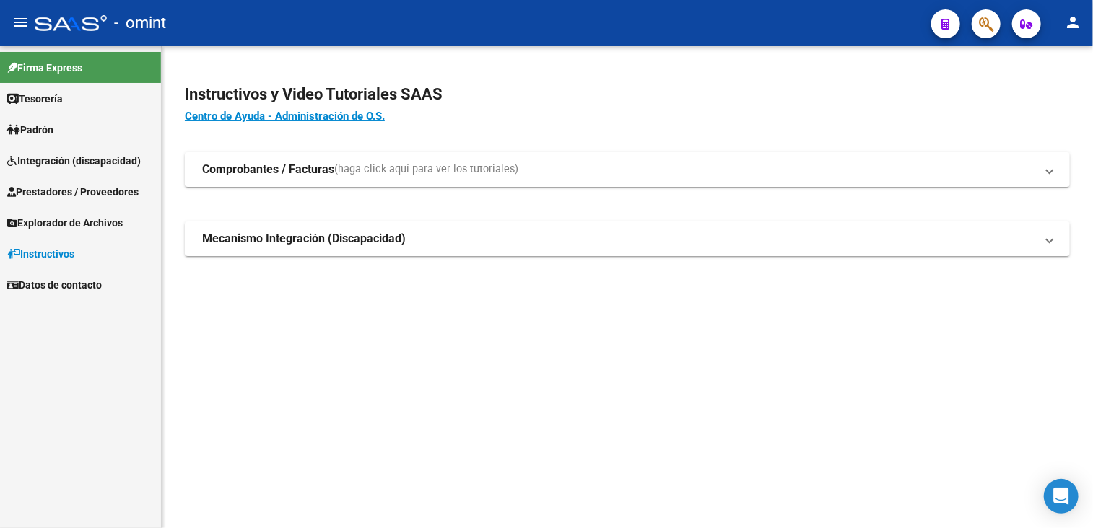
click at [87, 190] on span "Prestadores / Proveedores" at bounding box center [72, 192] width 131 height 16
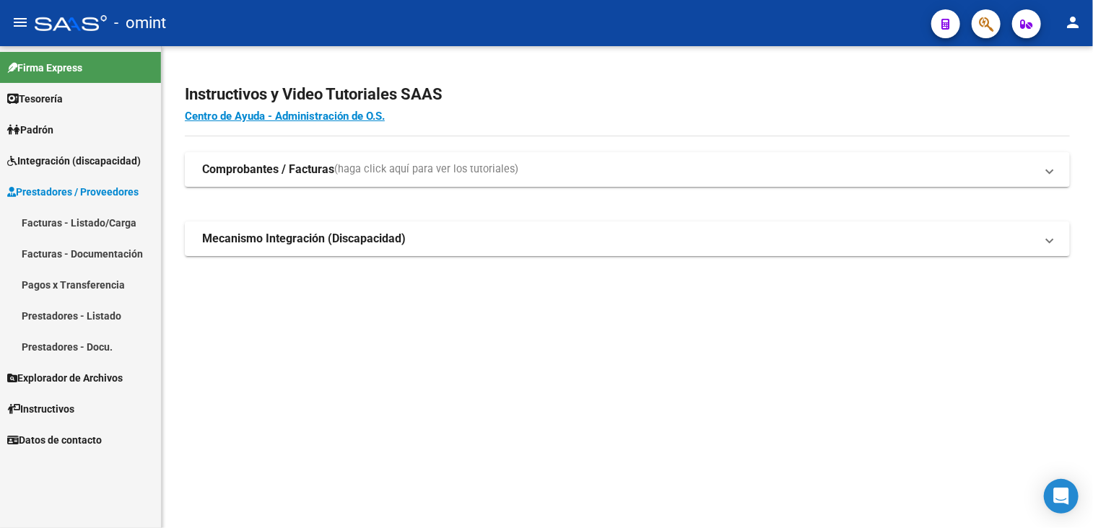
click at [58, 220] on link "Facturas - Listado/Carga" at bounding box center [80, 222] width 161 height 31
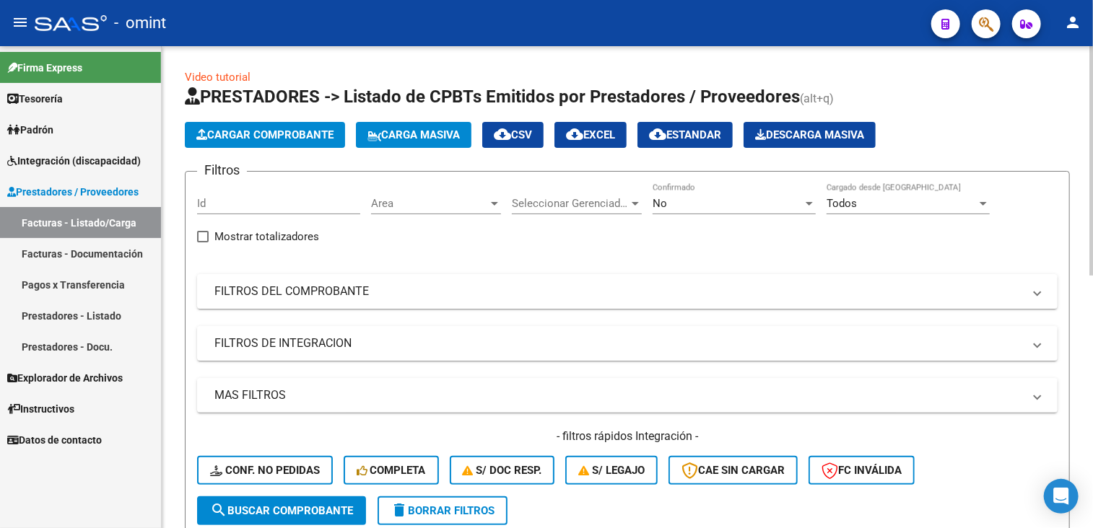
click at [261, 128] on span "Cargar Comprobante" at bounding box center [264, 134] width 137 height 13
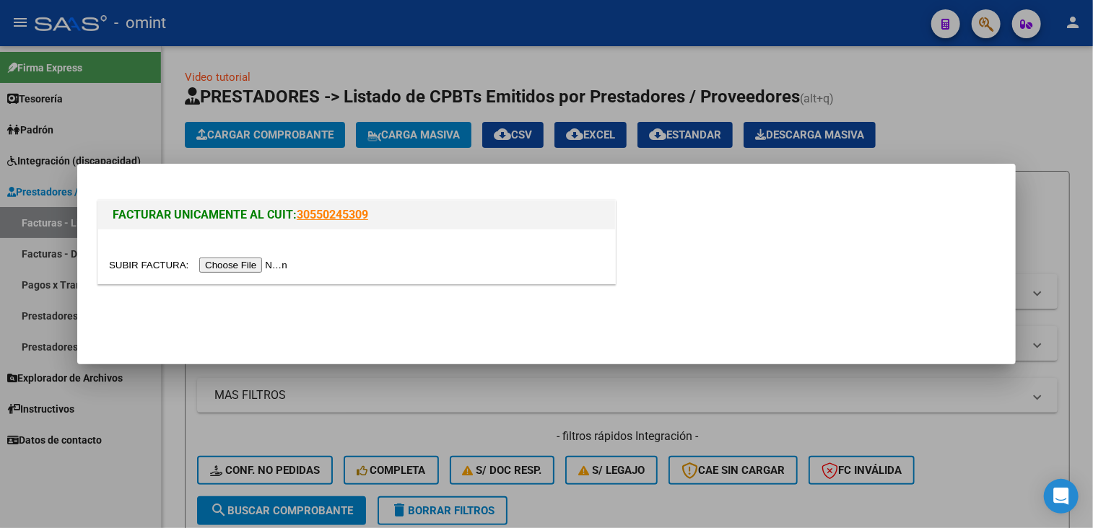
click at [245, 264] on input "file" at bounding box center [200, 265] width 183 height 15
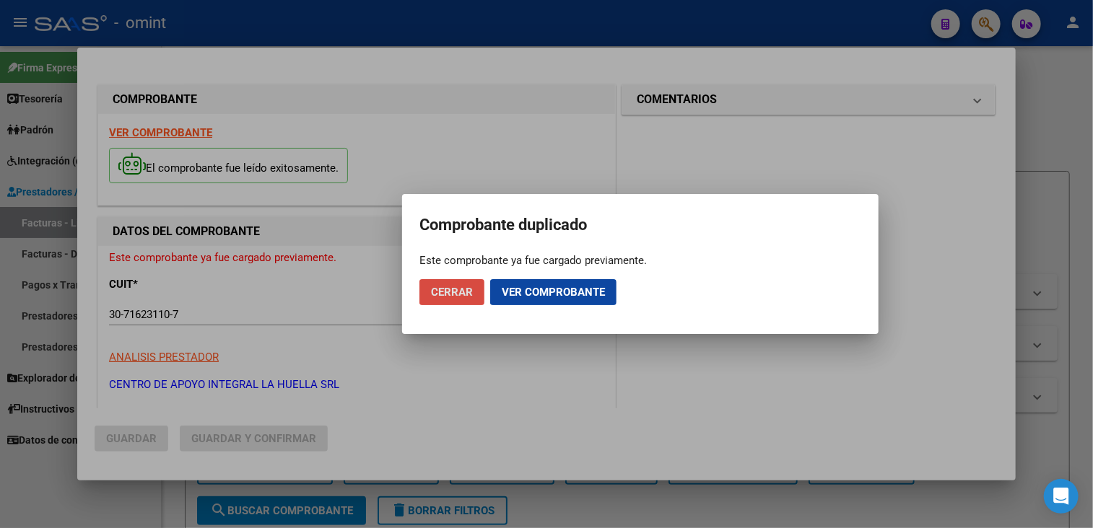
click at [455, 301] on button "Cerrar" at bounding box center [451, 292] width 65 height 26
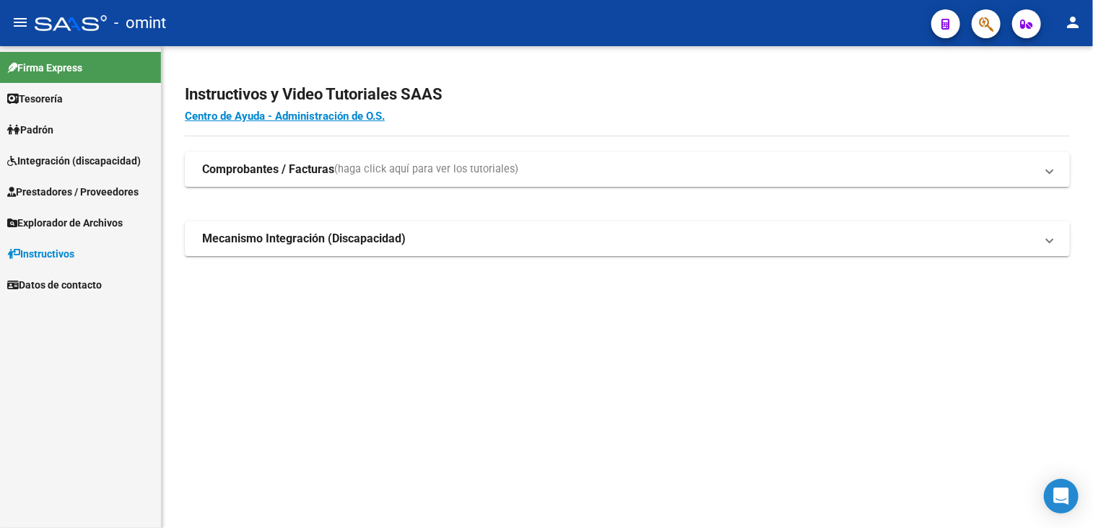
click at [84, 162] on span "Integración (discapacidad)" at bounding box center [74, 161] width 134 height 16
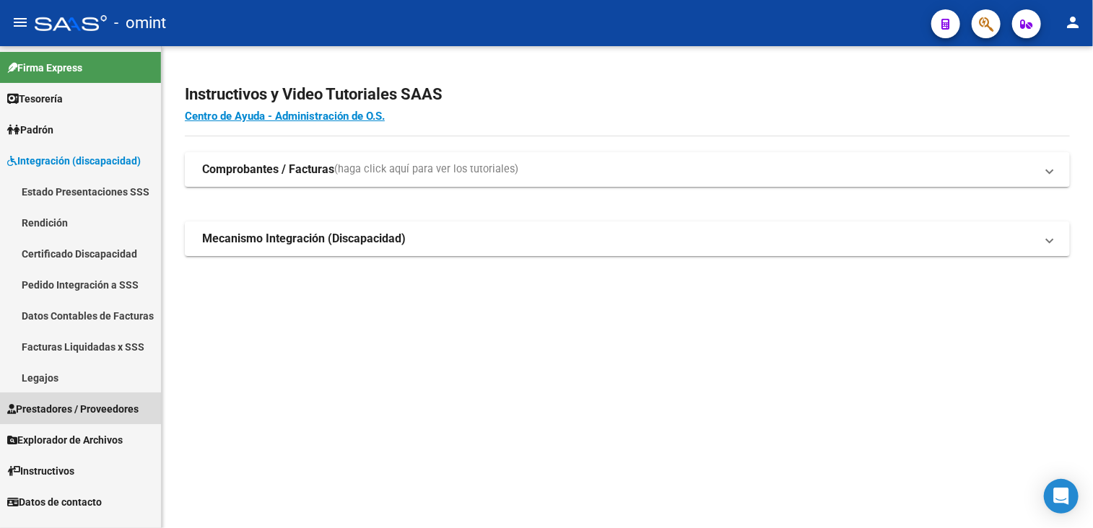
click at [58, 403] on span "Prestadores / Proveedores" at bounding box center [72, 409] width 131 height 16
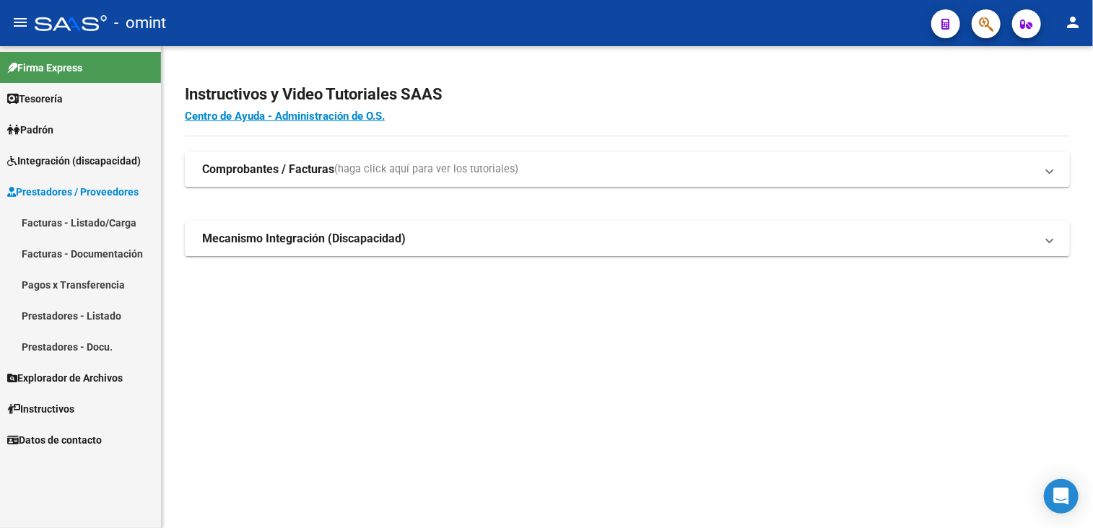
click at [69, 229] on link "Facturas - Listado/Carga" at bounding box center [80, 222] width 161 height 31
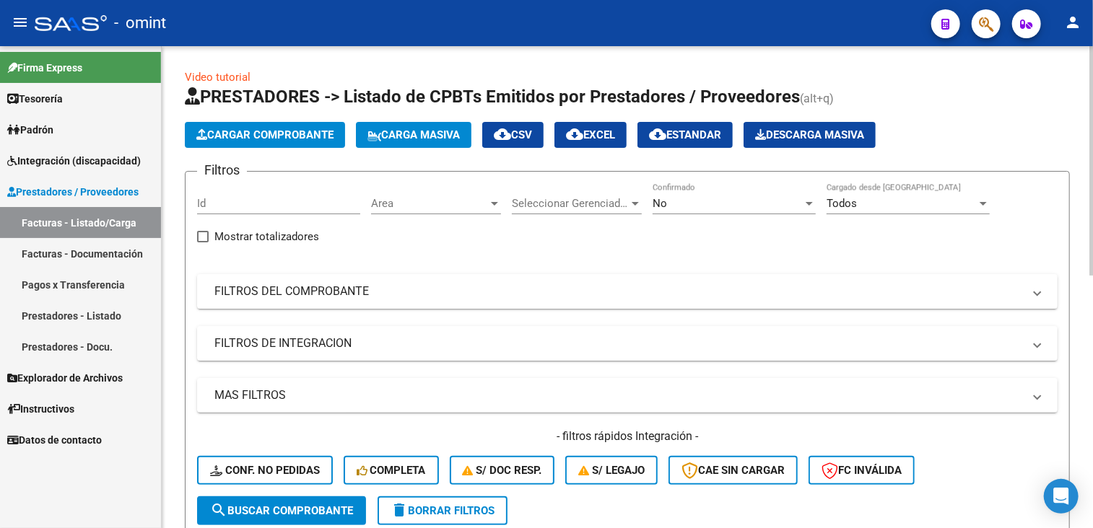
click at [465, 510] on span "delete Borrar Filtros" at bounding box center [442, 510] width 104 height 13
click at [79, 162] on span "Integración (discapacidad)" at bounding box center [74, 161] width 134 height 16
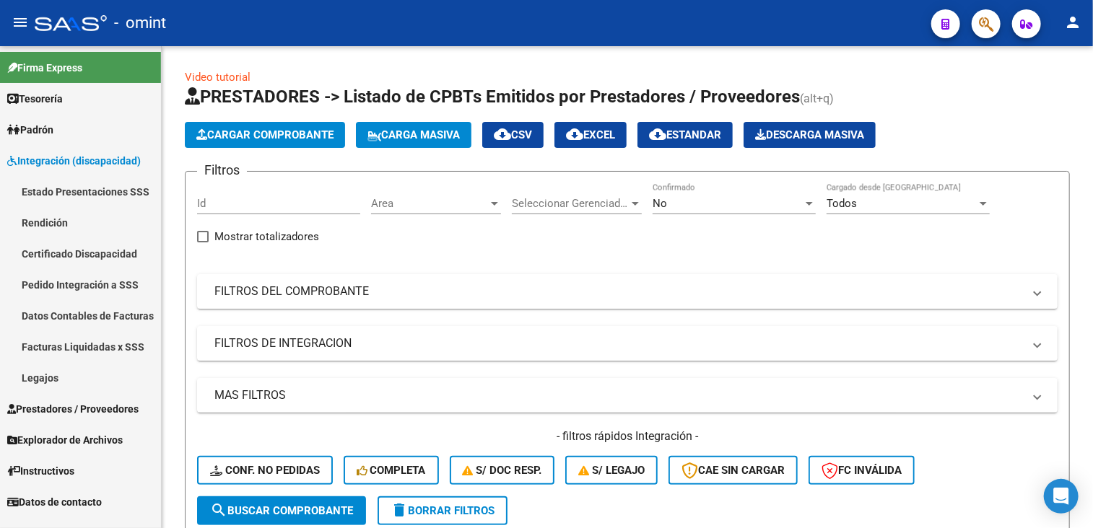
click at [93, 343] on link "Facturas Liquidadas x SSS" at bounding box center [80, 346] width 161 height 31
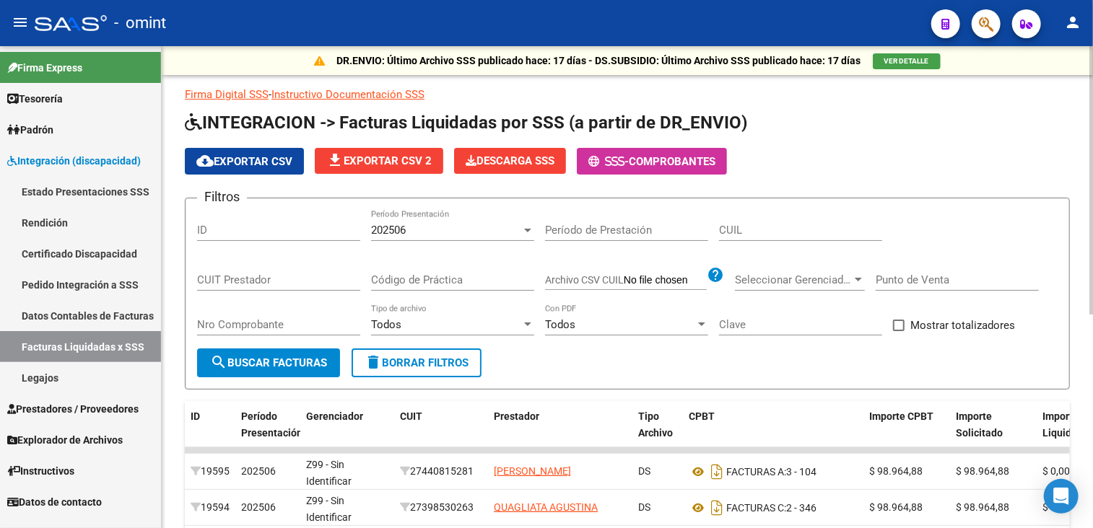
click at [444, 366] on span "delete Borrar Filtros" at bounding box center [416, 363] width 104 height 13
click at [261, 274] on input "CUIT Prestador" at bounding box center [278, 280] width 163 height 13
paste input "23-34384420-4"
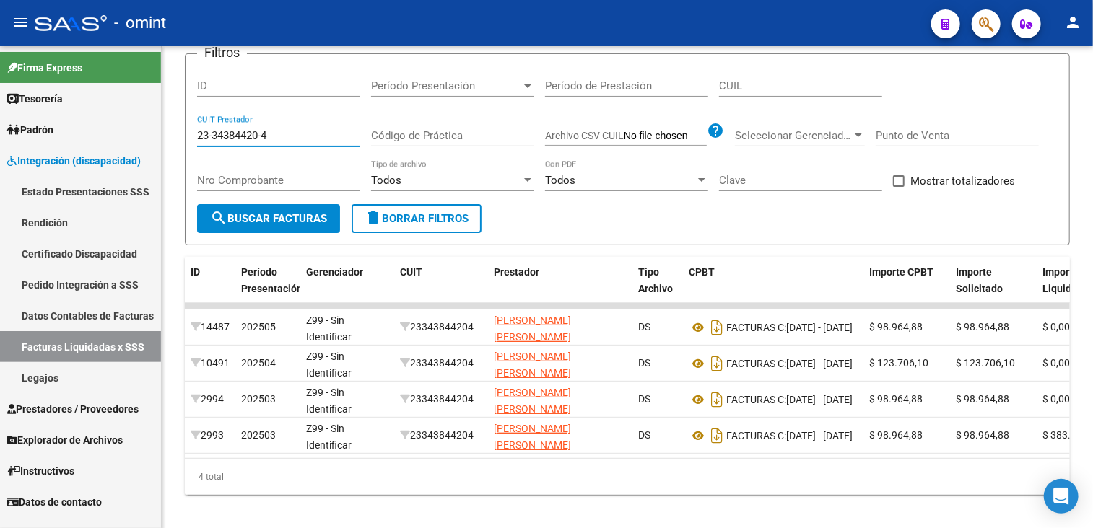
type input "23-34384420-4"
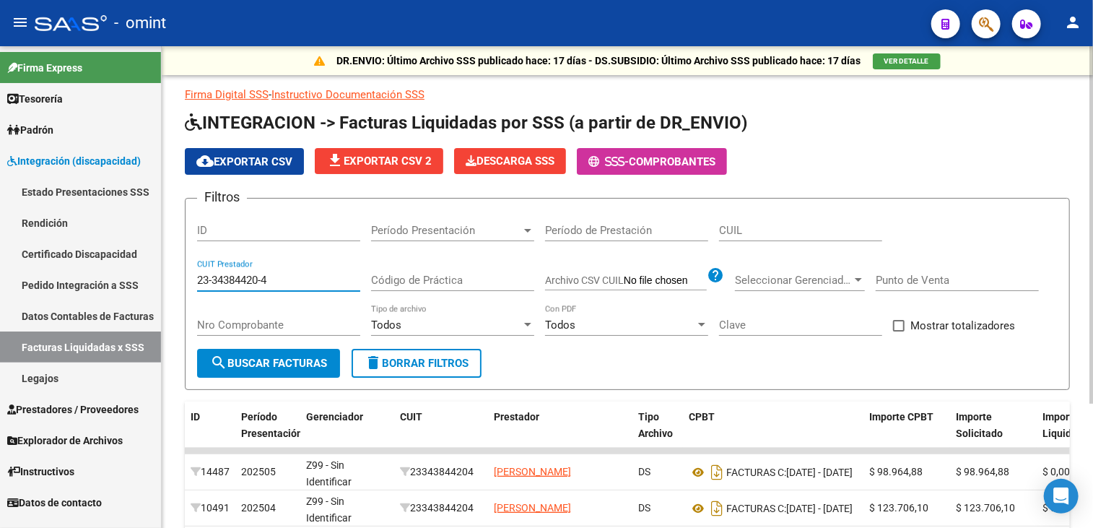
scroll to position [144, 0]
